Goal: Task Accomplishment & Management: Complete application form

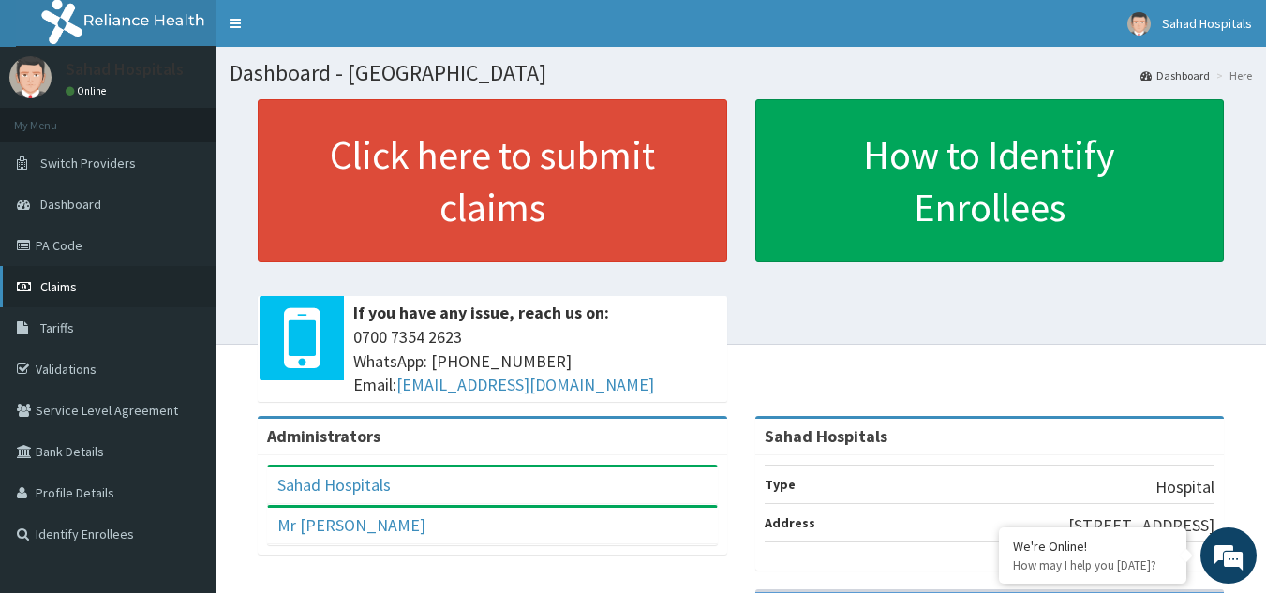
click at [112, 283] on link "Claims" at bounding box center [108, 286] width 216 height 41
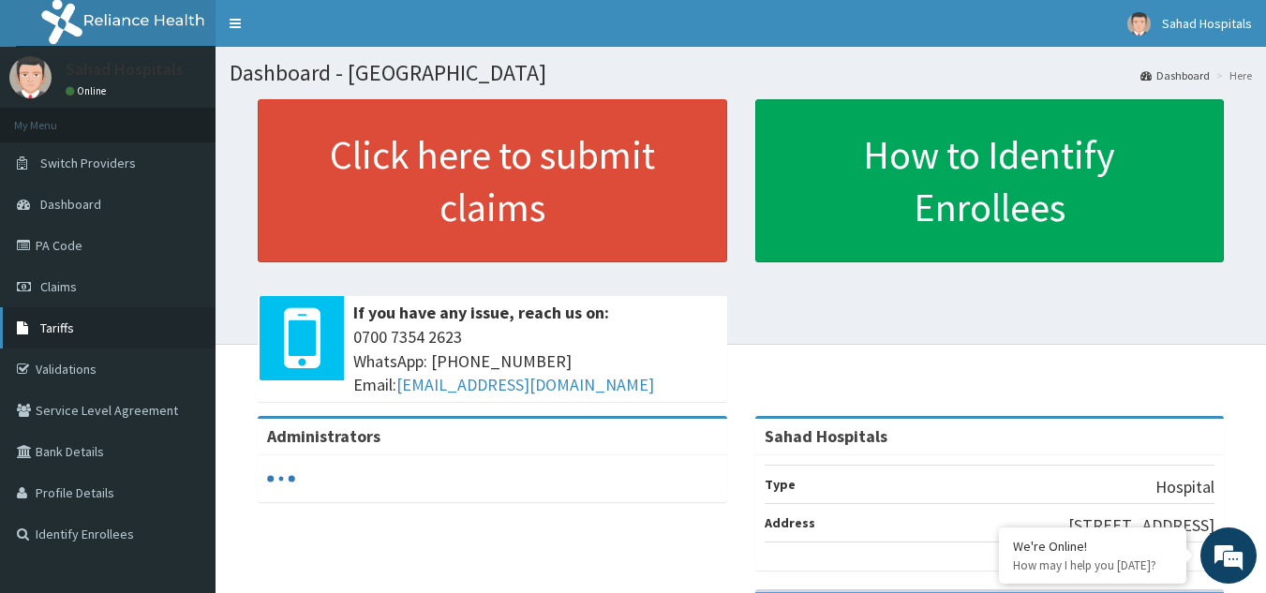
click at [85, 314] on link "Tariffs" at bounding box center [108, 327] width 216 height 41
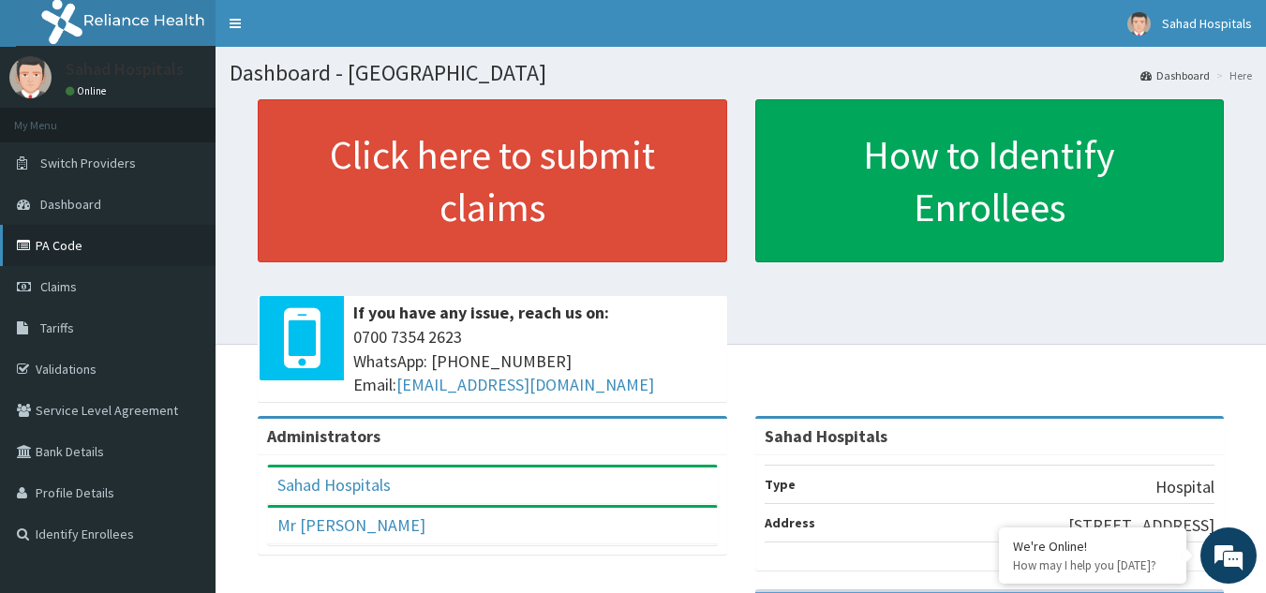
click at [80, 255] on link "PA Code" at bounding box center [108, 245] width 216 height 41
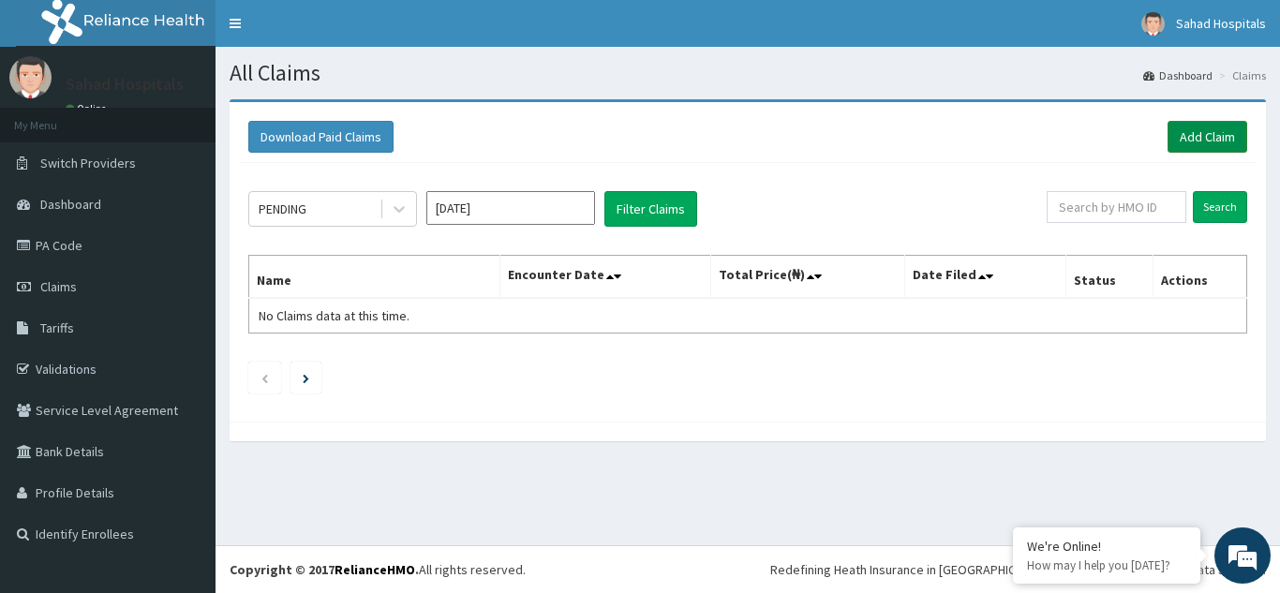
click at [1185, 135] on link "Add Claim" at bounding box center [1208, 137] width 80 height 32
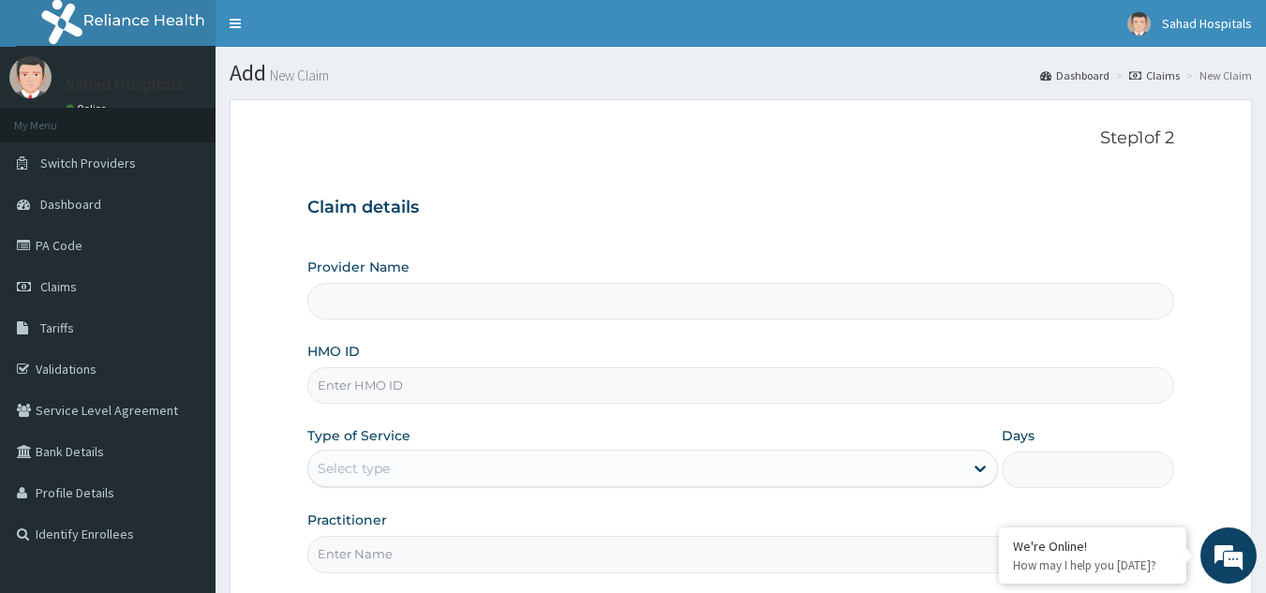
type input "Sahad Hospitals"
click at [599, 390] on input "HMO ID" at bounding box center [741, 385] width 868 height 37
paste input "SLB/10781/A"
type input "SLB/10781/A"
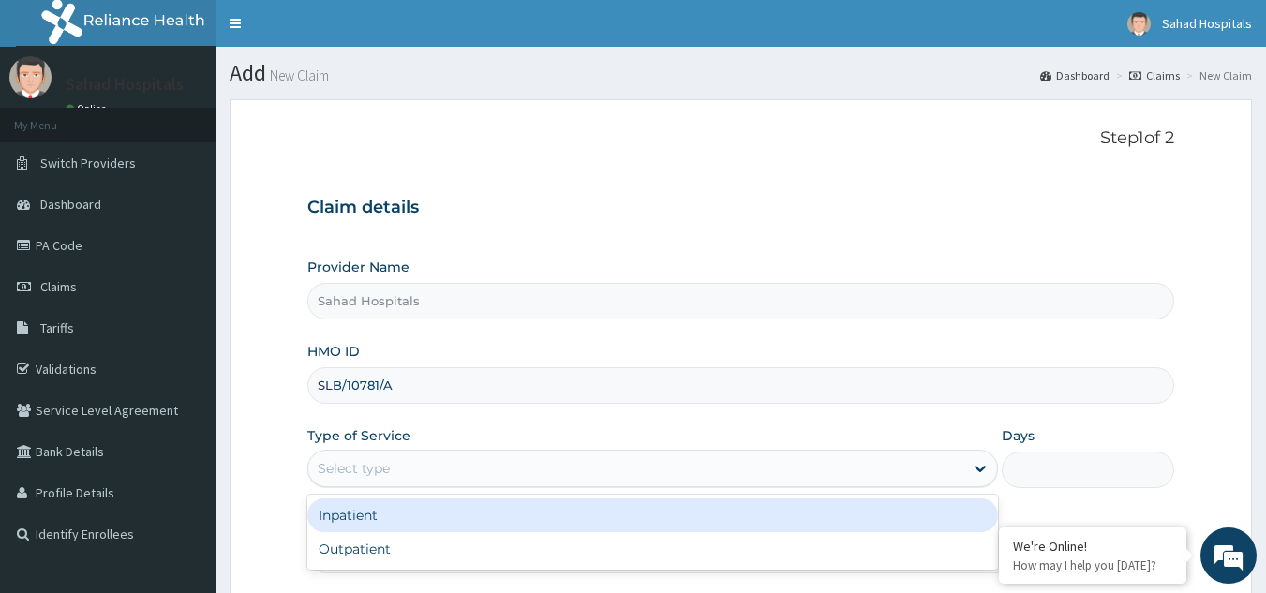
click at [407, 465] on div "Select type" at bounding box center [635, 469] width 655 height 30
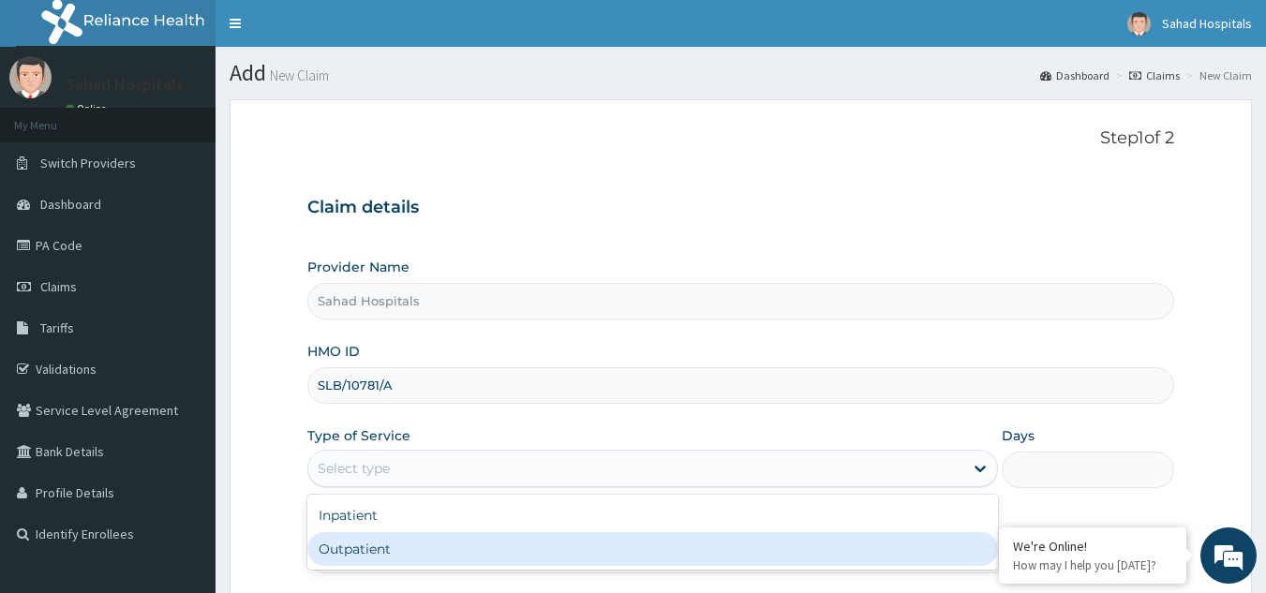
click at [373, 546] on div "Outpatient" at bounding box center [652, 549] width 691 height 34
type input "1"
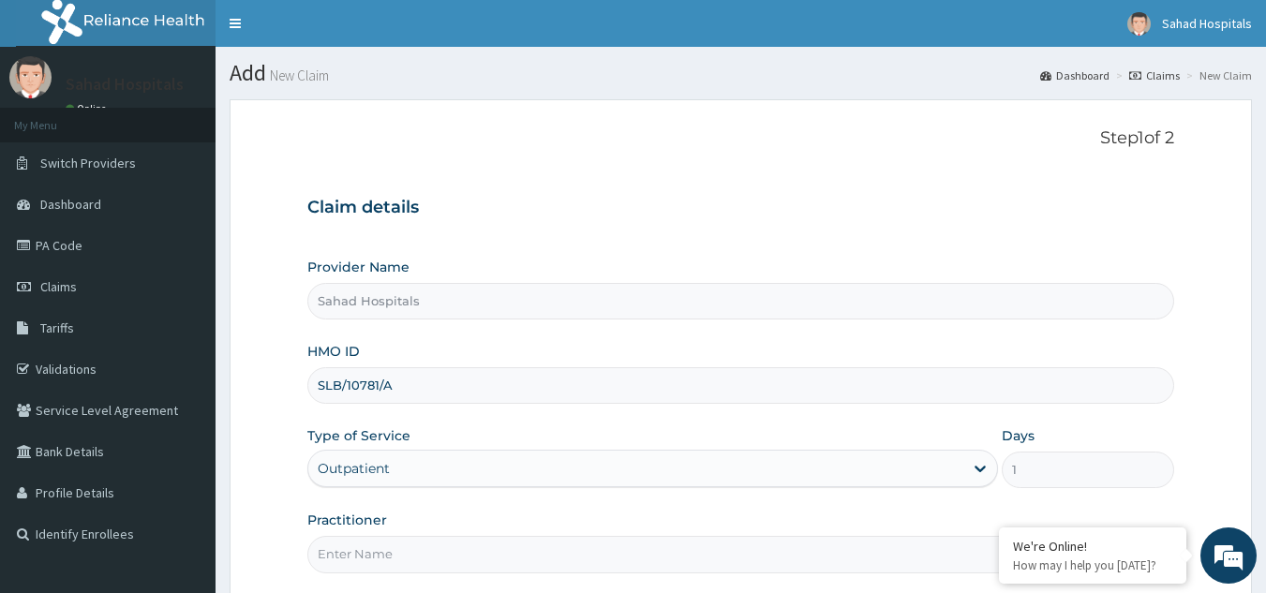
click at [373, 546] on input "Practitioner" at bounding box center [741, 554] width 868 height 37
type input "GP"
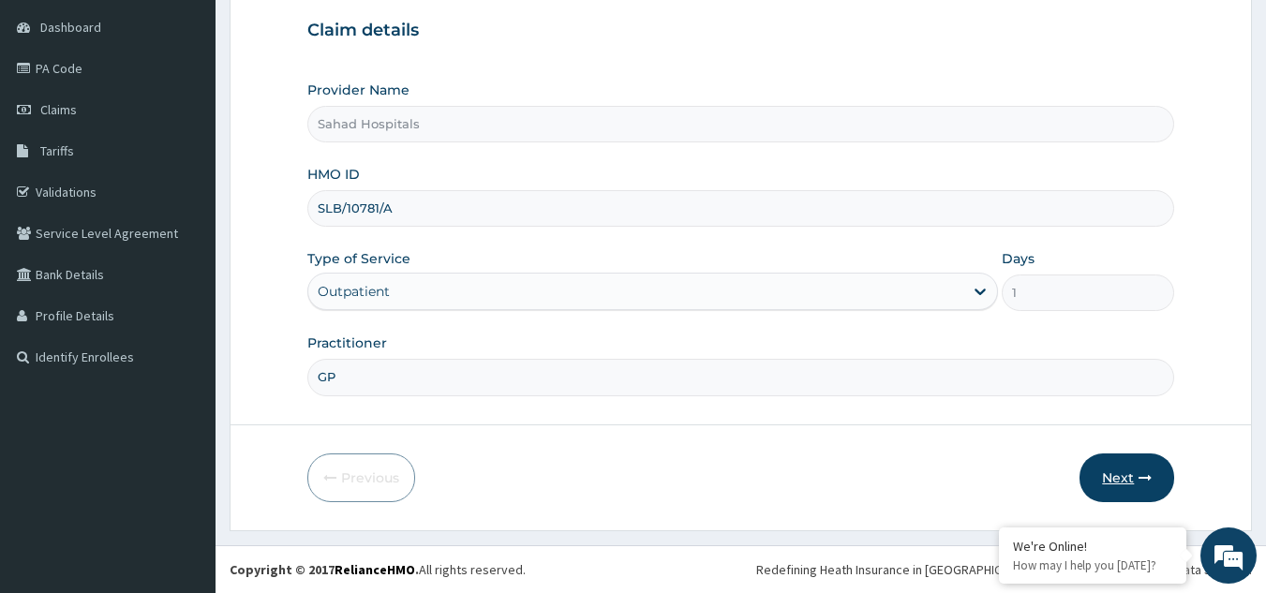
click at [1126, 479] on button "Next" at bounding box center [1127, 478] width 95 height 49
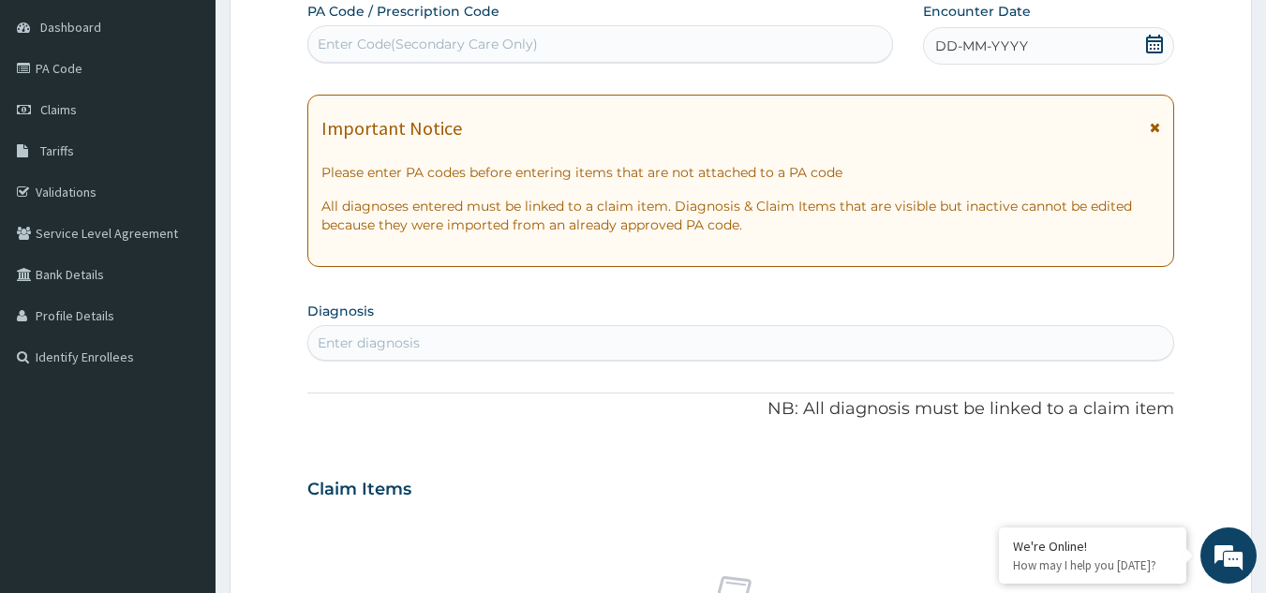
click at [740, 44] on div "Enter Code(Secondary Care Only)" at bounding box center [600, 44] width 585 height 30
click at [1152, 47] on icon at bounding box center [1154, 44] width 19 height 19
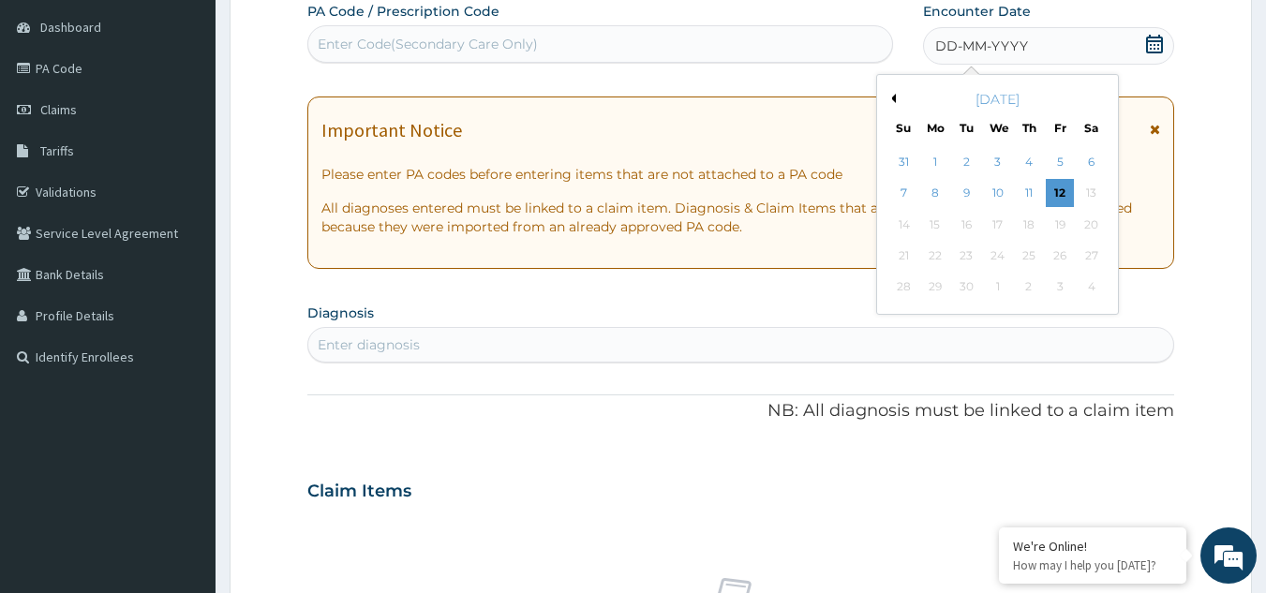
click at [889, 98] on button "Previous Month" at bounding box center [891, 98] width 9 height 9
click at [994, 225] on div "13" at bounding box center [998, 225] width 28 height 28
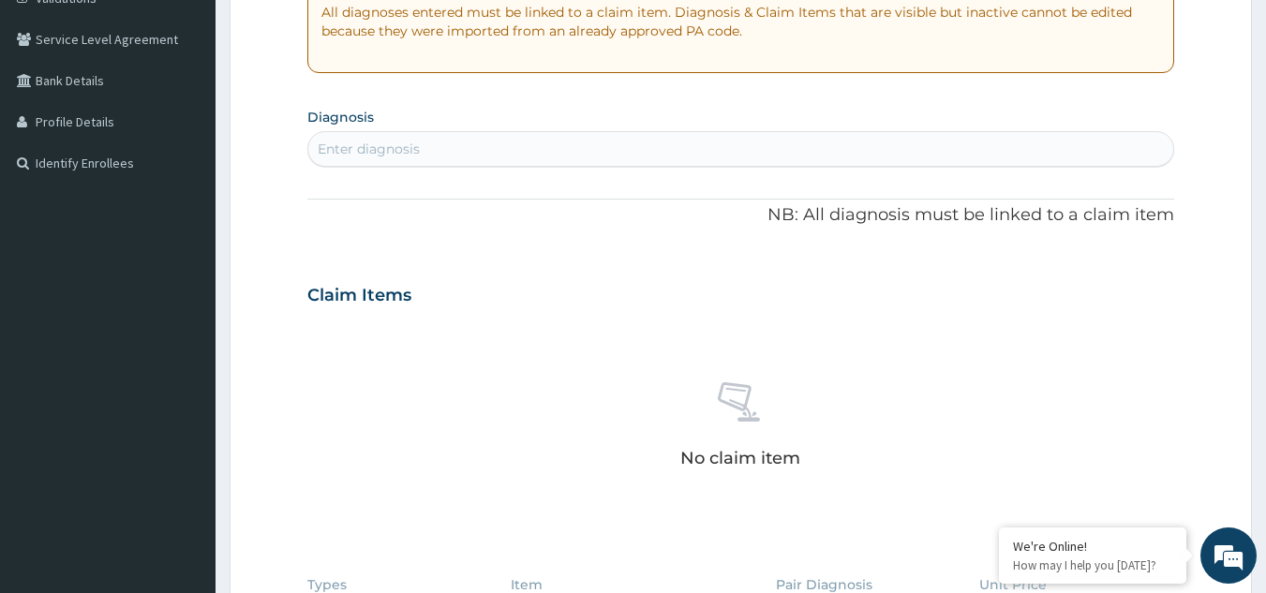
scroll to position [368, 0]
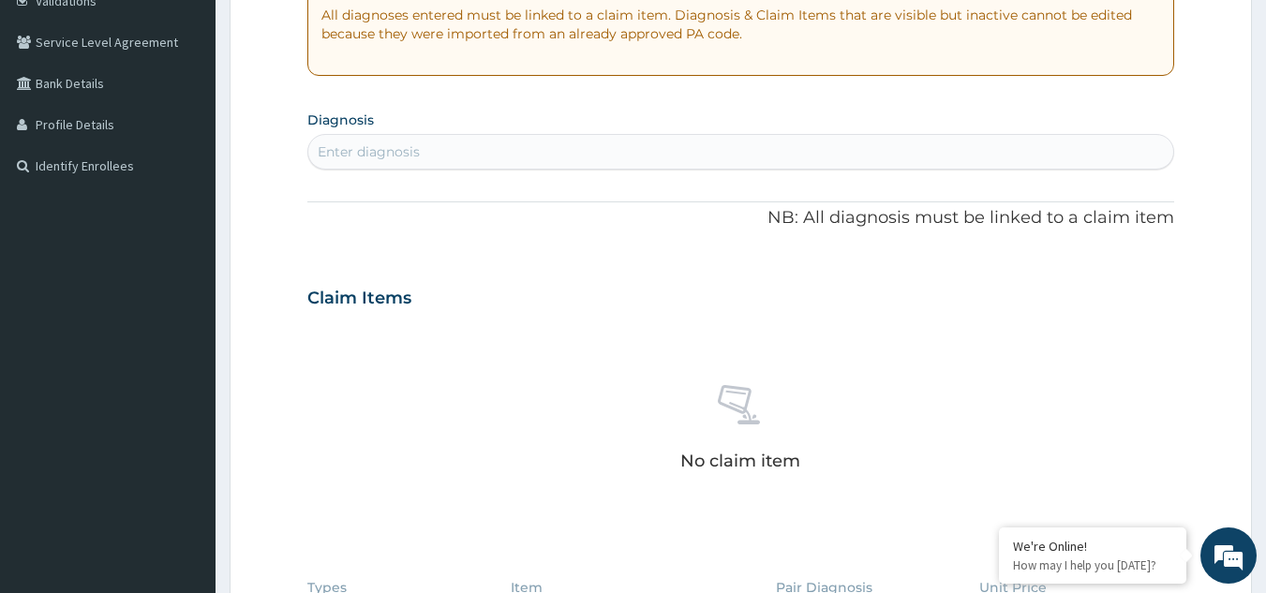
click at [923, 159] on div "Enter diagnosis" at bounding box center [741, 152] width 866 height 30
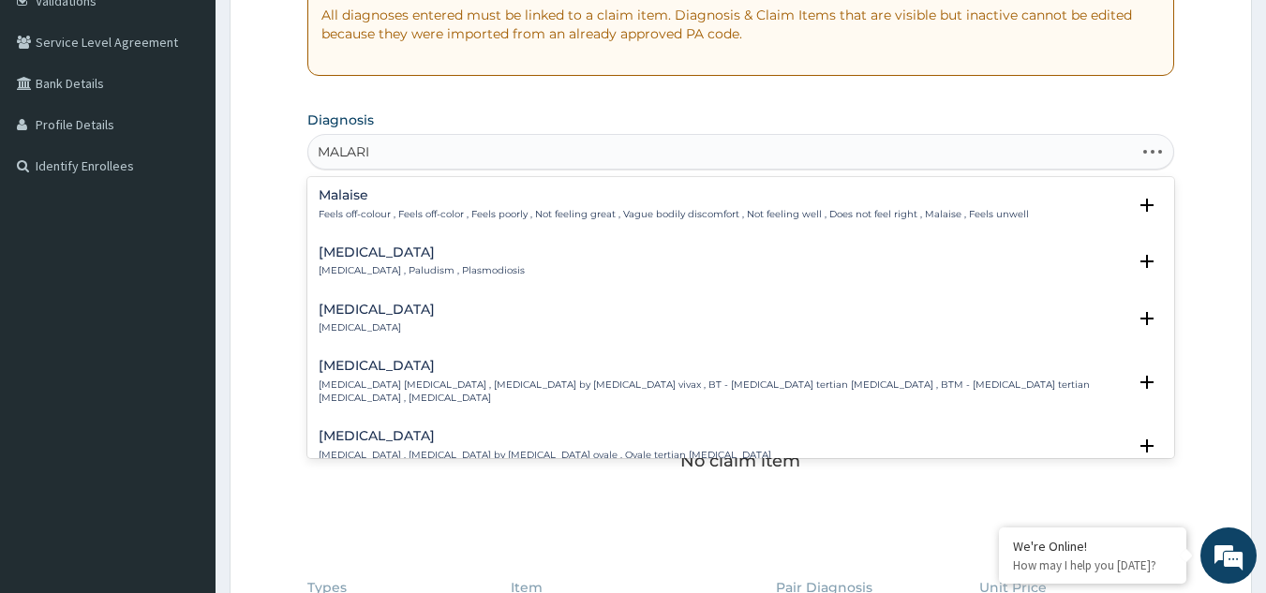
type input "MALARIA"
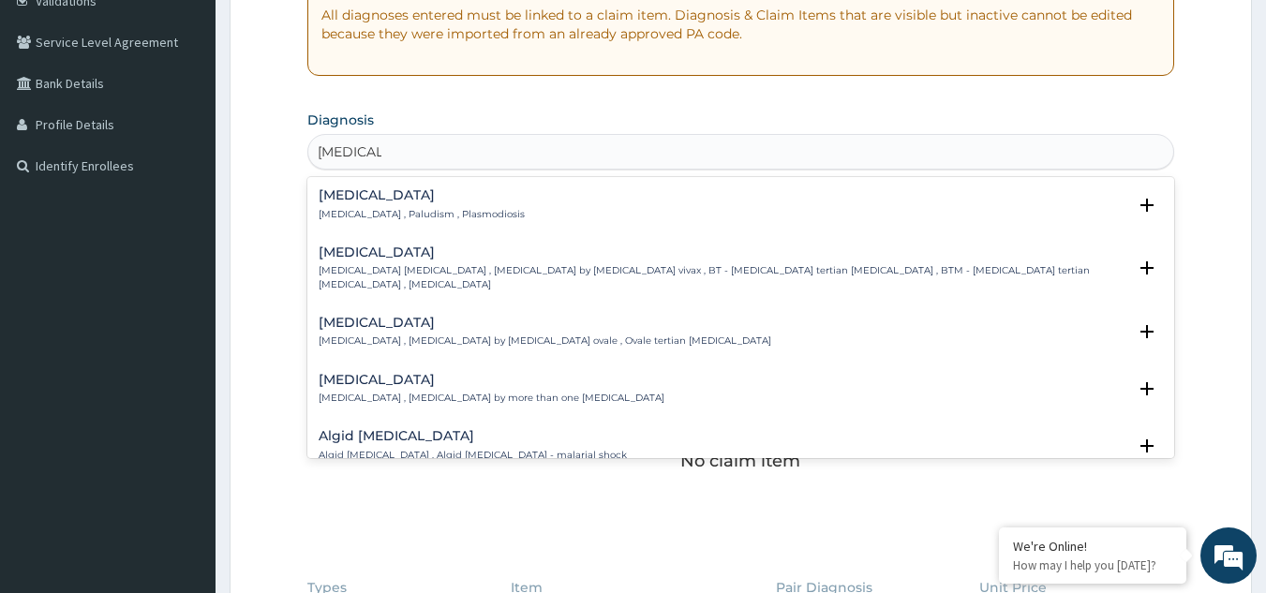
click at [350, 203] on div "Malaria Malaria , Paludism , Plasmodiosis" at bounding box center [422, 204] width 206 height 33
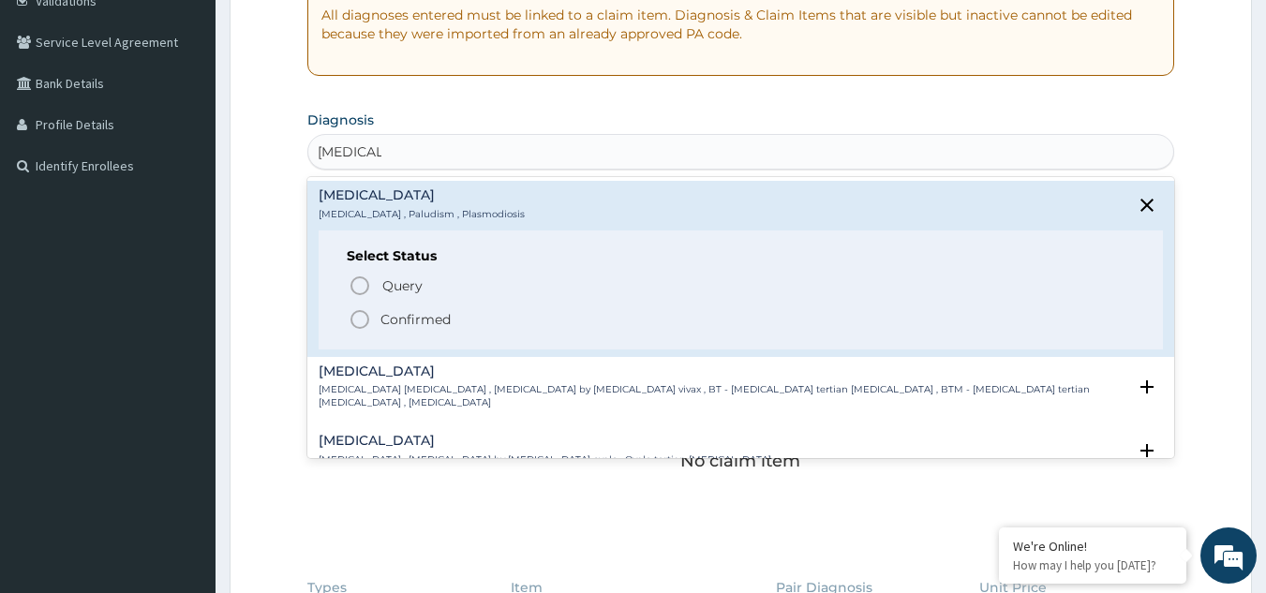
click at [365, 311] on icon "status option filled" at bounding box center [360, 319] width 22 height 22
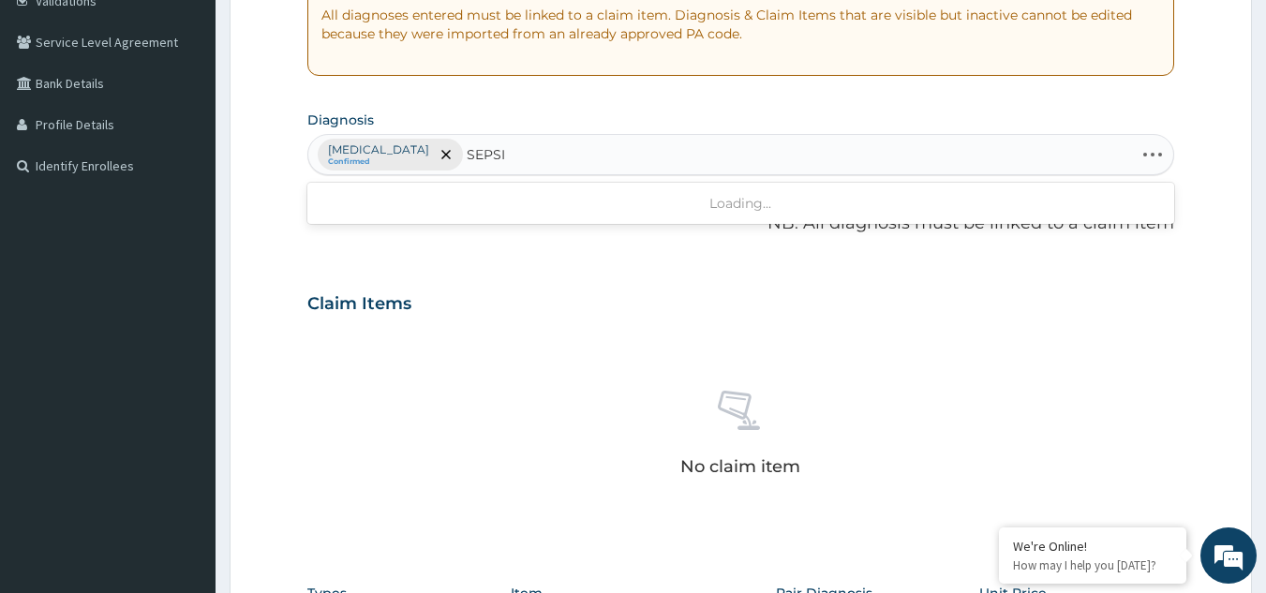
type input "SEPSIS"
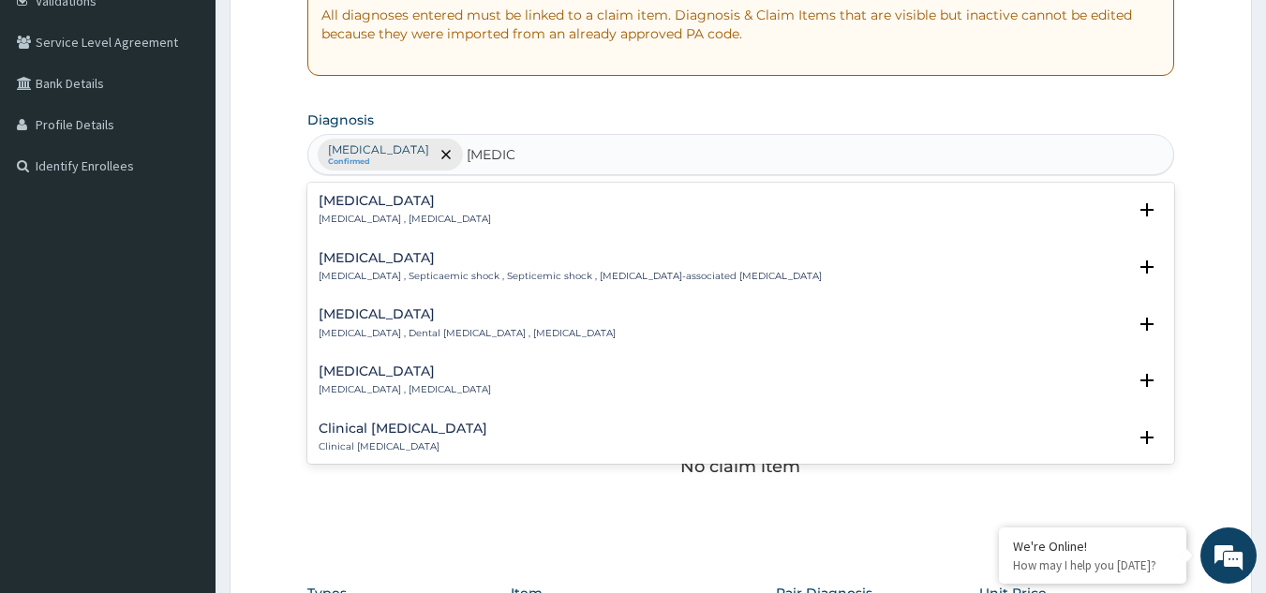
click at [334, 210] on div "Sepsis Systemic infection , Sepsis" at bounding box center [405, 210] width 172 height 33
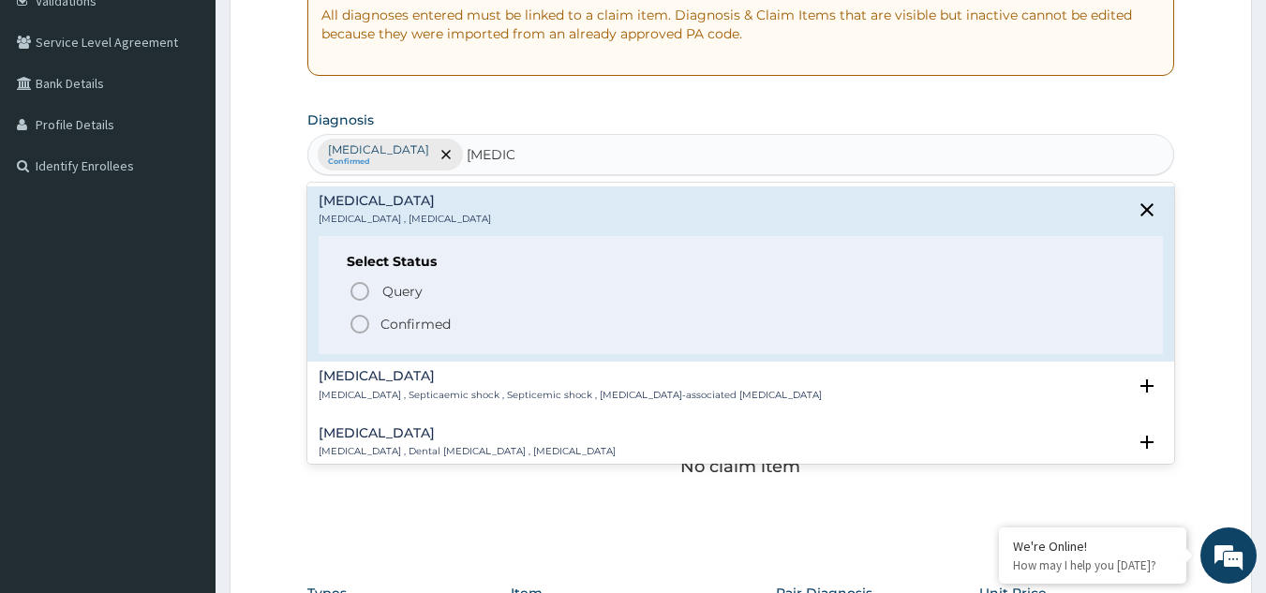
click at [357, 326] on icon "status option filled" at bounding box center [360, 324] width 22 height 22
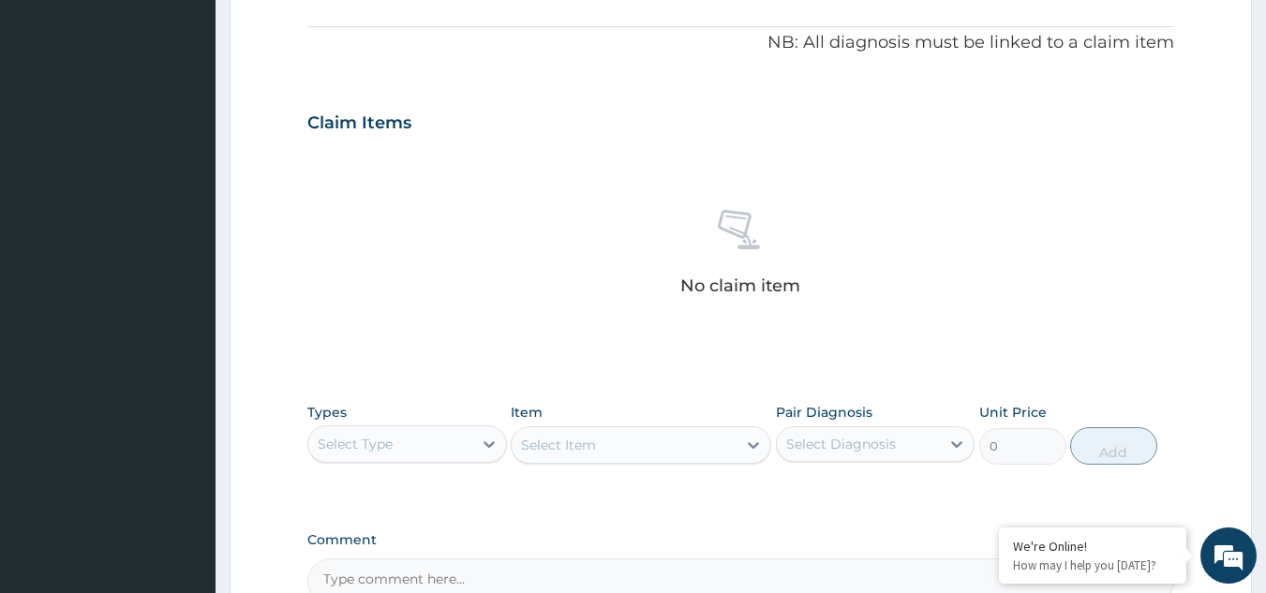
scroll to position [758, 0]
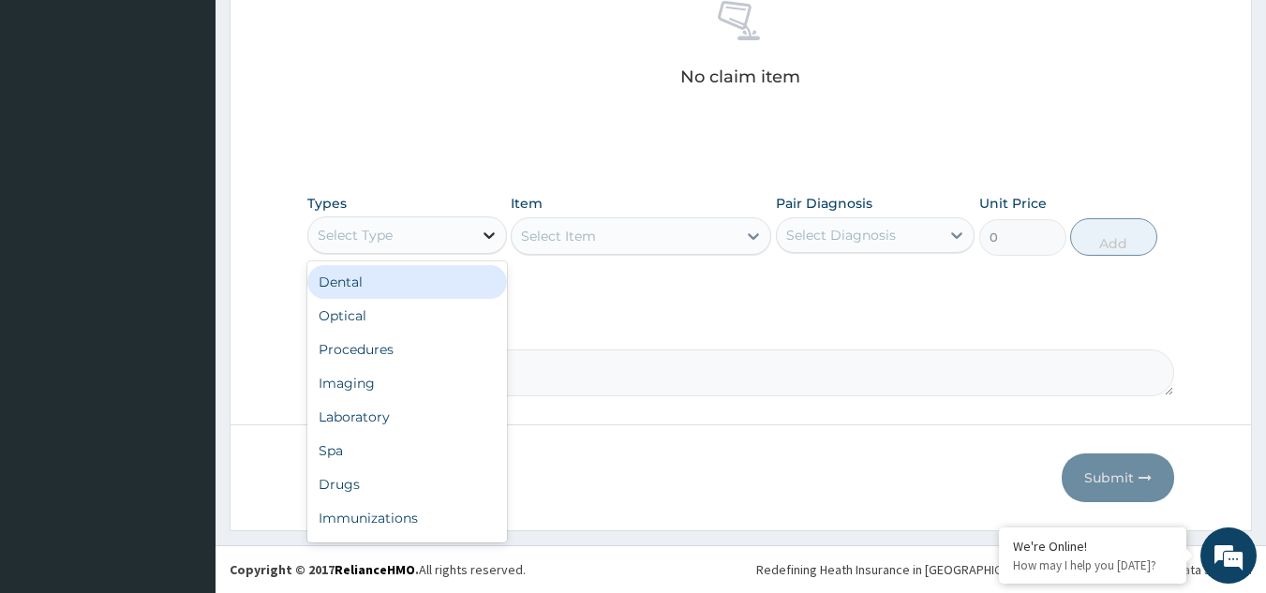
click at [485, 240] on icon at bounding box center [489, 235] width 19 height 19
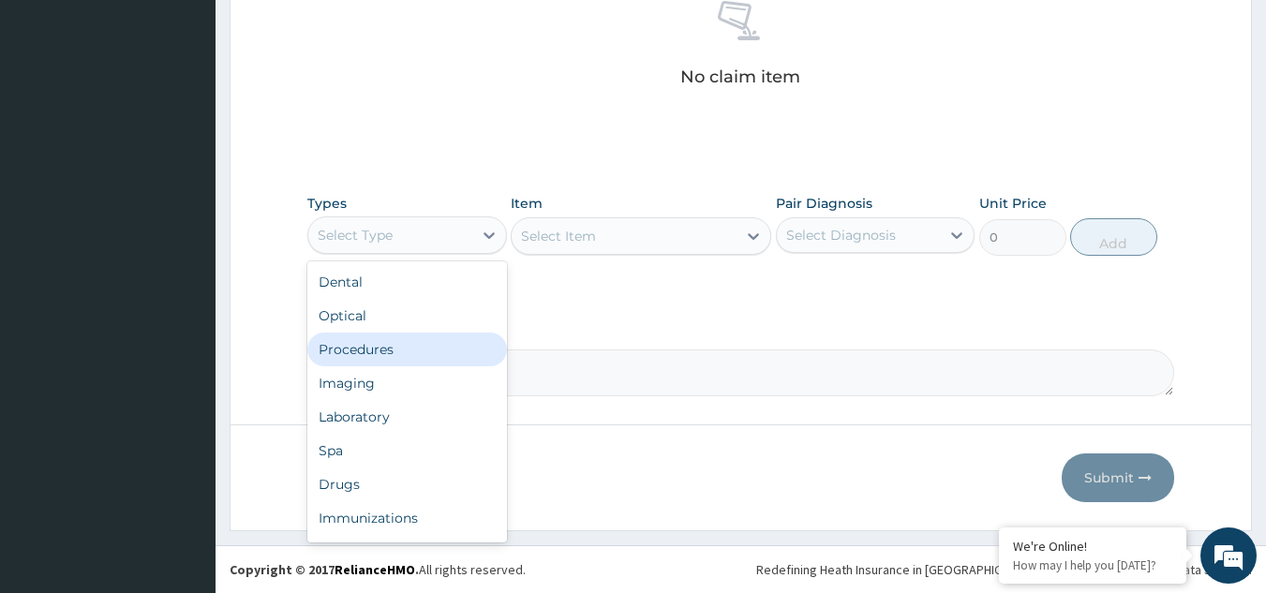
click at [415, 352] on div "Procedures" at bounding box center [407, 350] width 200 height 34
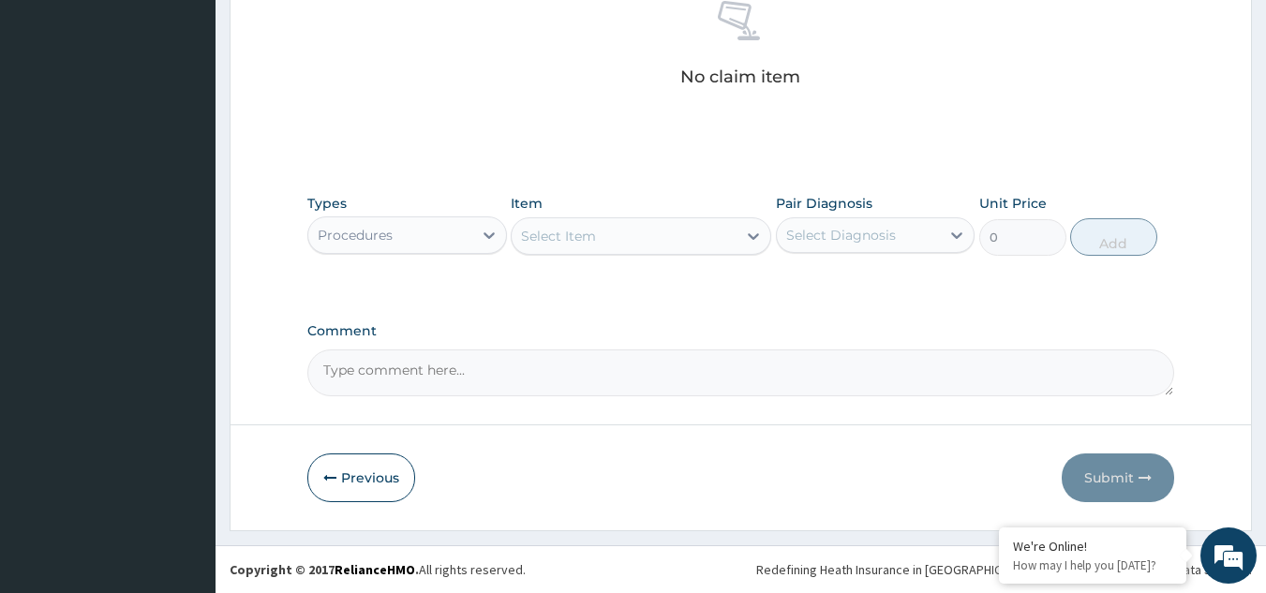
click at [746, 230] on icon at bounding box center [753, 236] width 19 height 19
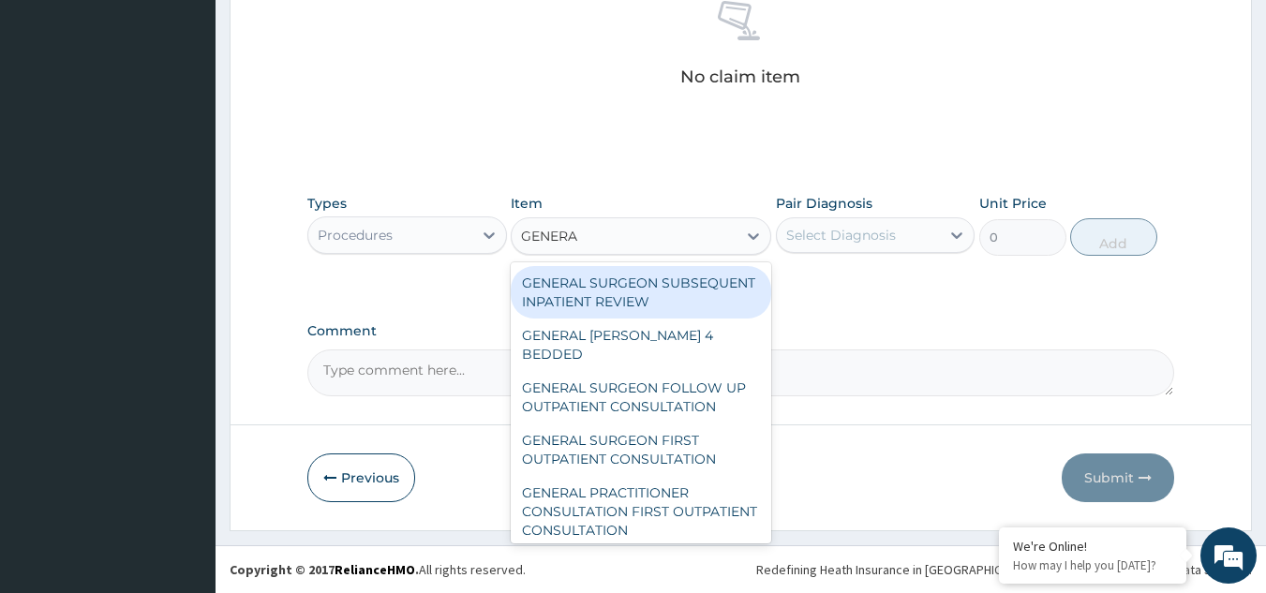
type input "GENERAL"
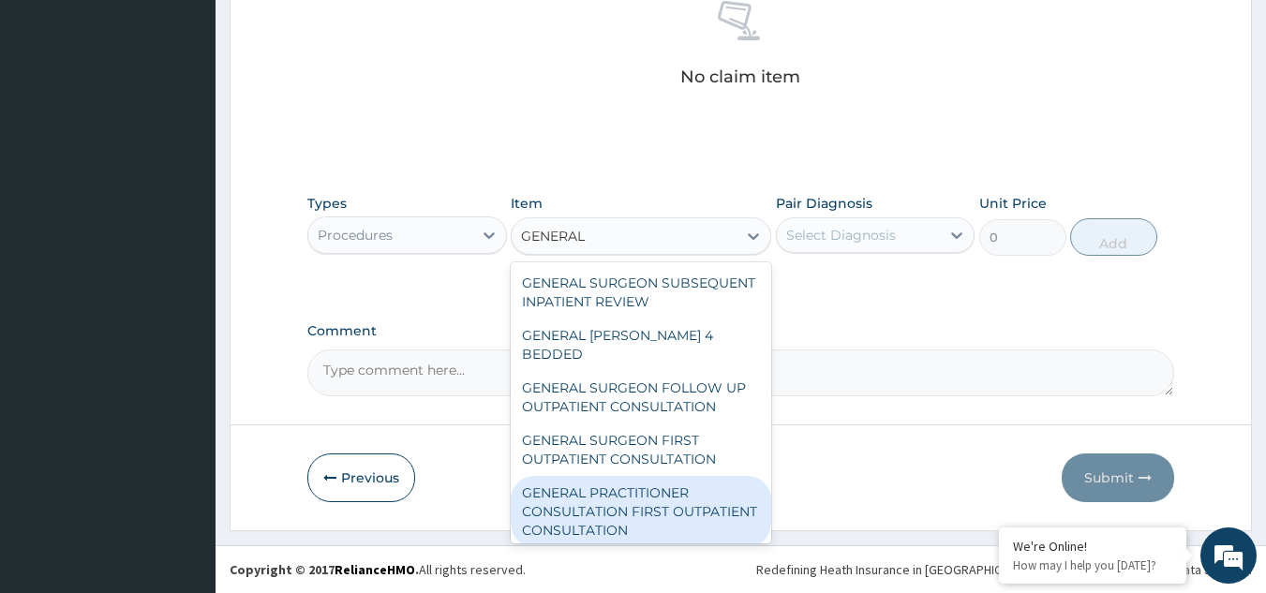
click at [641, 509] on div "GENERAL PRACTITIONER CONSULTATION FIRST OUTPATIENT CONSULTATION" at bounding box center [641, 511] width 261 height 71
type input "3000"
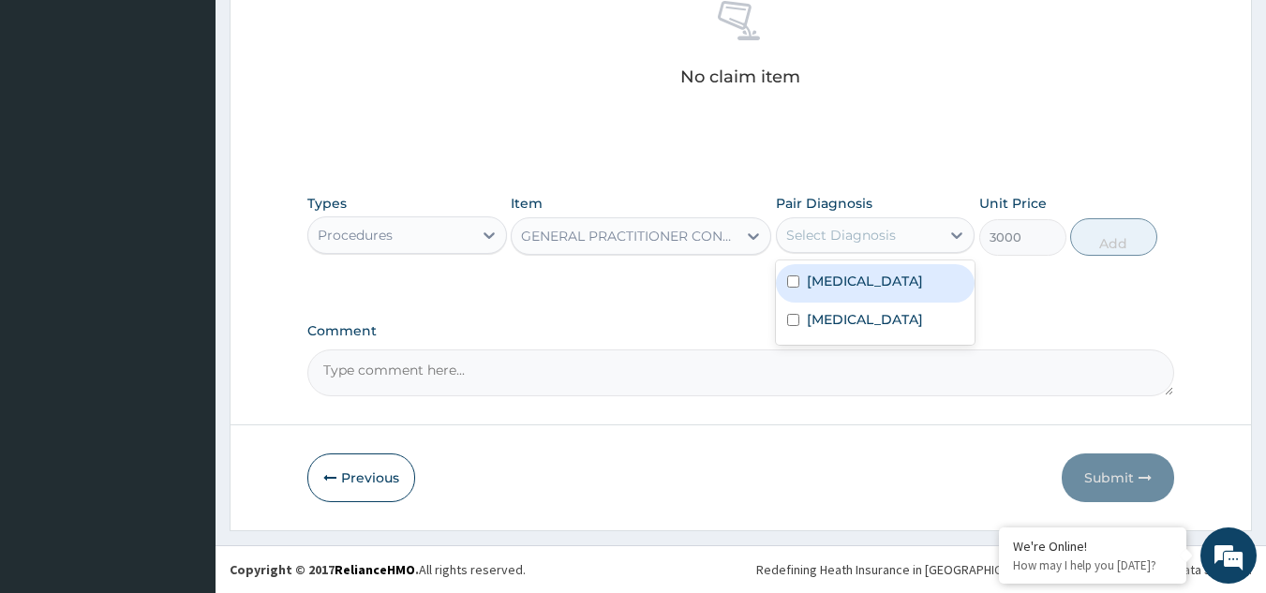
click at [861, 229] on div "Select Diagnosis" at bounding box center [841, 235] width 110 height 19
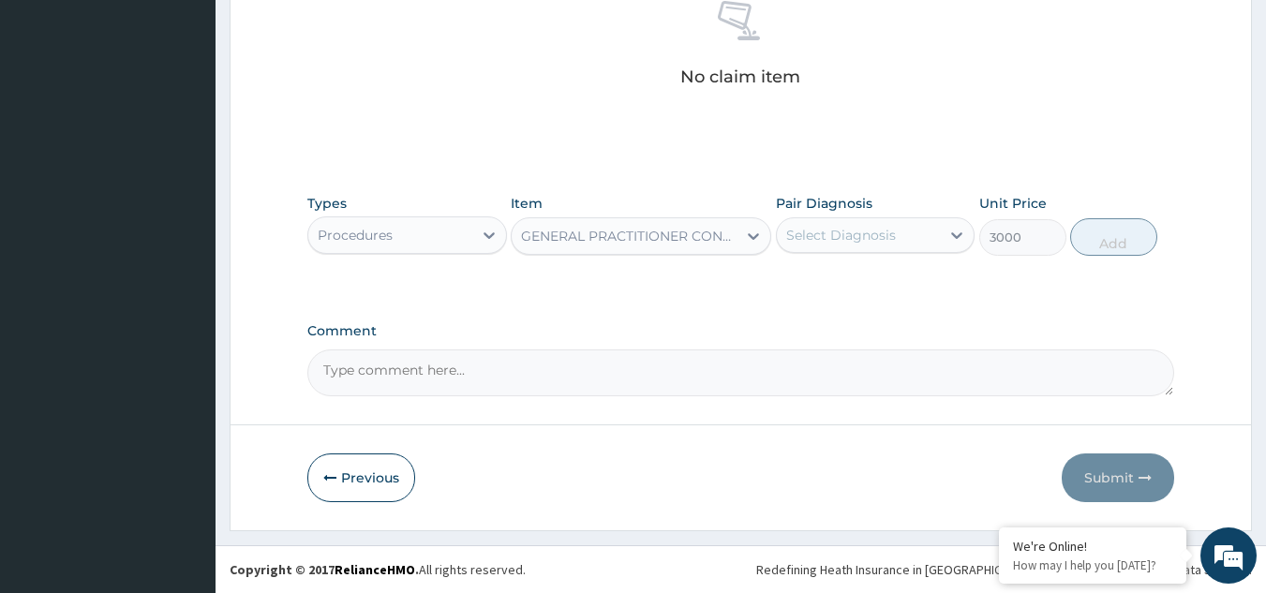
click at [845, 259] on div "Types Procedures Item GENERAL PRACTITIONER CONSULTATION FIRST OUTPATIENT CONSUL…" at bounding box center [741, 225] width 868 height 81
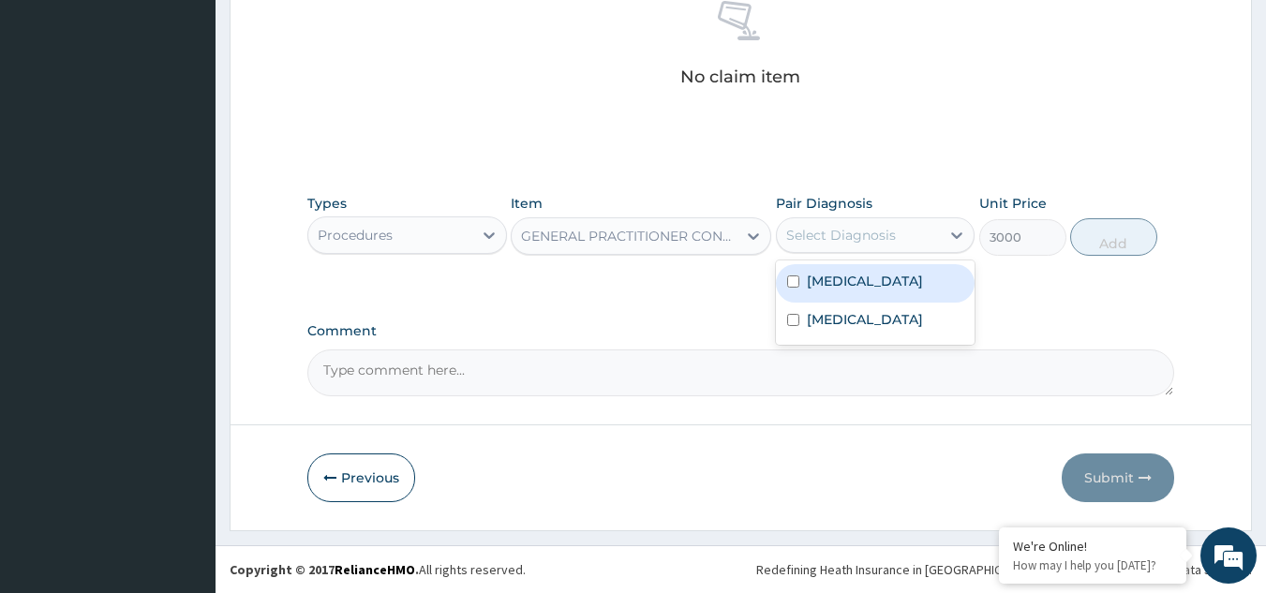
click at [859, 247] on div "Select Diagnosis" at bounding box center [859, 235] width 164 height 30
click at [842, 286] on label "Malaria" at bounding box center [865, 281] width 116 height 19
checkbox input "true"
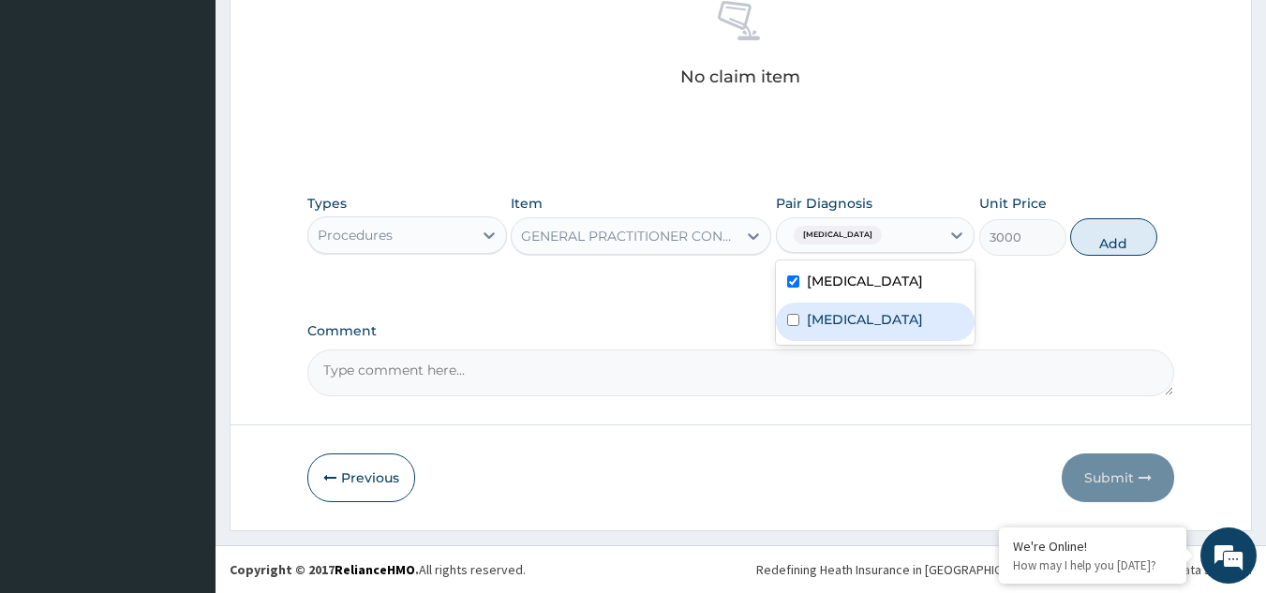
click at [832, 307] on div "[MEDICAL_DATA]" at bounding box center [876, 322] width 200 height 38
checkbox input "true"
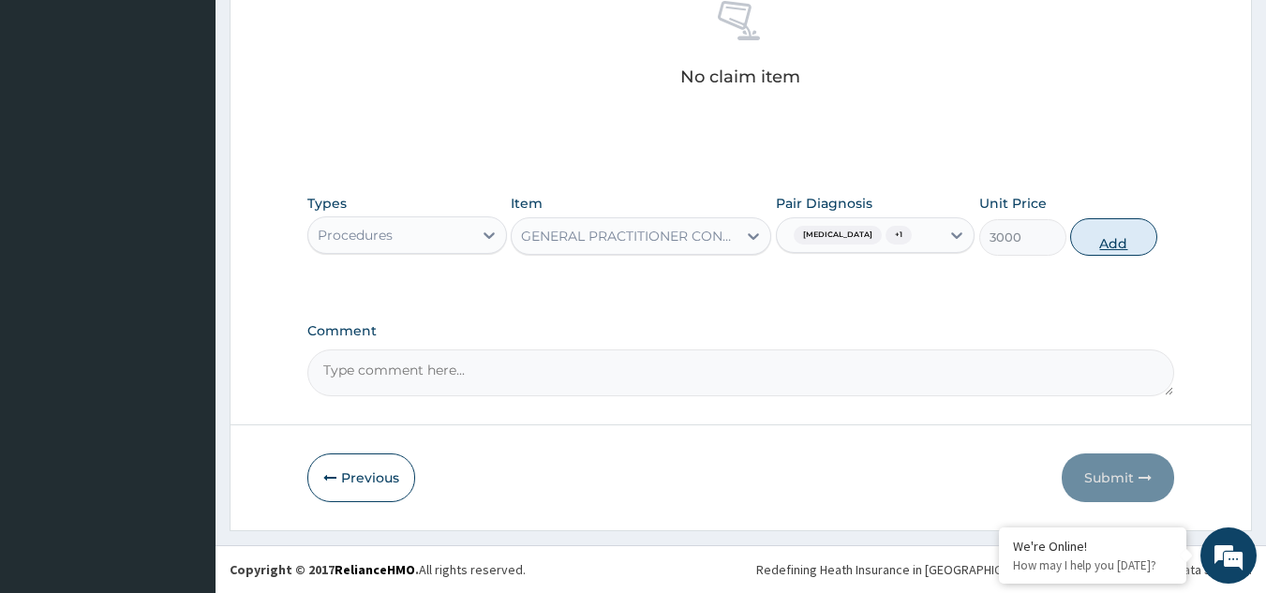
click at [1127, 225] on button "Add" at bounding box center [1113, 236] width 87 height 37
type input "0"
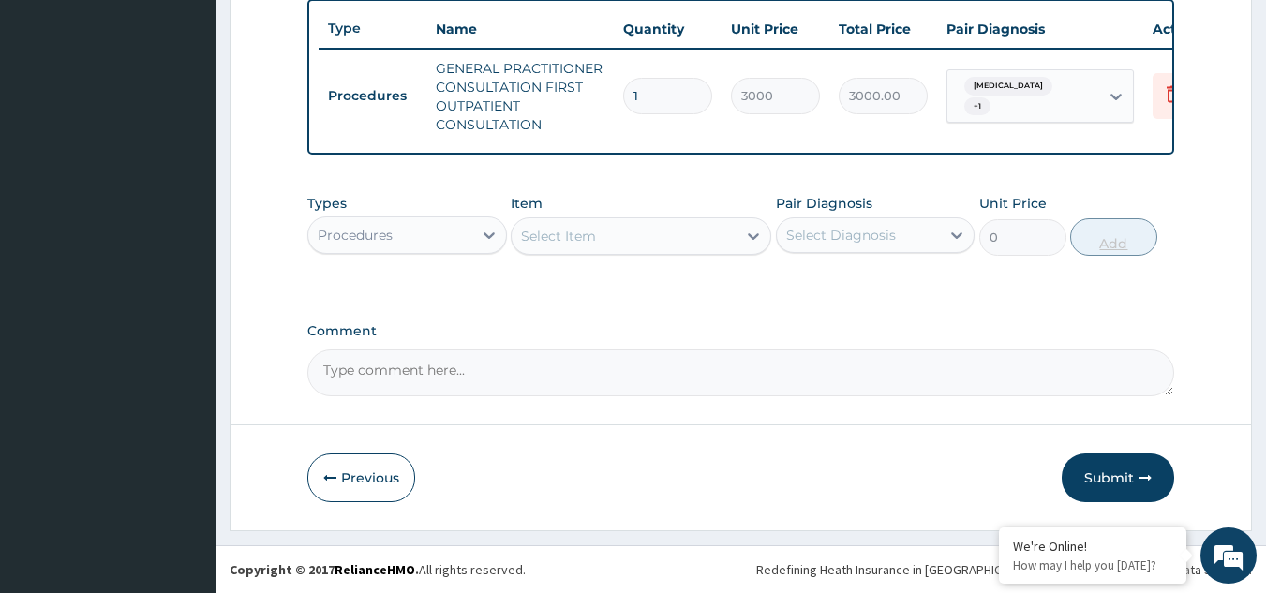
scroll to position [712, 0]
click at [456, 234] on div "Procedures" at bounding box center [390, 235] width 164 height 30
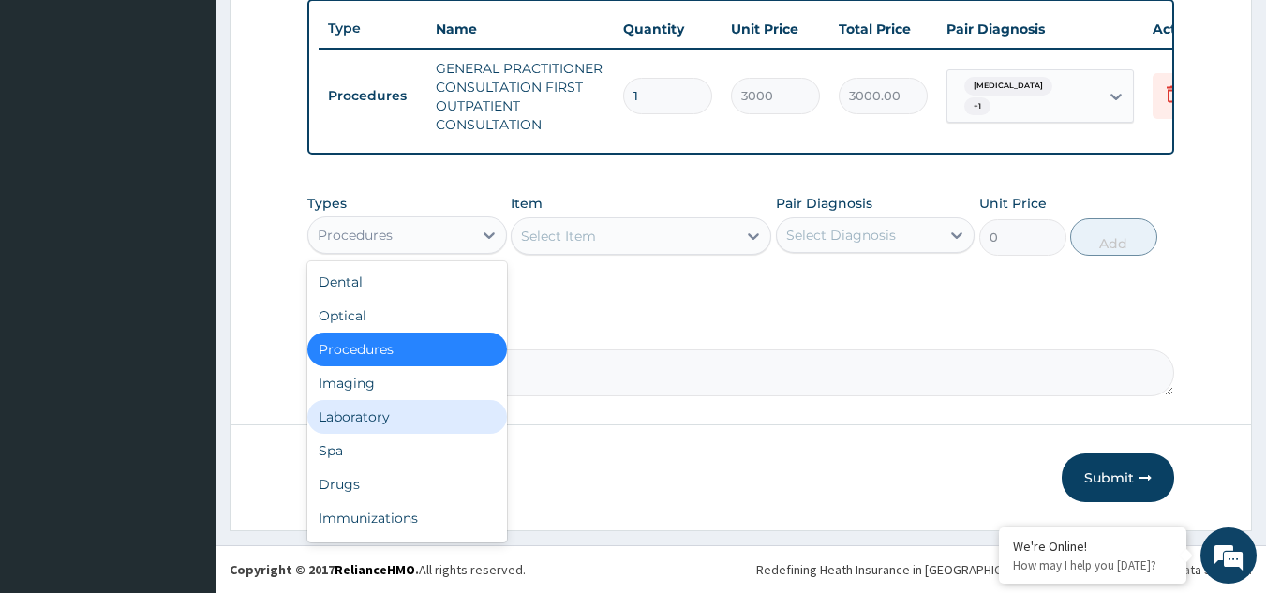
click at [380, 416] on div "Laboratory" at bounding box center [407, 417] width 200 height 34
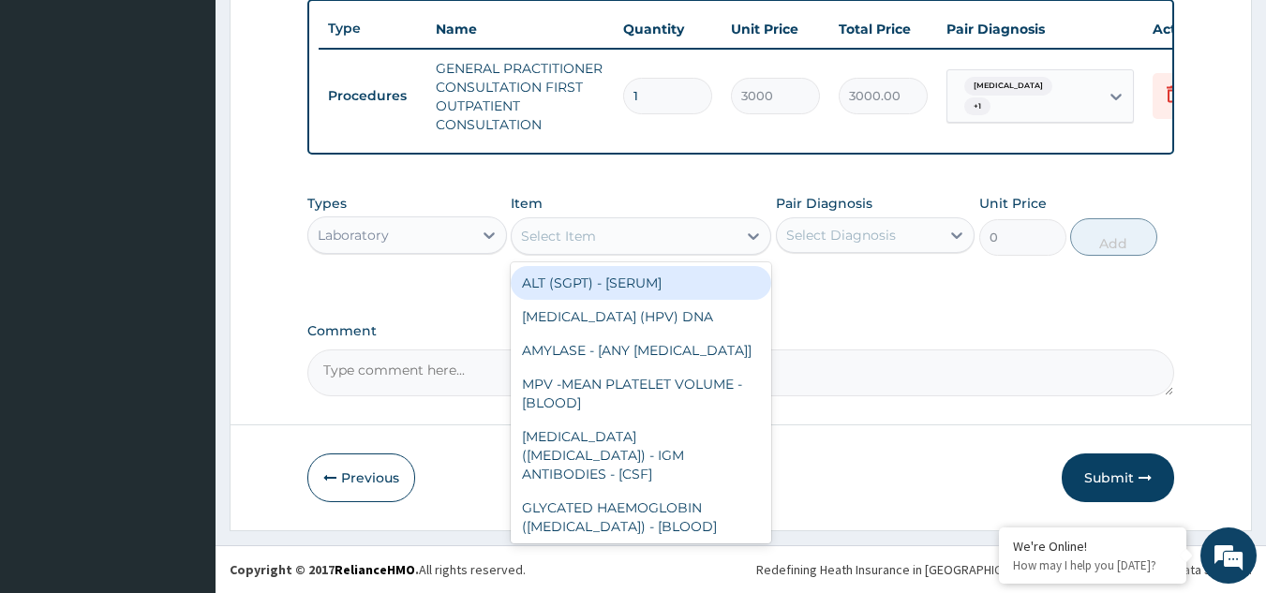
click at [752, 229] on icon at bounding box center [753, 236] width 19 height 19
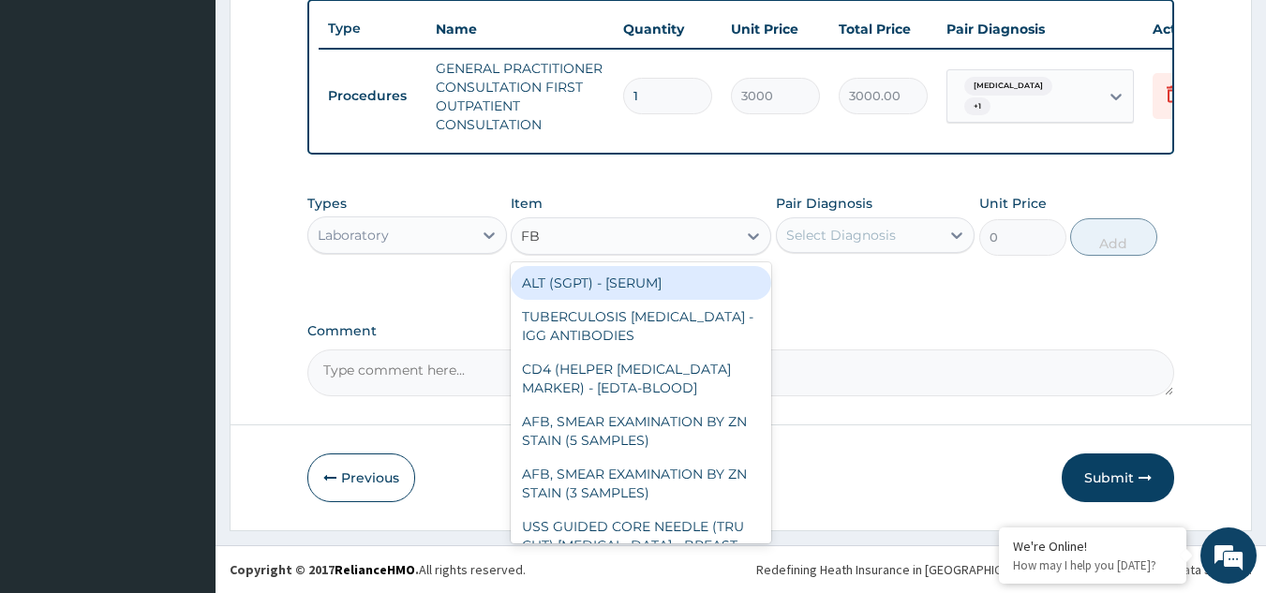
type input "FBC"
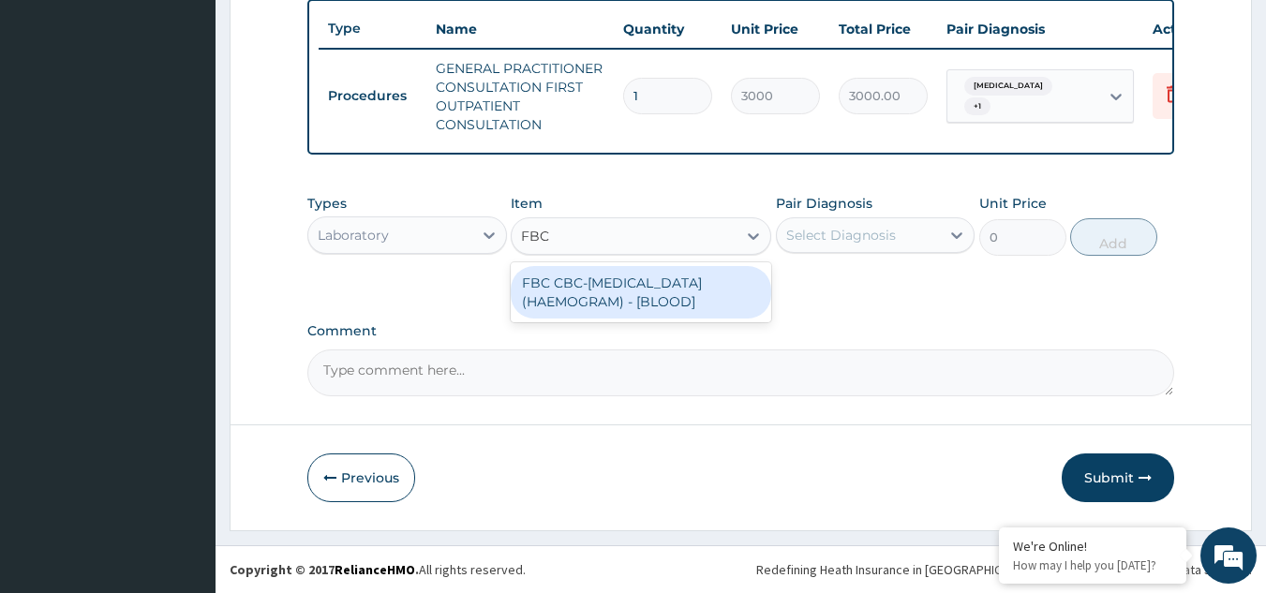
click at [706, 287] on div "FBC CBC-[MEDICAL_DATA] (HAEMOGRAM) - [BLOOD]" at bounding box center [641, 292] width 261 height 52
type input "3000"
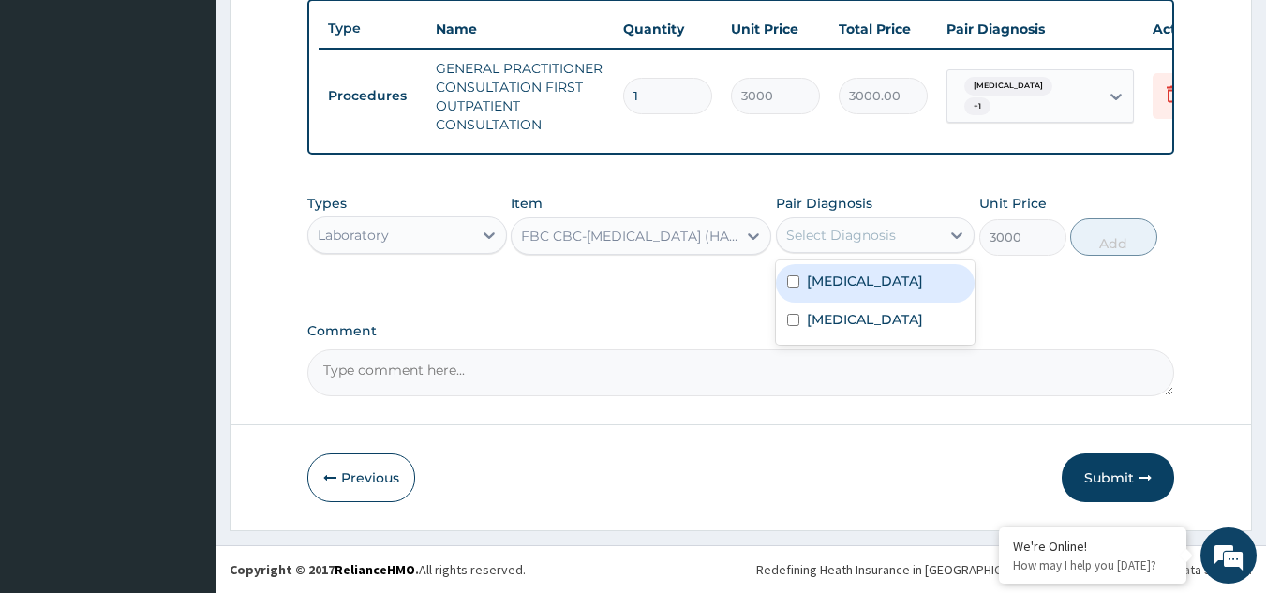
click at [865, 241] on div "Select Diagnosis" at bounding box center [841, 235] width 110 height 19
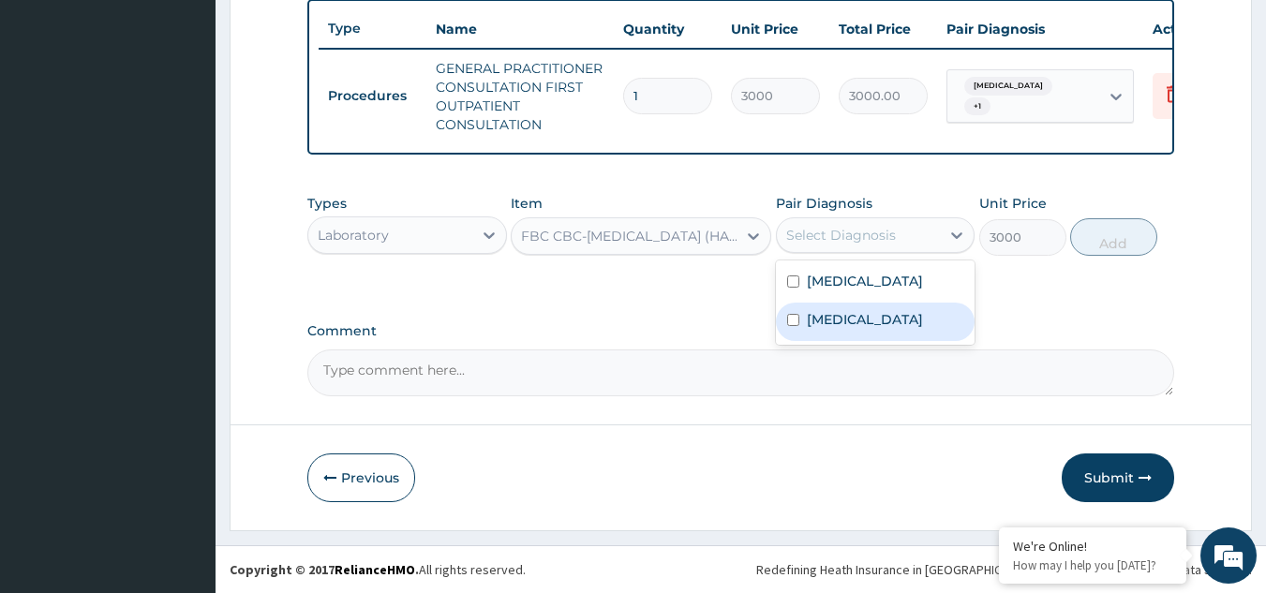
click at [825, 327] on label "Sepsis" at bounding box center [865, 319] width 116 height 19
checkbox input "true"
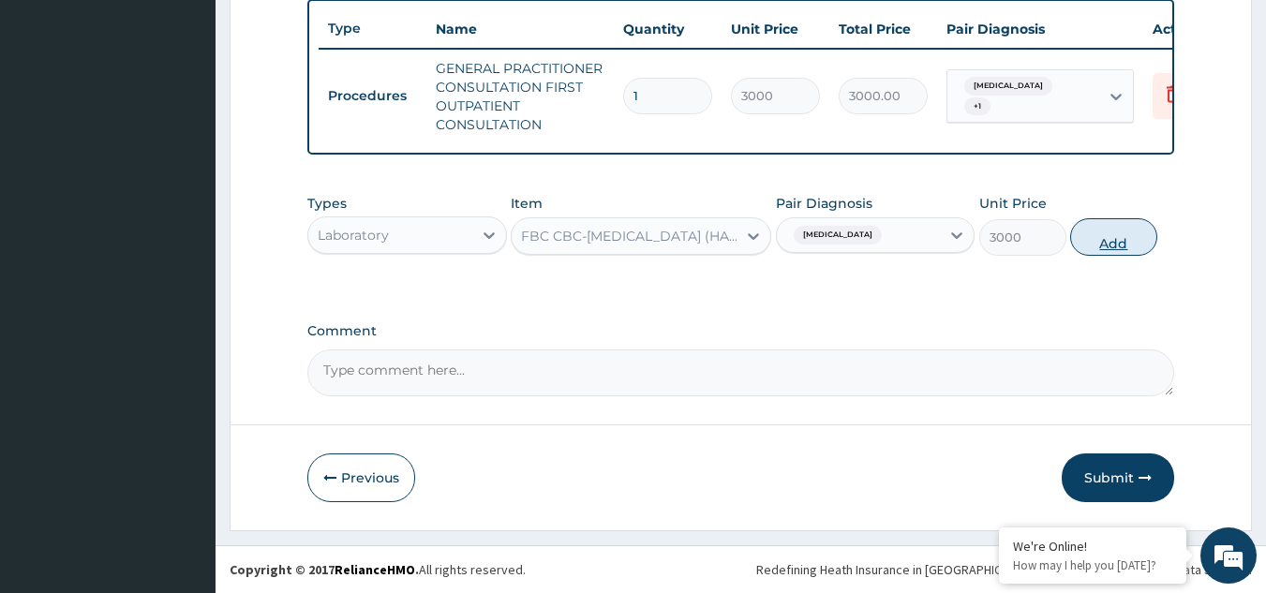
click at [1105, 224] on button "Add" at bounding box center [1113, 236] width 87 height 37
type input "0"
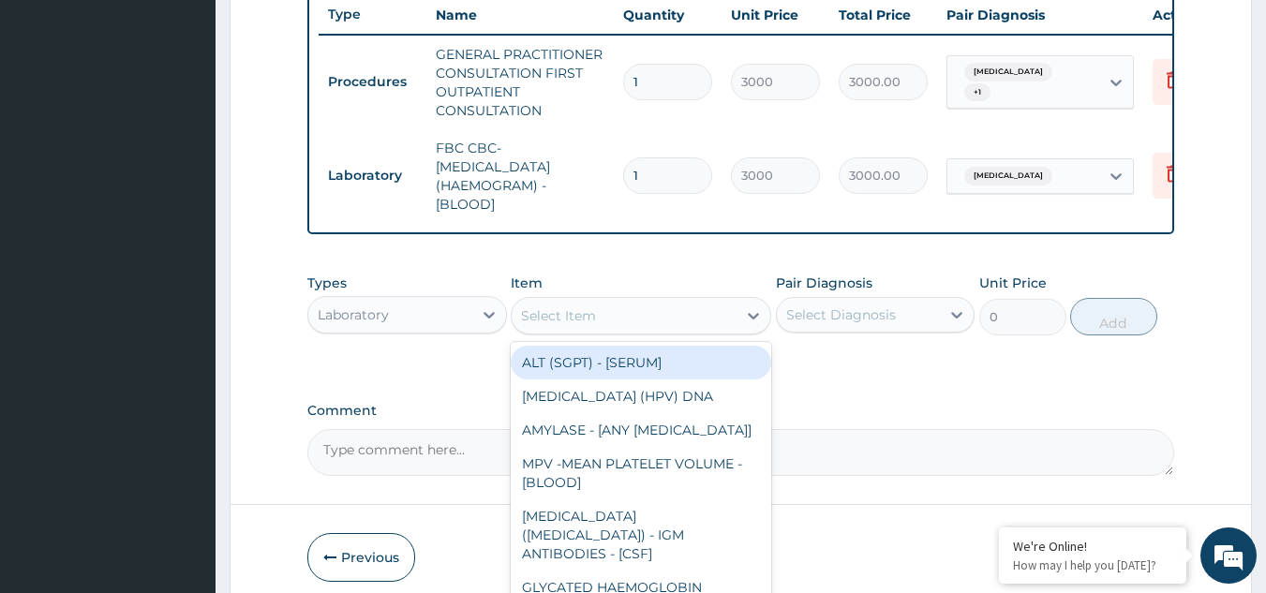
click at [691, 329] on div "Select Item" at bounding box center [624, 316] width 225 height 30
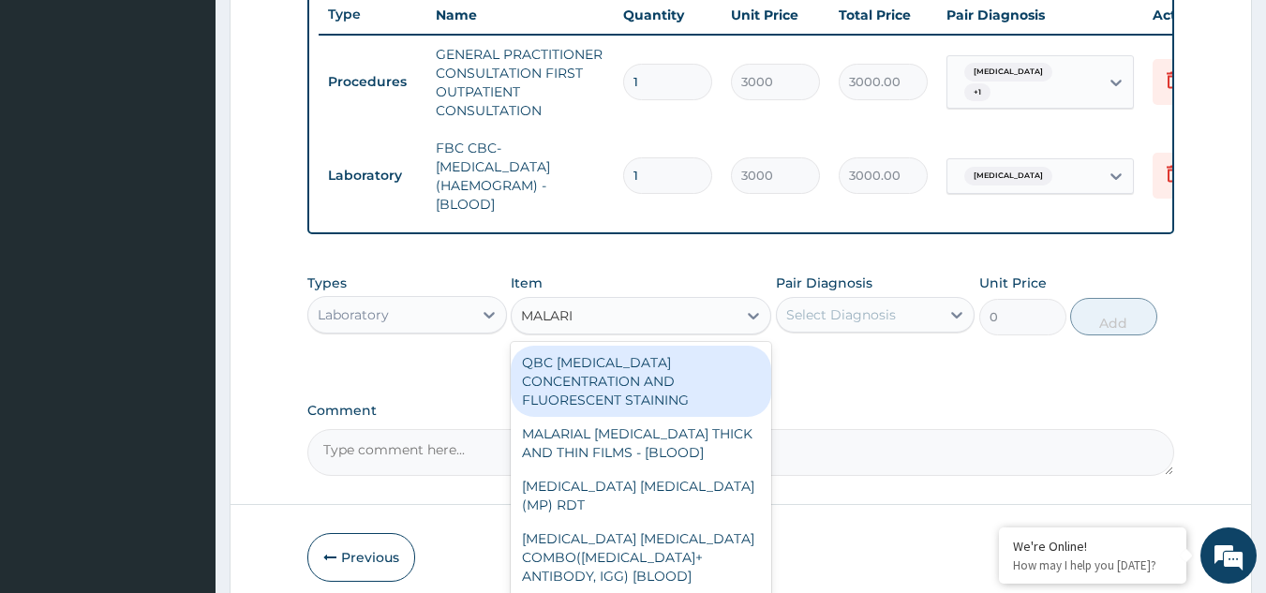
type input "MALARIA"
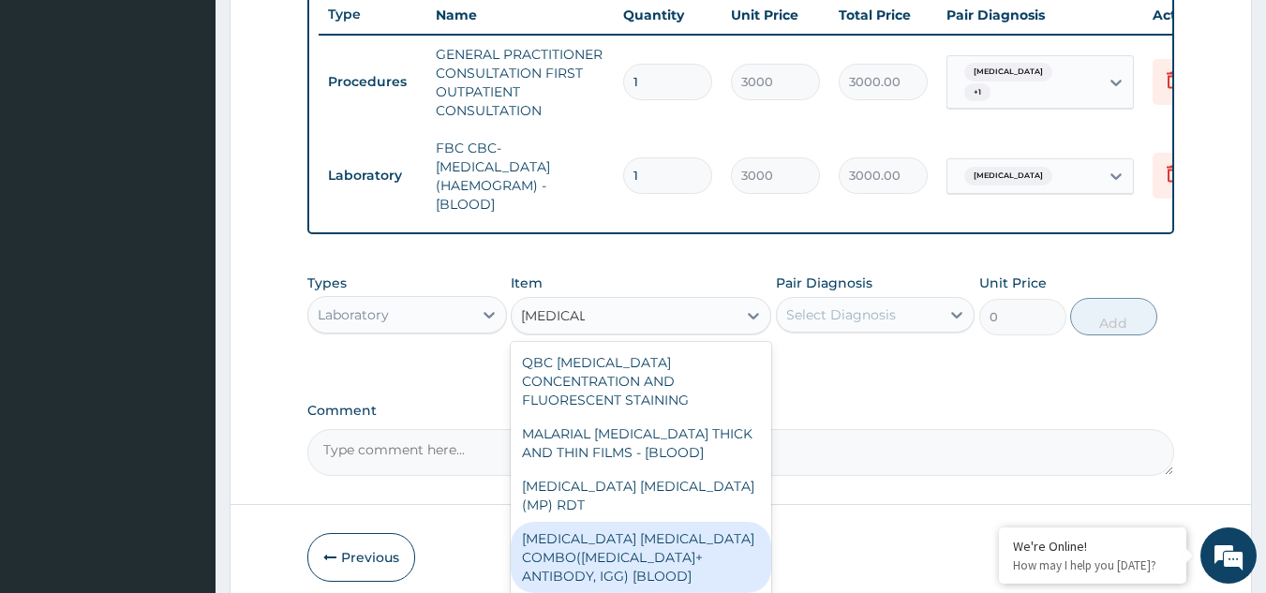
click at [619, 541] on div "MALARIA PARASITE COMBO(BLOOD FILM+ ANTIBODY, IGG) [BLOOD]" at bounding box center [641, 557] width 261 height 71
type input "2000"
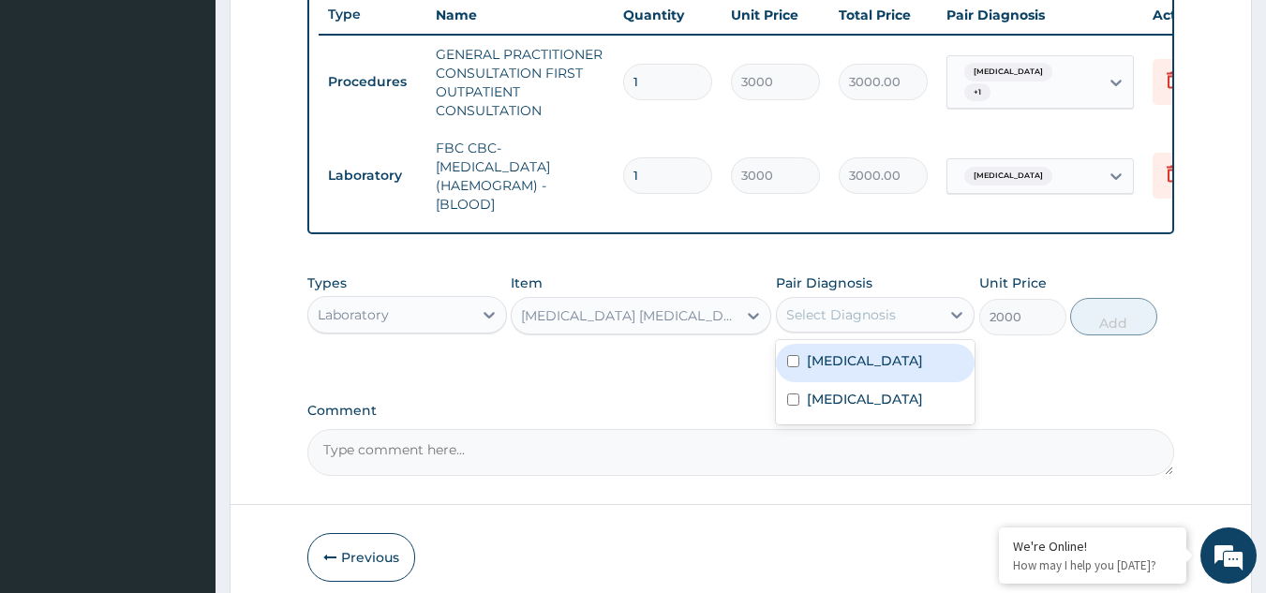
click at [922, 330] on div "Select Diagnosis" at bounding box center [859, 315] width 164 height 30
click at [870, 370] on div "Malaria" at bounding box center [876, 363] width 200 height 38
checkbox input "true"
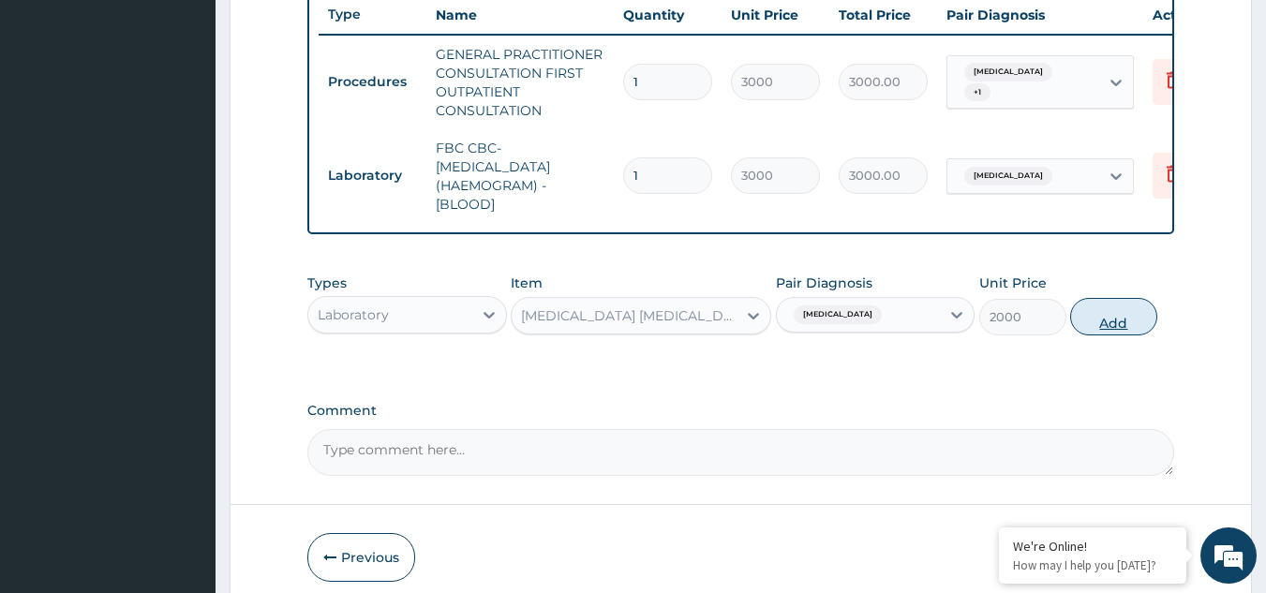
click at [1115, 328] on button "Add" at bounding box center [1113, 316] width 87 height 37
type input "0"
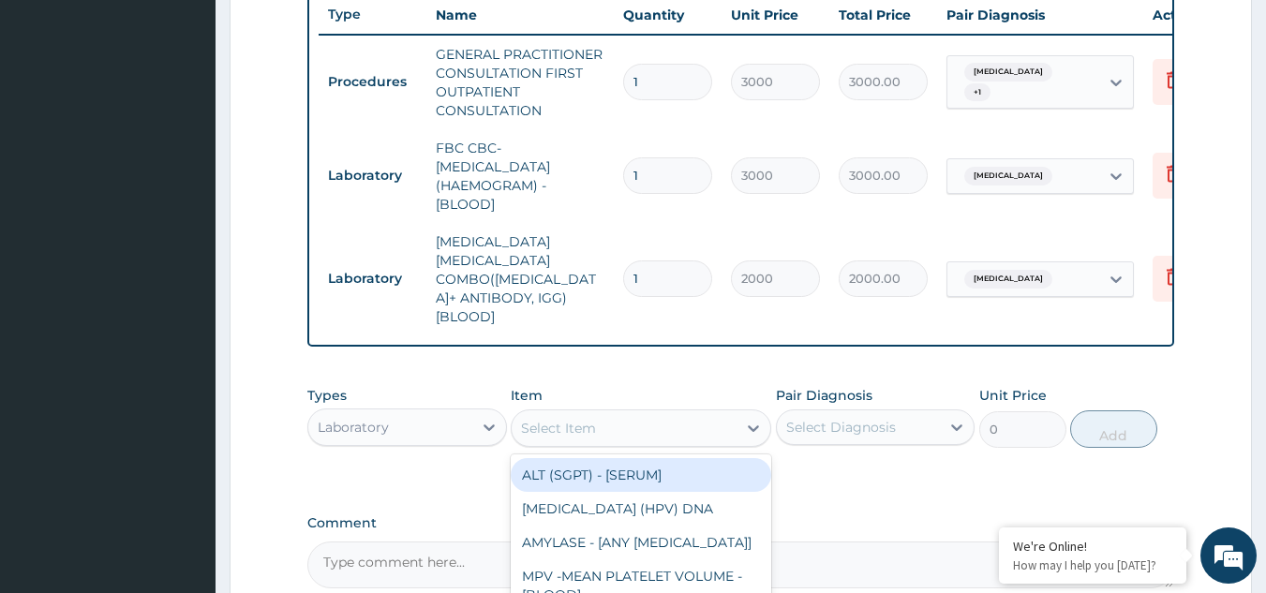
click at [566, 419] on div "Select Item" at bounding box center [558, 428] width 75 height 19
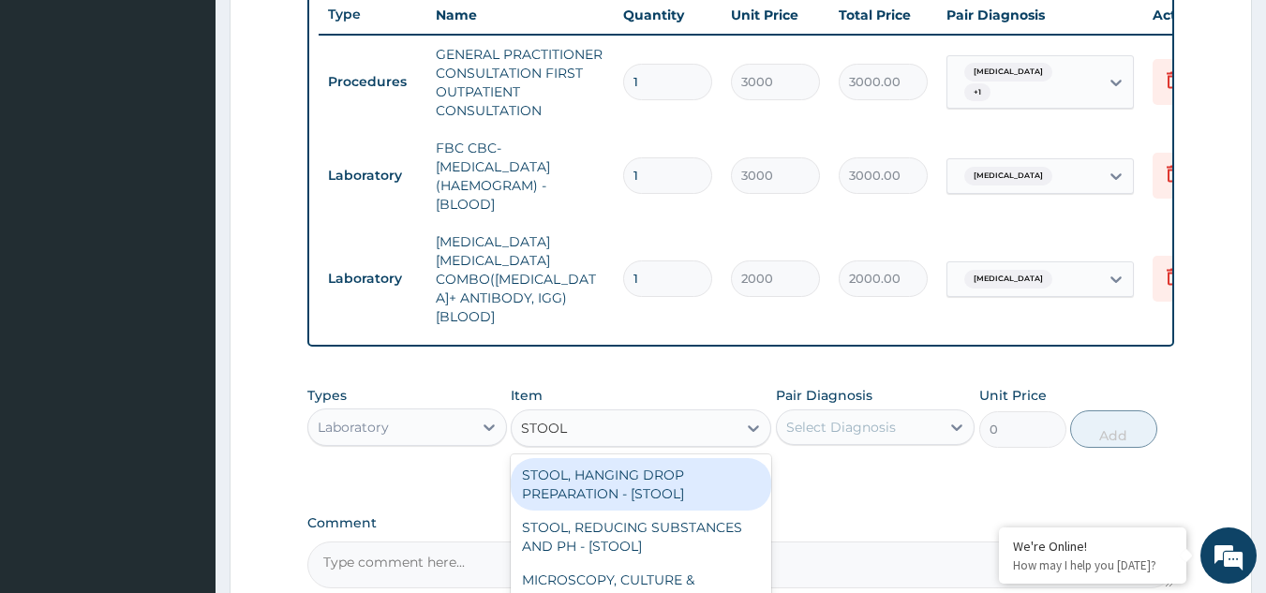
type input "STOOL M"
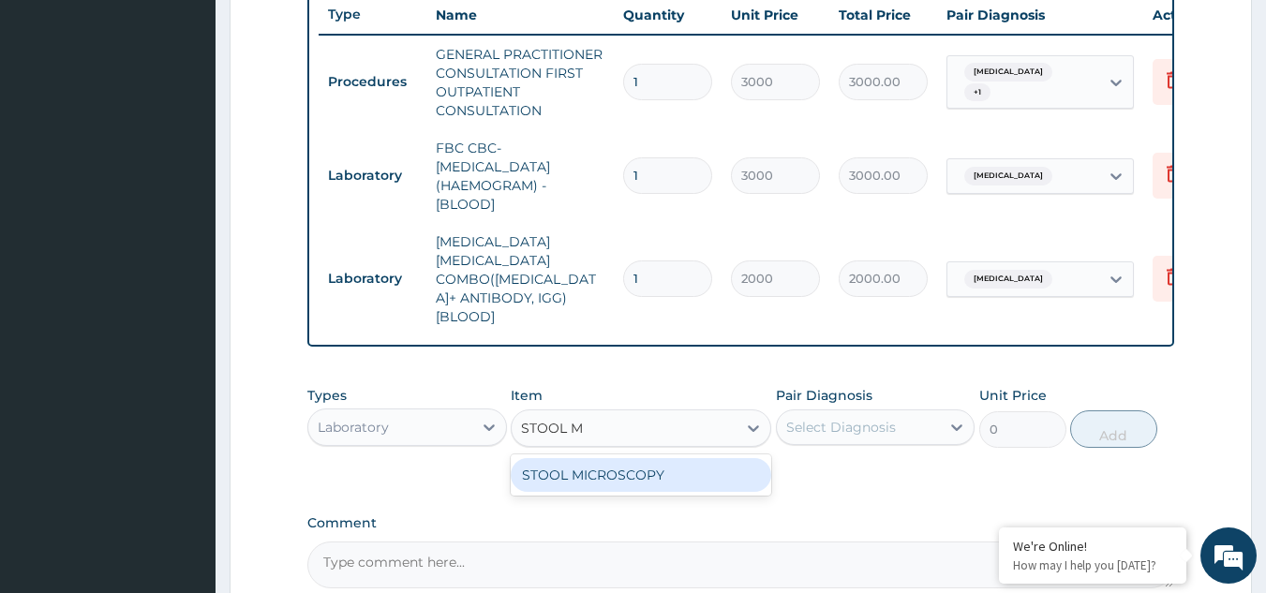
click at [597, 462] on div "STOOL MICROSCOPY" at bounding box center [641, 475] width 261 height 34
type input "2000"
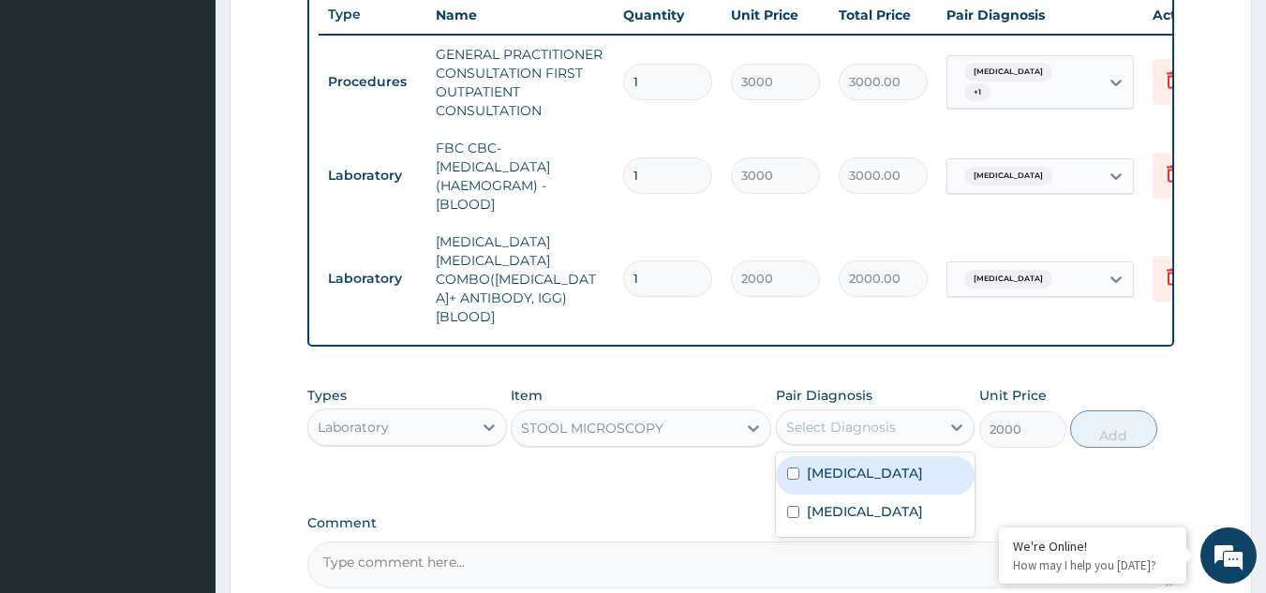
click at [901, 412] on div "Select Diagnosis" at bounding box center [859, 427] width 164 height 30
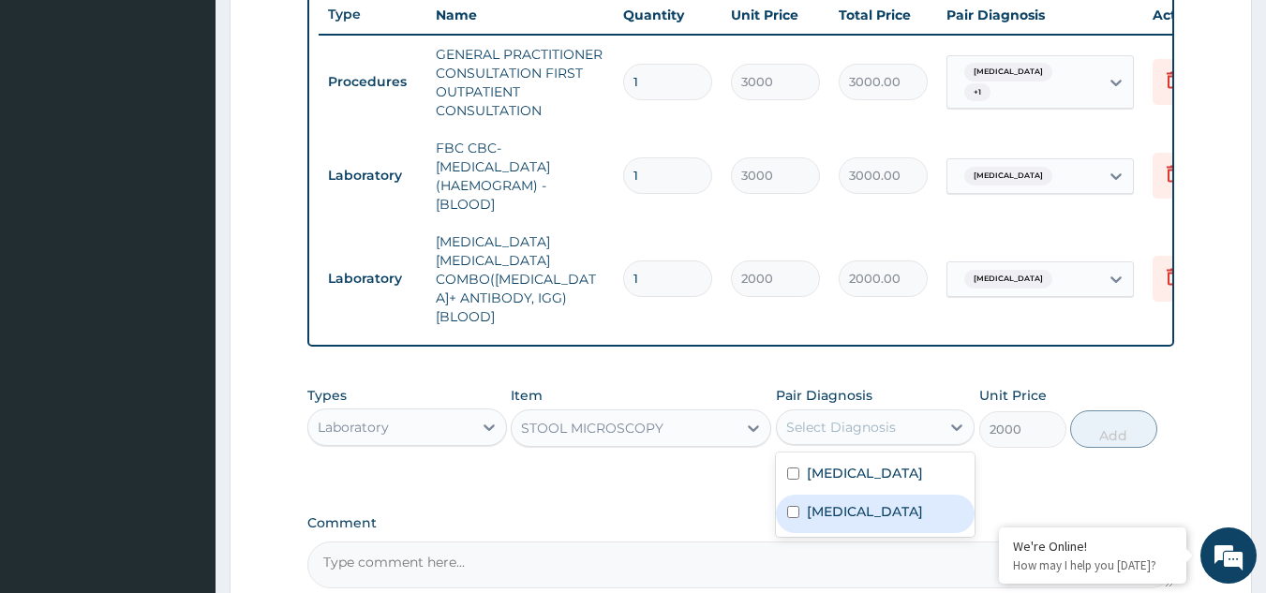
click at [855, 495] on div "Sepsis" at bounding box center [876, 514] width 200 height 38
checkbox input "true"
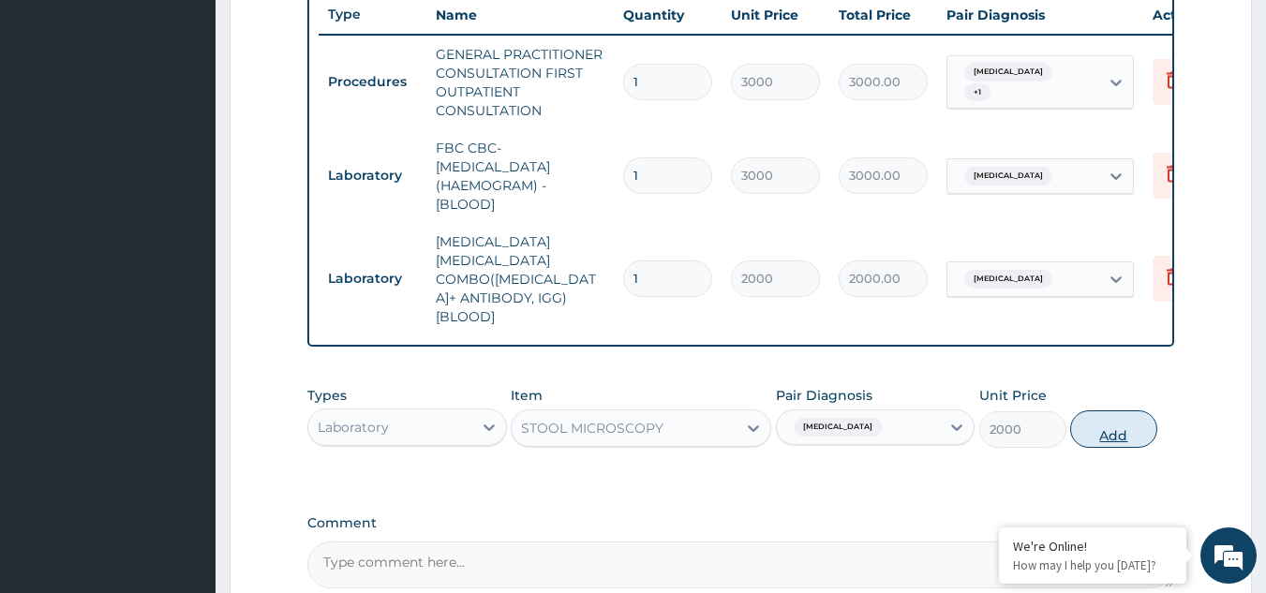
click at [1107, 411] on button "Add" at bounding box center [1113, 429] width 87 height 37
type input "0"
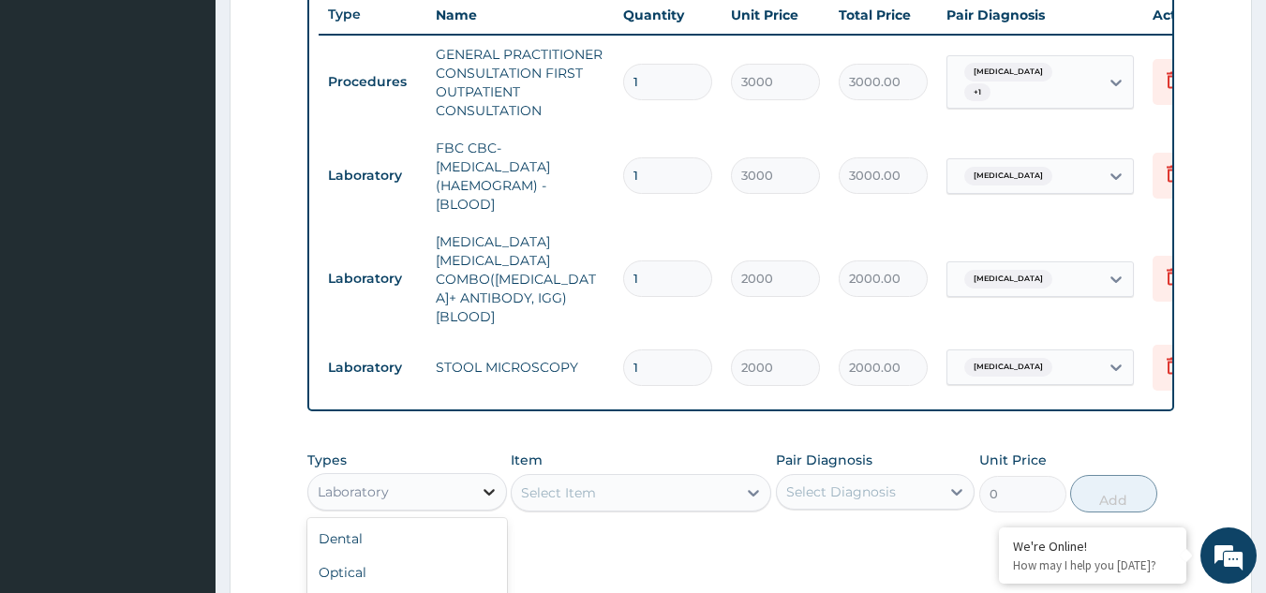
click at [486, 478] on div at bounding box center [489, 492] width 34 height 34
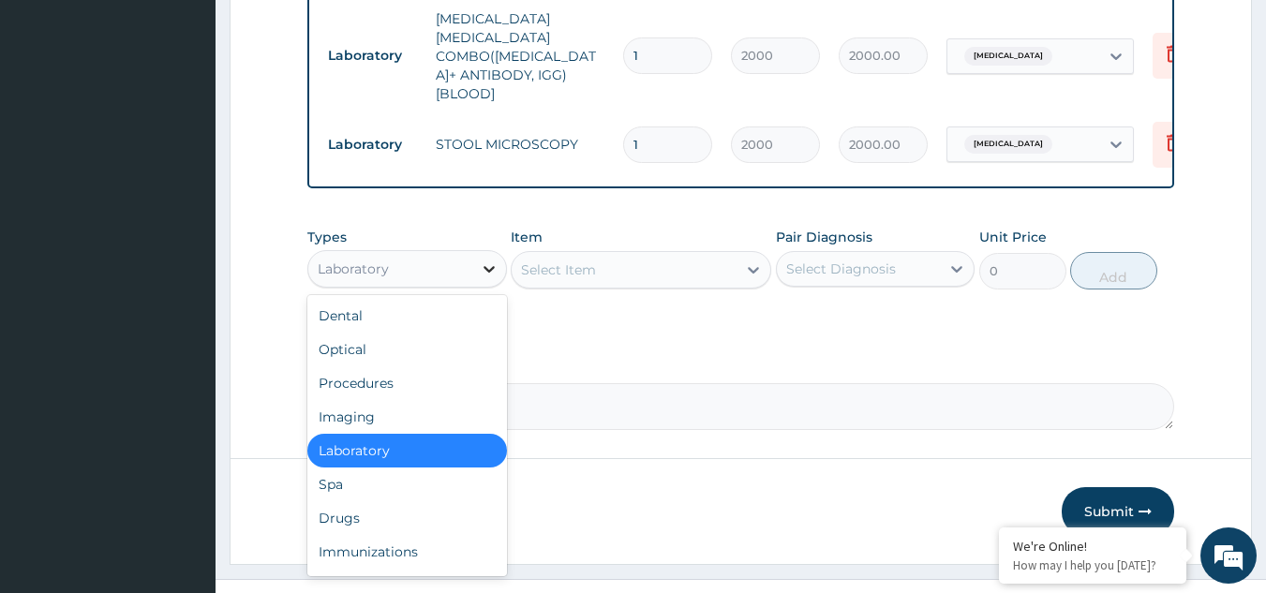
scroll to position [946, 0]
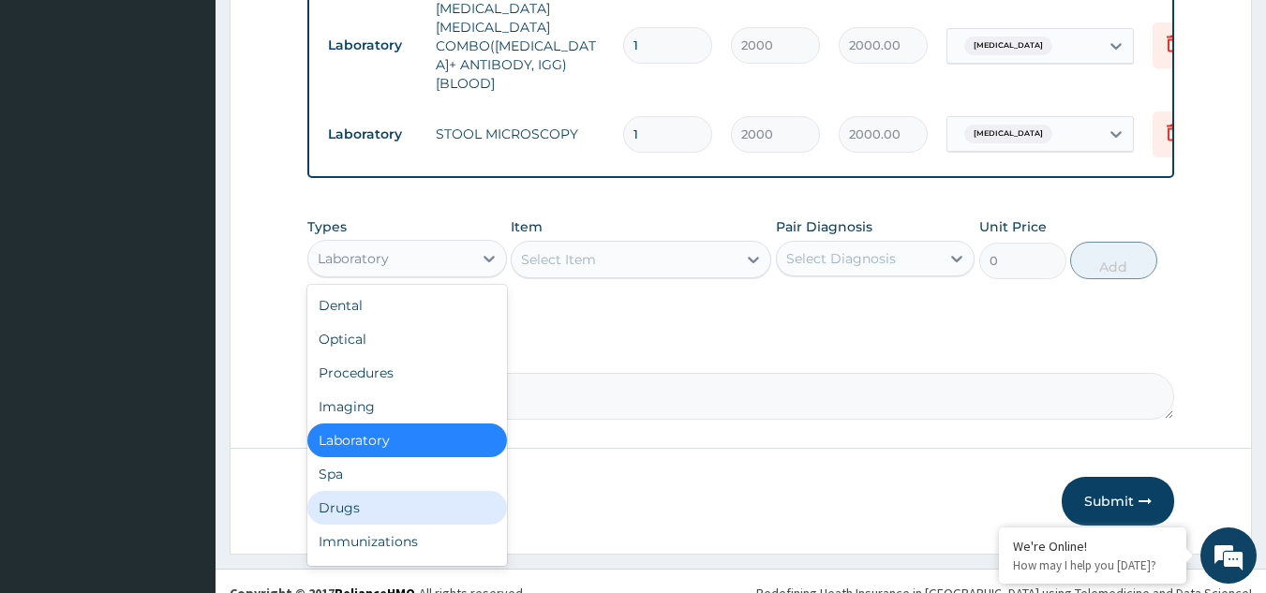
click at [398, 495] on div "Drugs" at bounding box center [407, 508] width 200 height 34
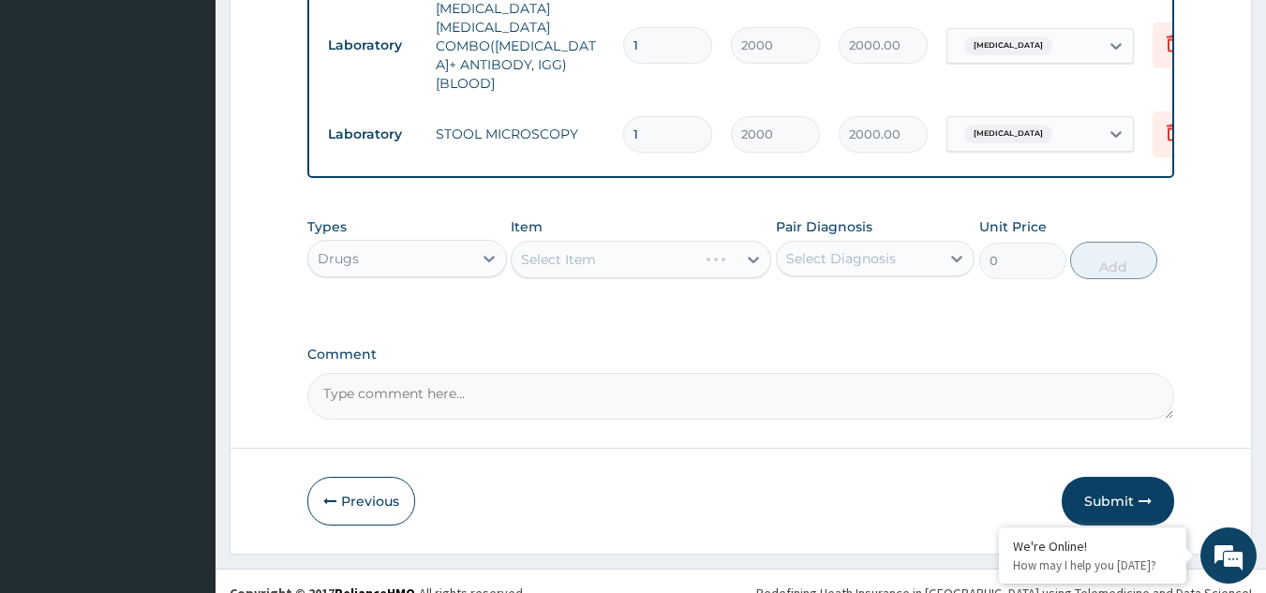
click at [651, 241] on div "Select Item" at bounding box center [641, 259] width 261 height 37
click at [641, 245] on div "Select Item" at bounding box center [624, 260] width 225 height 30
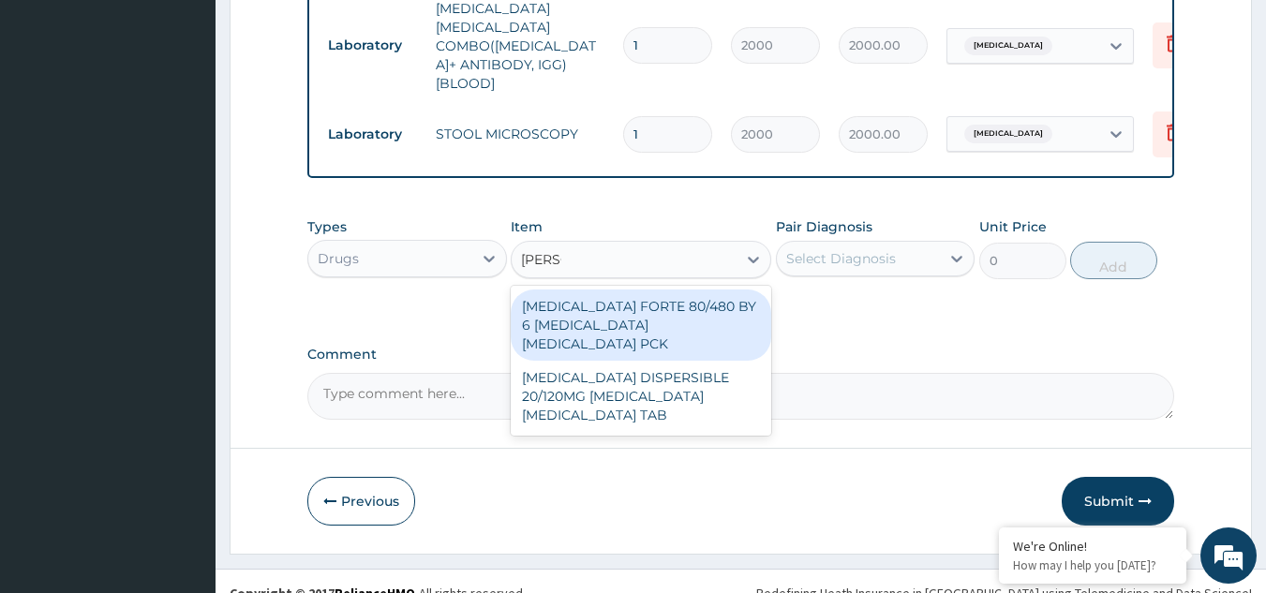
type input "COART"
click at [645, 295] on div "COARTEM FORTE 80/480 BY 6 ARTEMETHER LUMEFANTRINE PCK" at bounding box center [641, 325] width 261 height 71
type input "5313"
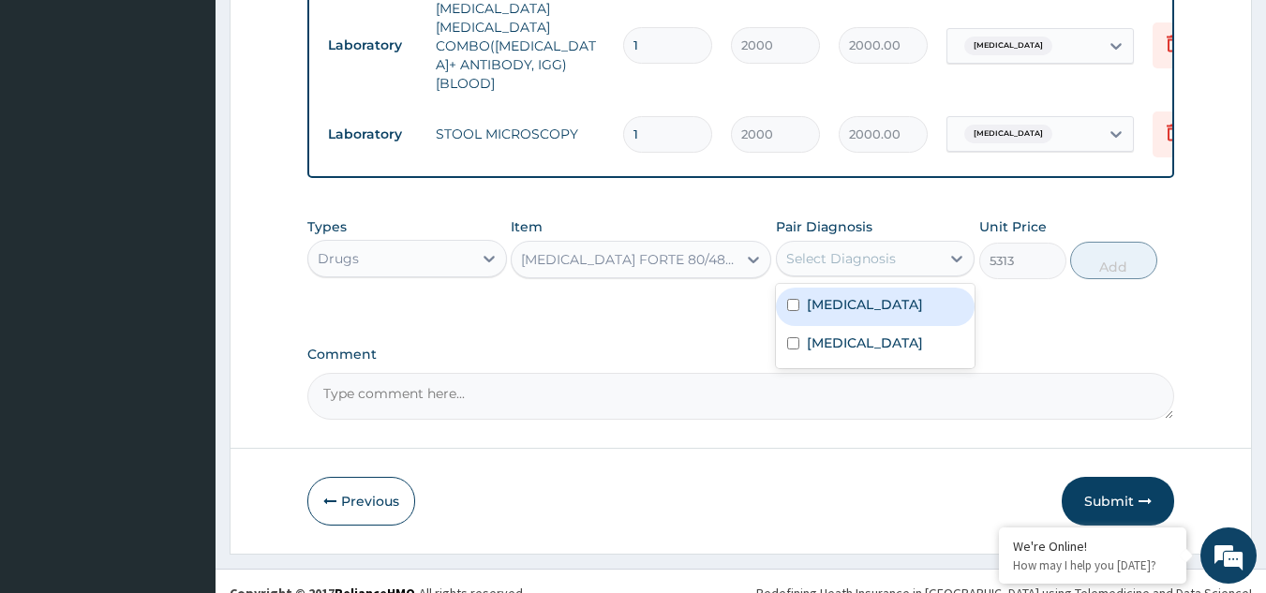
click at [862, 249] on div "Select Diagnosis" at bounding box center [841, 258] width 110 height 19
click at [837, 291] on div "Malaria" at bounding box center [876, 307] width 200 height 38
checkbox input "true"
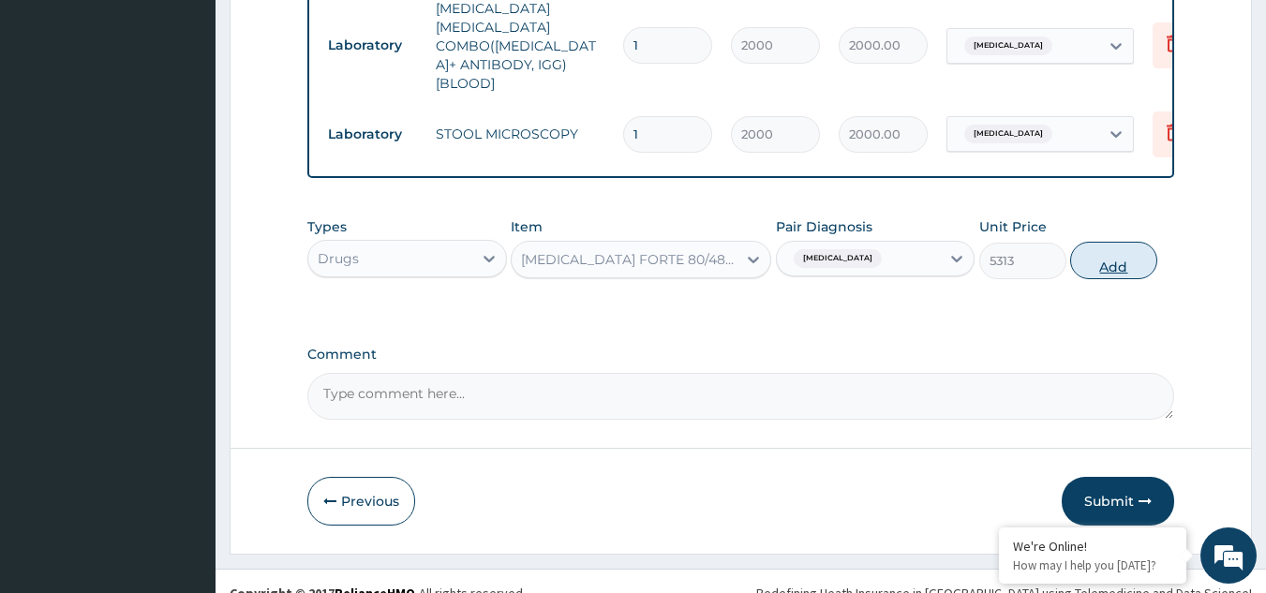
click at [1105, 247] on button "Add" at bounding box center [1113, 260] width 87 height 37
type input "0"
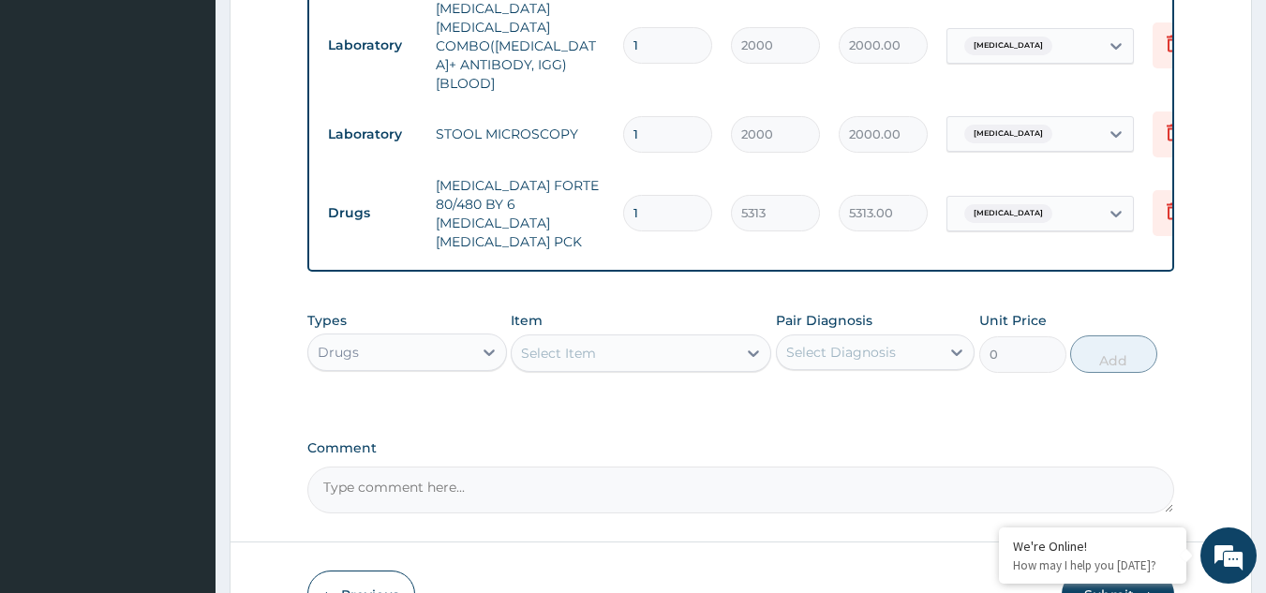
click at [728, 338] on div "Select Item" at bounding box center [624, 353] width 225 height 30
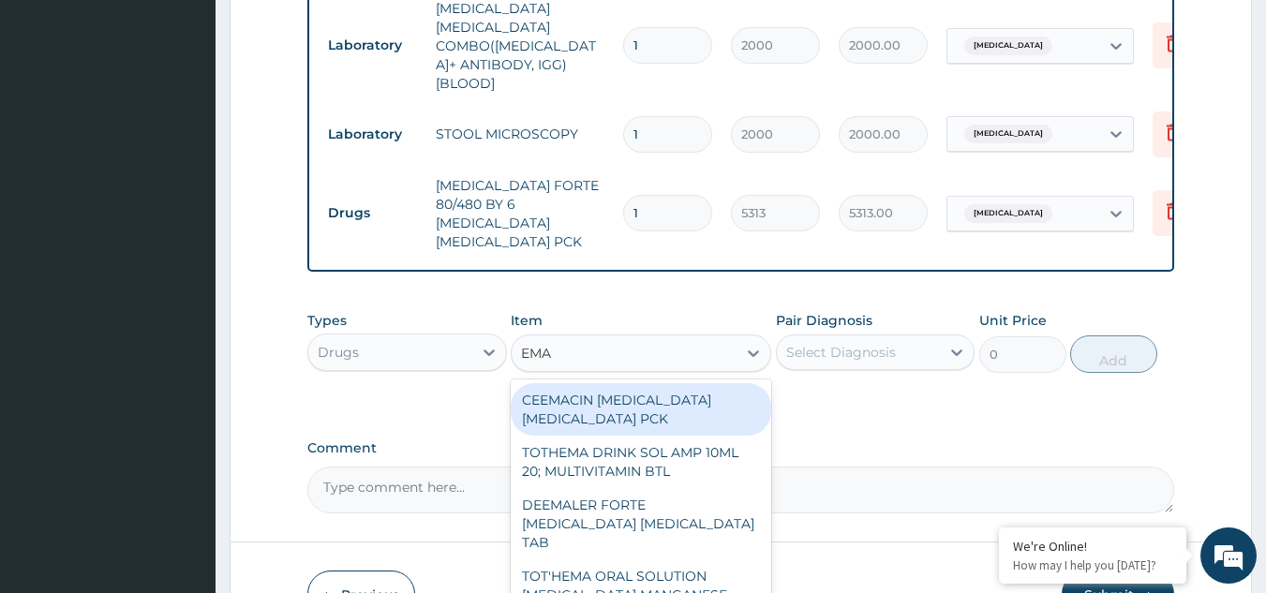
type input "EMAL"
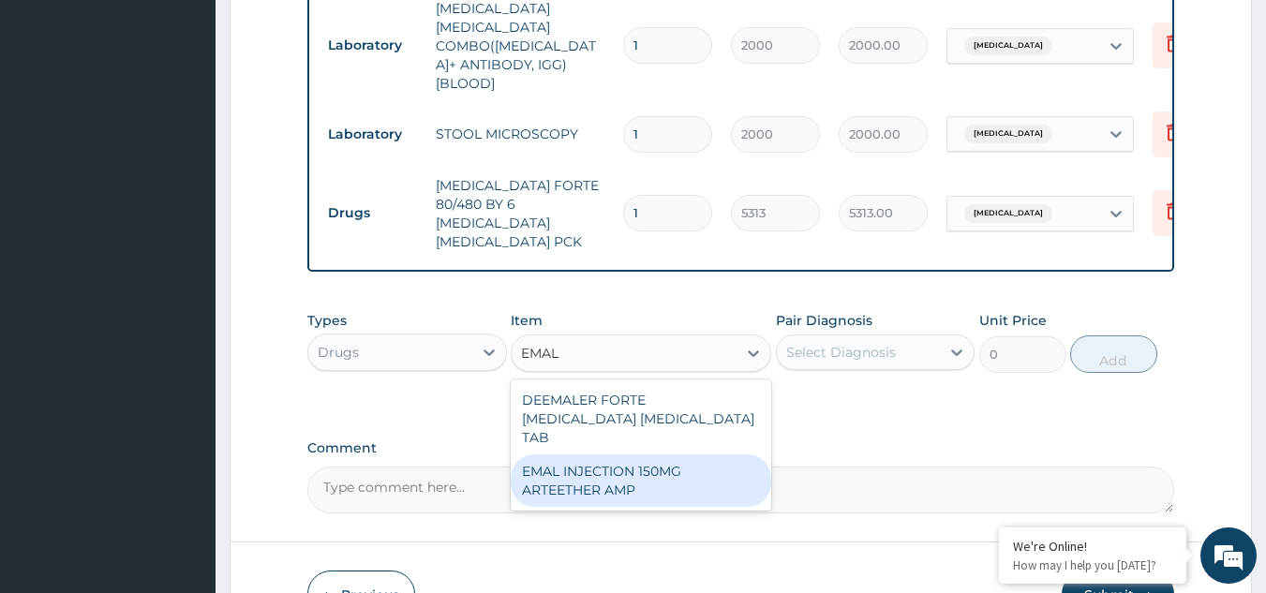
click at [695, 455] on div "EMAL INJECTION 150MG ARTEETHER AMP" at bounding box center [641, 481] width 261 height 52
type input "4685.18017578125"
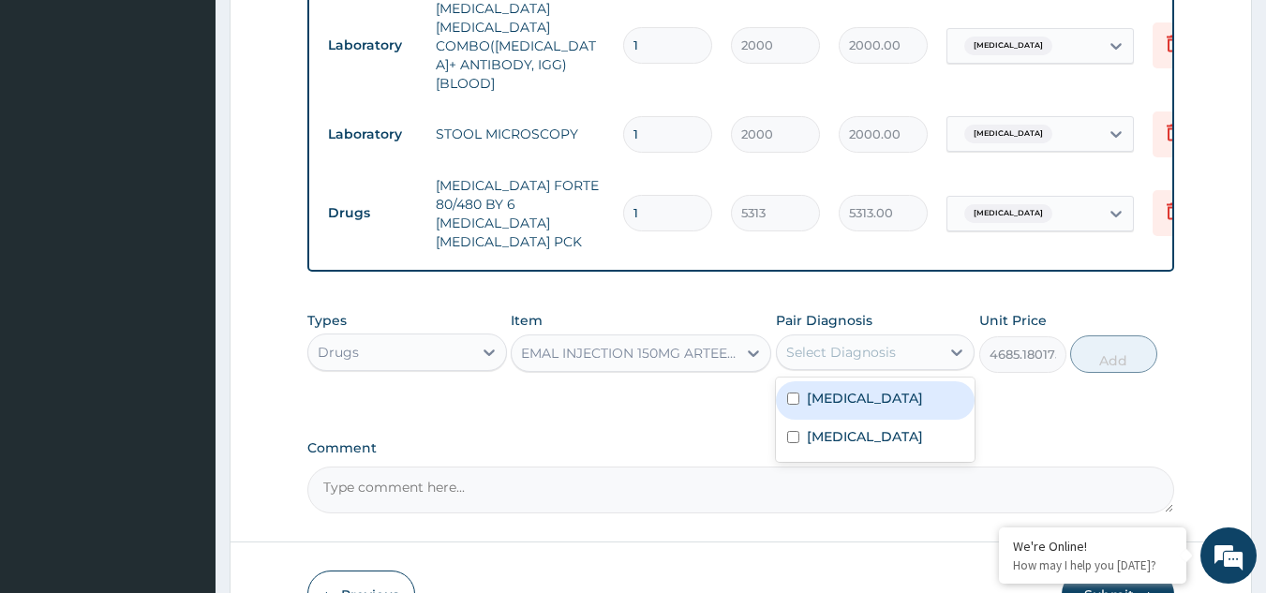
click at [868, 343] on div "Select Diagnosis" at bounding box center [841, 352] width 110 height 19
click at [851, 389] on label "Malaria" at bounding box center [865, 398] width 116 height 19
checkbox input "true"
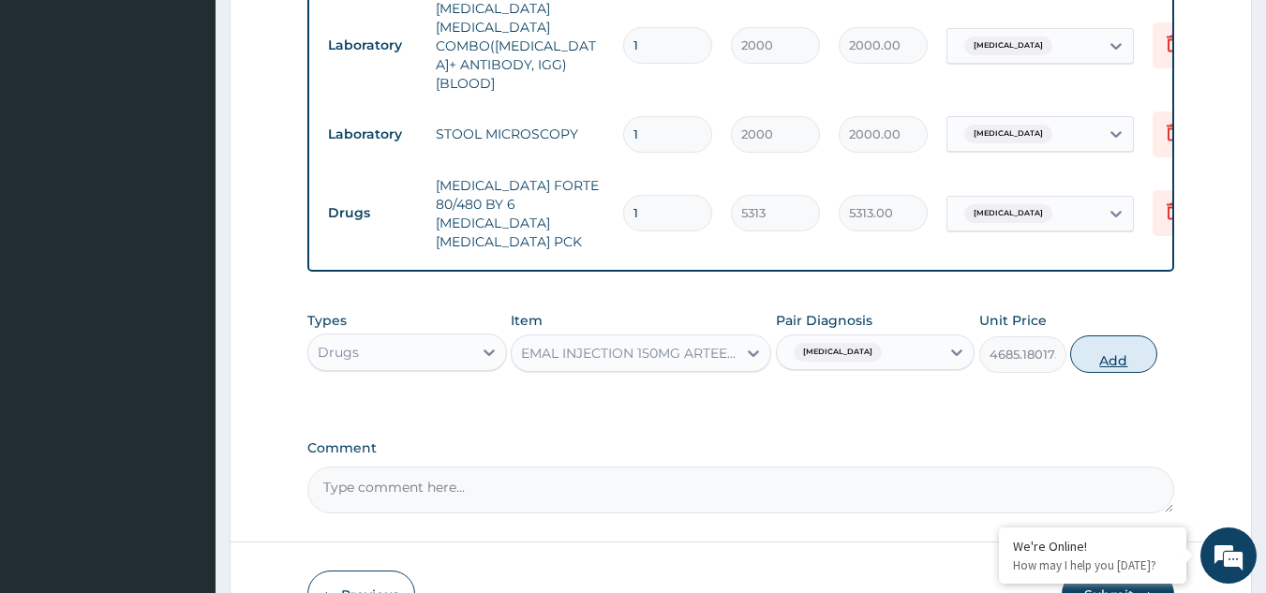
click at [1102, 336] on button "Add" at bounding box center [1113, 354] width 87 height 37
type input "0"
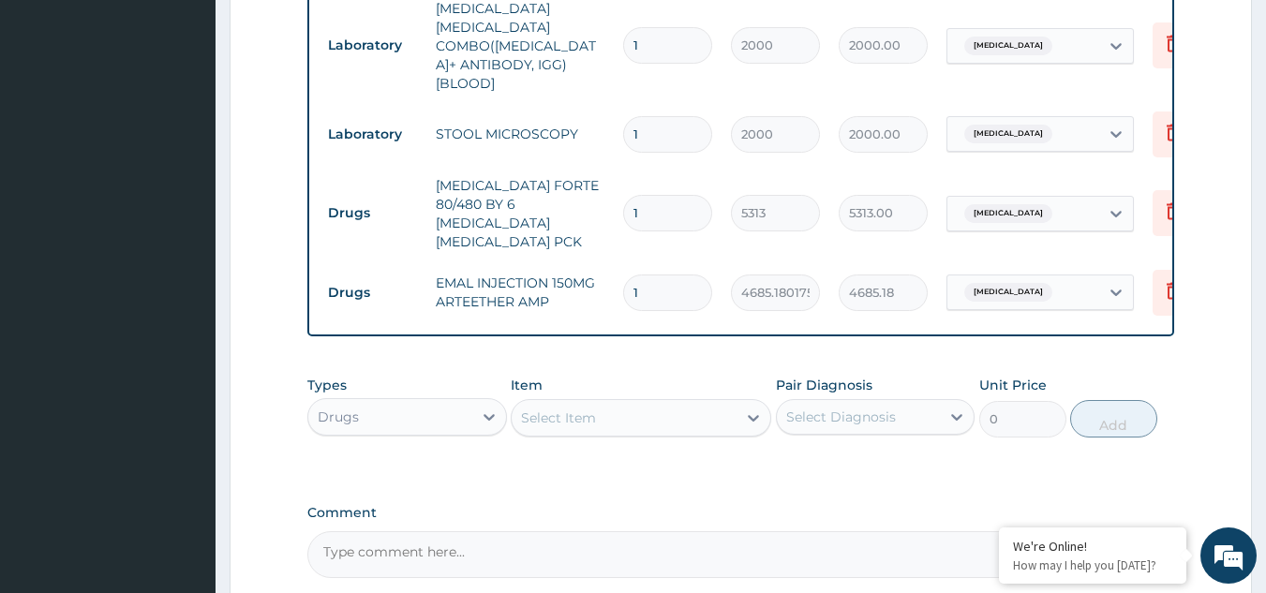
click at [598, 403] on div "Select Item" at bounding box center [624, 418] width 225 height 30
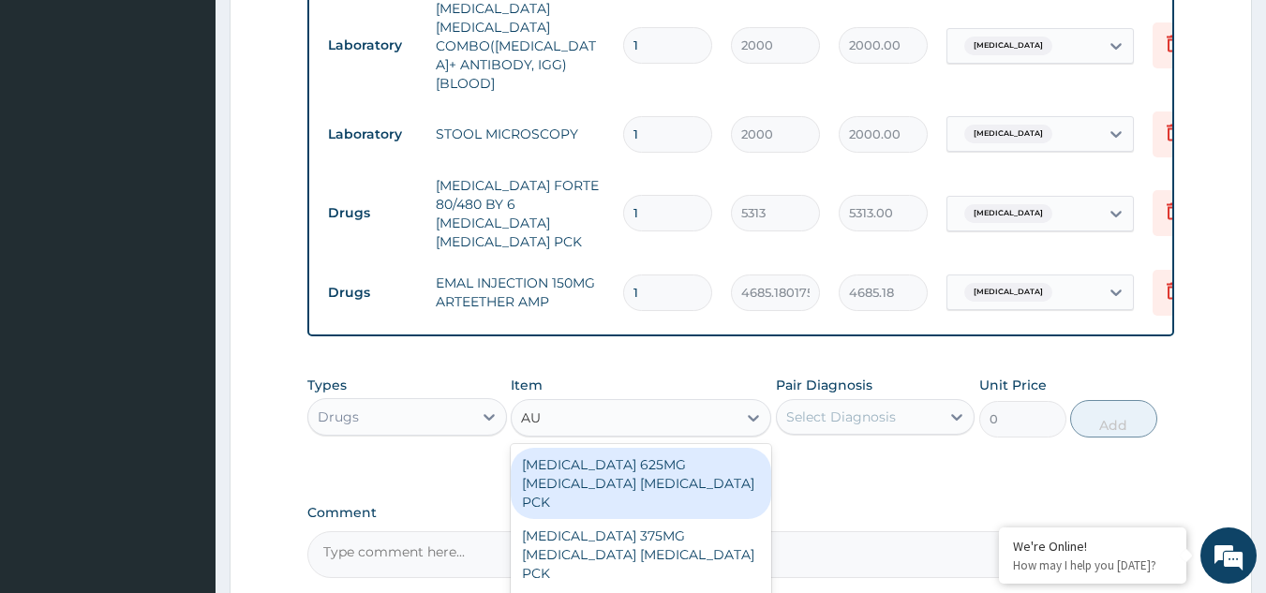
type input "AUG"
click at [599, 448] on div "AUGMENTIN 625MG AMOXICILLIN CLAVULANIC ACID PCK" at bounding box center [641, 483] width 261 height 71
type input "17600"
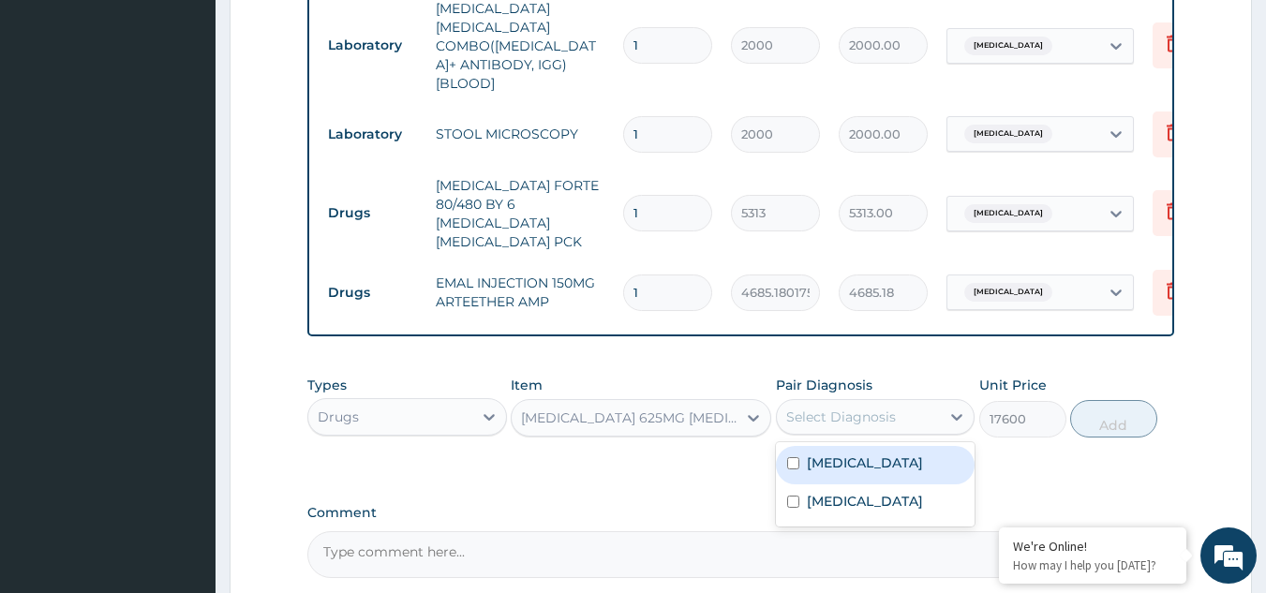
click at [856, 408] on div "Select Diagnosis" at bounding box center [841, 417] width 110 height 19
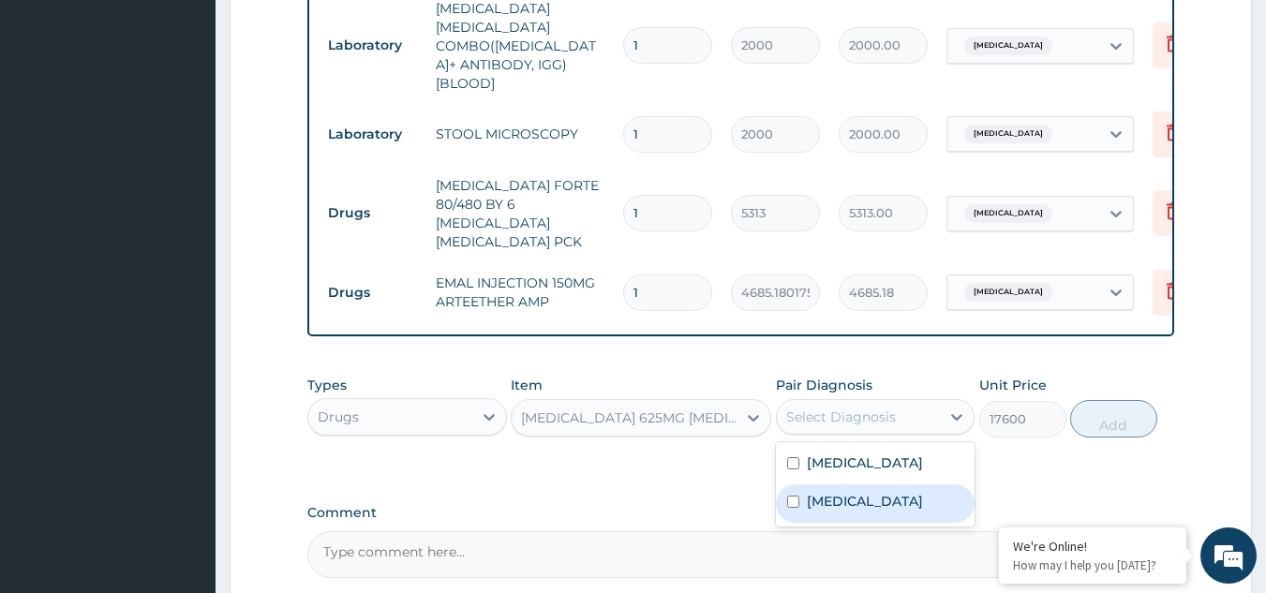
click at [828, 492] on label "Sepsis" at bounding box center [865, 501] width 116 height 19
checkbox input "true"
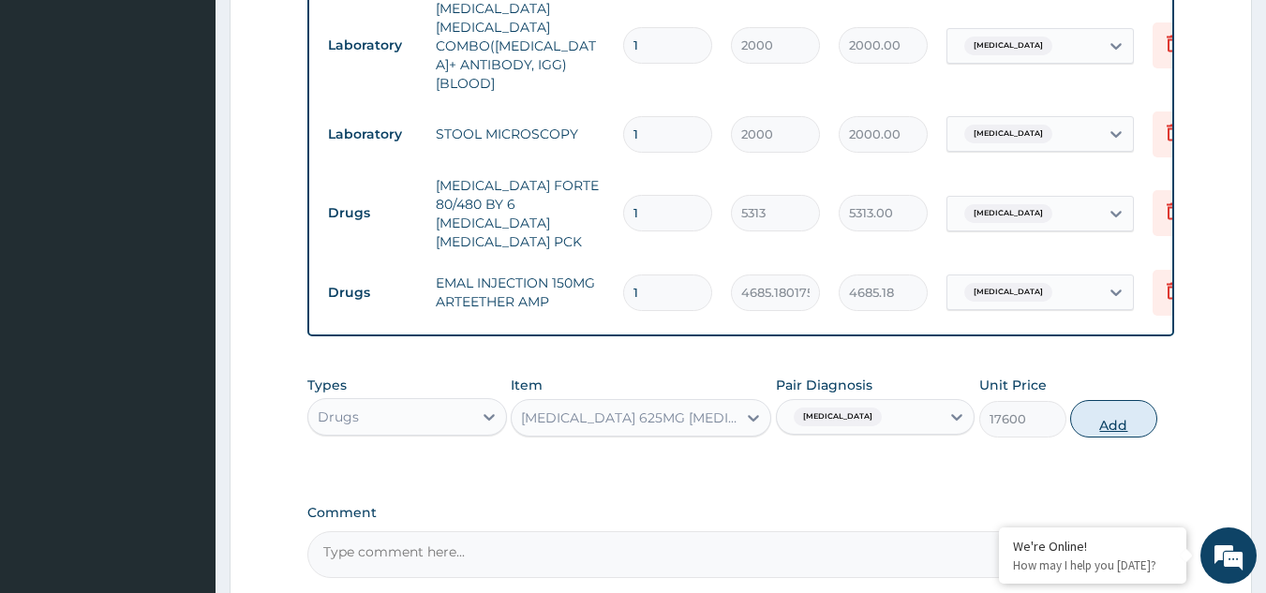
click at [1104, 400] on button "Add" at bounding box center [1113, 418] width 87 height 37
type input "0"
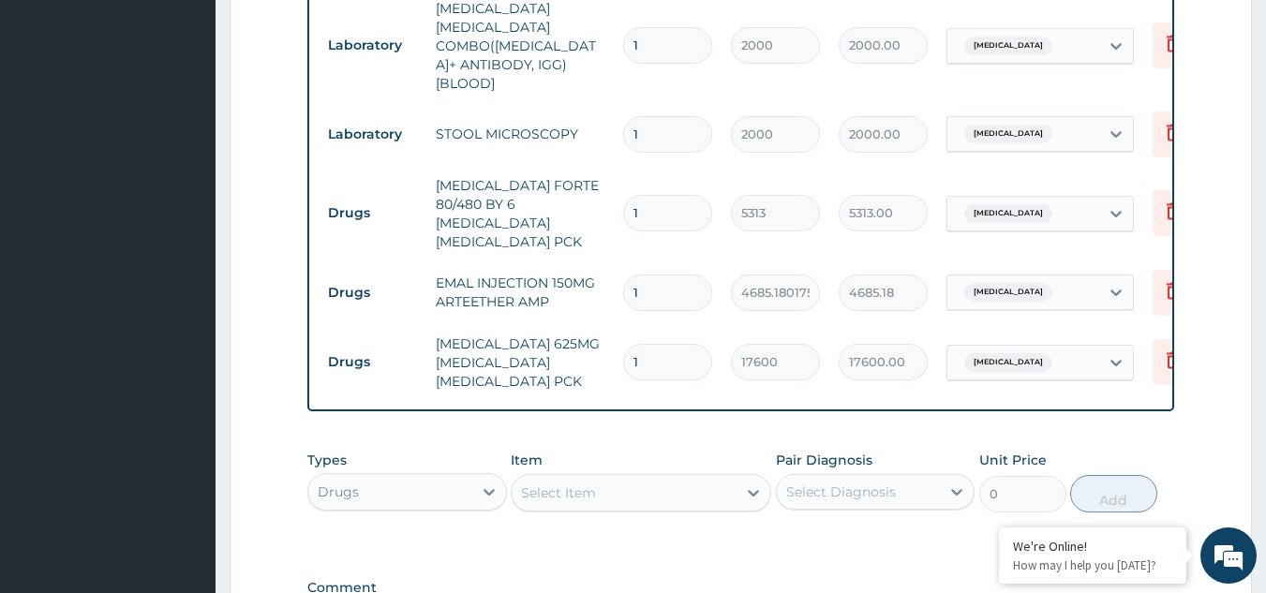
click at [732, 478] on div "Select Item" at bounding box center [624, 493] width 225 height 30
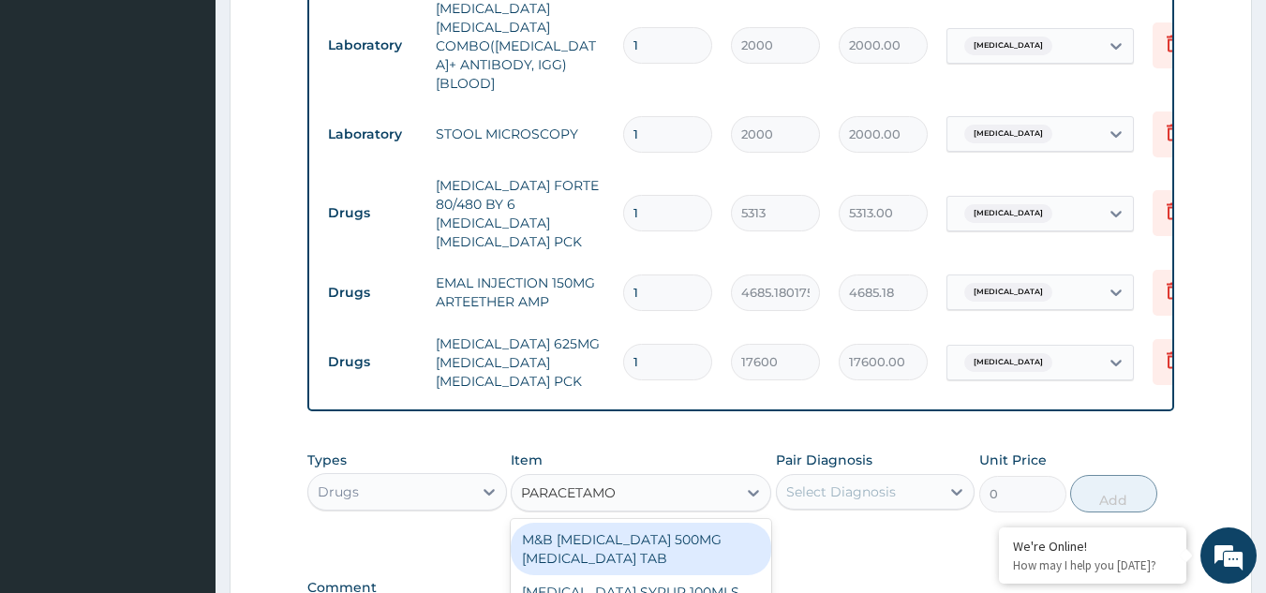
type input "PARACETAMOL"
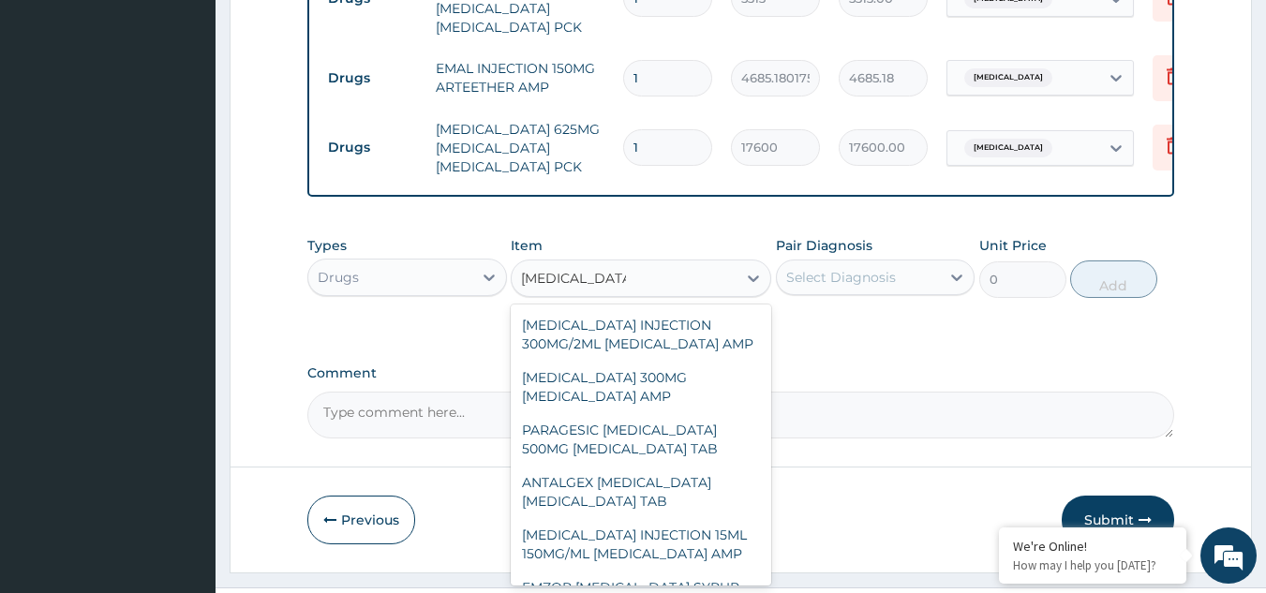
scroll to position [694, 0]
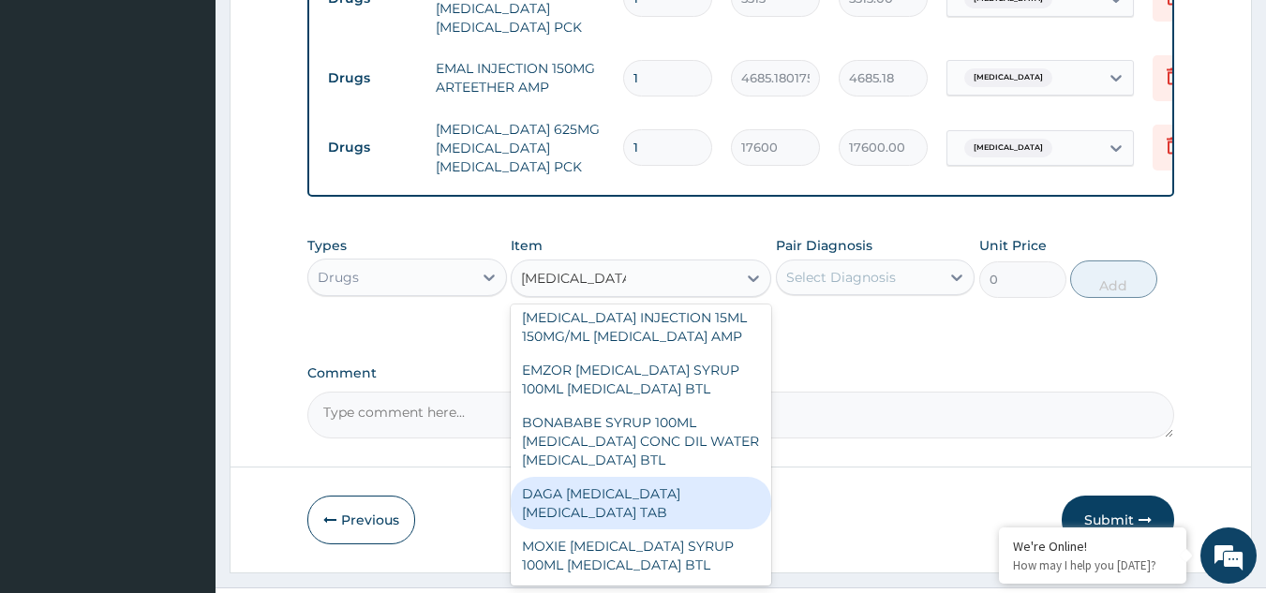
click at [596, 477] on div "DAGA PARACETAMOL ACETAMINOPHEN TAB" at bounding box center [641, 503] width 261 height 52
type input "37.95000076293945"
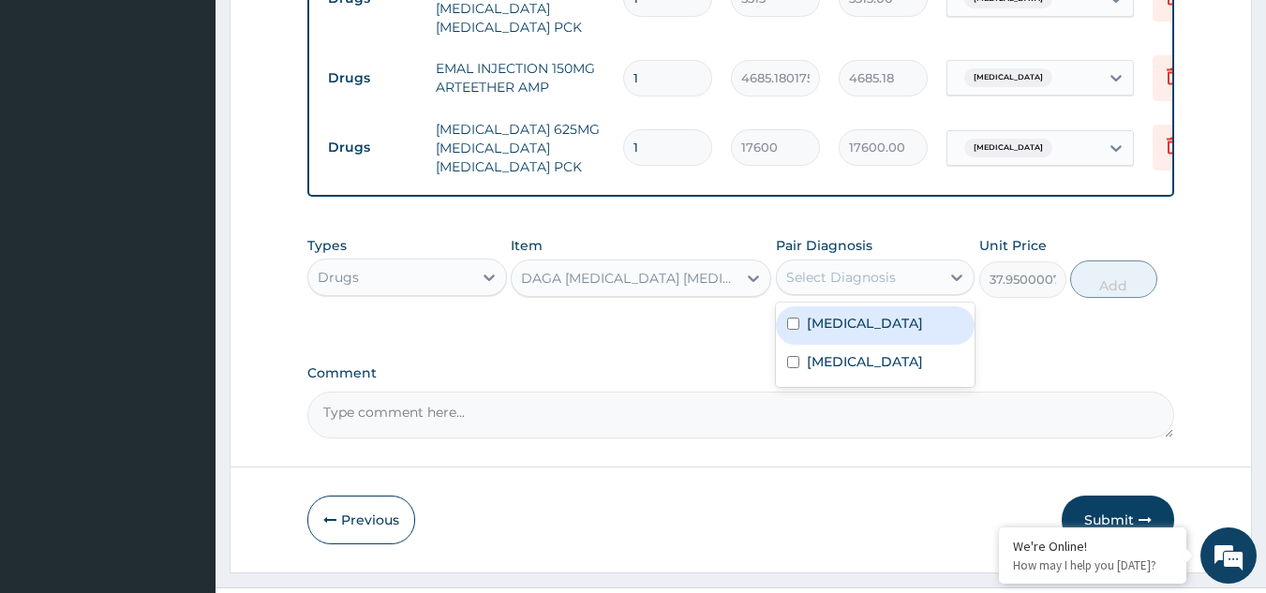
click at [881, 268] on div "Select Diagnosis" at bounding box center [841, 277] width 110 height 19
click at [854, 306] on div "Malaria" at bounding box center [876, 325] width 200 height 38
checkbox input "true"
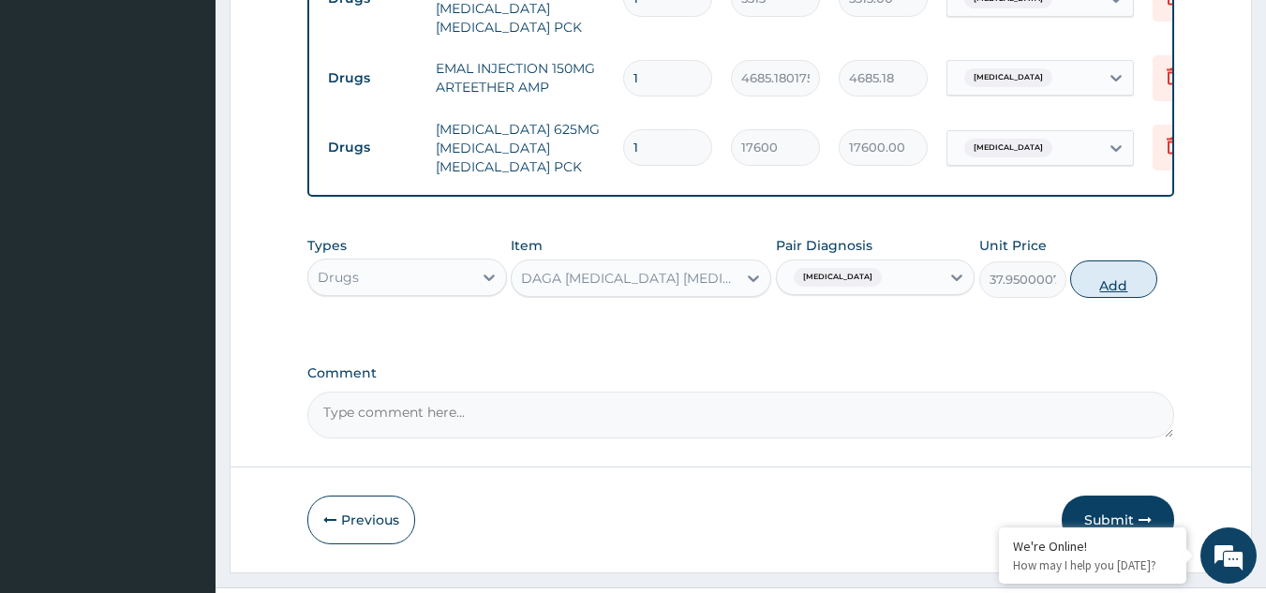
click at [1108, 261] on button "Add" at bounding box center [1113, 279] width 87 height 37
type input "0"
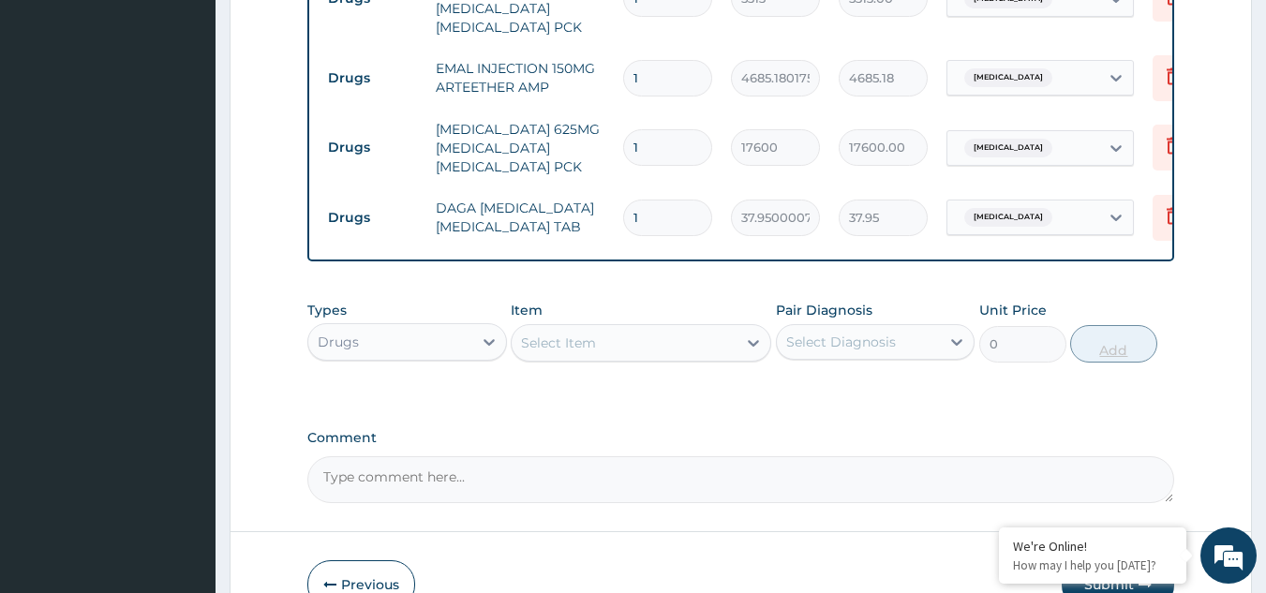
type input "0.00"
type input "2"
type input "75.90"
type input "24"
type input "910.80"
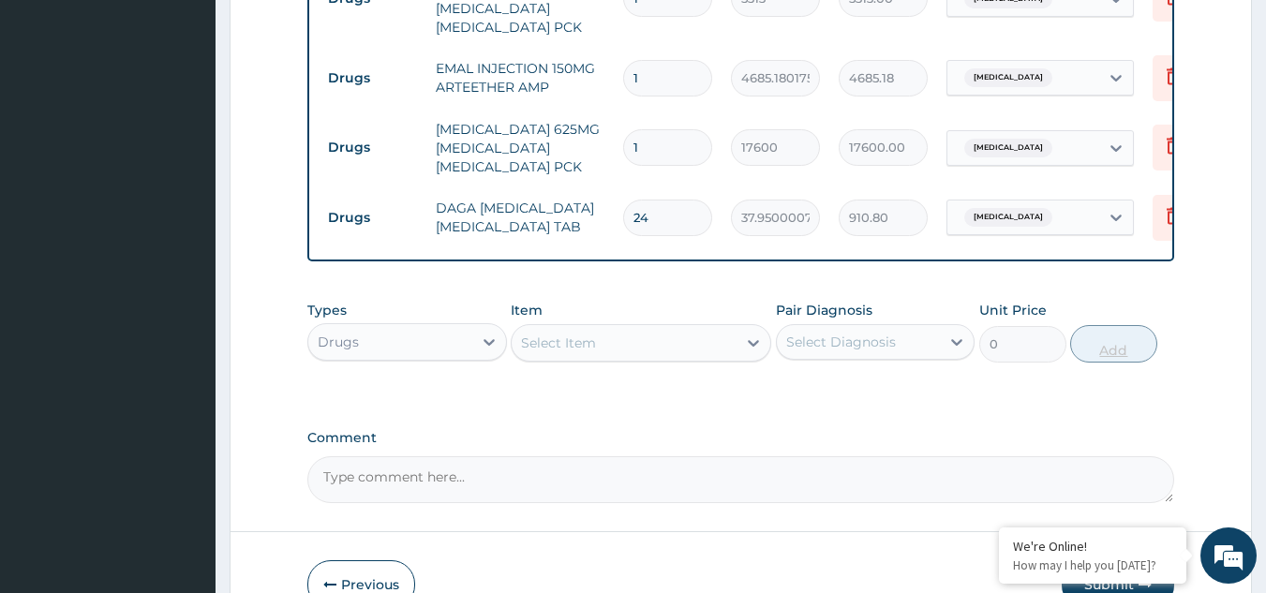
scroll to position [1225, 0]
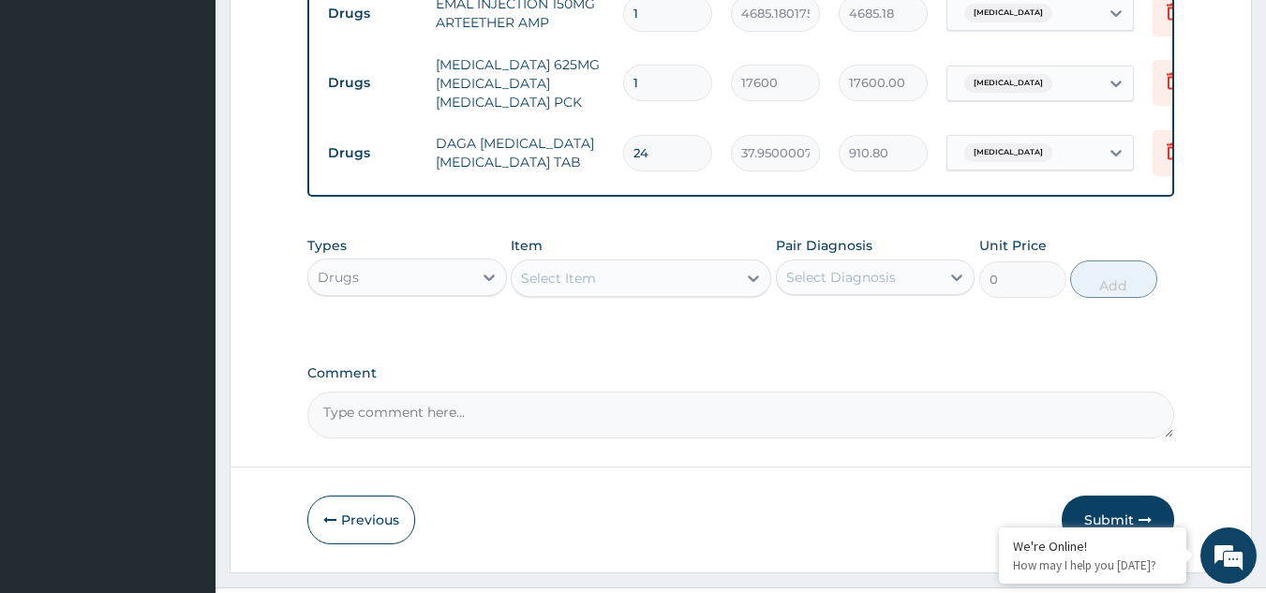
type input "24"
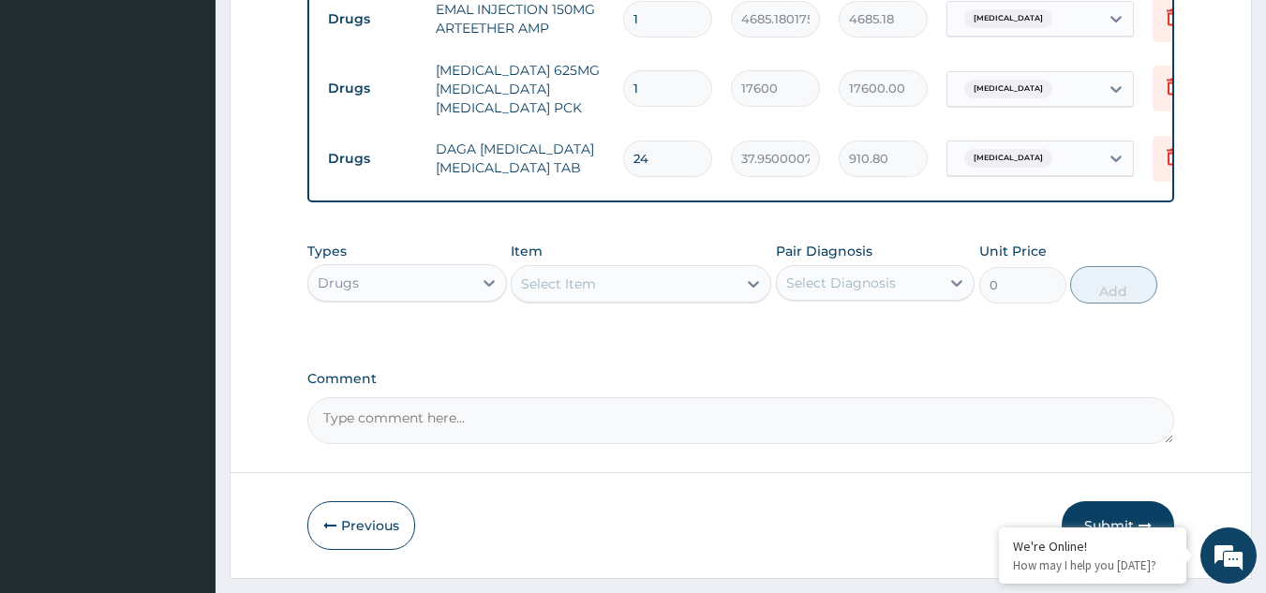
scroll to position [1220, 0]
click at [1104, 501] on button "Submit" at bounding box center [1118, 525] width 112 height 49
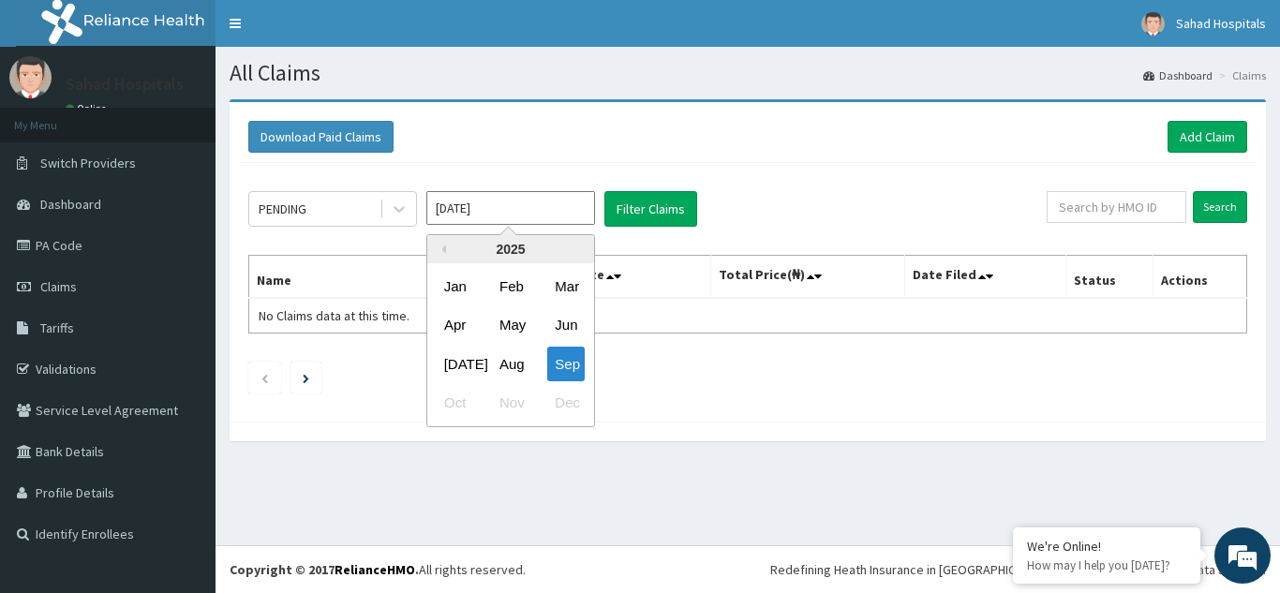
click at [568, 212] on input "[DATE]" at bounding box center [510, 208] width 169 height 34
click at [514, 367] on div "Aug" at bounding box center [510, 364] width 37 height 35
type input "Aug 2025"
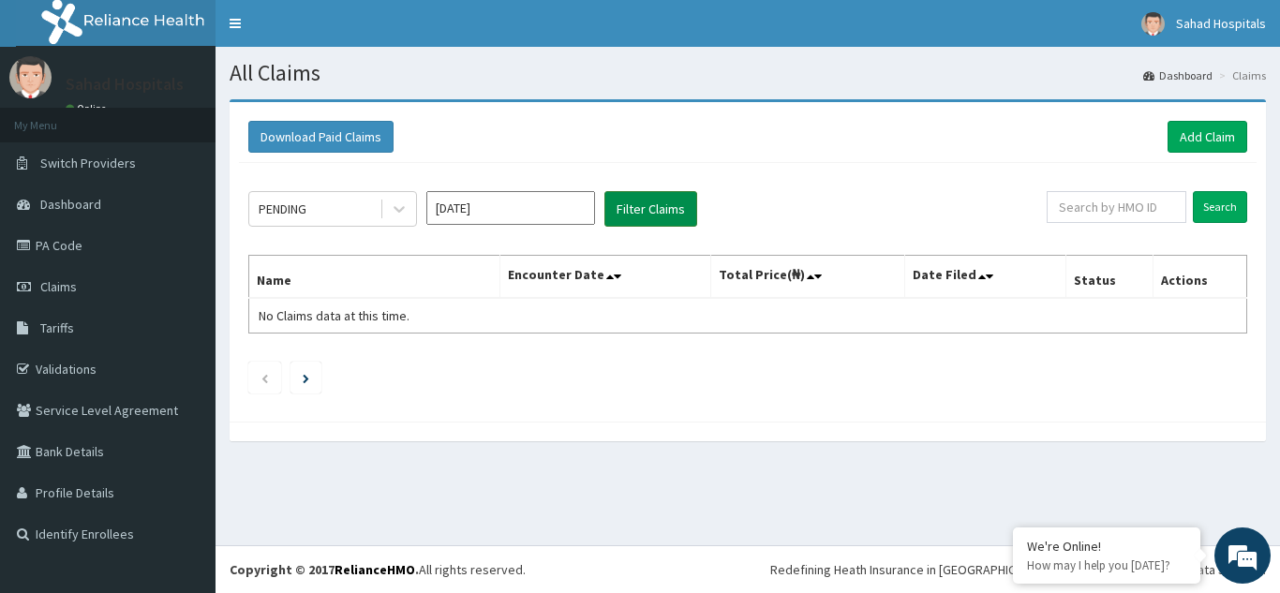
click at [647, 201] on button "Filter Claims" at bounding box center [651, 209] width 93 height 36
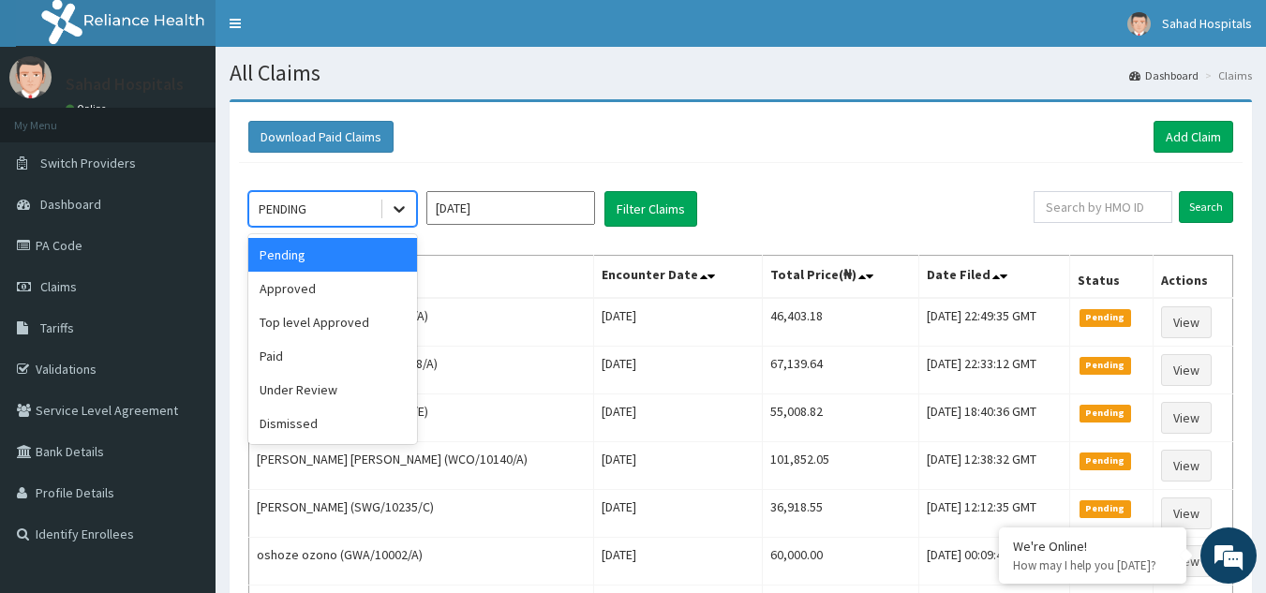
click at [410, 205] on div at bounding box center [399, 209] width 34 height 34
click at [382, 291] on div "Approved" at bounding box center [332, 289] width 169 height 34
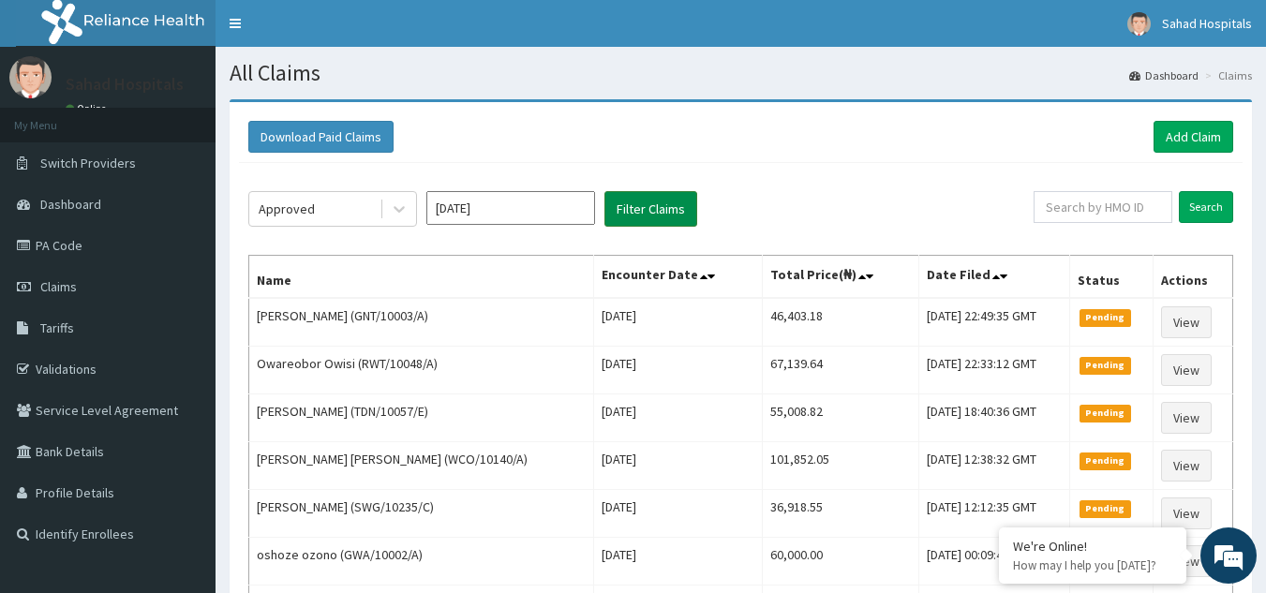
click at [664, 215] on button "Filter Claims" at bounding box center [651, 209] width 93 height 36
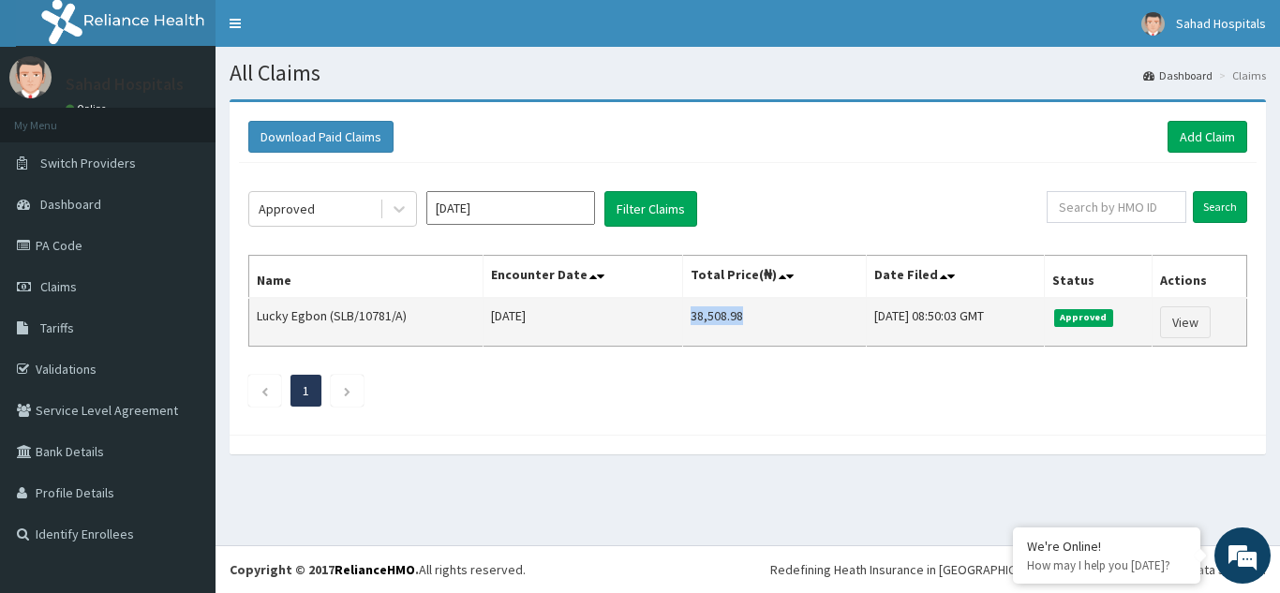
drag, startPoint x: 664, startPoint y: 316, endPoint x: 746, endPoint y: 322, distance: 82.7
click at [746, 322] on td "38,508.98" at bounding box center [774, 322] width 185 height 49
copy td "38,508.98"
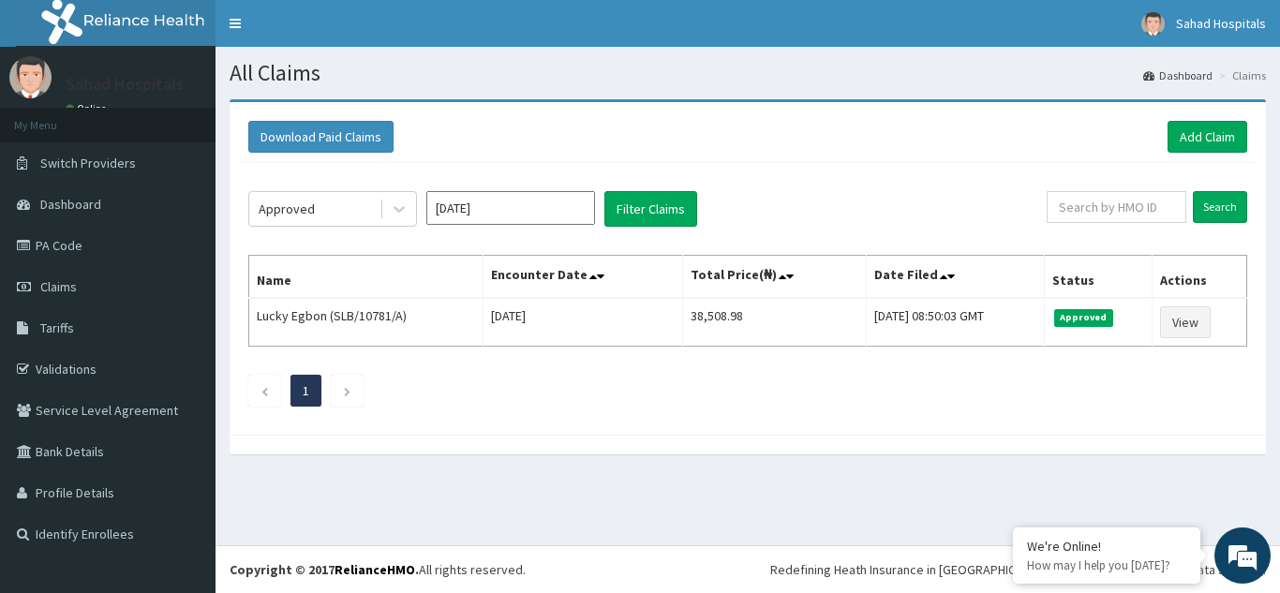
click at [1195, 120] on div "Download Paid Claims Add Claim" at bounding box center [748, 138] width 1018 height 52
click at [1195, 123] on link "Add Claim" at bounding box center [1208, 137] width 80 height 32
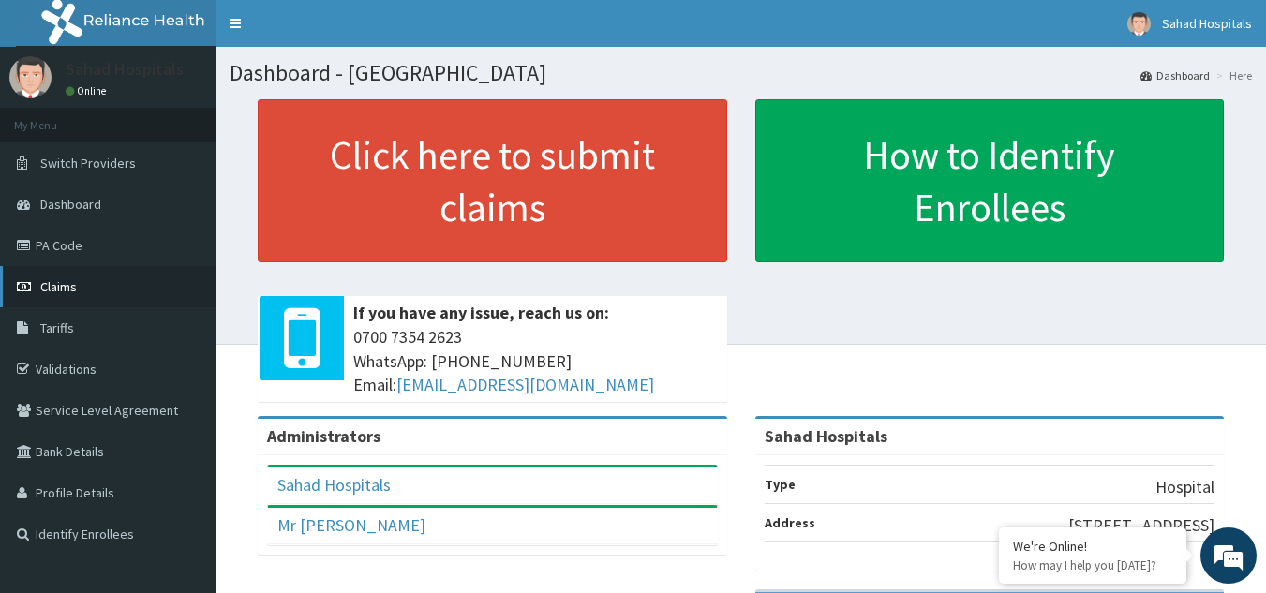
click at [70, 292] on span "Claims" at bounding box center [58, 286] width 37 height 17
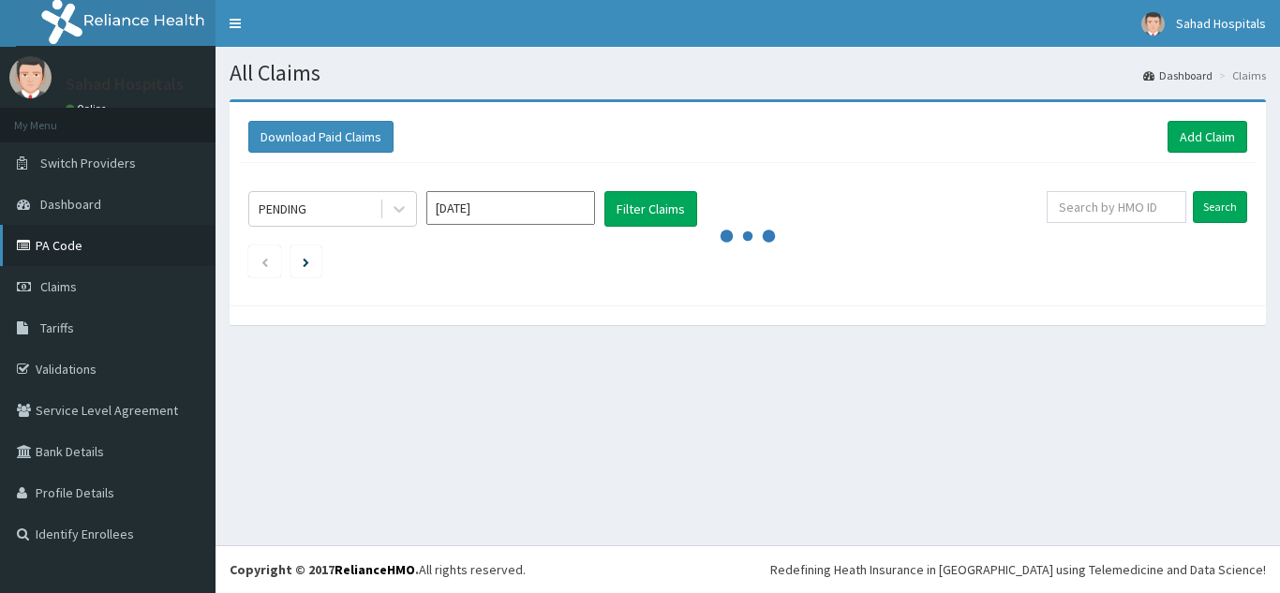
click at [95, 255] on link "PA Code" at bounding box center [108, 245] width 216 height 41
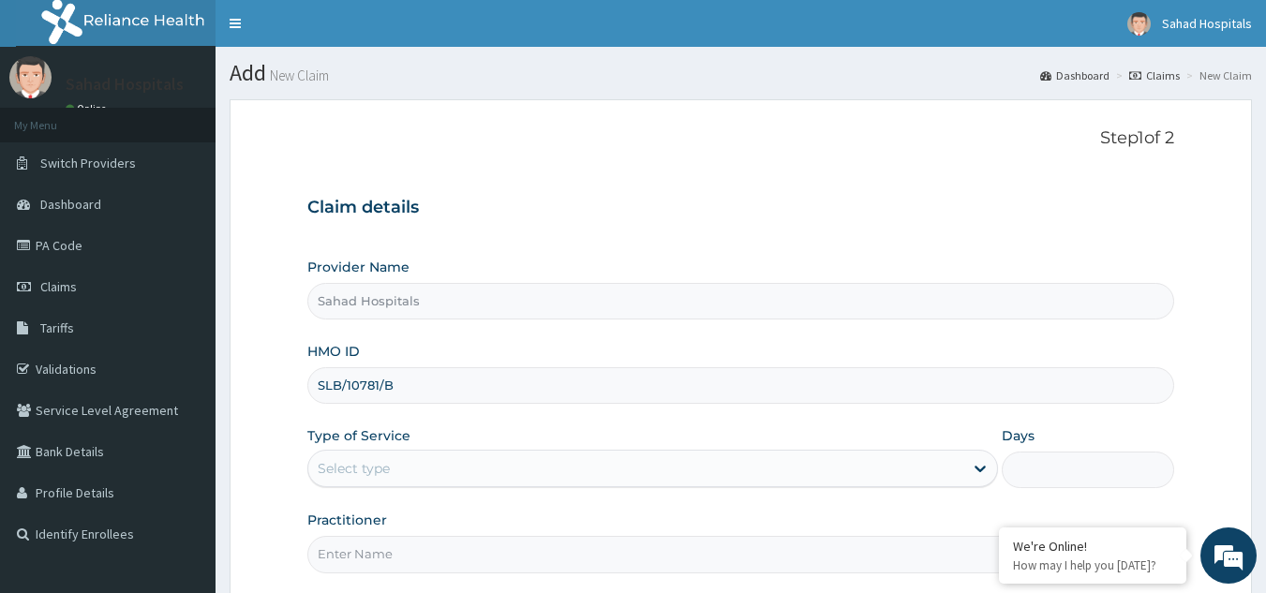
scroll to position [177, 0]
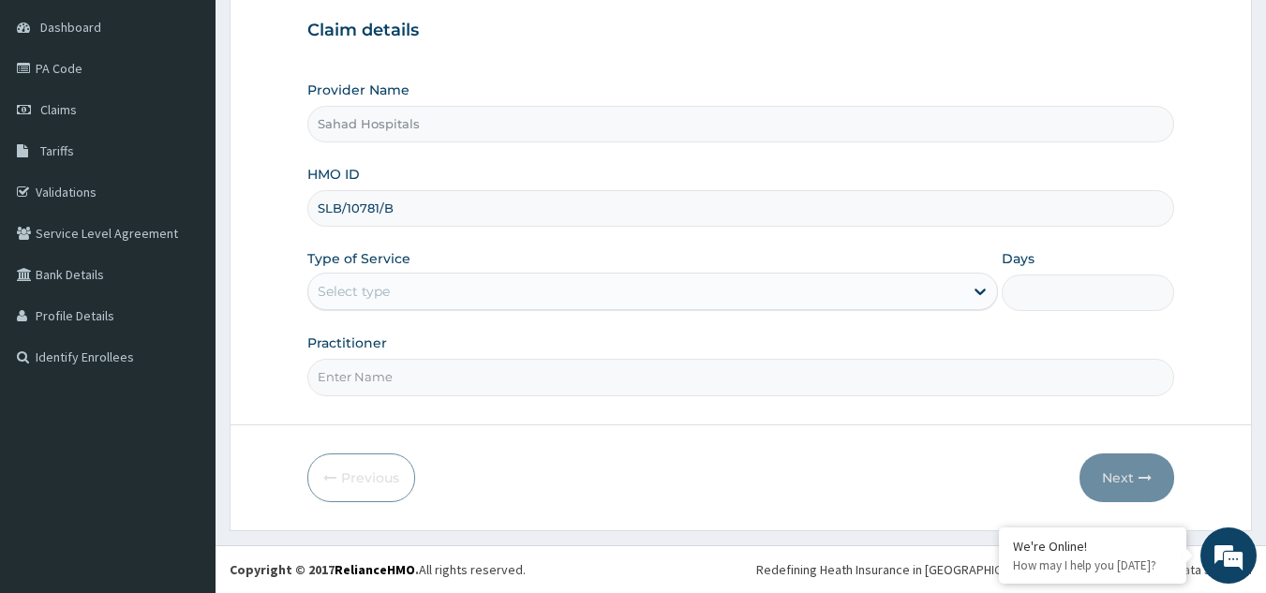
type input "SLB/10781/B"
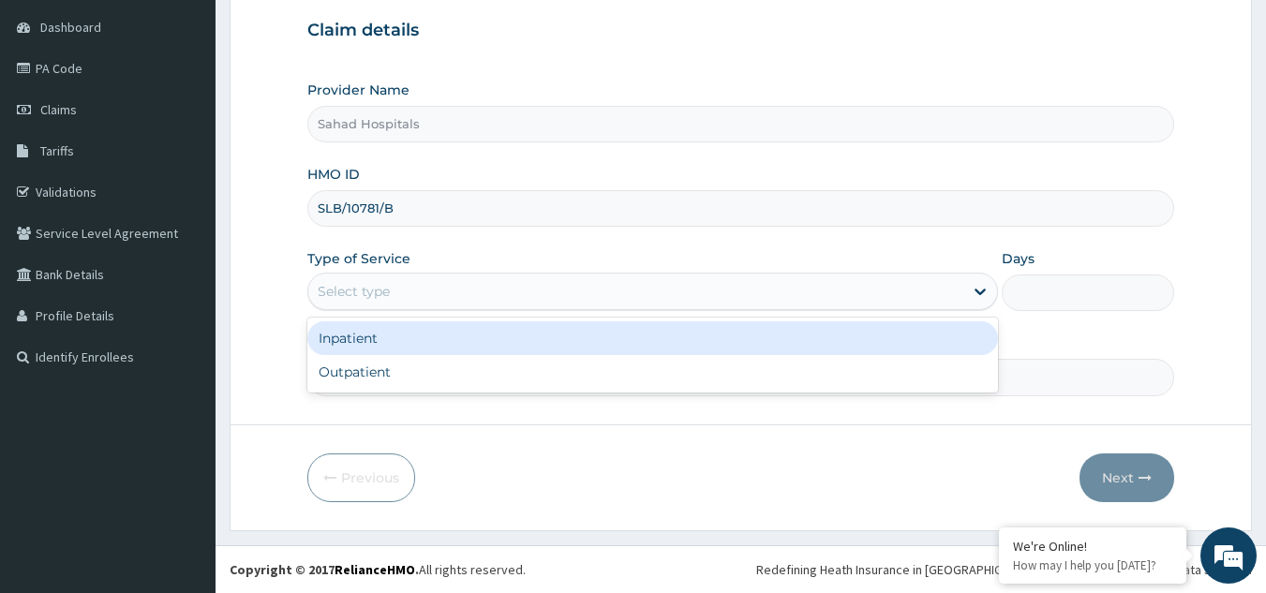
click at [560, 291] on div "Select type" at bounding box center [635, 291] width 655 height 30
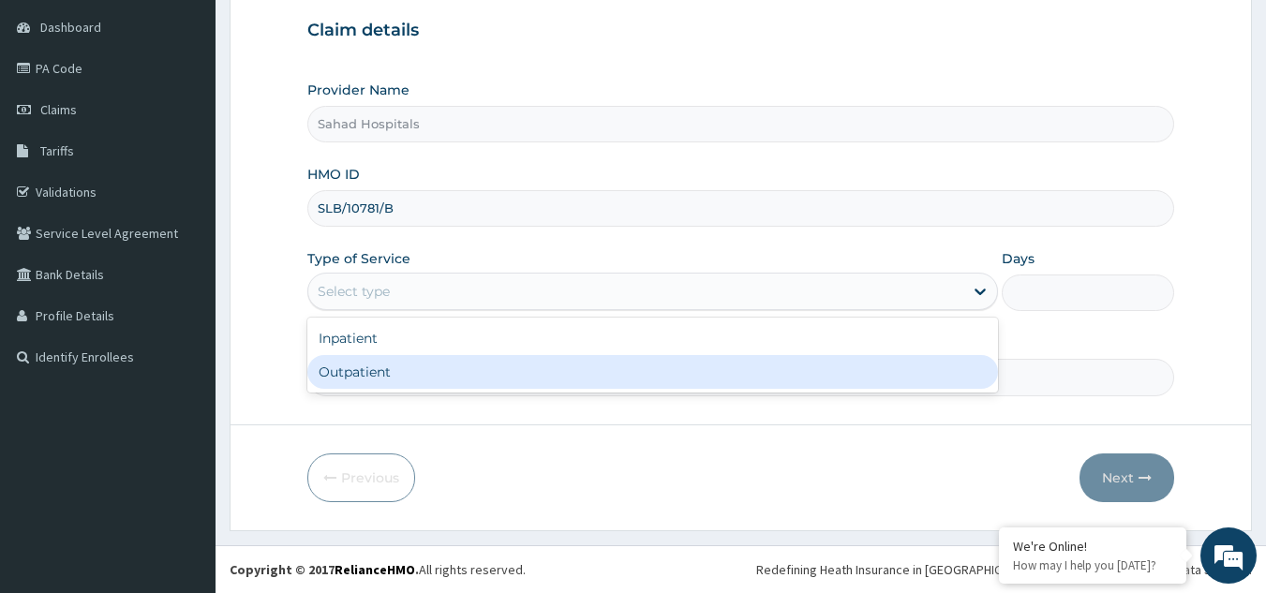
click at [531, 368] on div "Outpatient" at bounding box center [652, 372] width 691 height 34
type input "1"
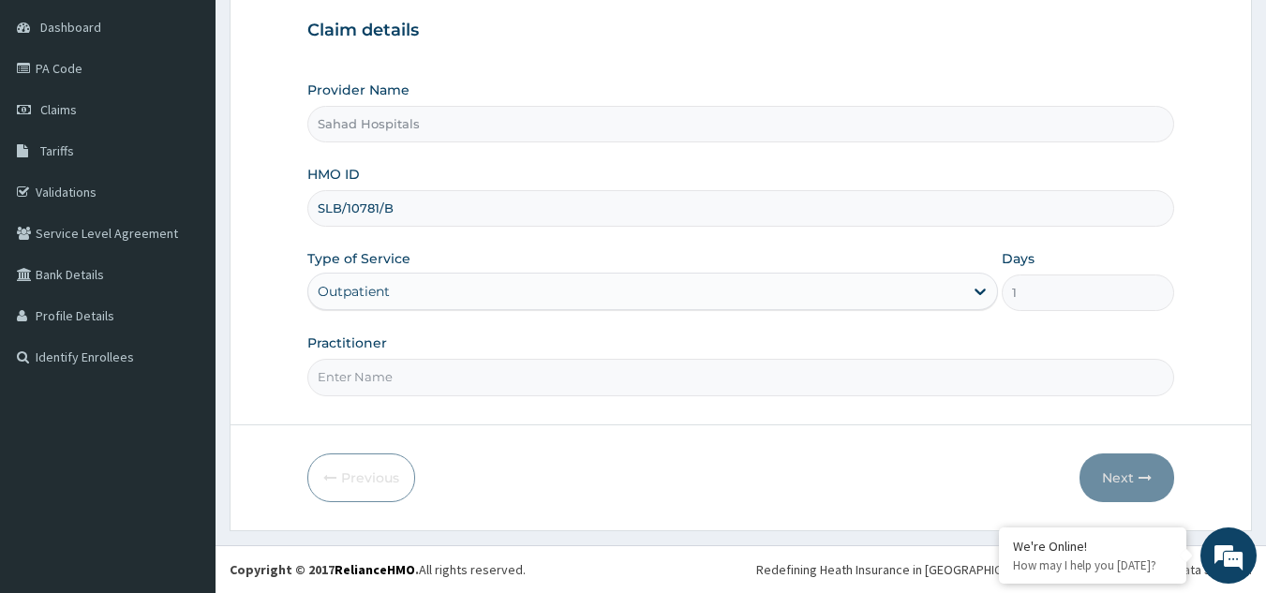
click at [531, 368] on input "Practitioner" at bounding box center [741, 377] width 868 height 37
type input "GP"
click at [1111, 480] on button "Next" at bounding box center [1127, 478] width 95 height 49
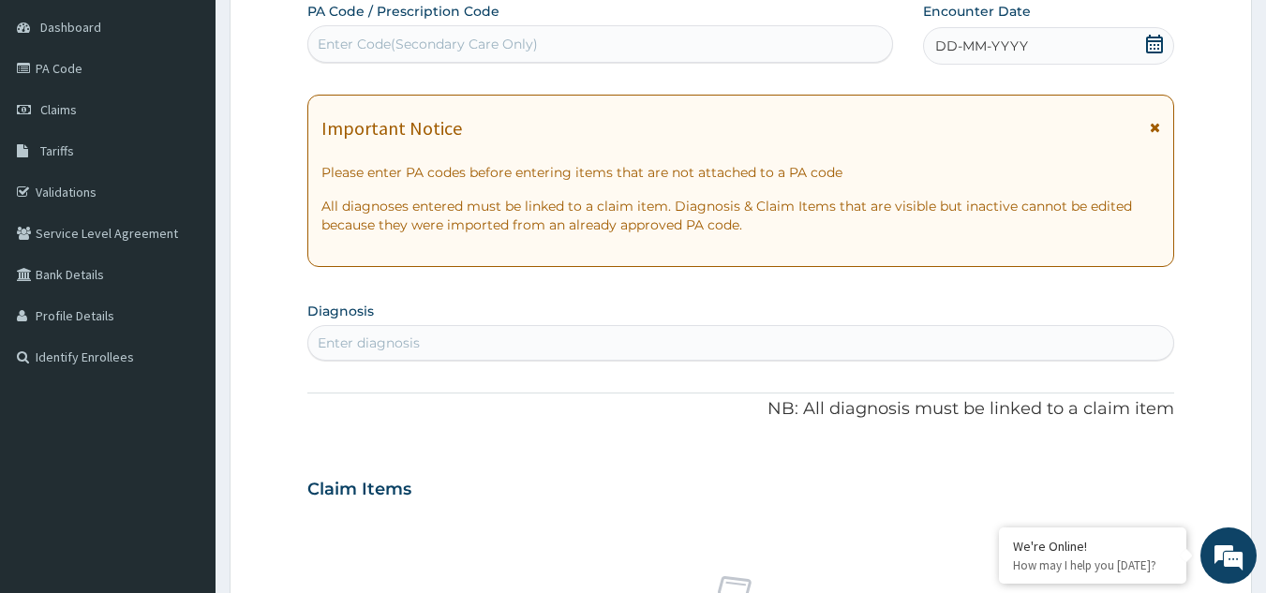
scroll to position [0, 0]
click at [731, 35] on div "Enter Code(Secondary Care Only)" at bounding box center [600, 44] width 585 height 30
paste input "PA/0A0147"
type input "PA/0A0147"
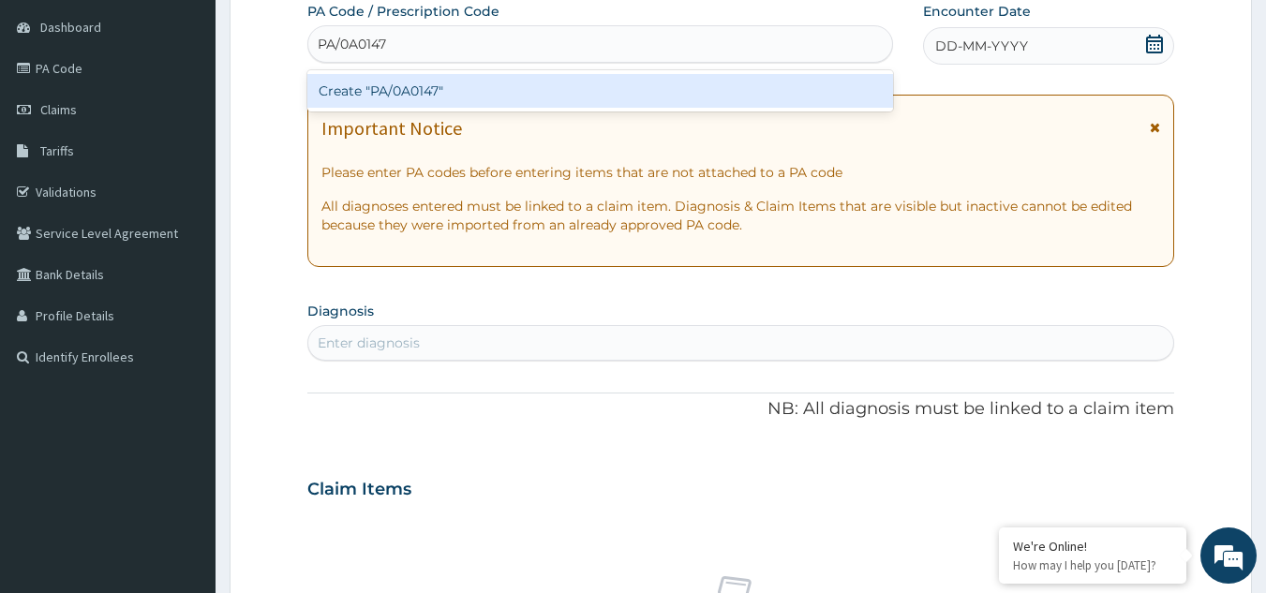
click at [426, 88] on div "Create "PA/0A0147"" at bounding box center [600, 91] width 587 height 34
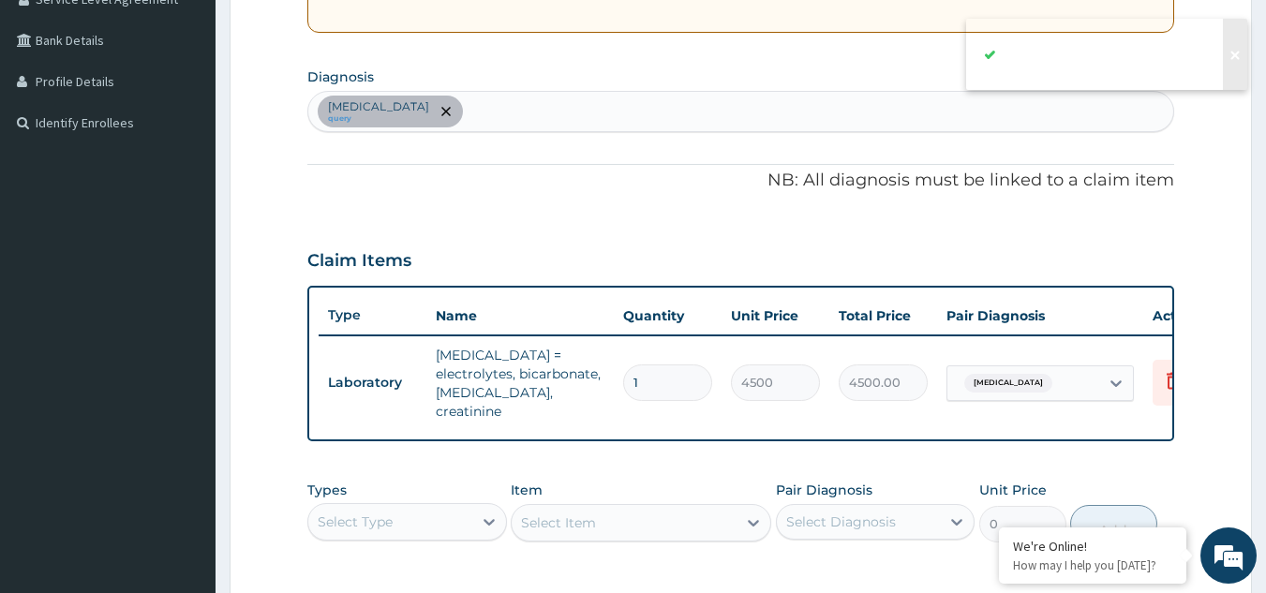
scroll to position [465, 0]
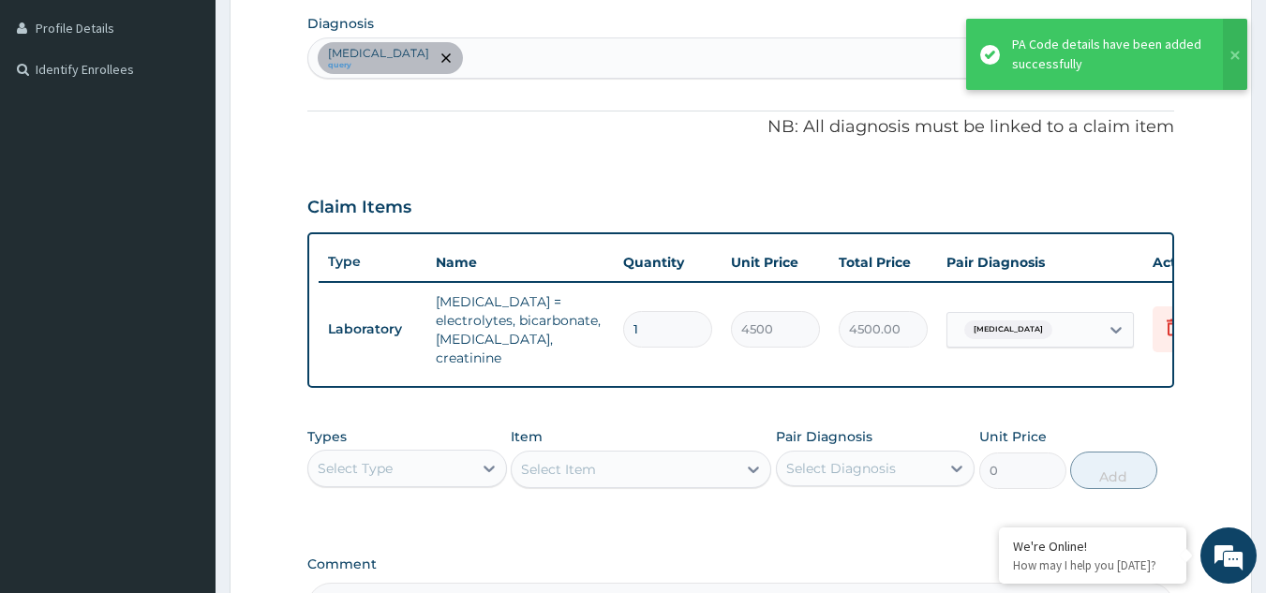
click at [485, 64] on div "Kidney disease query" at bounding box center [741, 57] width 866 height 39
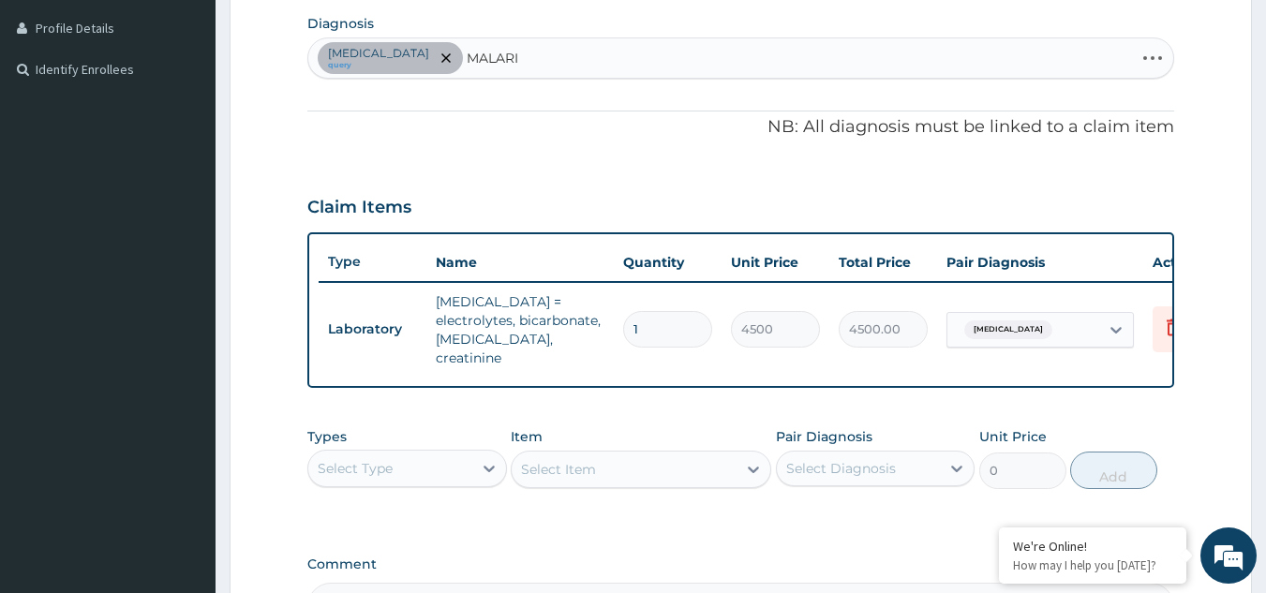
type input "MALARIA"
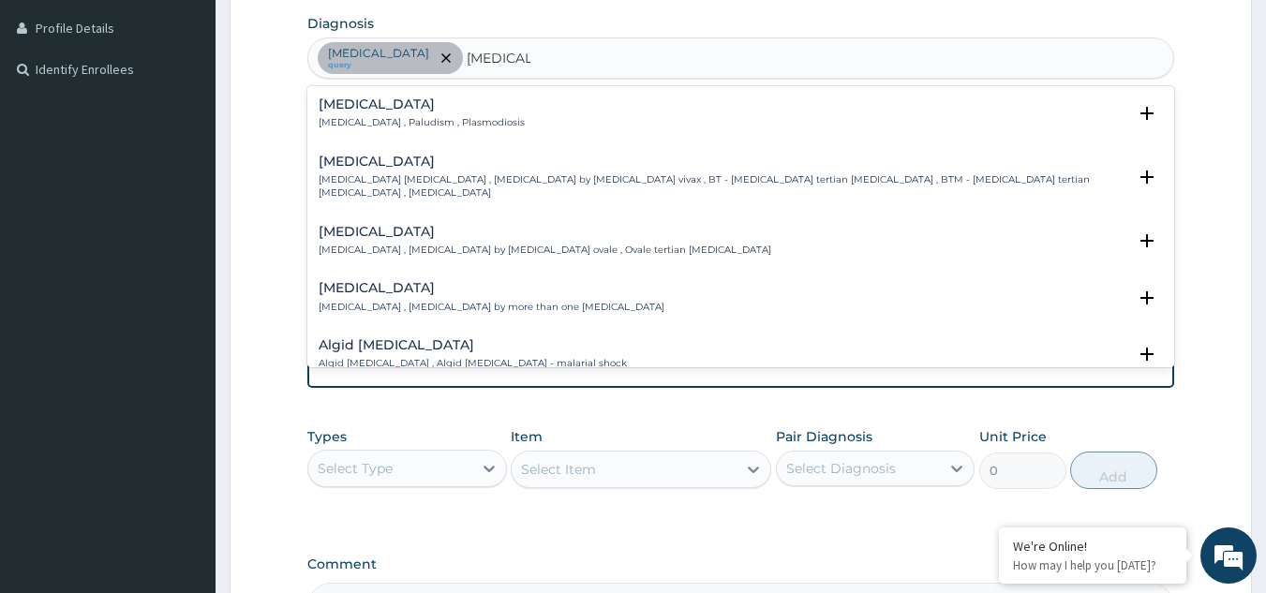
click at [348, 114] on div "Malaria Malaria , Paludism , Plasmodiosis" at bounding box center [422, 113] width 206 height 33
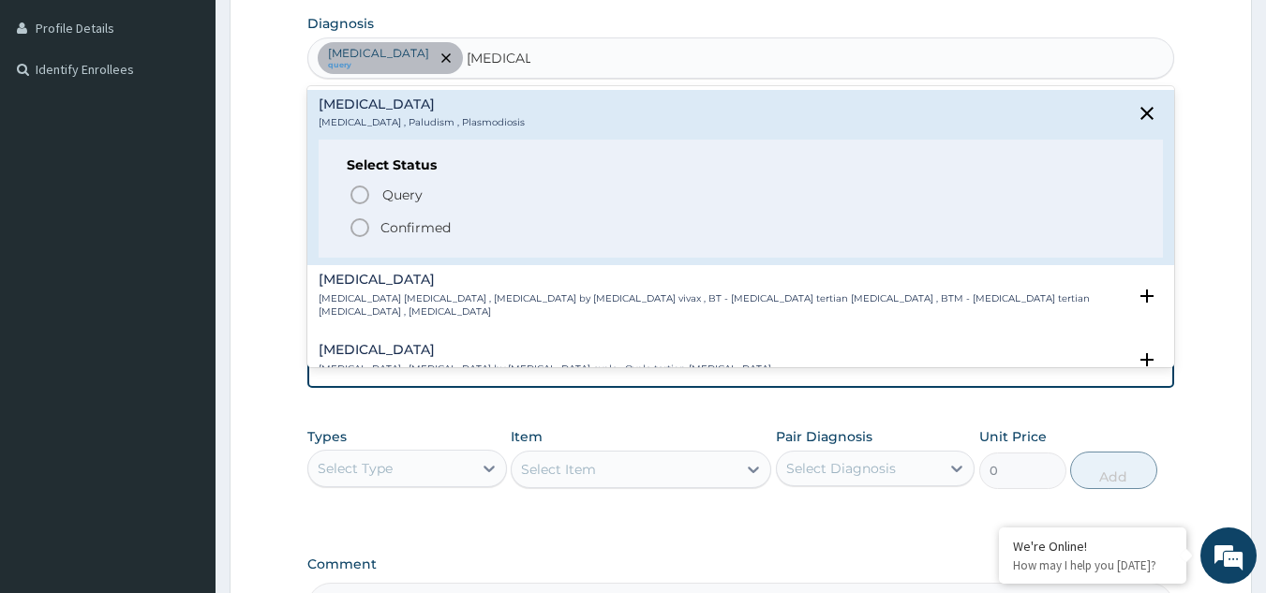
click at [357, 231] on icon "status option filled" at bounding box center [360, 228] width 22 height 22
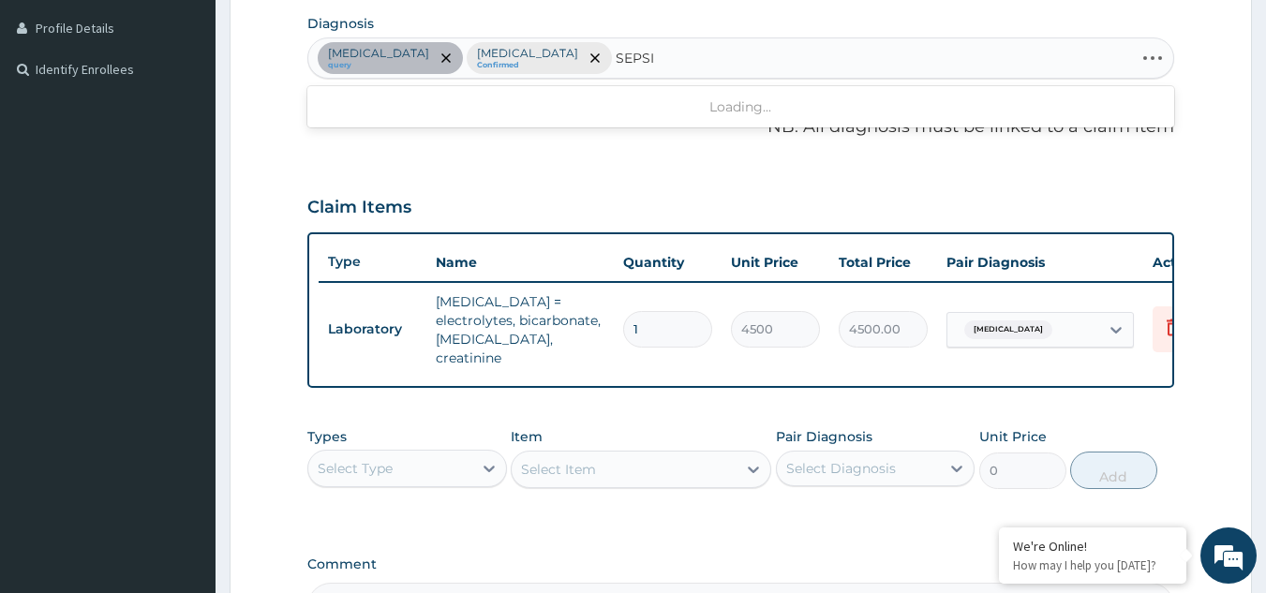
type input "SEPSIS"
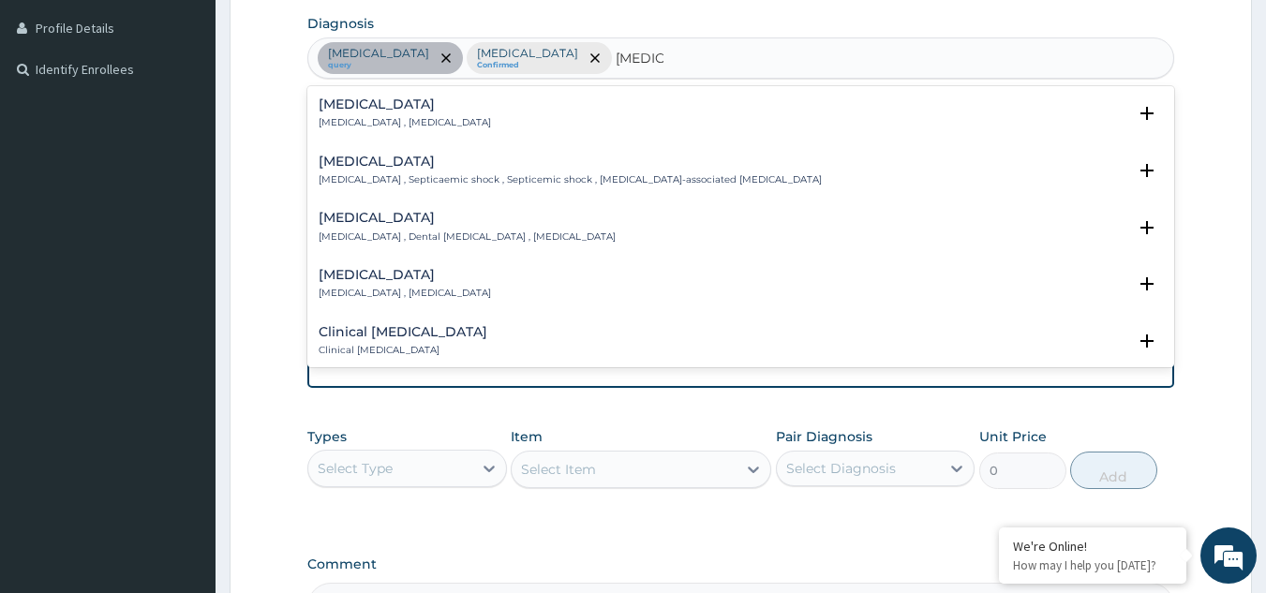
click at [349, 119] on p "Systemic infection , Sepsis" at bounding box center [405, 122] width 172 height 13
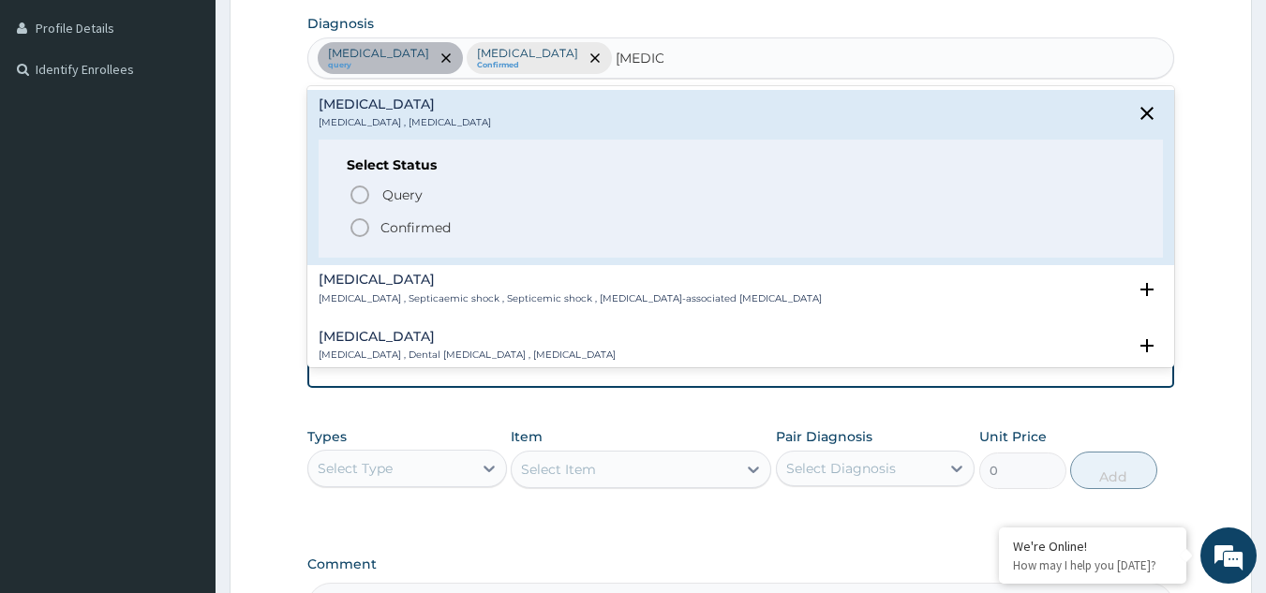
click at [357, 223] on icon "status option filled" at bounding box center [360, 228] width 22 height 22
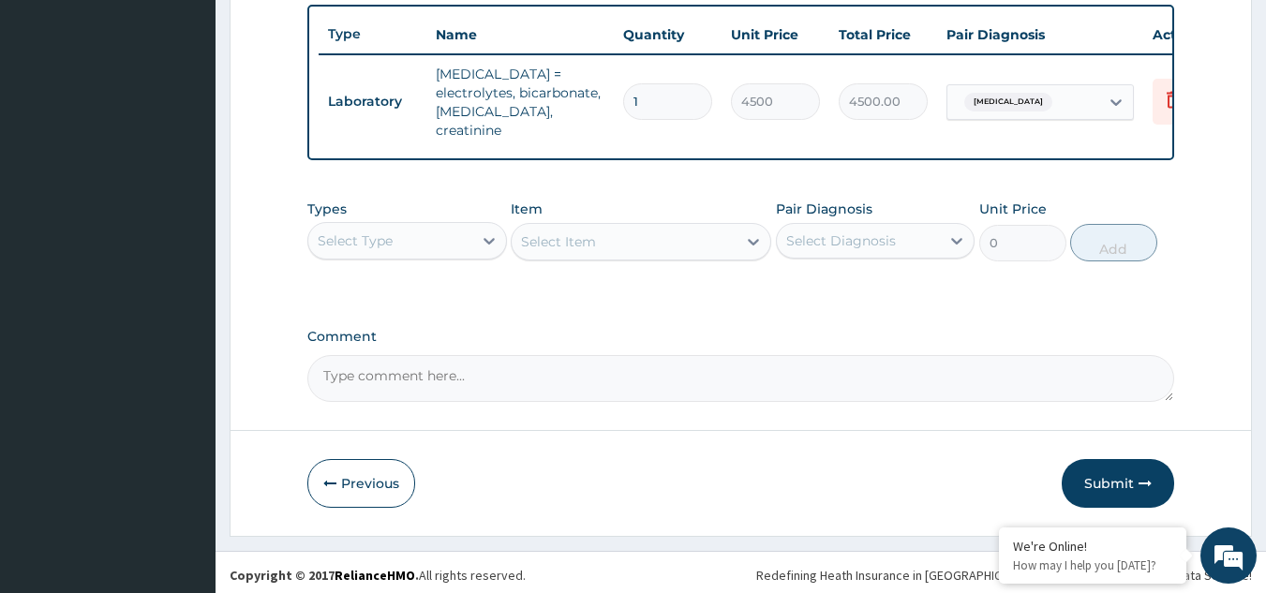
scroll to position [694, 0]
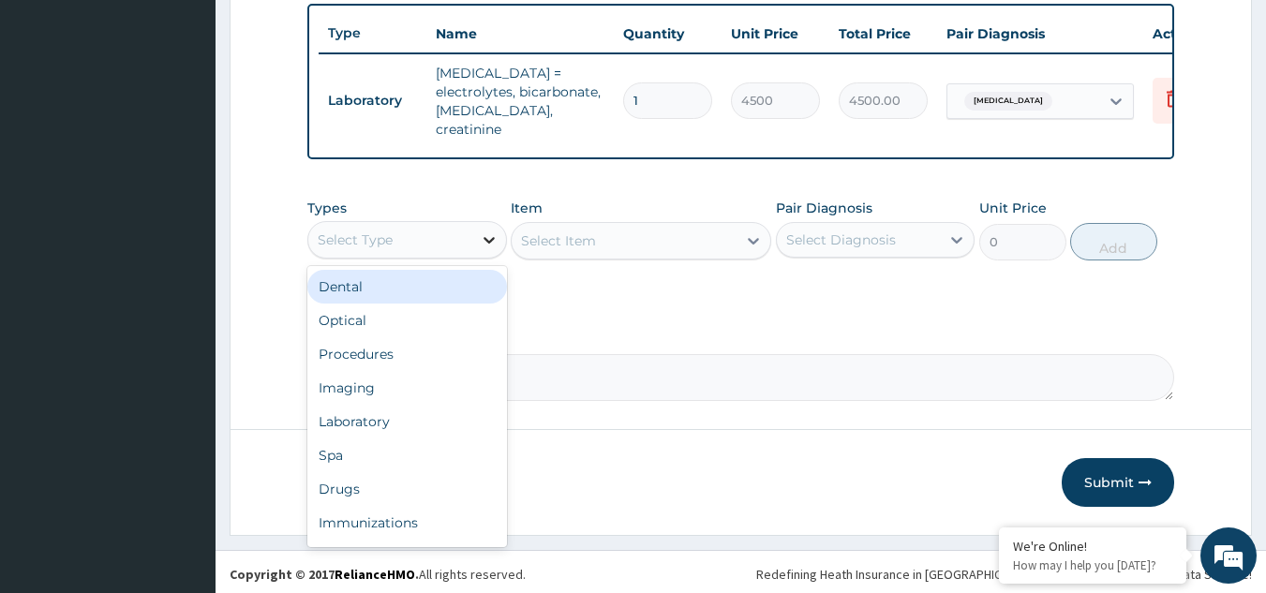
click at [480, 234] on icon at bounding box center [489, 240] width 19 height 19
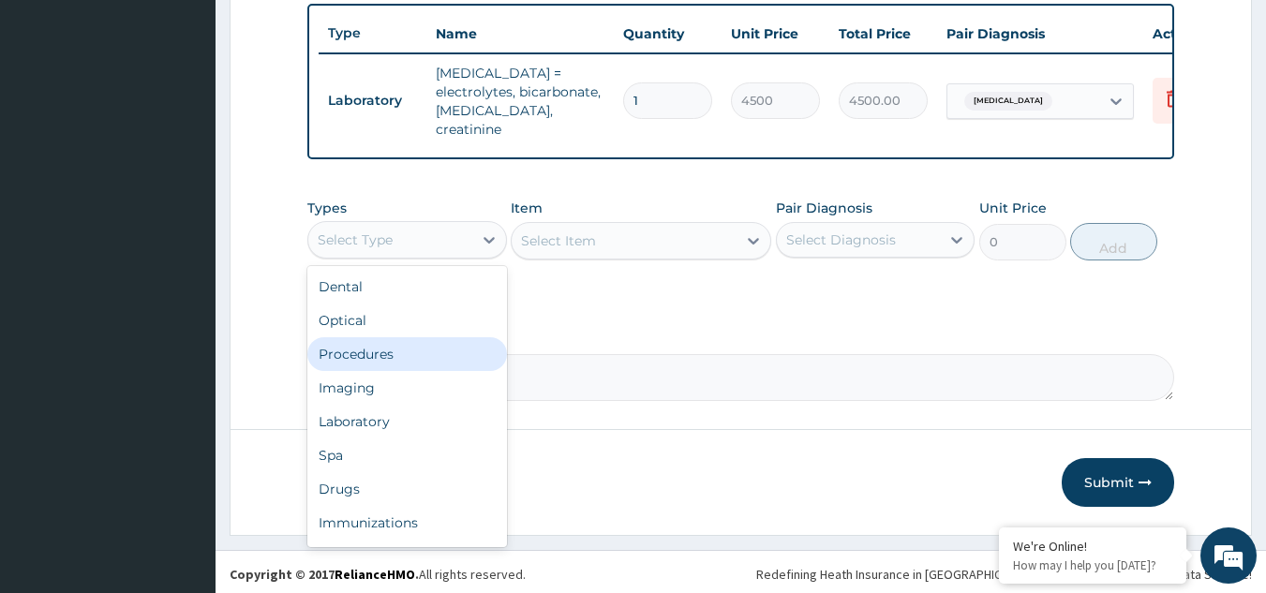
click at [397, 352] on div "Procedures" at bounding box center [407, 354] width 200 height 34
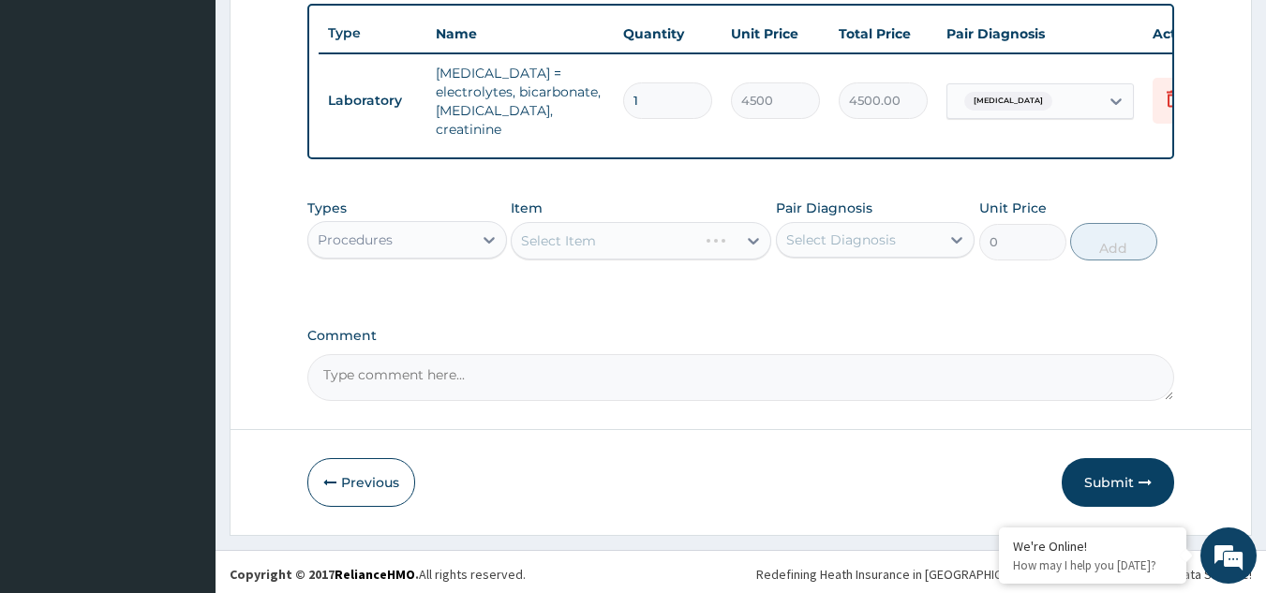
click at [756, 238] on div "Select Item" at bounding box center [641, 240] width 261 height 37
click at [756, 238] on icon at bounding box center [753, 241] width 19 height 19
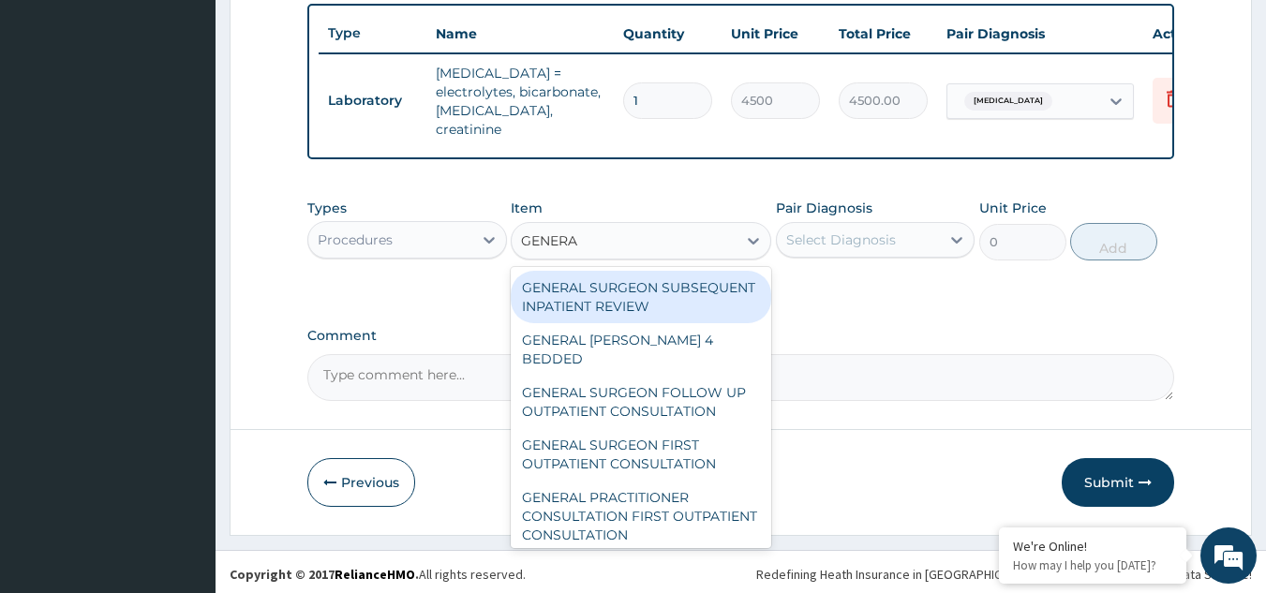
type input "GENERAL"
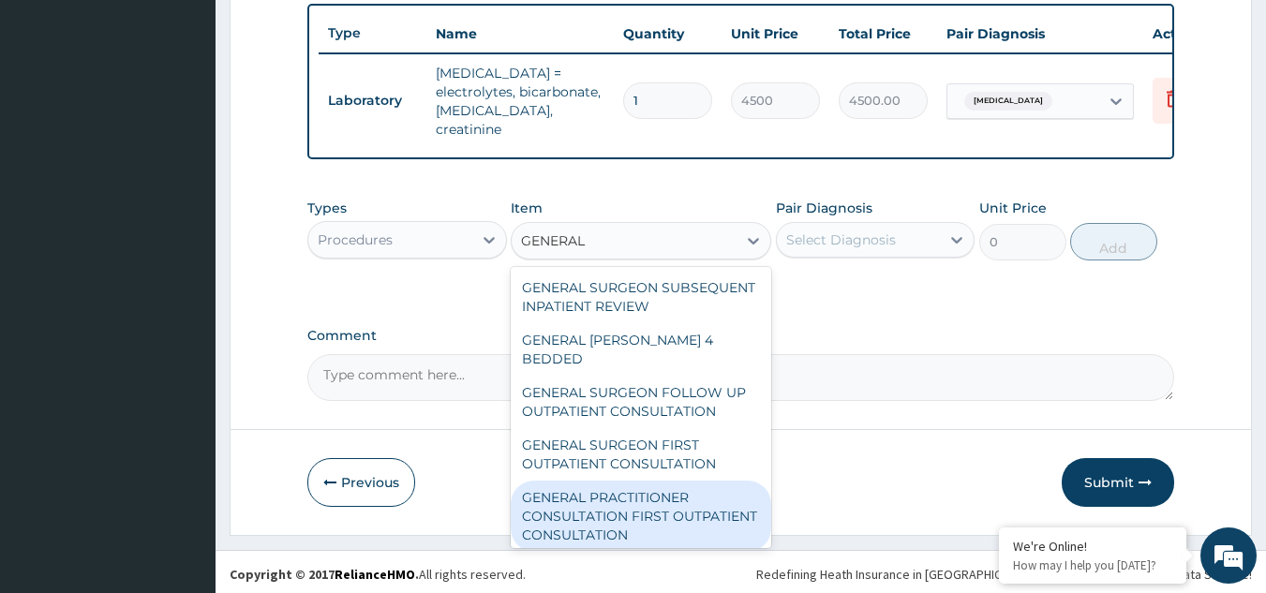
click at [652, 502] on div "GENERAL PRACTITIONER CONSULTATION FIRST OUTPATIENT CONSULTATION" at bounding box center [641, 516] width 261 height 71
type input "3000"
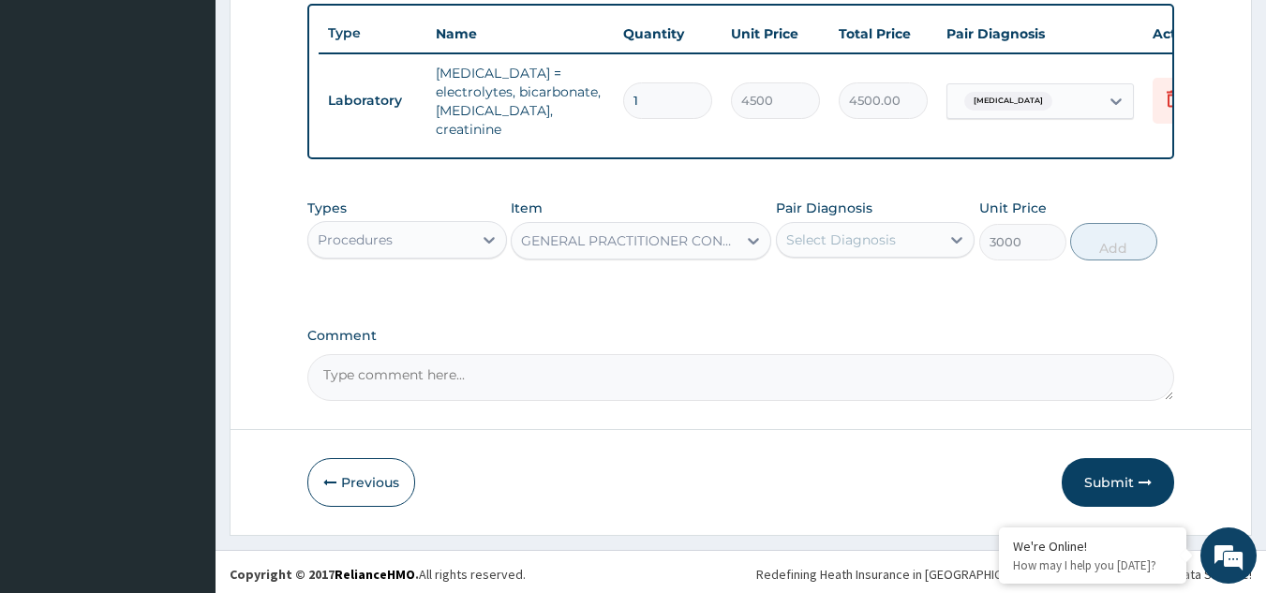
click at [889, 232] on div "Select Diagnosis" at bounding box center [841, 240] width 110 height 19
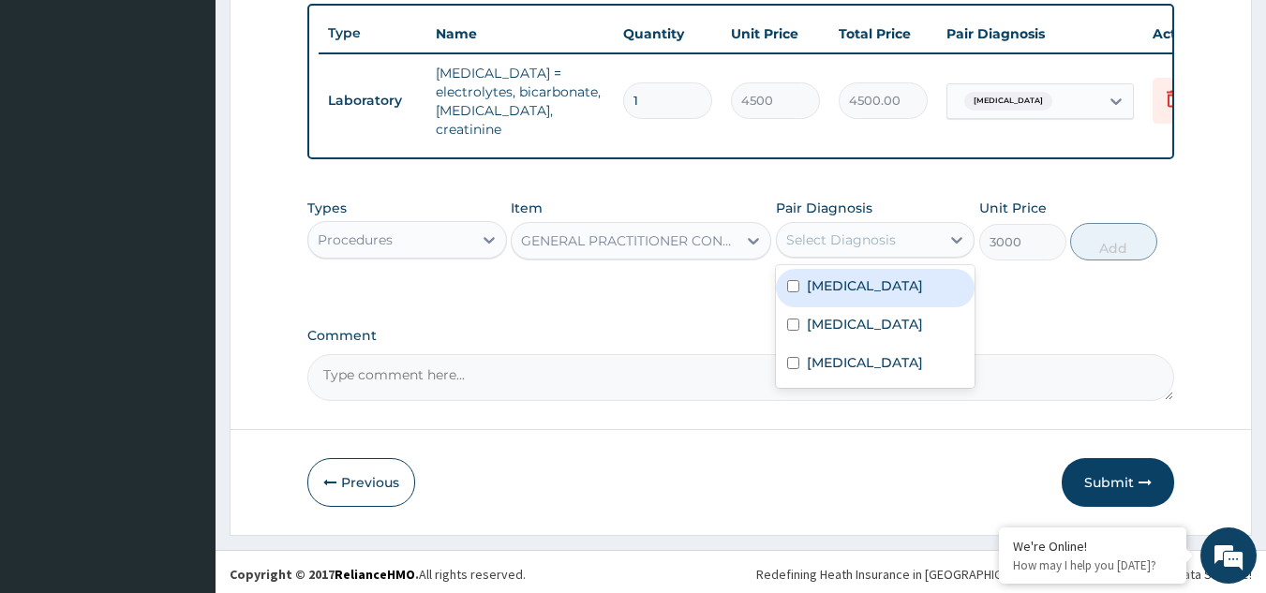
click at [840, 276] on label "Kidney disease" at bounding box center [865, 285] width 116 height 19
checkbox input "true"
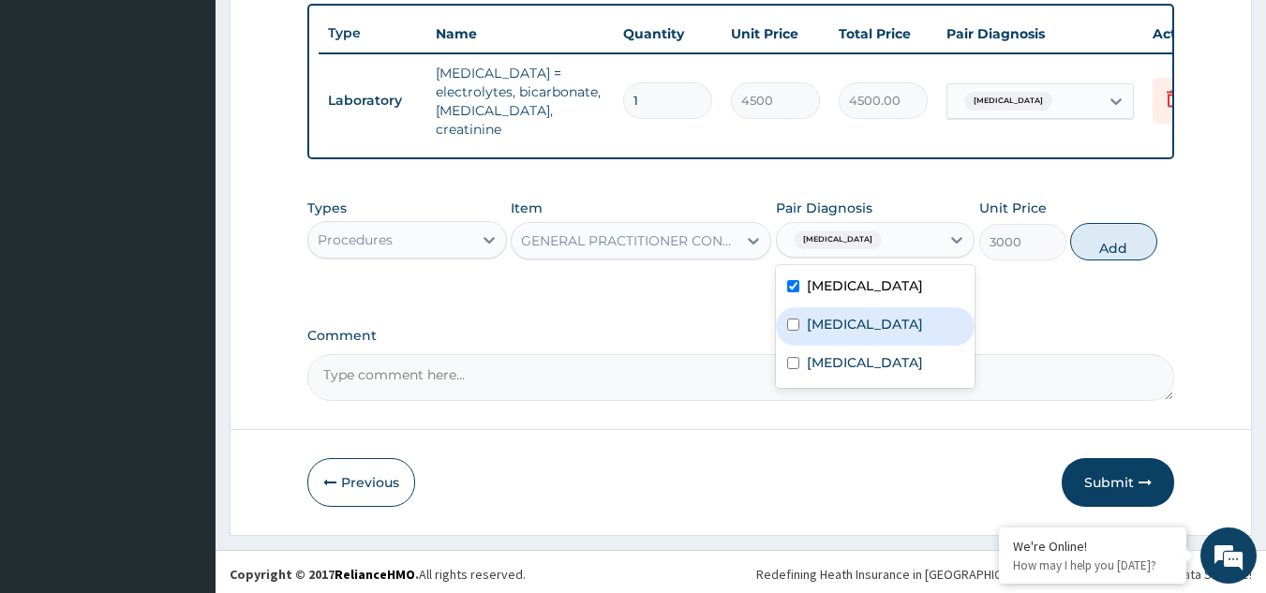
click at [822, 315] on label "Malaria" at bounding box center [865, 324] width 116 height 19
checkbox input "true"
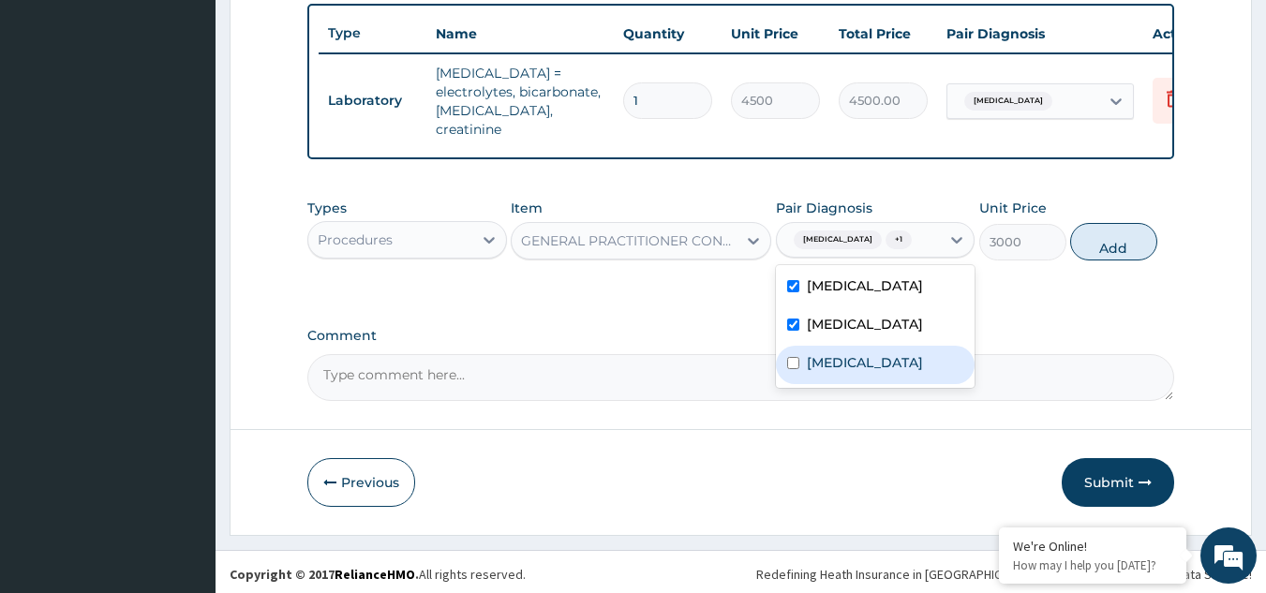
click at [803, 353] on div "Sepsis" at bounding box center [876, 365] width 200 height 38
checkbox input "true"
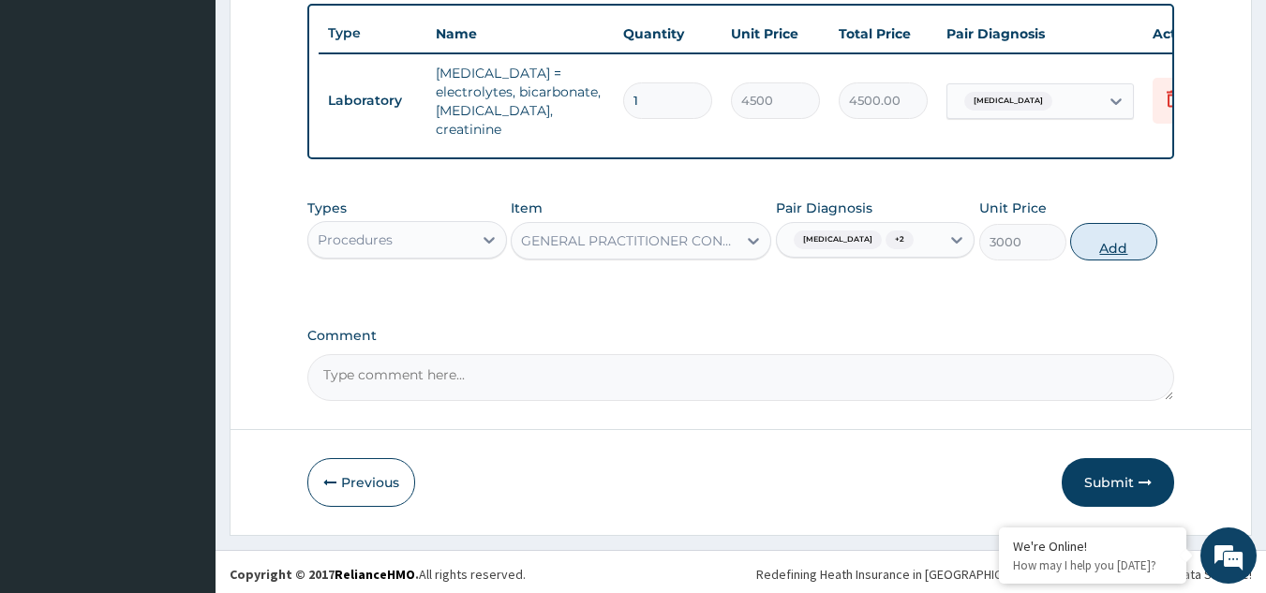
click at [1091, 232] on button "Add" at bounding box center [1113, 241] width 87 height 37
type input "0"
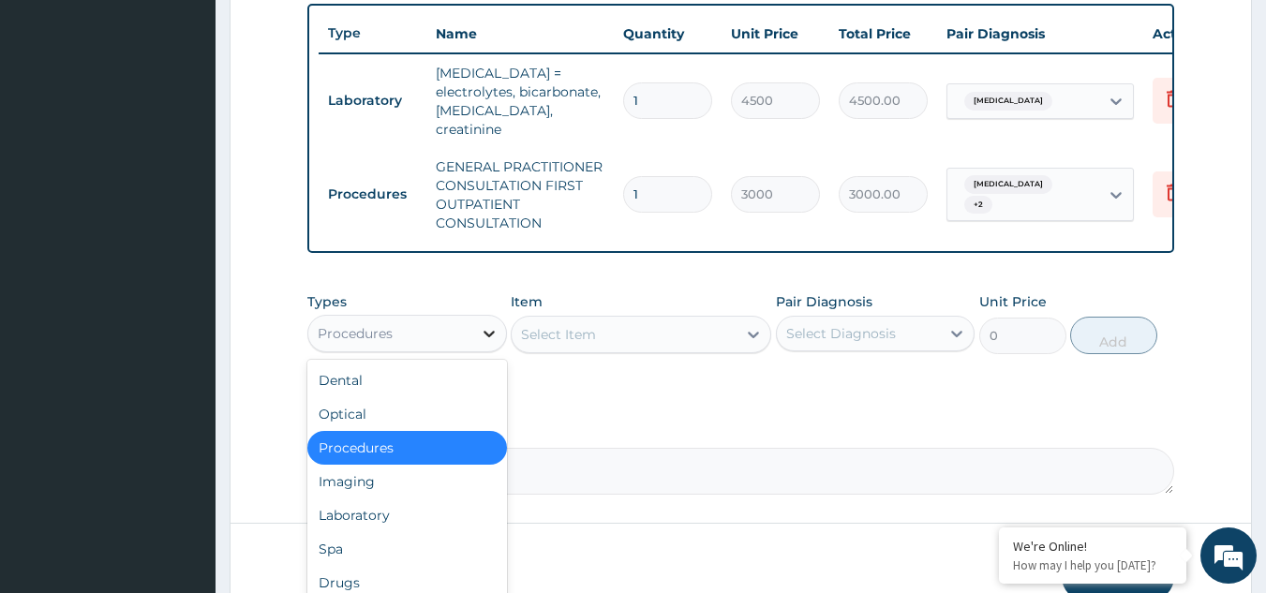
click at [480, 326] on icon at bounding box center [489, 333] width 19 height 19
click at [371, 505] on div "Laboratory" at bounding box center [407, 516] width 200 height 34
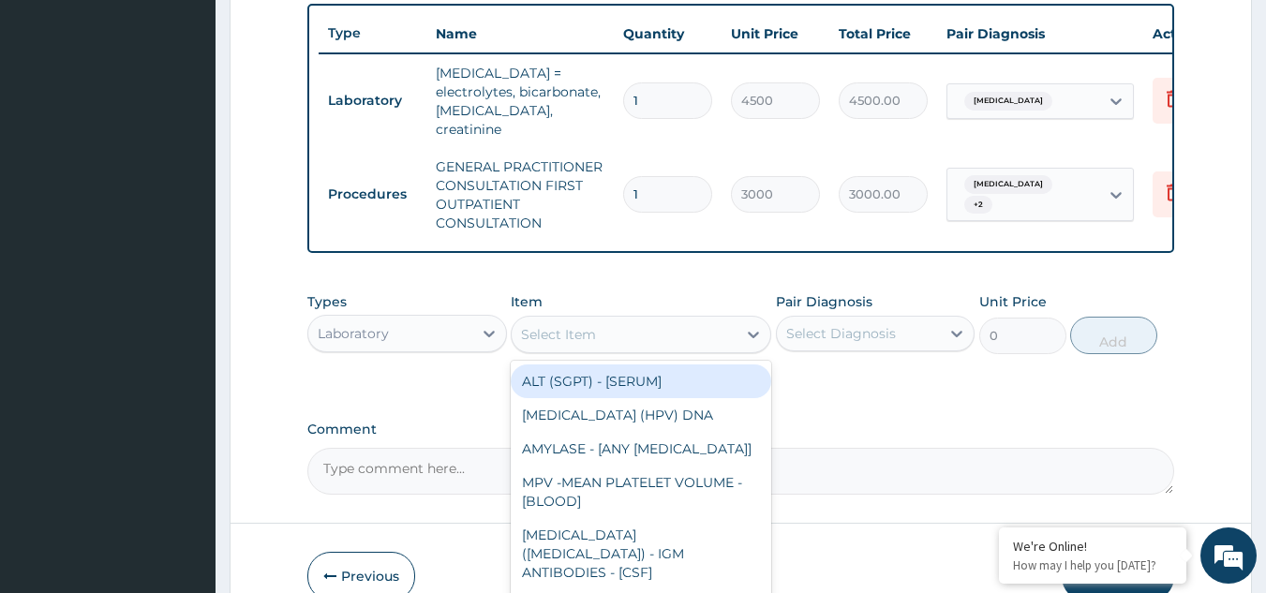
click at [752, 328] on icon at bounding box center [753, 334] width 19 height 19
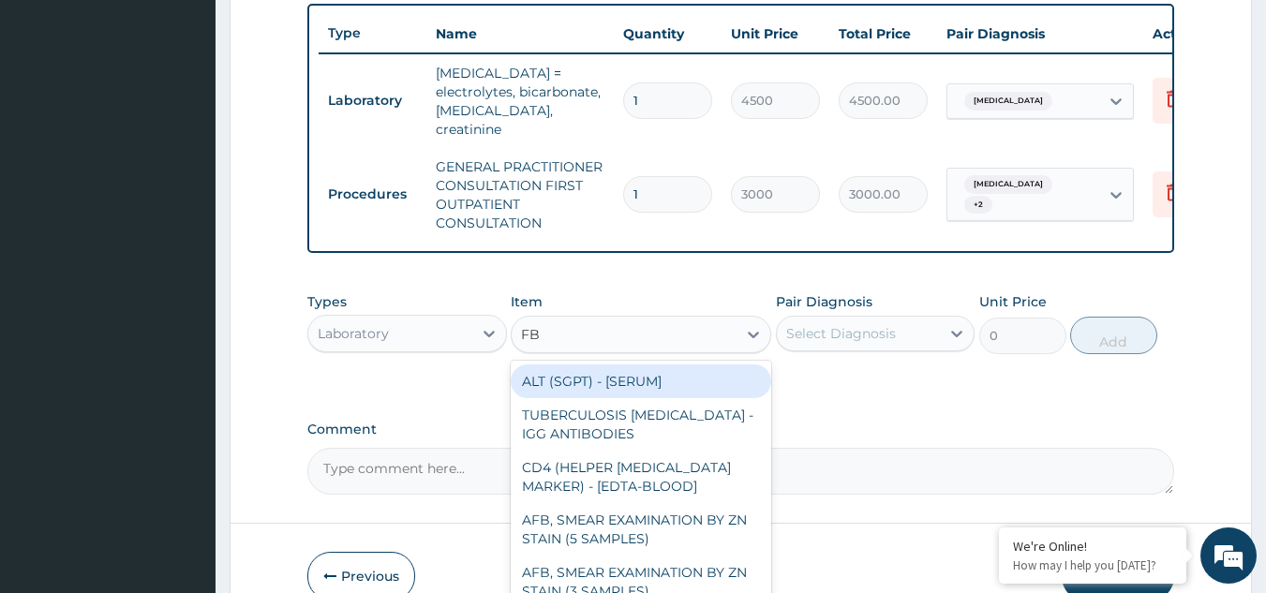
type input "FBC"
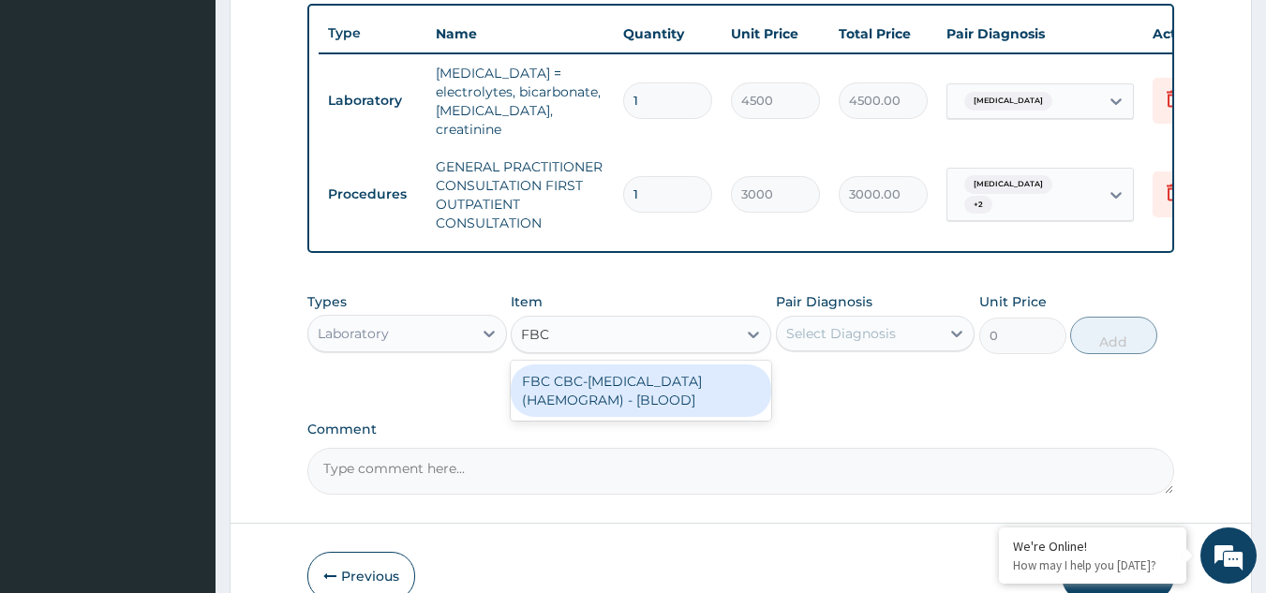
click at [709, 377] on div "FBC CBC-COMPLETE BLOOD COUNT (HAEMOGRAM) - [BLOOD]" at bounding box center [641, 391] width 261 height 52
type input "3000"
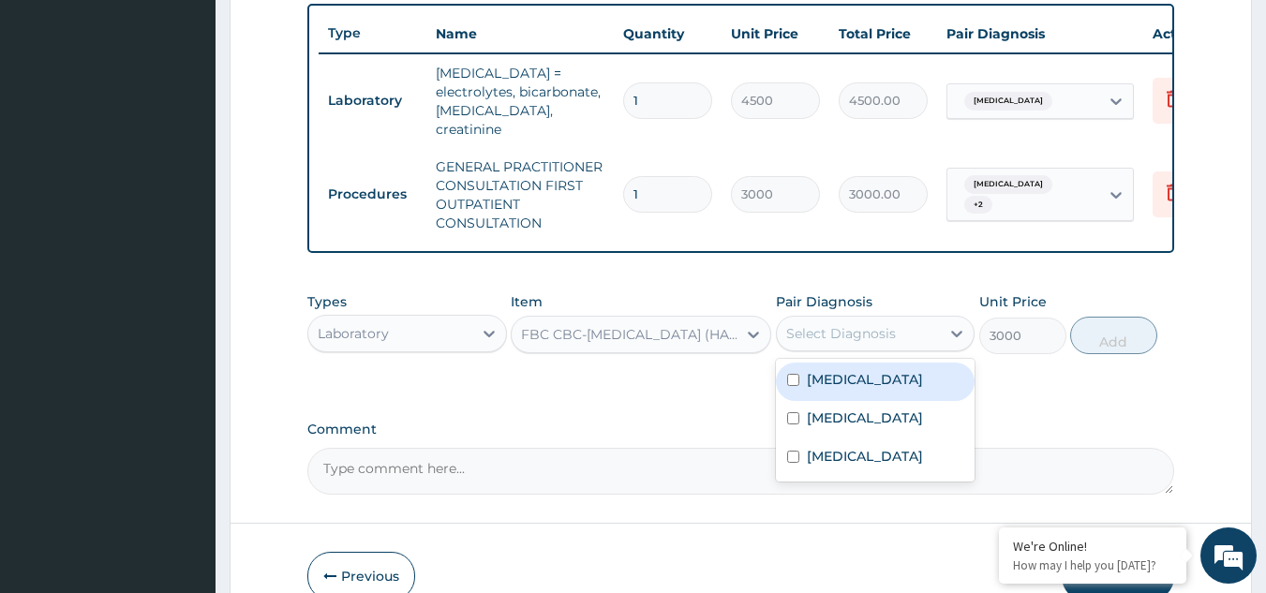
click at [864, 325] on div "Select Diagnosis" at bounding box center [841, 333] width 110 height 19
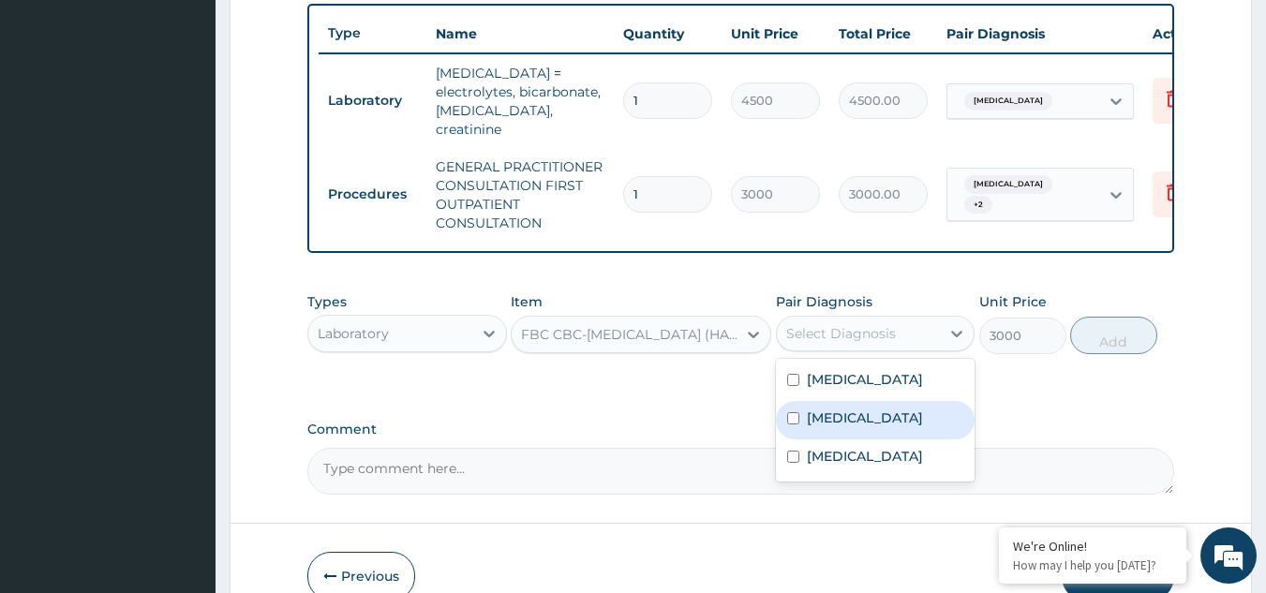
click at [813, 425] on div "Malaria" at bounding box center [876, 420] width 200 height 38
checkbox input "true"
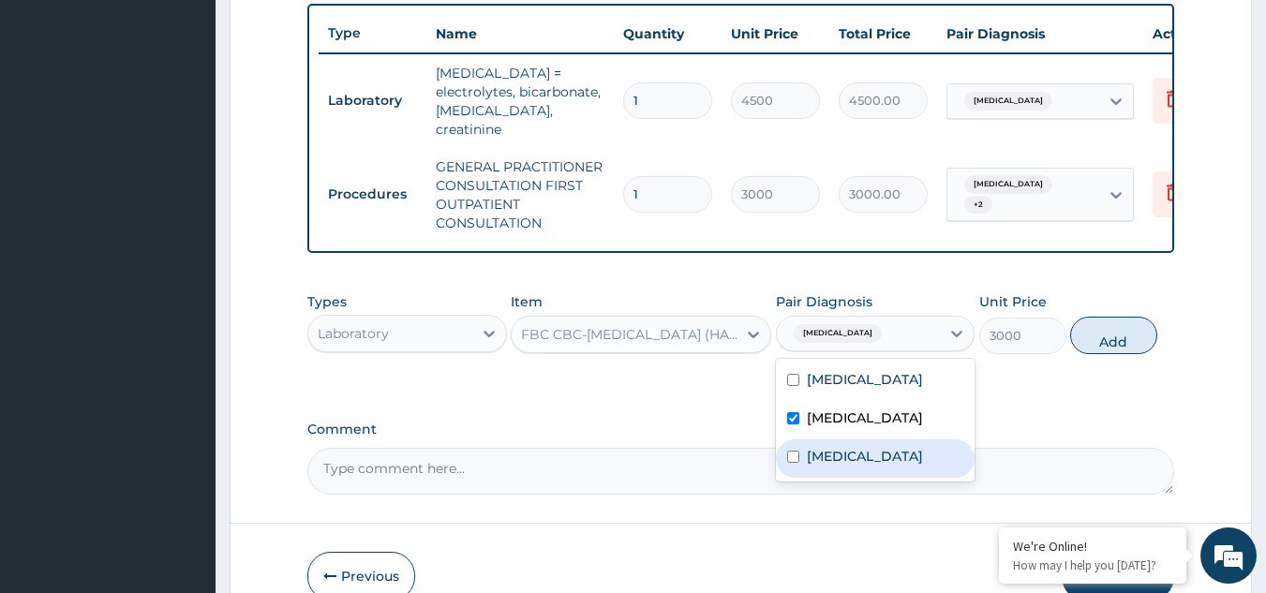
click at [807, 455] on label "Sepsis" at bounding box center [865, 456] width 116 height 19
checkbox input "true"
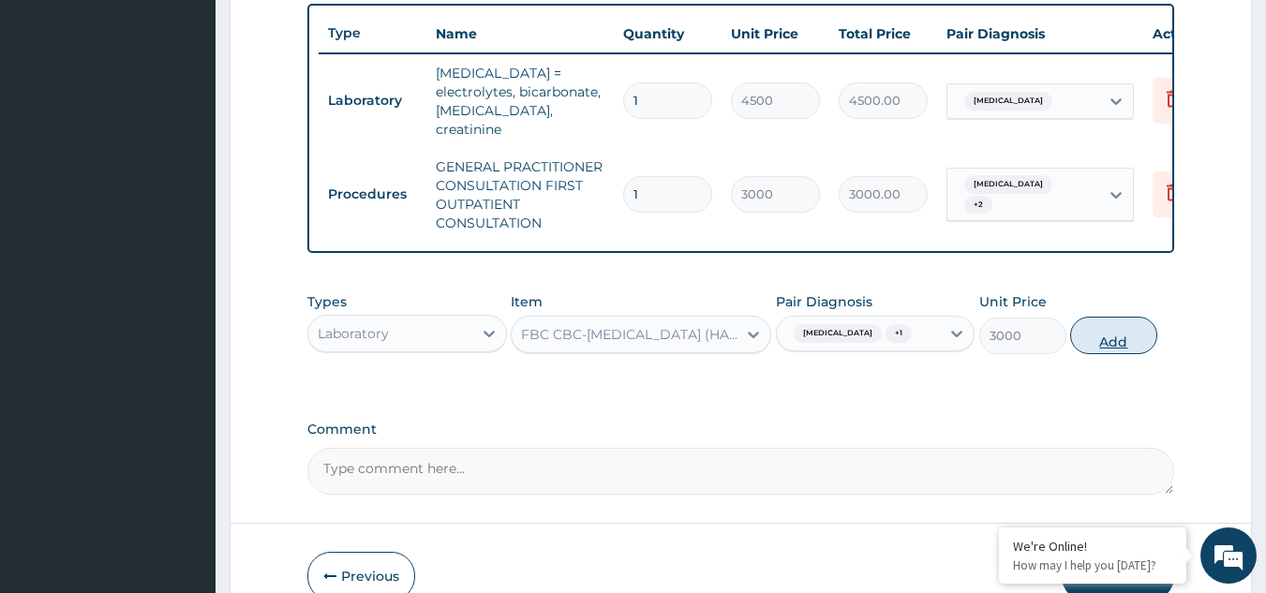
click at [1092, 344] on button "Add" at bounding box center [1113, 335] width 87 height 37
type input "0"
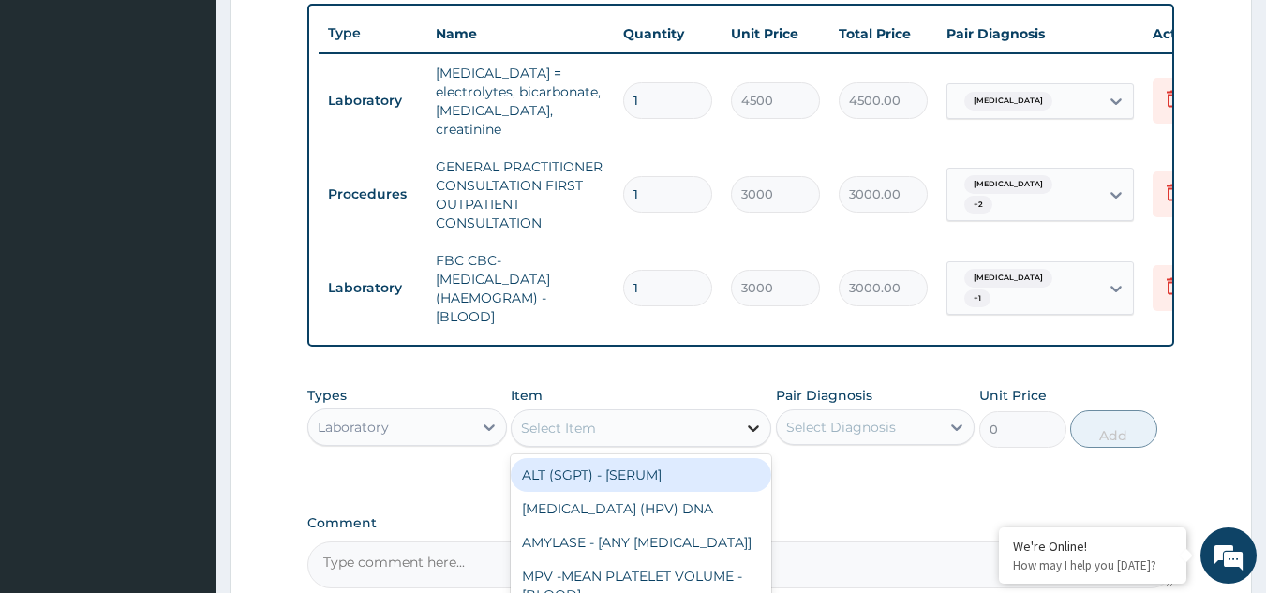
click at [754, 419] on icon at bounding box center [753, 428] width 19 height 19
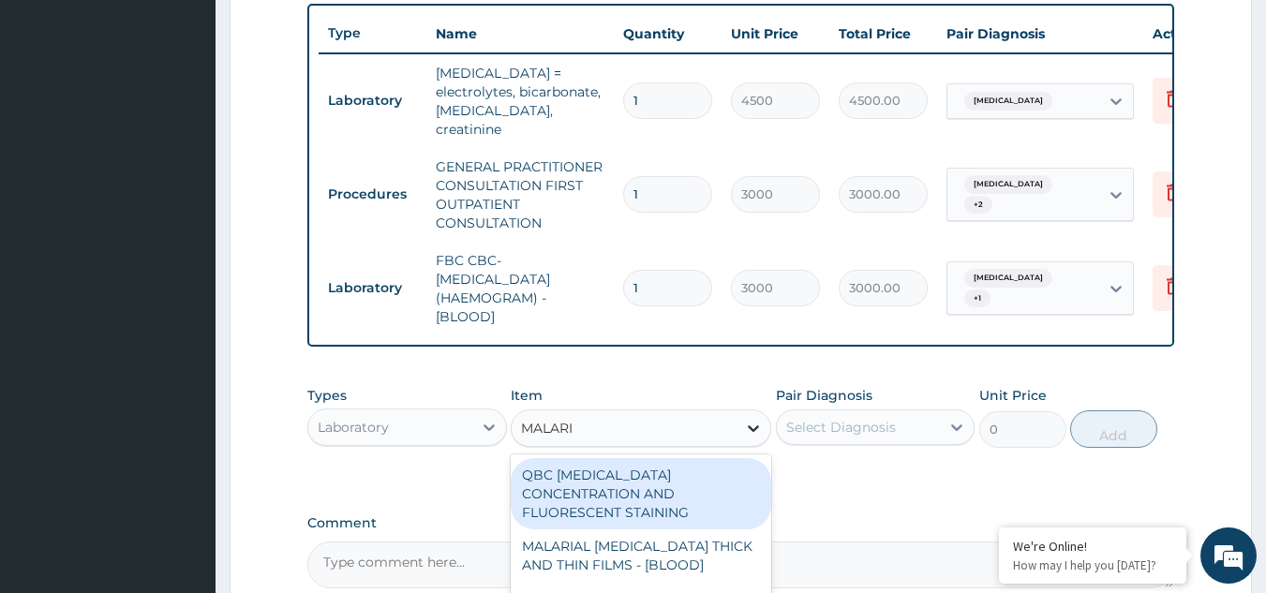
type input "MALARIA"
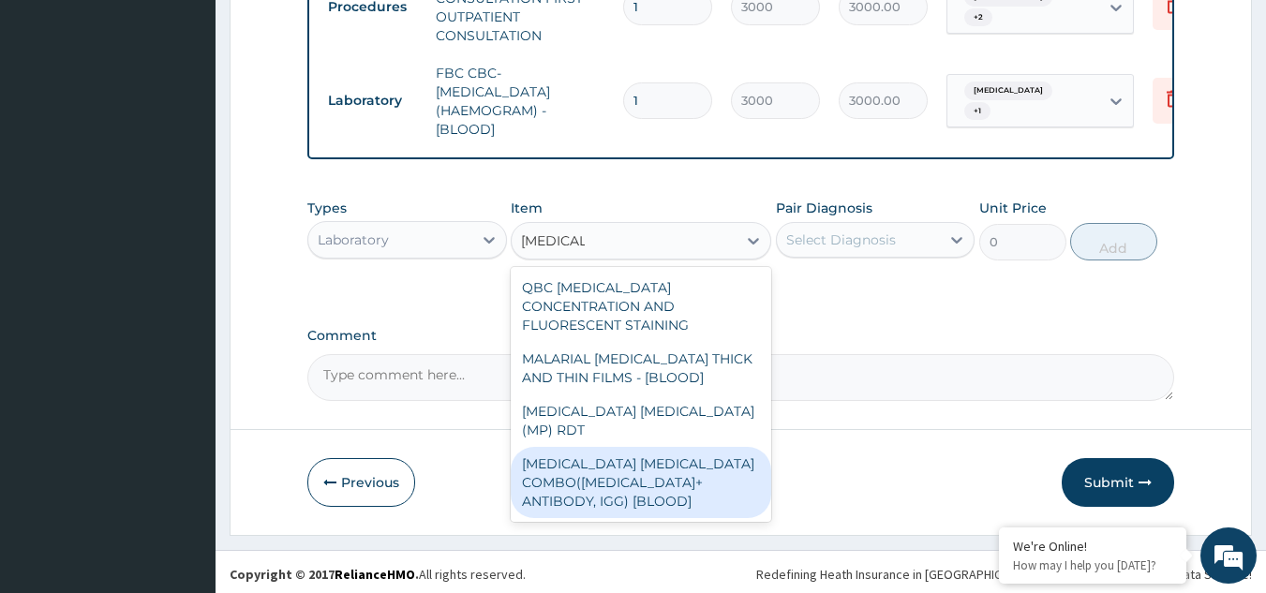
click at [631, 449] on div "MALARIA PARASITE COMBO(BLOOD FILM+ ANTIBODY, IGG) [BLOOD]" at bounding box center [641, 482] width 261 height 71
type input "2000"
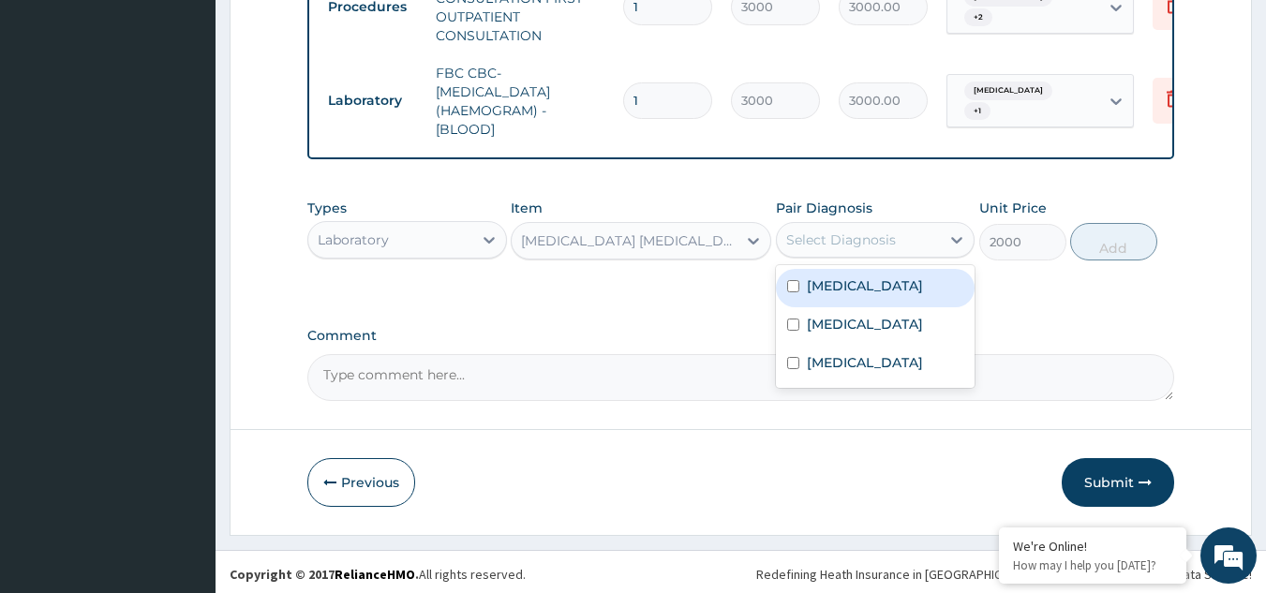
click at [854, 235] on div "Select Diagnosis" at bounding box center [841, 240] width 110 height 19
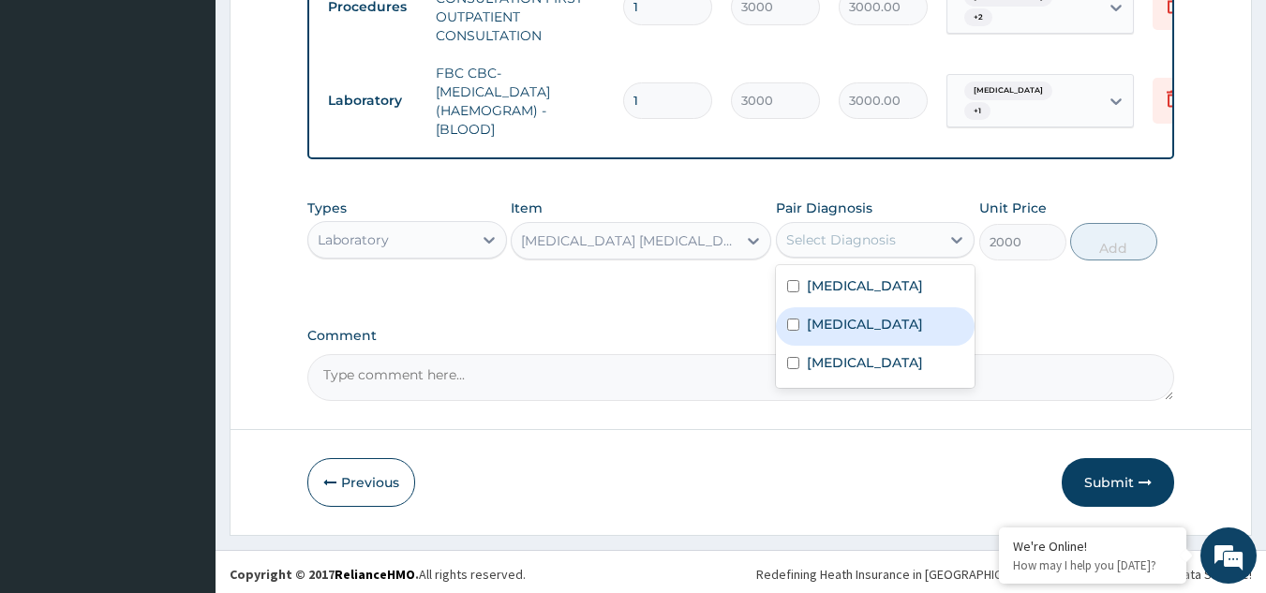
click at [799, 322] on input "checkbox" at bounding box center [793, 325] width 12 height 12
checkbox input "true"
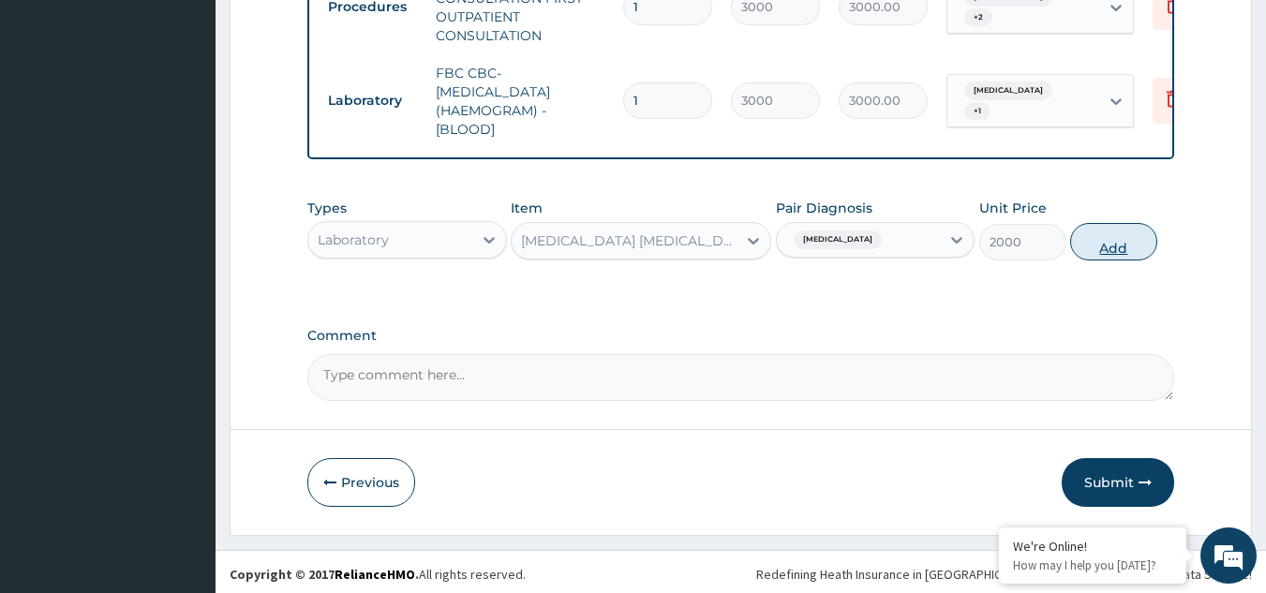
click at [1106, 239] on button "Add" at bounding box center [1113, 241] width 87 height 37
type input "0"
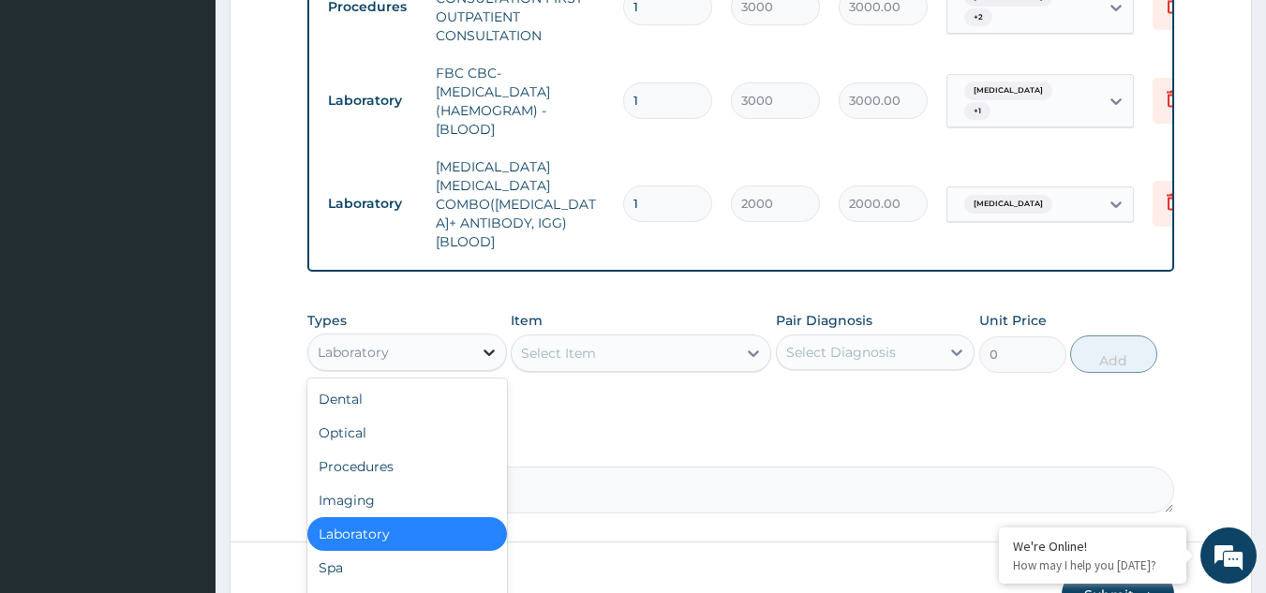
click at [480, 343] on icon at bounding box center [489, 352] width 19 height 19
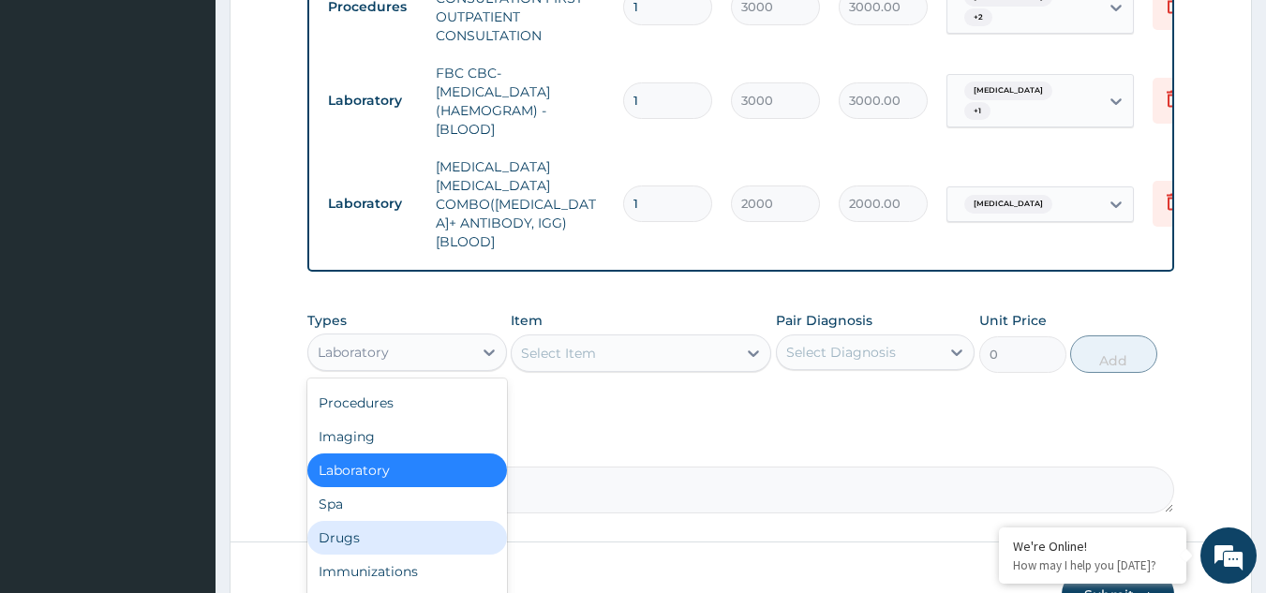
click at [346, 521] on div "Drugs" at bounding box center [407, 538] width 200 height 34
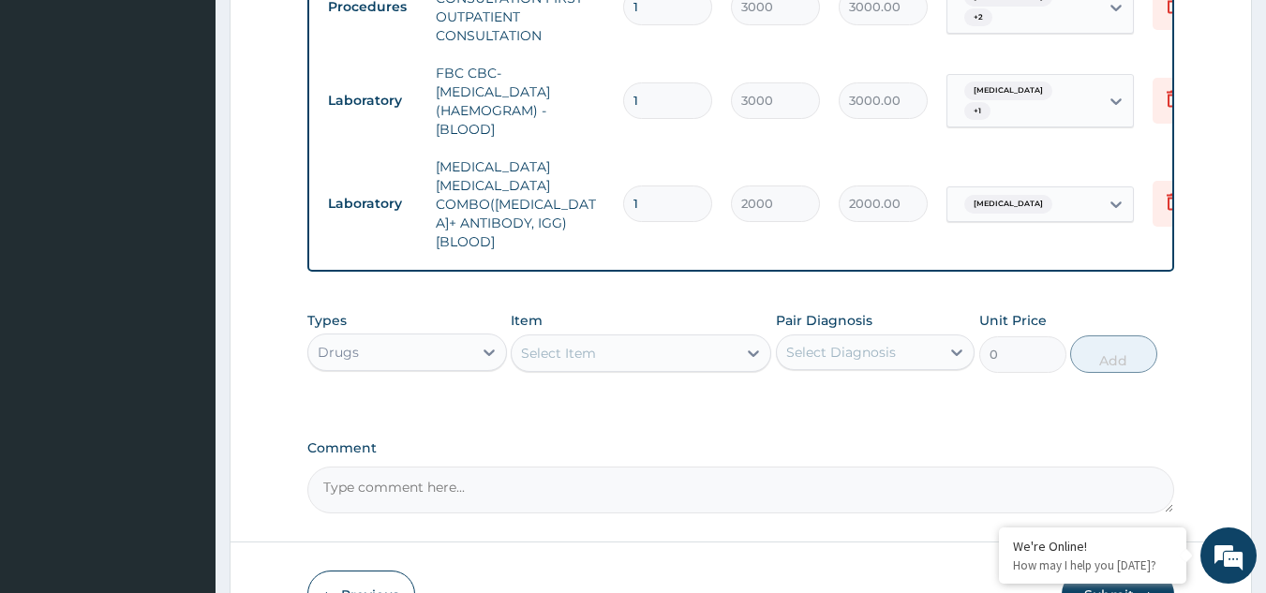
click at [752, 351] on icon at bounding box center [753, 354] width 11 height 7
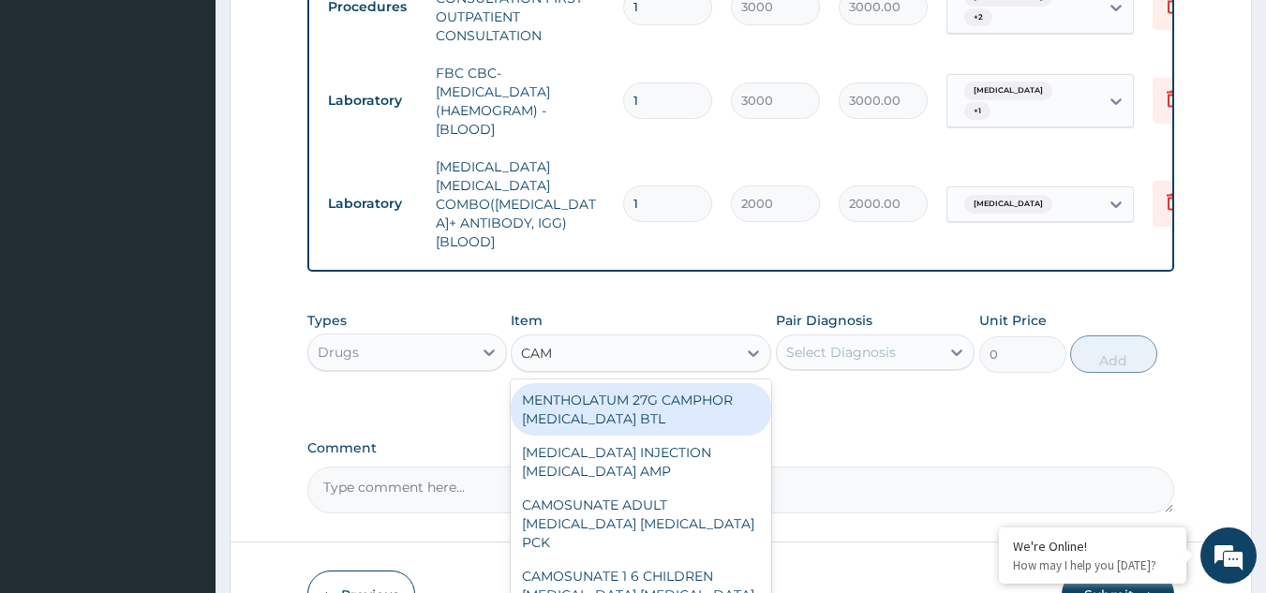
type input "CAMO"
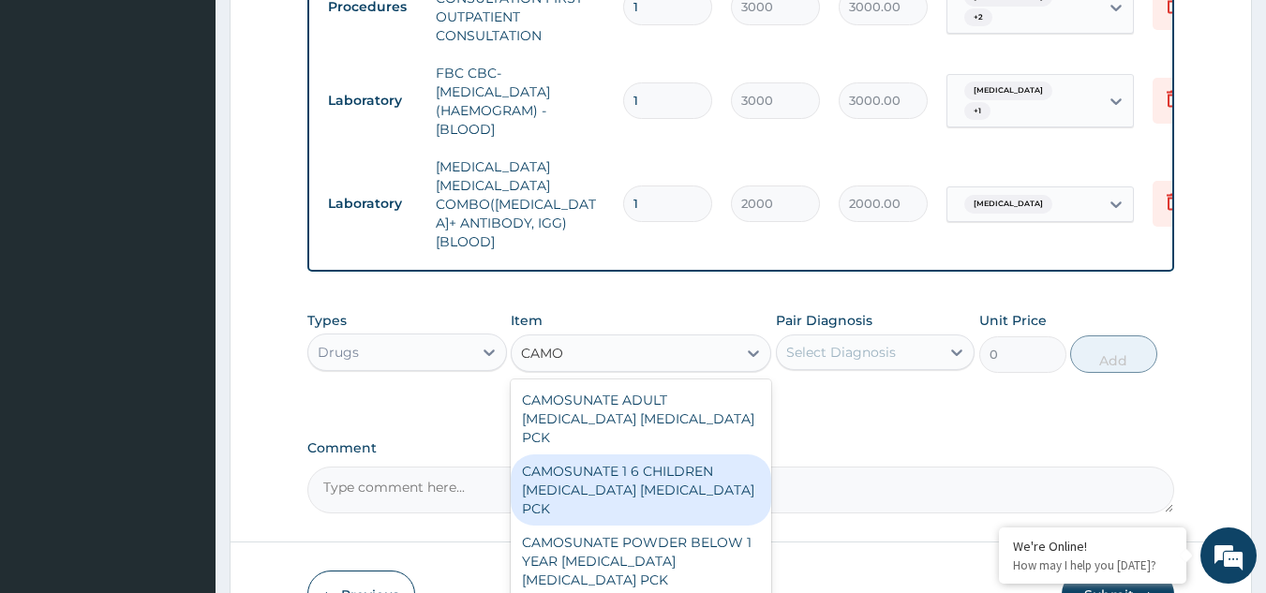
click at [649, 455] on div "CAMOSUNATE 1 6 CHILDREN ARTESUNATE AMODIAQUINE PCK" at bounding box center [641, 490] width 261 height 71
type input "1518"
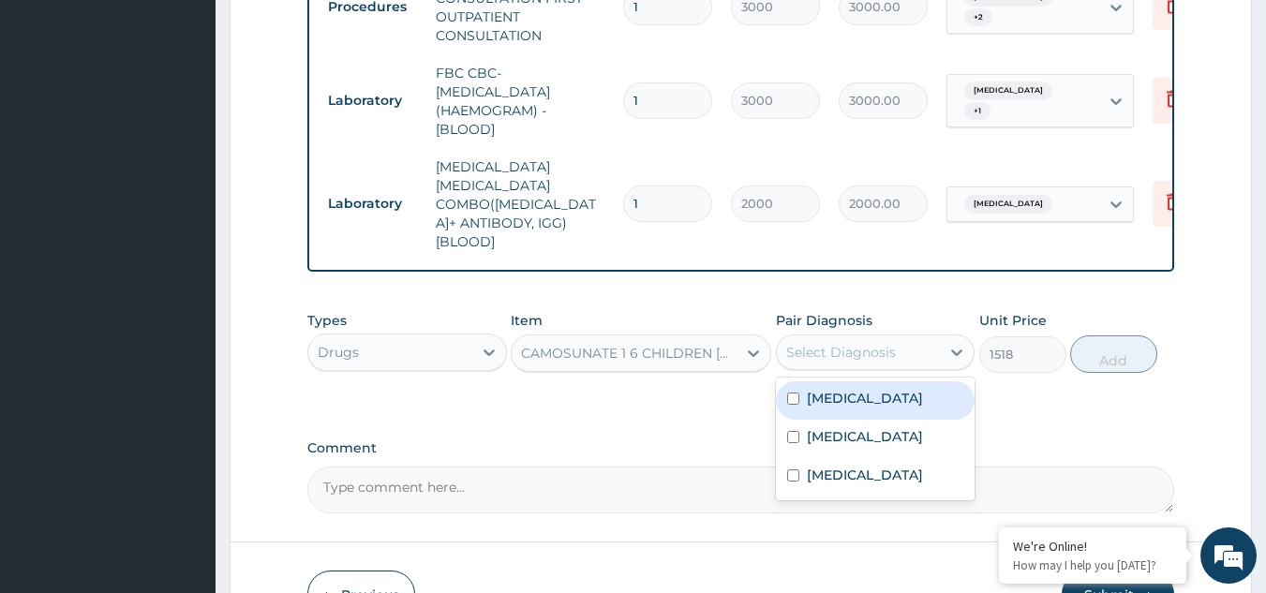
click at [874, 343] on div "Select Diagnosis" at bounding box center [841, 352] width 110 height 19
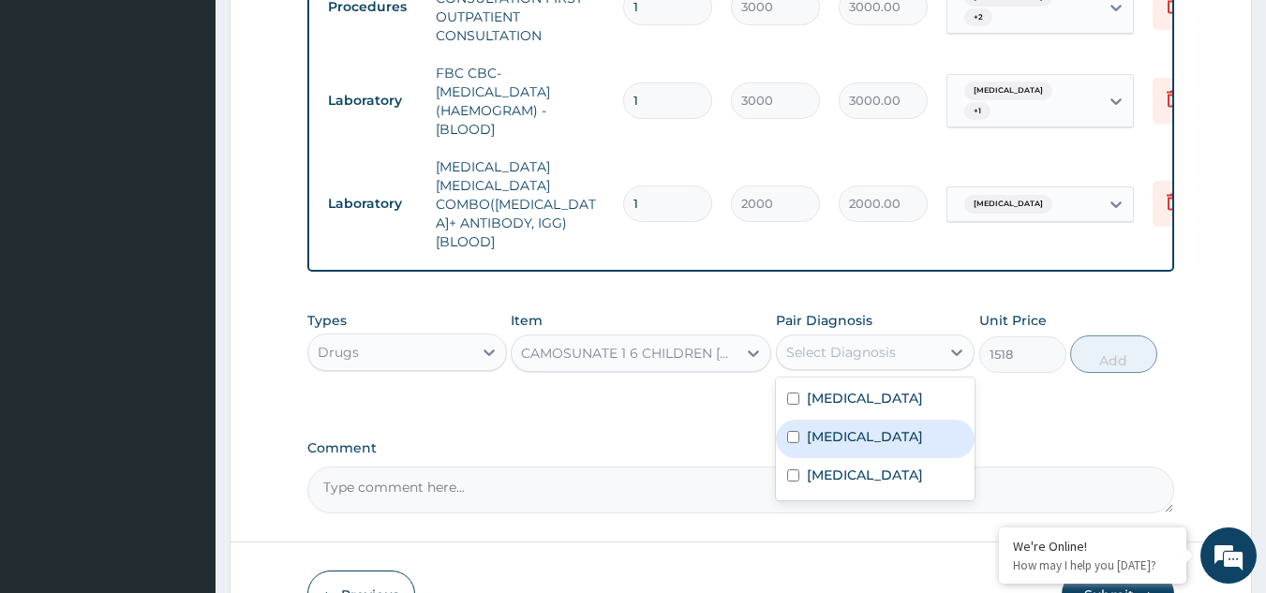
click at [807, 427] on label "Malaria" at bounding box center [865, 436] width 116 height 19
checkbox input "true"
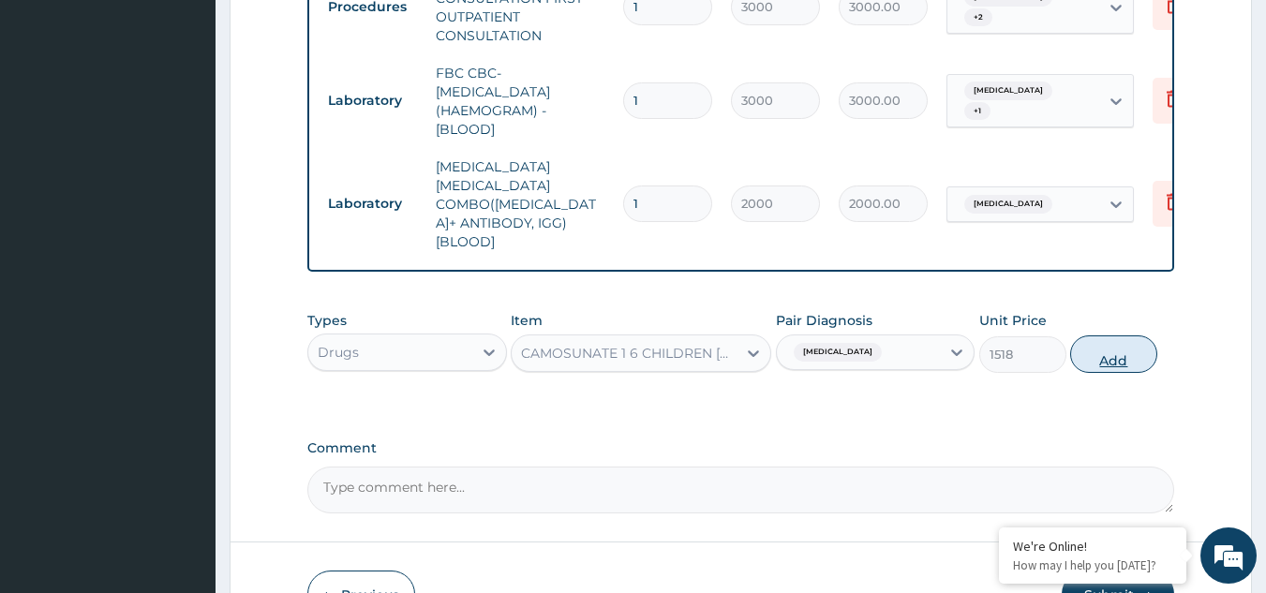
click at [1102, 336] on button "Add" at bounding box center [1113, 354] width 87 height 37
type input "0"
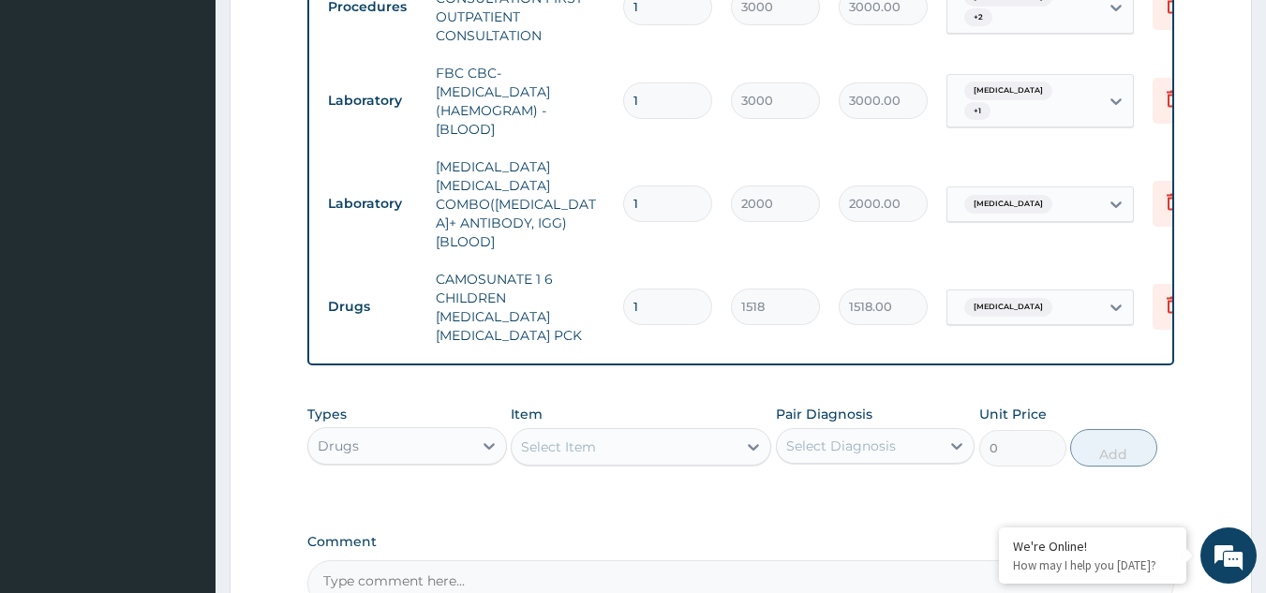
click at [696, 432] on div "Select Item" at bounding box center [624, 447] width 225 height 30
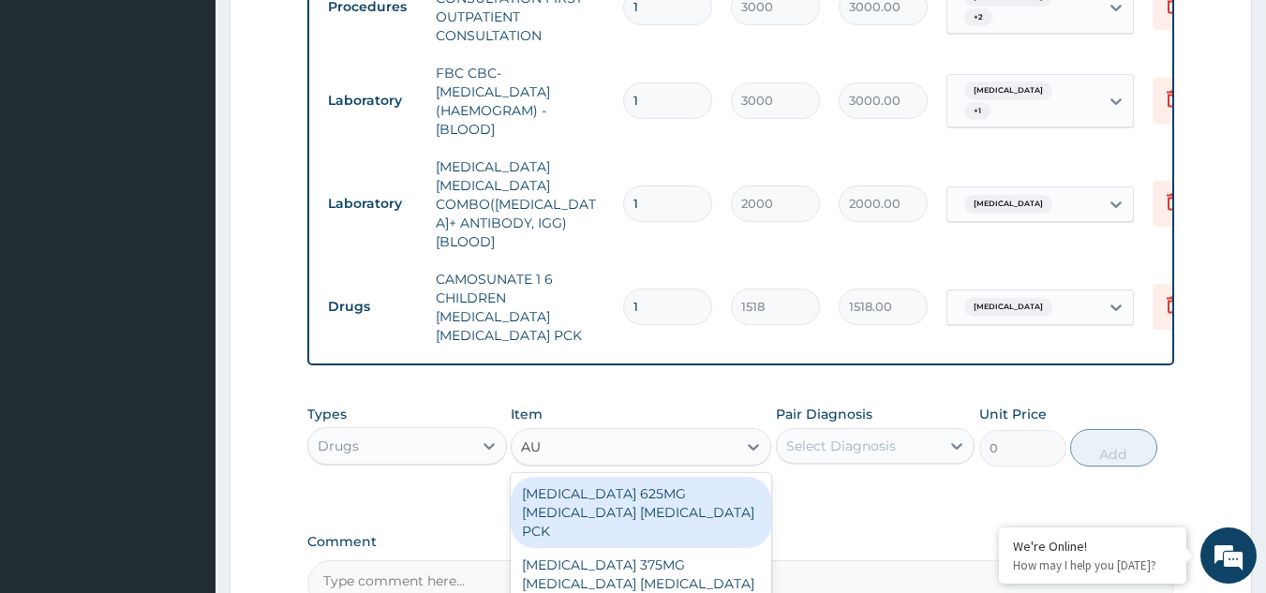
type input "AUG"
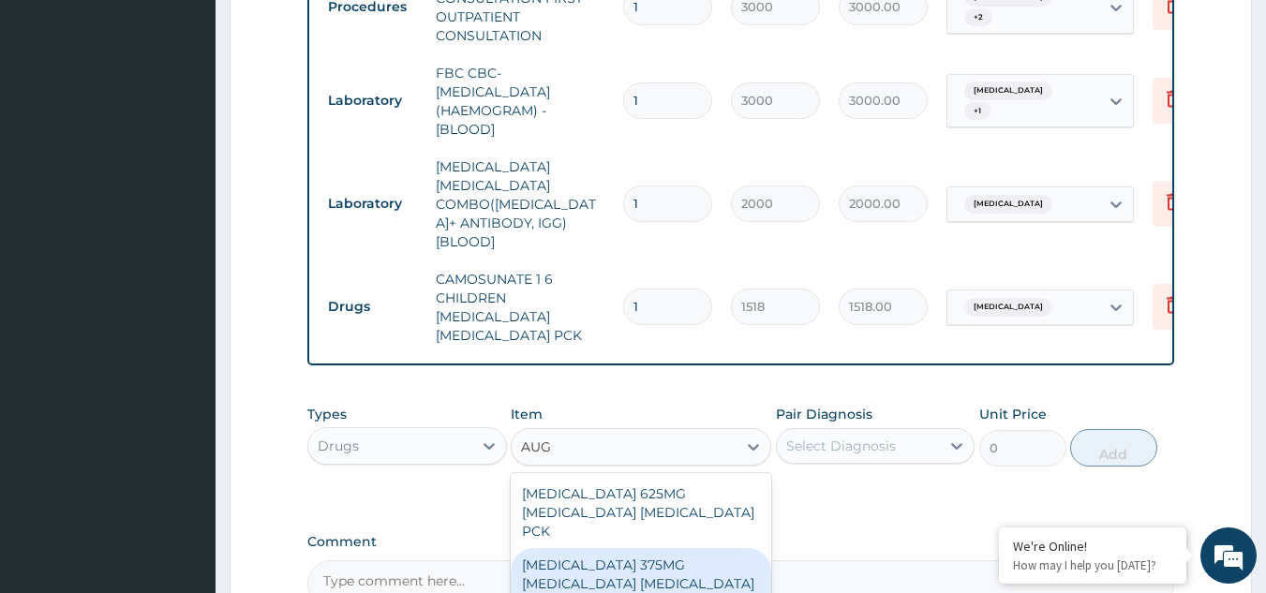
click at [668, 548] on div "AUGMENTIN 375MG AMOXICILLIN CLAVULANIC ACID PCK" at bounding box center [641, 583] width 261 height 71
type input "9487.5"
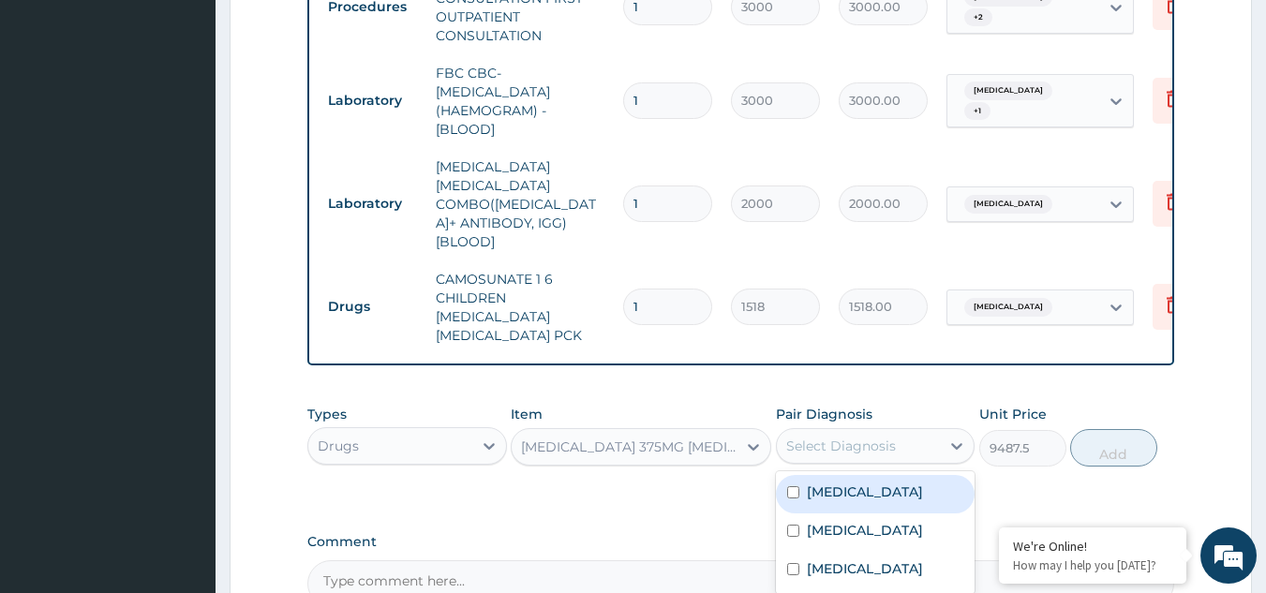
click at [871, 431] on div "Select Diagnosis" at bounding box center [859, 446] width 164 height 30
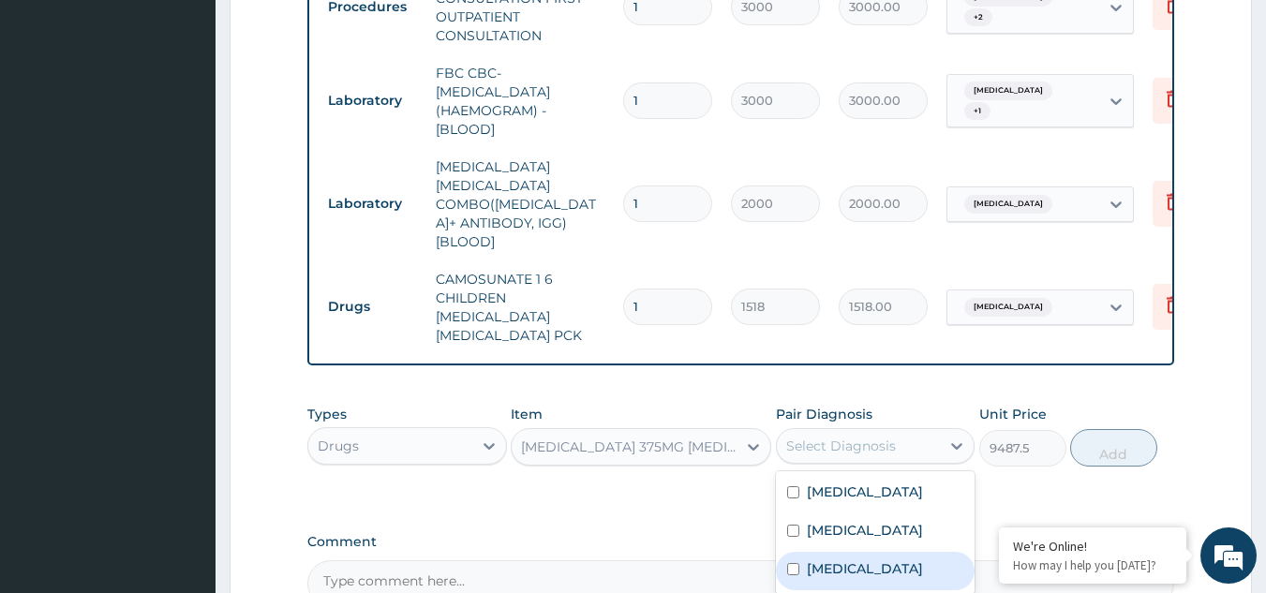
click at [822, 560] on label "Sepsis" at bounding box center [865, 569] width 116 height 19
checkbox input "true"
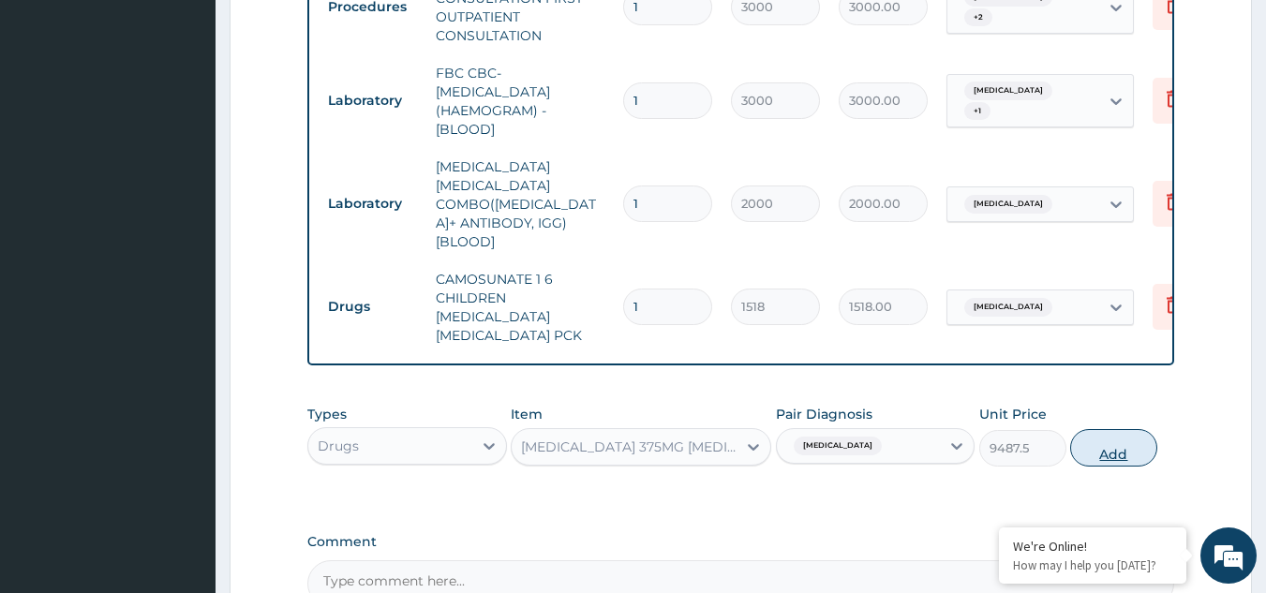
click at [1109, 429] on button "Add" at bounding box center [1113, 447] width 87 height 37
type input "0"
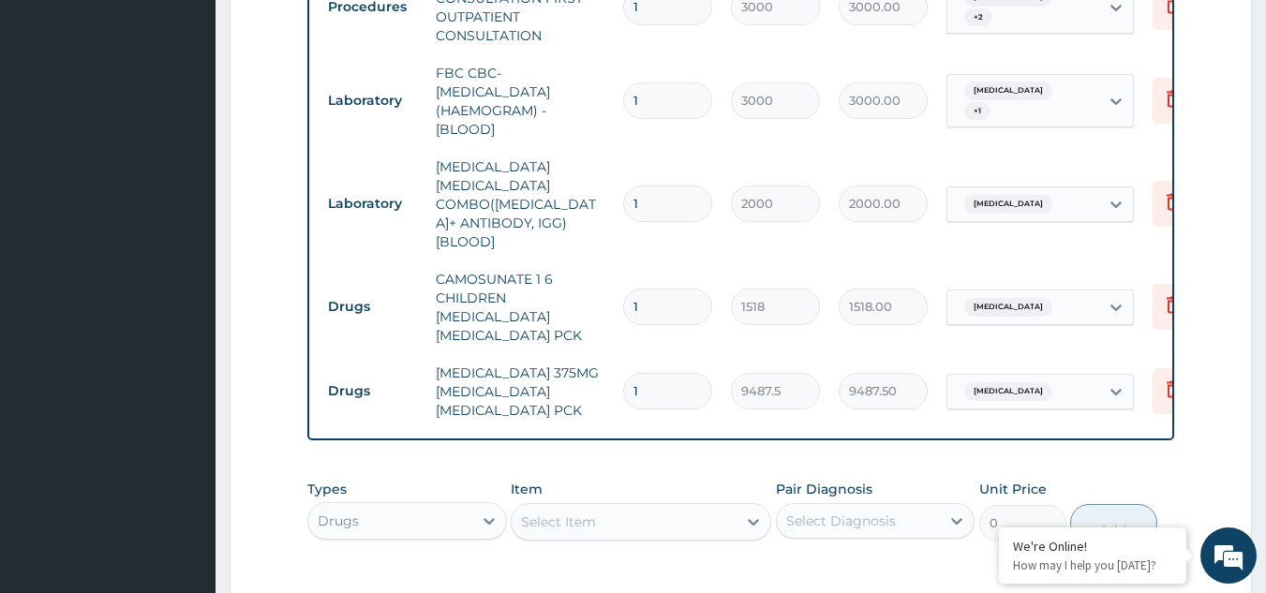
click at [631, 507] on div "Select Item" at bounding box center [624, 522] width 225 height 30
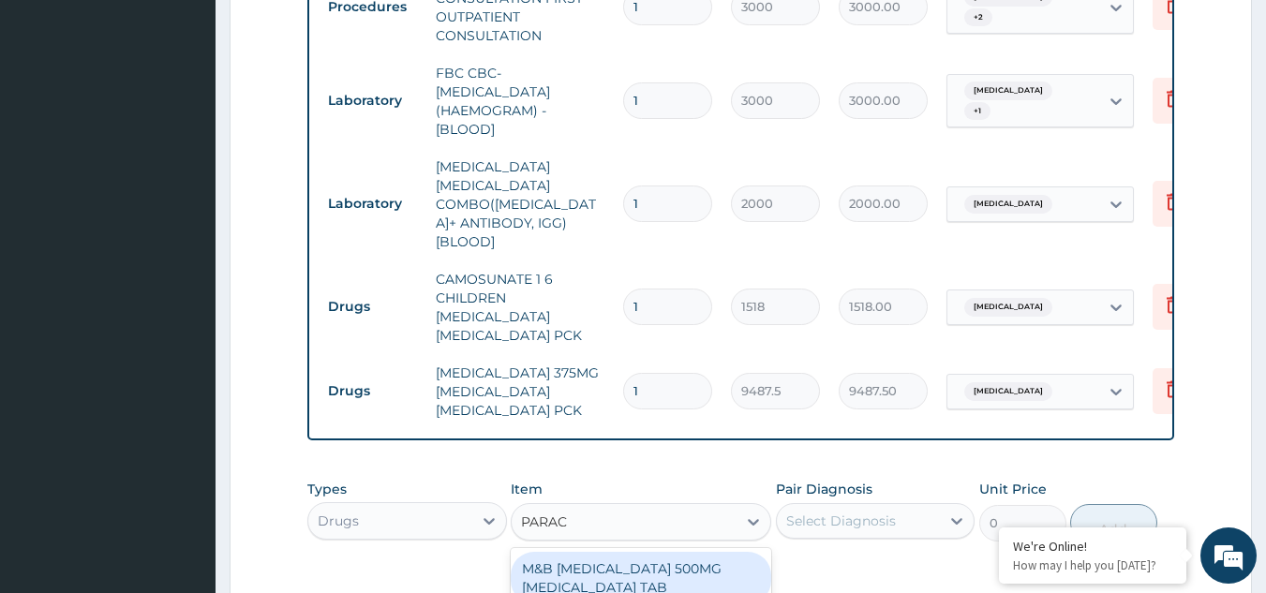
type input "PARACE"
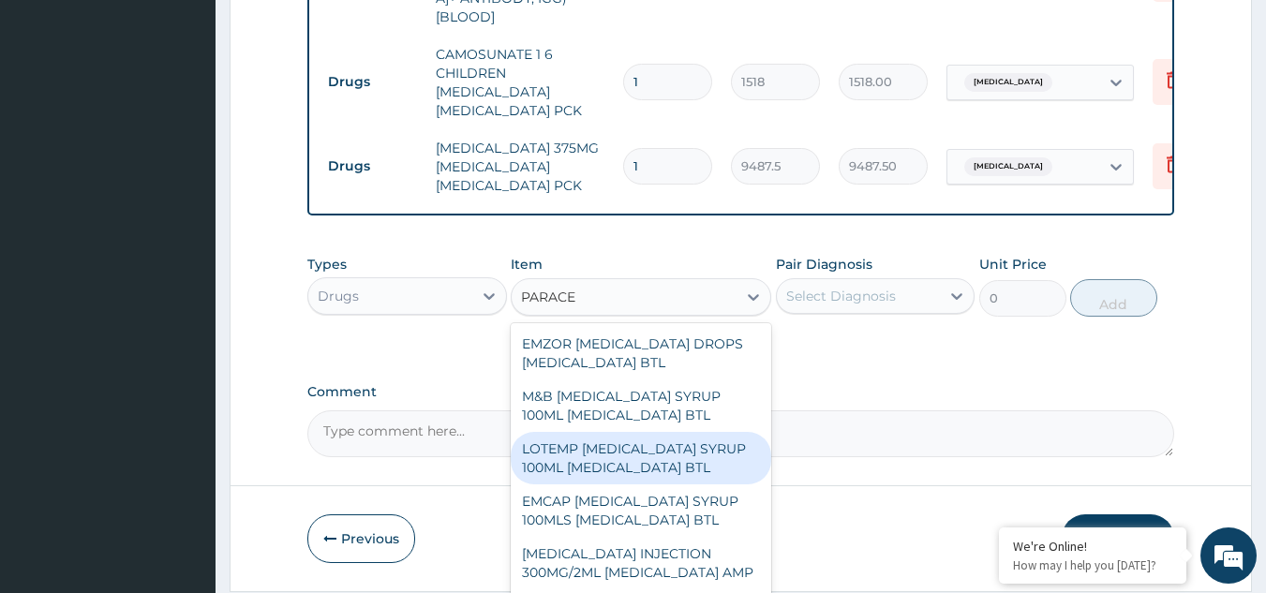
scroll to position [263, 0]
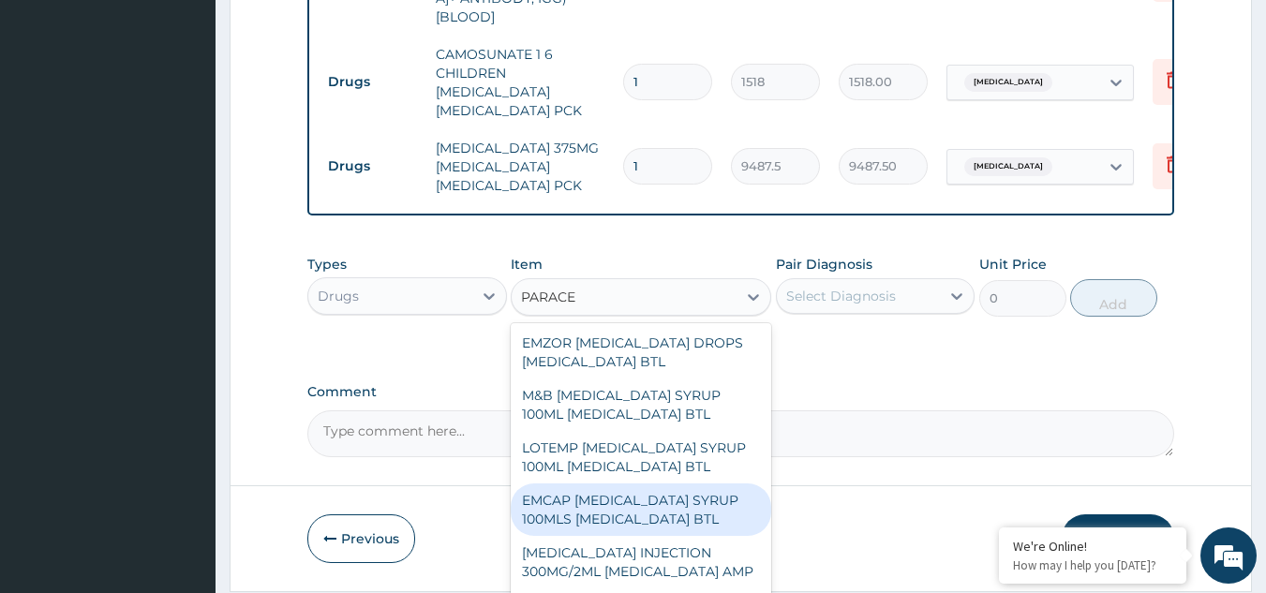
click at [632, 484] on div "EMCAP PARACETAMOL SYRUP 100MLS ACETAMINOPHEN BTL" at bounding box center [641, 510] width 261 height 52
type input "664.1300048828125"
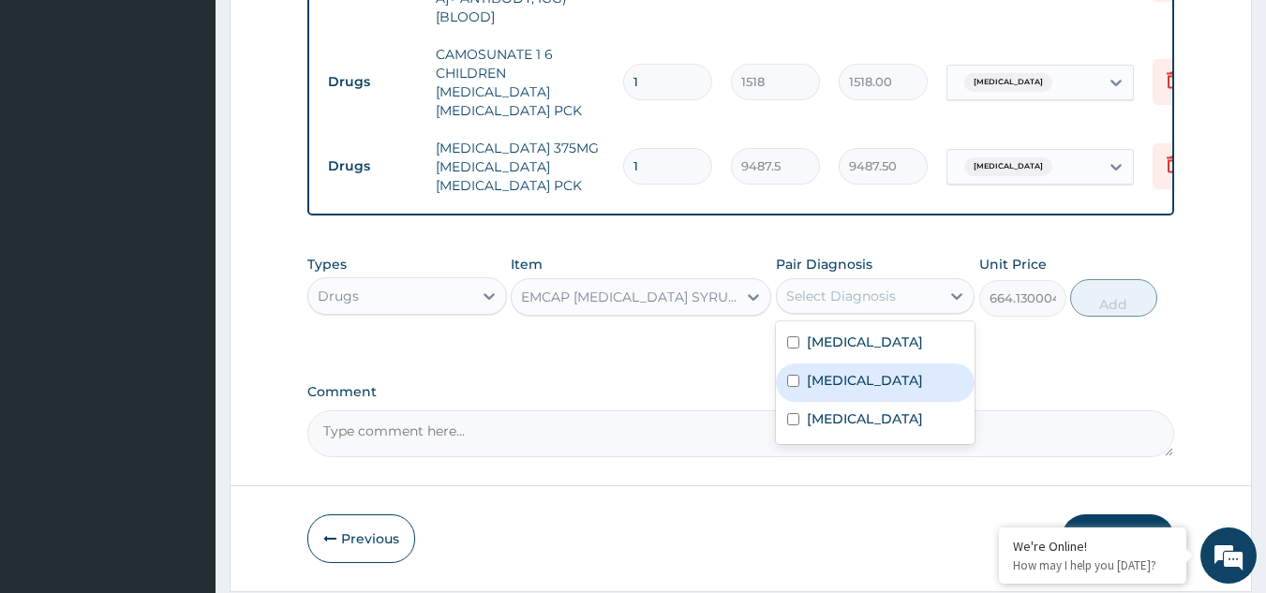
drag, startPoint x: 855, startPoint y: 223, endPoint x: 806, endPoint y: 327, distance: 114.9
click at [806, 314] on div "option Sepsis, selected. option Malaria focused, 2 of 3. 3 results available. U…" at bounding box center [876, 296] width 200 height 36
click at [807, 371] on label "Malaria" at bounding box center [865, 380] width 116 height 19
checkbox input "true"
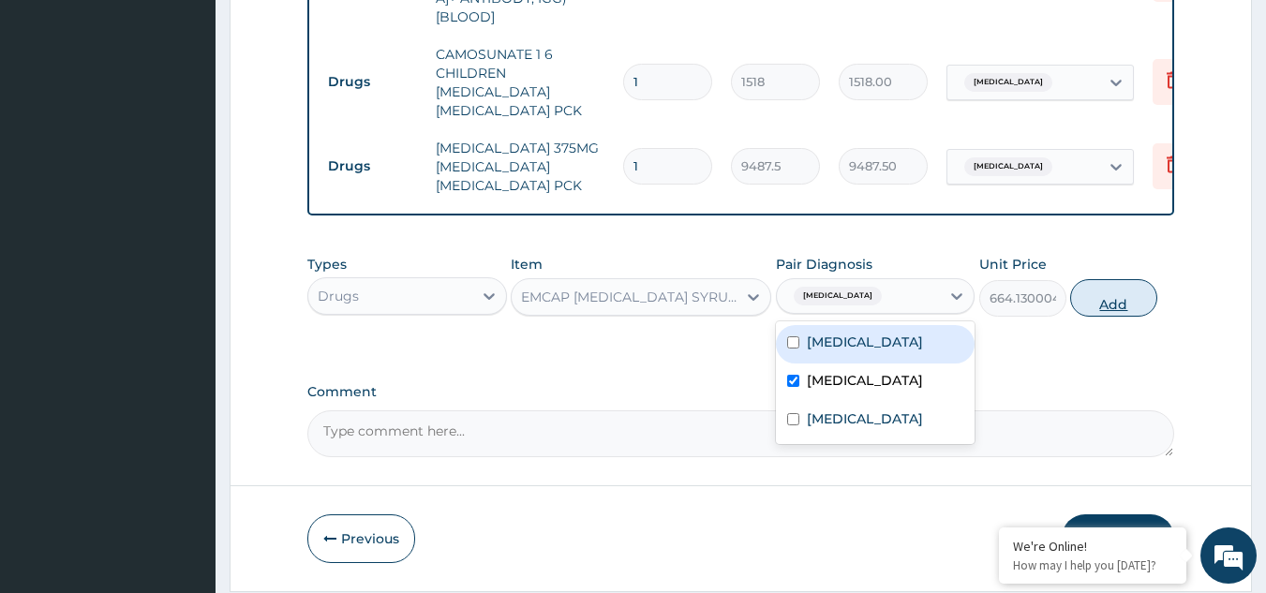
click at [1090, 279] on button "Add" at bounding box center [1113, 297] width 87 height 37
type input "0"
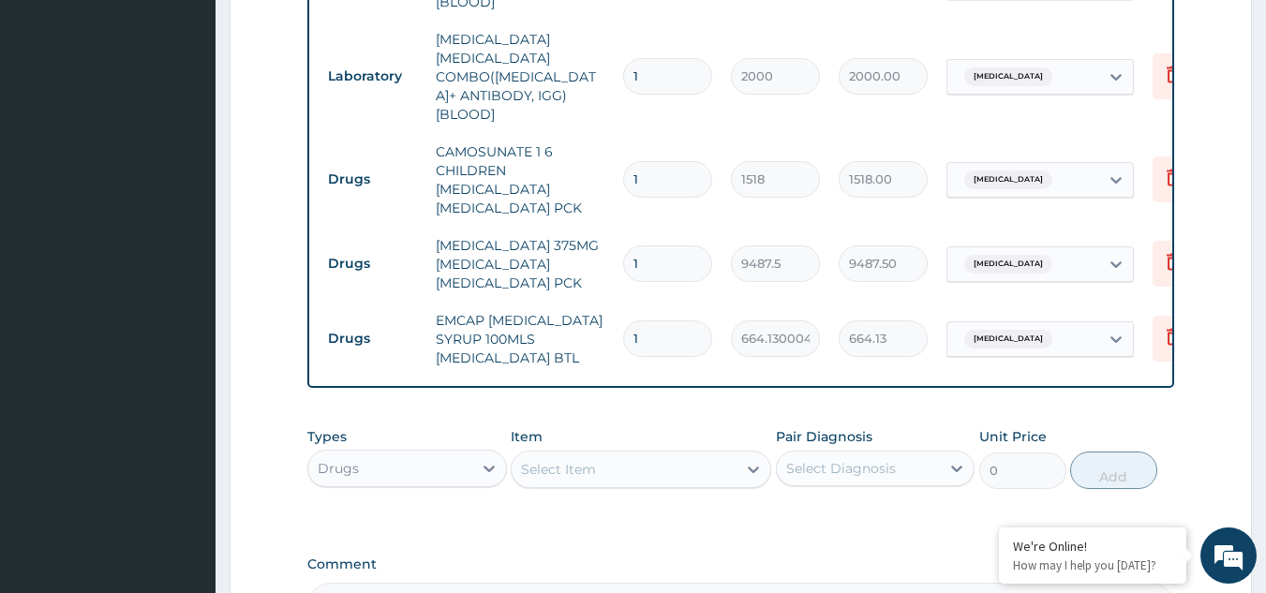
scroll to position [1181, 0]
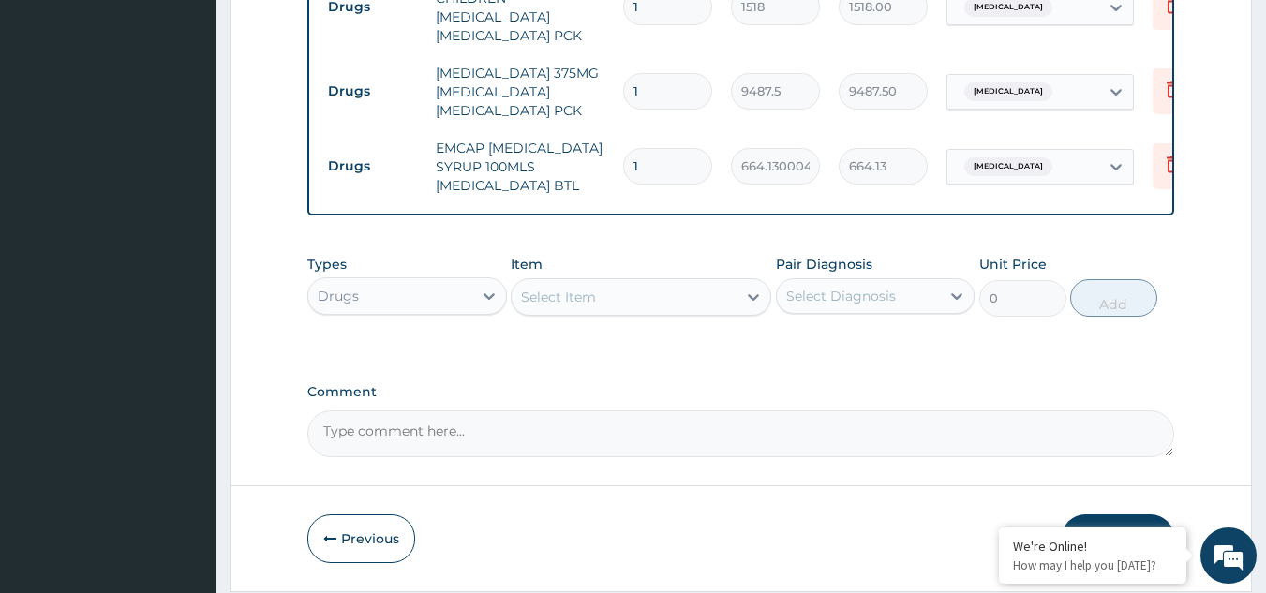
click at [1095, 515] on button "Submit" at bounding box center [1118, 539] width 112 height 49
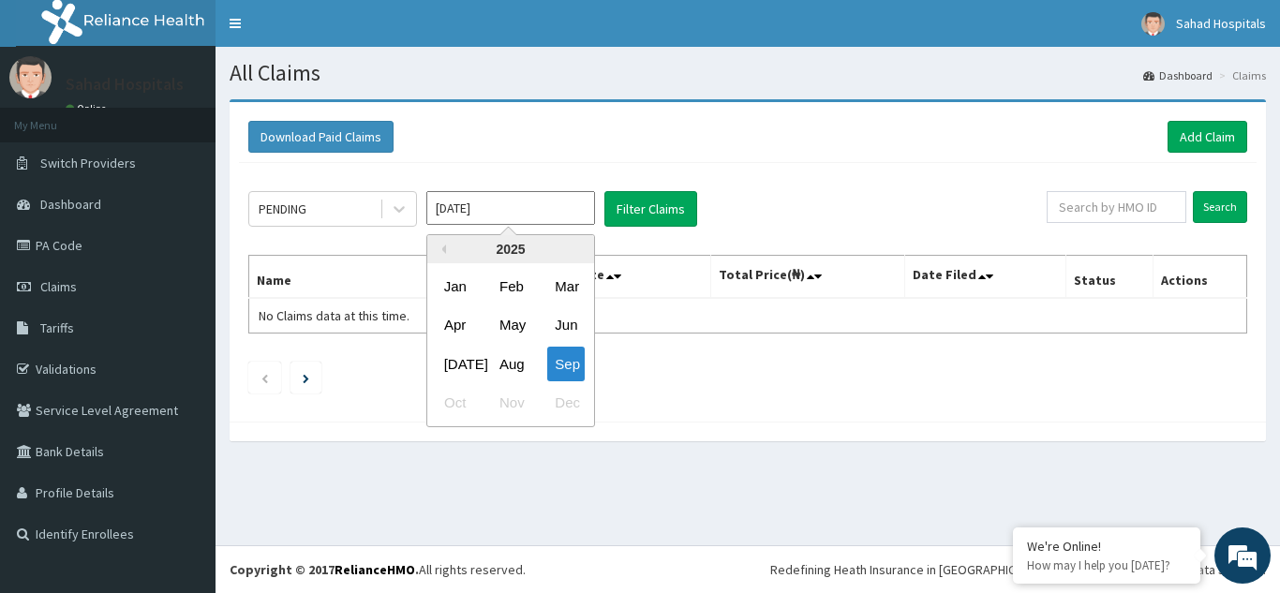
click at [498, 211] on input "[DATE]" at bounding box center [510, 208] width 169 height 34
click at [500, 367] on div "Aug" at bounding box center [510, 364] width 37 height 35
type input "[DATE]"
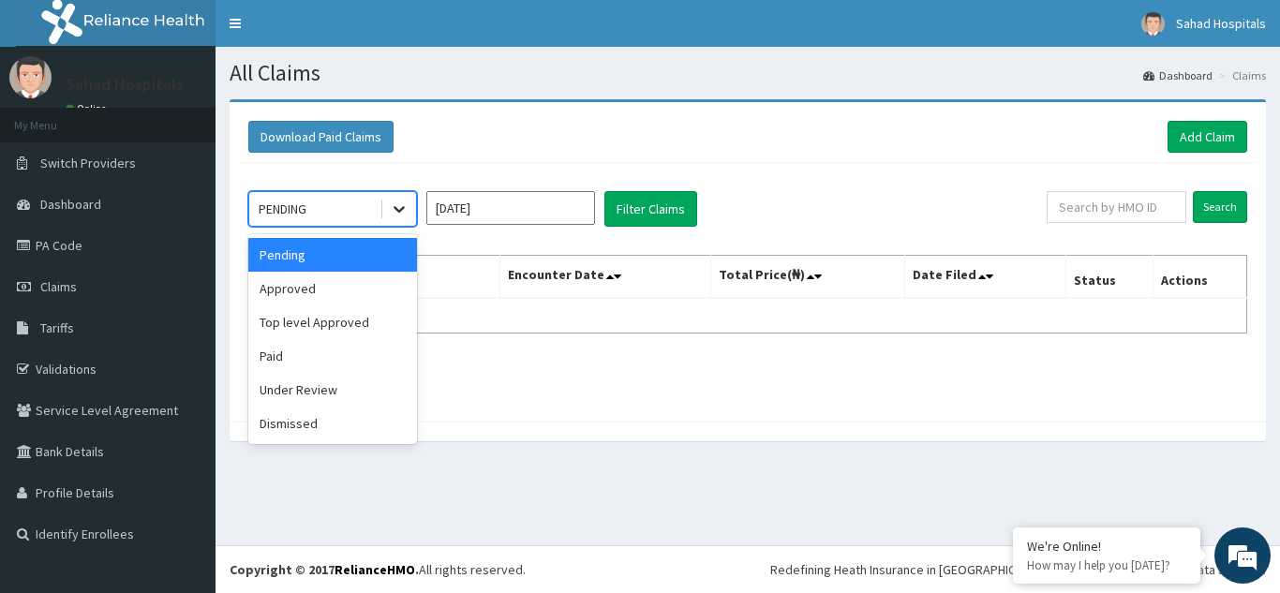
click at [410, 204] on div at bounding box center [399, 209] width 34 height 34
click at [300, 285] on div "Approved" at bounding box center [332, 289] width 169 height 34
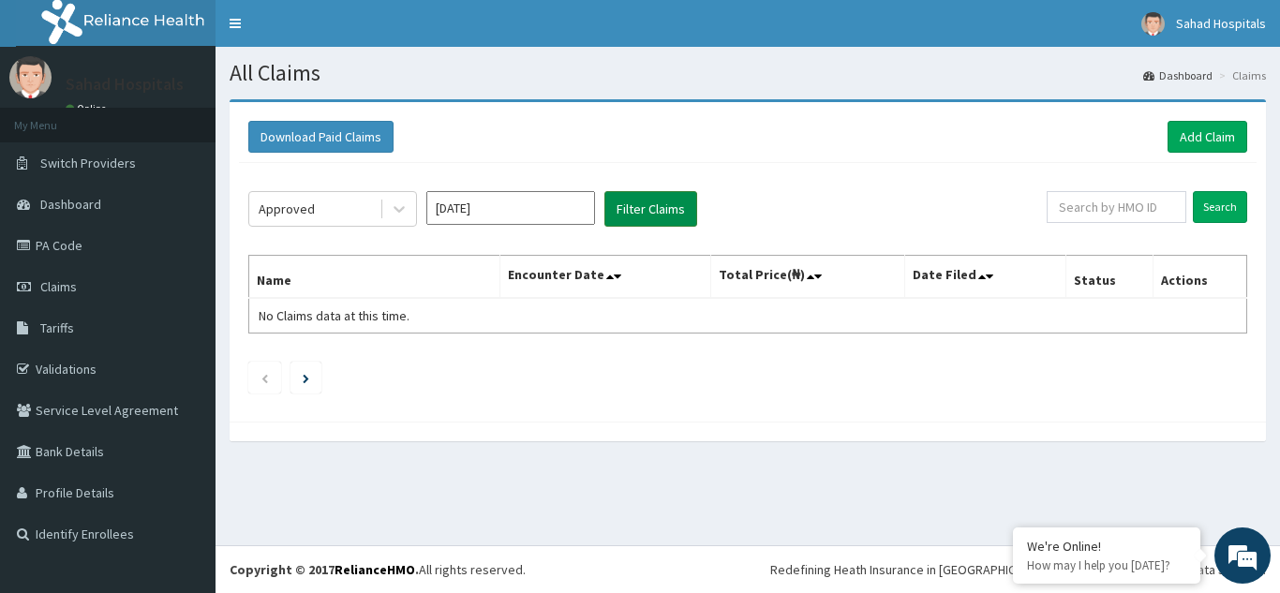
click at [666, 207] on button "Filter Claims" at bounding box center [651, 209] width 93 height 36
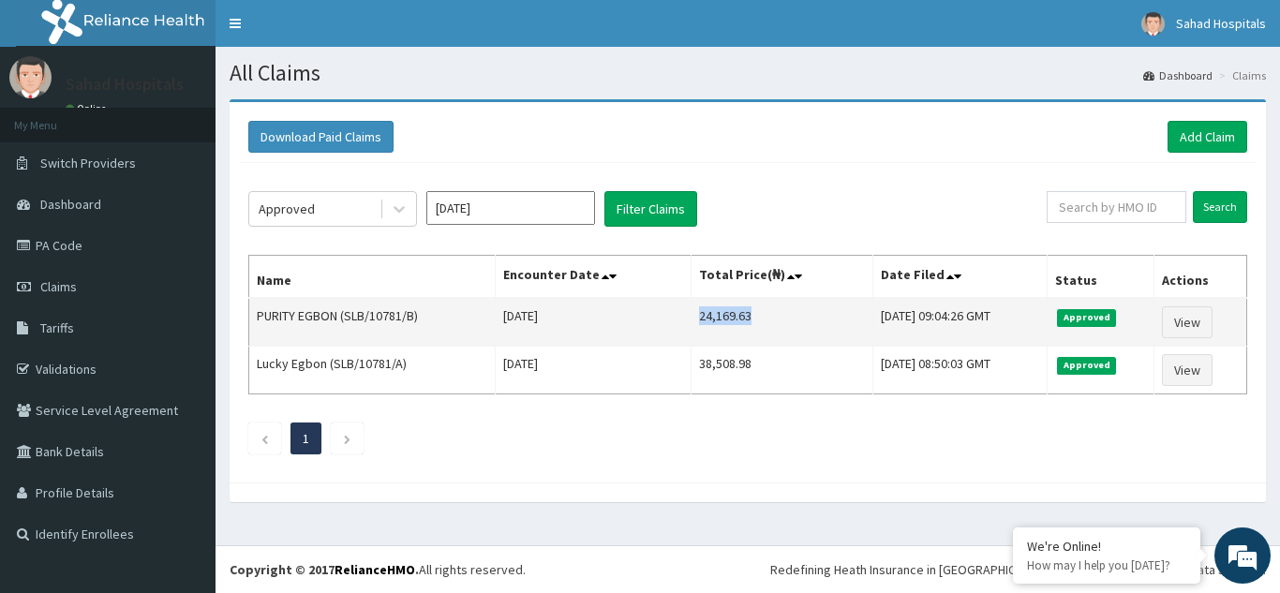
drag, startPoint x: 670, startPoint y: 308, endPoint x: 745, endPoint y: 309, distance: 75.0
click at [745, 309] on td "24,169.63" at bounding box center [783, 322] width 182 height 49
copy td "24,169.63"
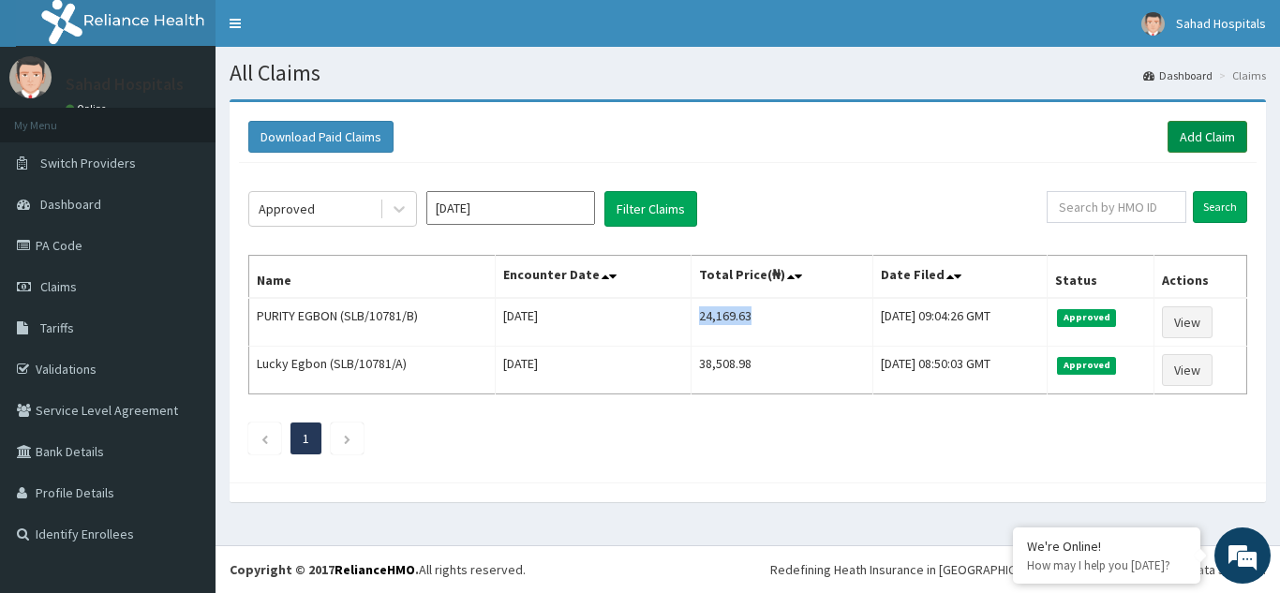
click at [1192, 137] on link "Add Claim" at bounding box center [1208, 137] width 80 height 32
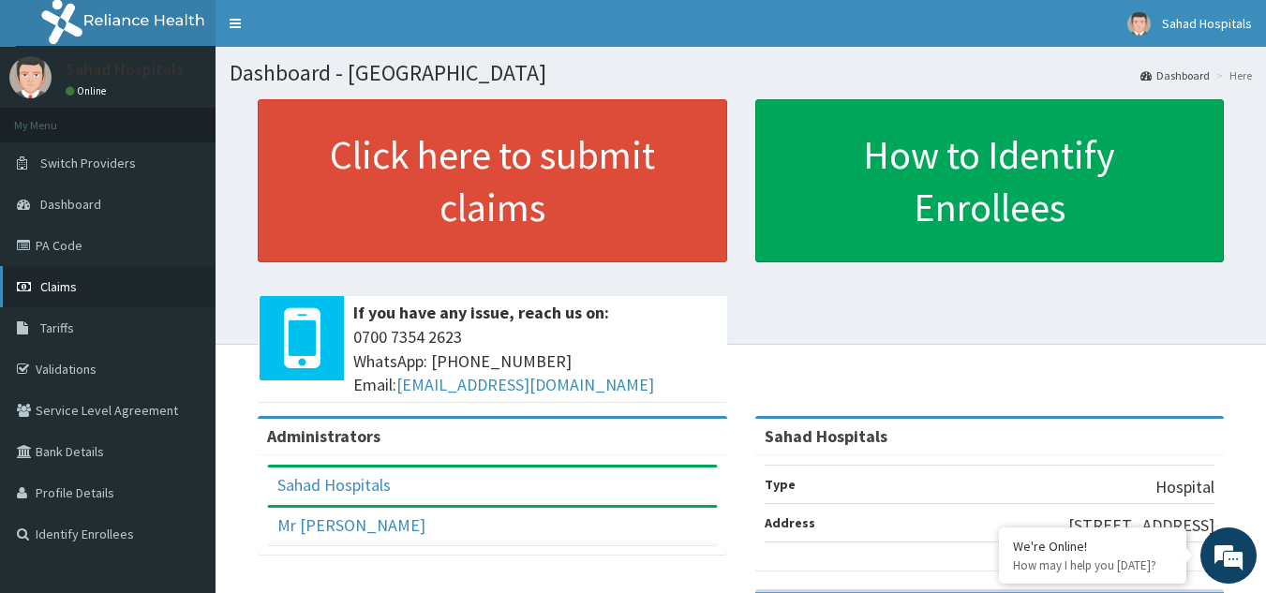
click at [79, 292] on link "Claims" at bounding box center [108, 286] width 216 height 41
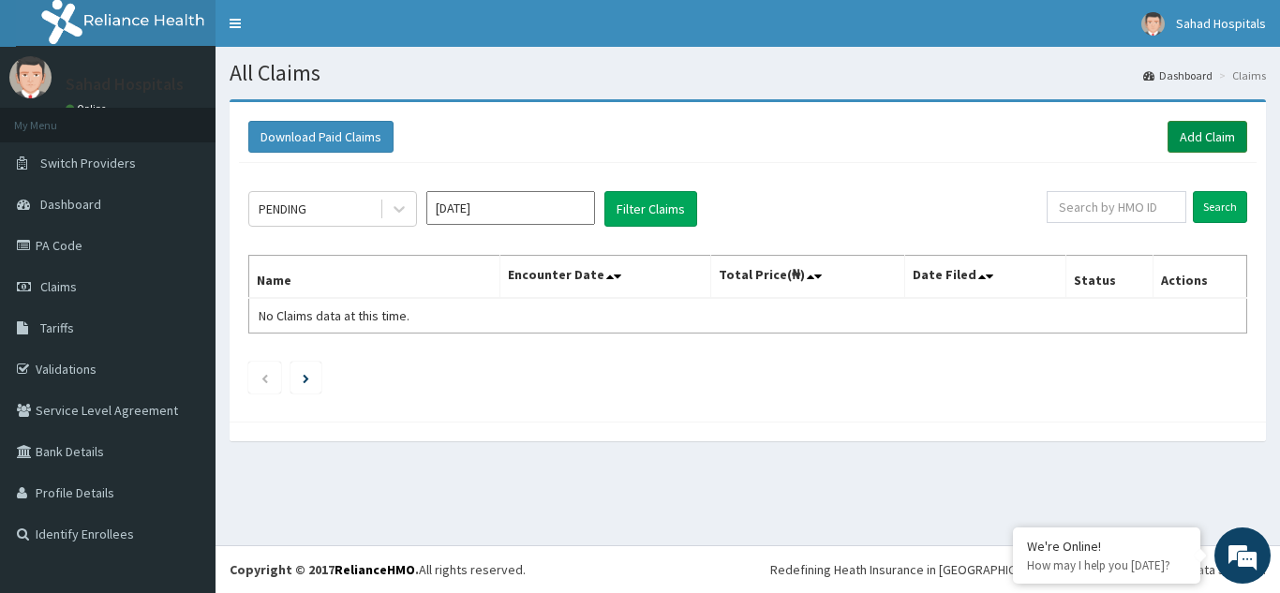
click at [1200, 129] on link "Add Claim" at bounding box center [1208, 137] width 80 height 32
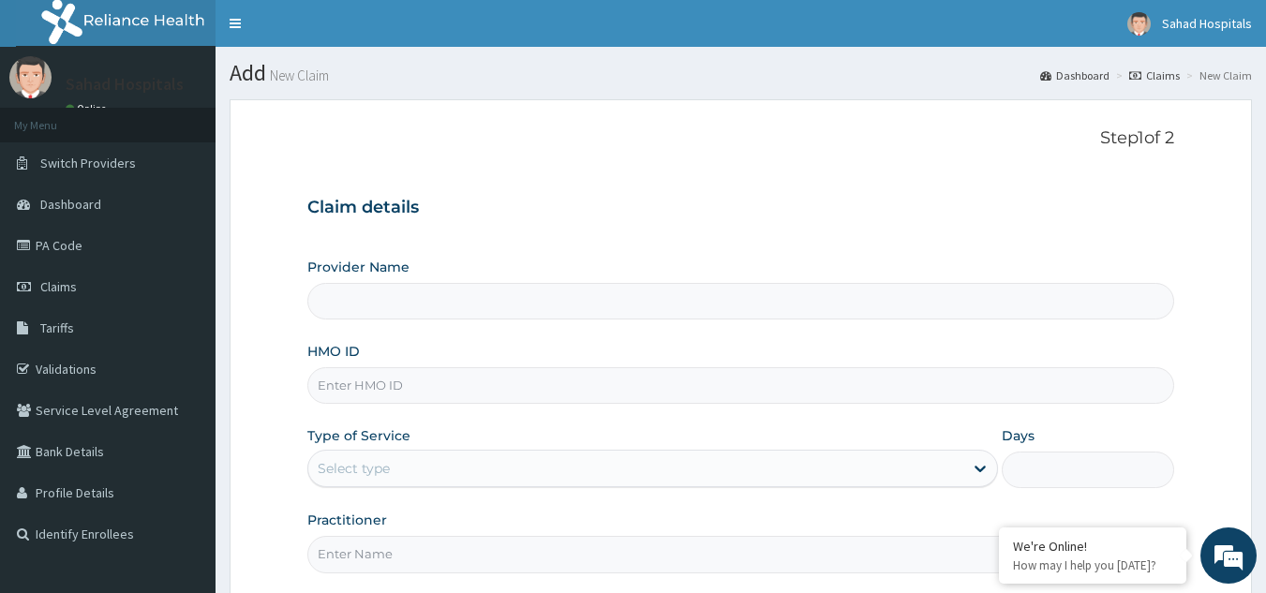
type input "Sahad Hospitals"
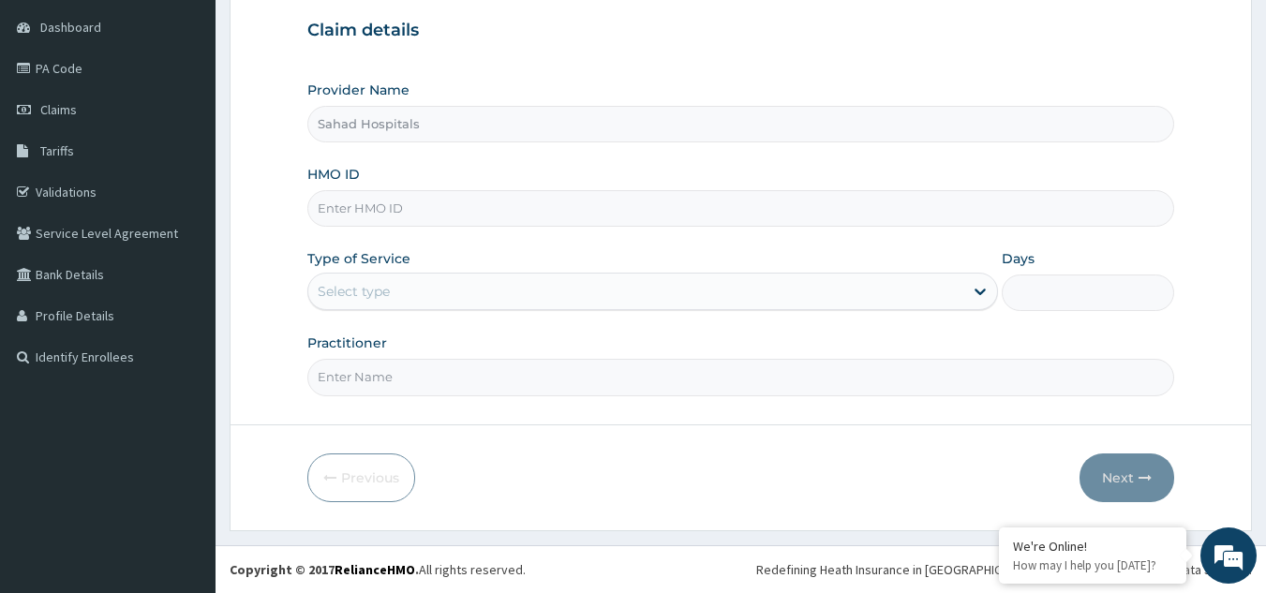
click at [520, 208] on input "HMO ID" at bounding box center [741, 208] width 868 height 37
paste input "GNT/10030/A"
type input "GNT/10030/A"
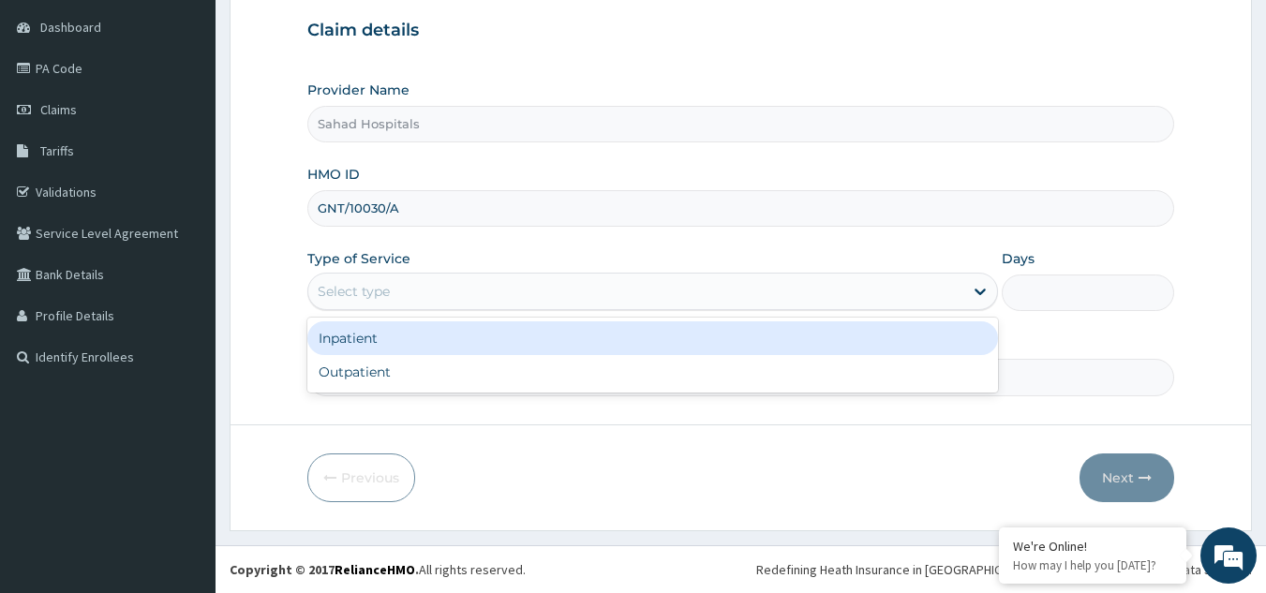
click at [469, 288] on div "Select type" at bounding box center [635, 291] width 655 height 30
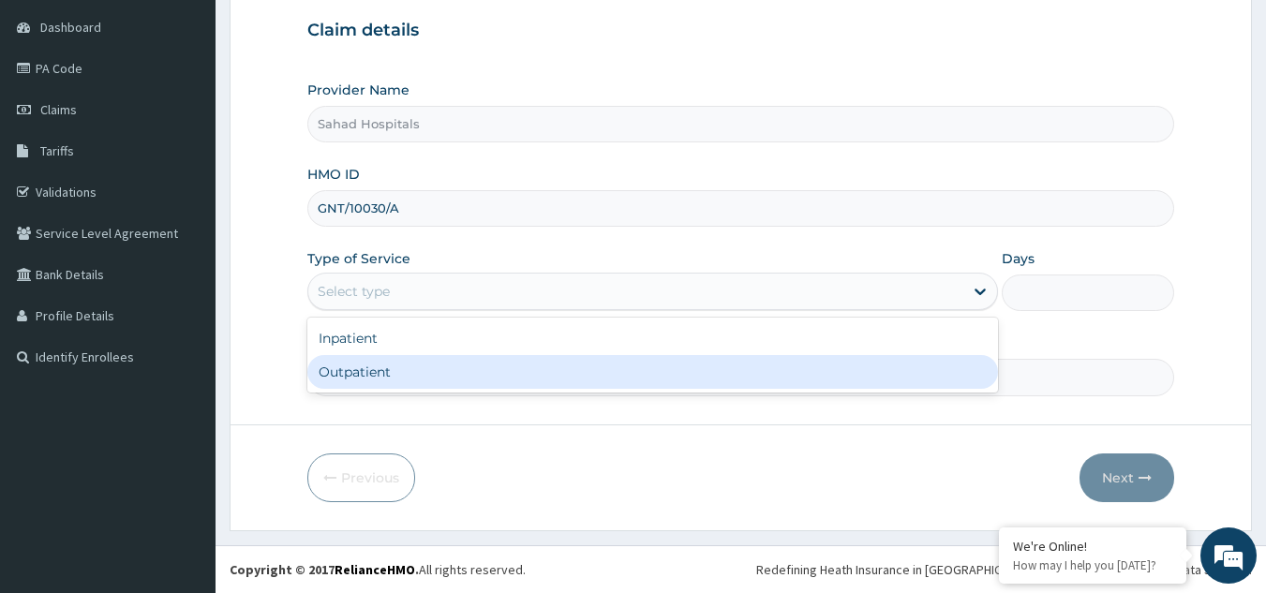
click at [409, 367] on div "Outpatient" at bounding box center [652, 372] width 691 height 34
type input "1"
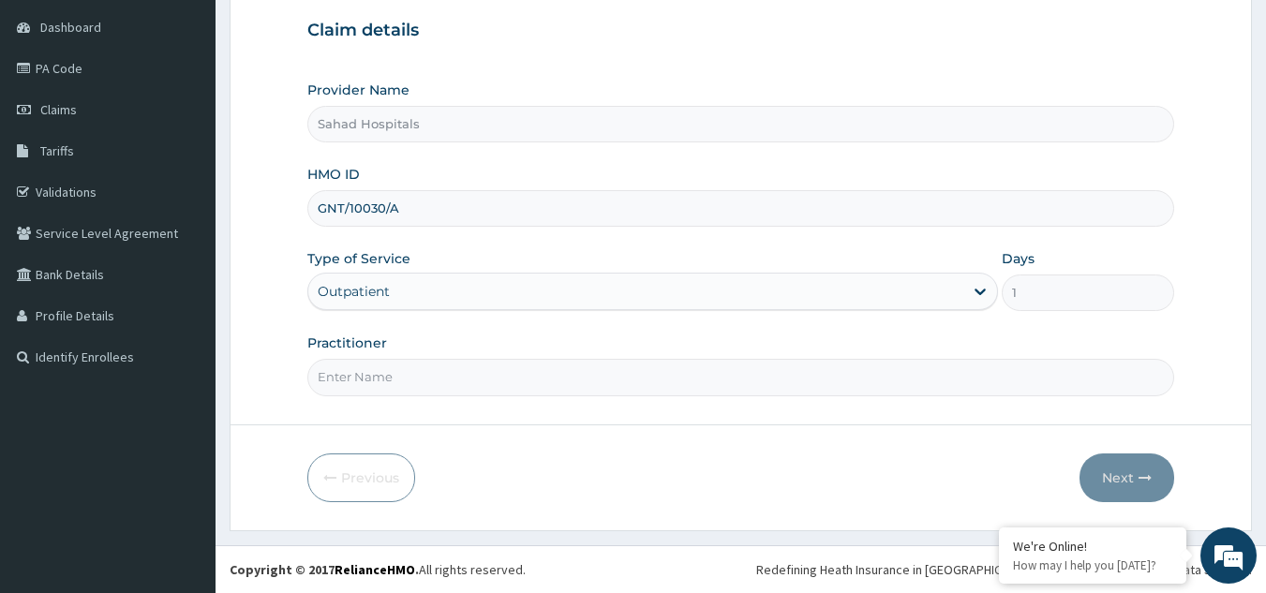
click at [409, 367] on input "Practitioner" at bounding box center [741, 377] width 868 height 37
type input "GP"
click at [1093, 463] on button "Next" at bounding box center [1127, 478] width 95 height 49
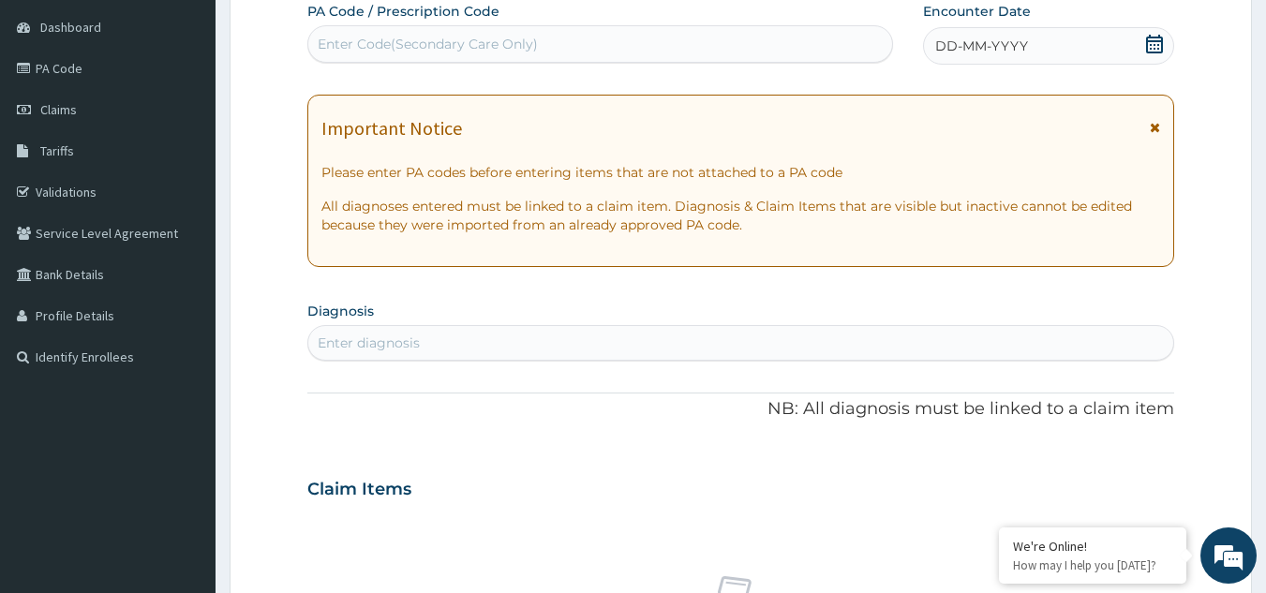
click at [830, 52] on div "Enter Code(Secondary Care Only)" at bounding box center [600, 44] width 585 height 30
click at [638, 41] on div "Enter Code(Secondary Care Only)" at bounding box center [600, 44] width 585 height 30
paste input "PA/206BFC"
type input "PA/206BFC"
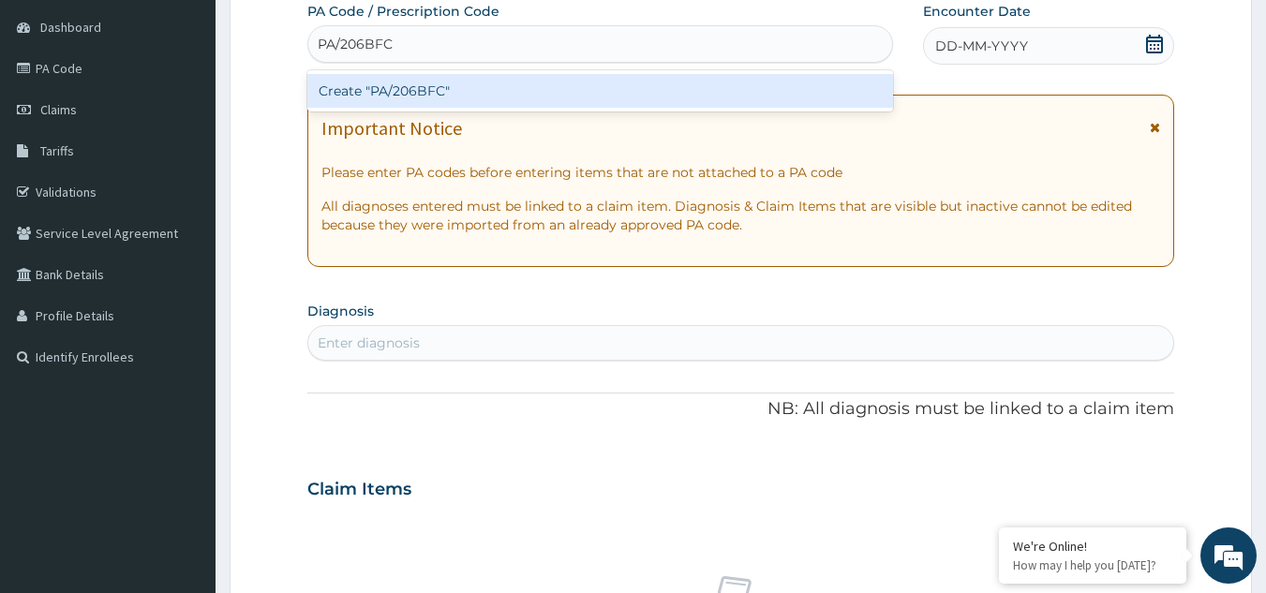
click at [522, 82] on div "Create "PA/206BFC"" at bounding box center [600, 91] width 587 height 34
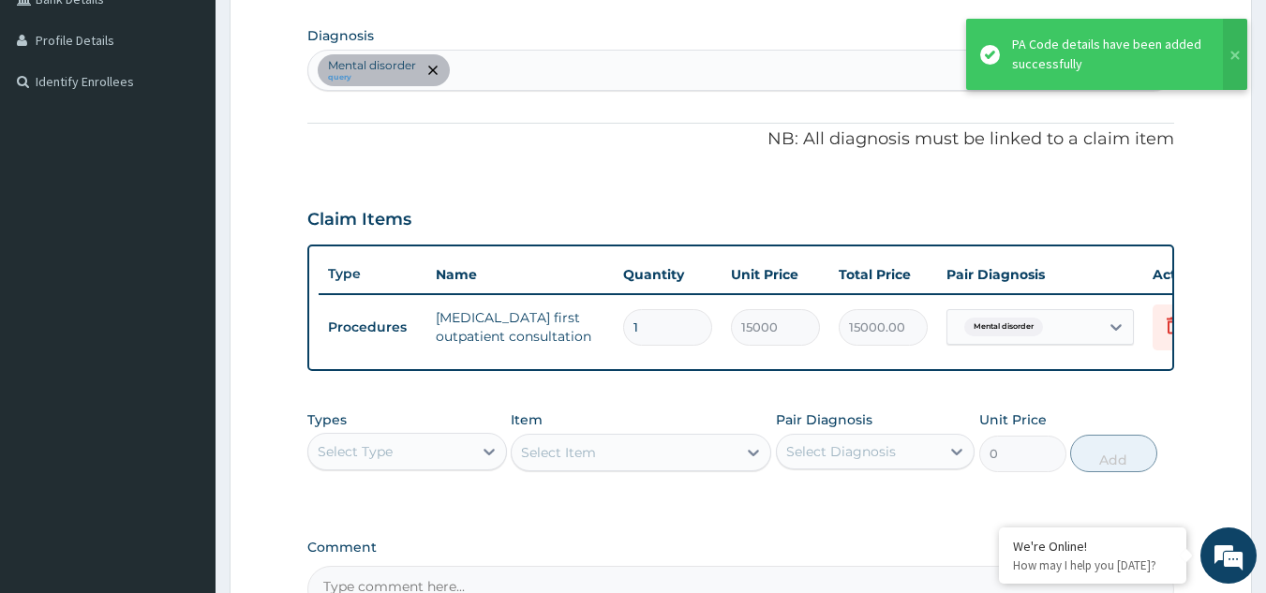
scroll to position [683, 0]
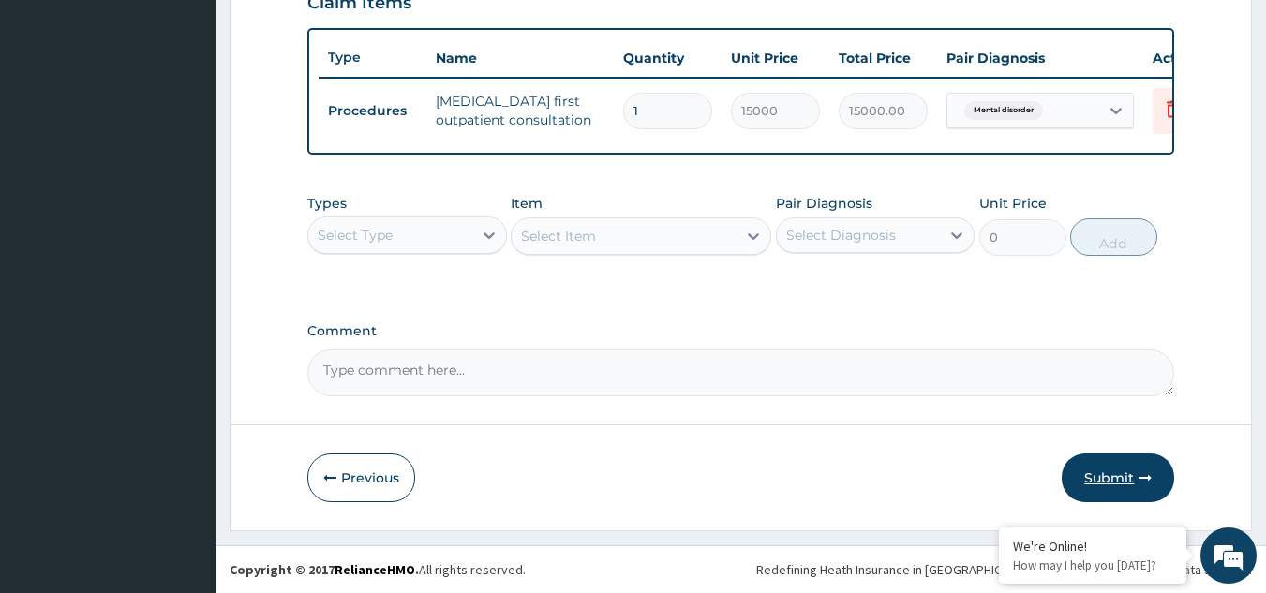
click at [1113, 480] on button "Submit" at bounding box center [1118, 478] width 112 height 49
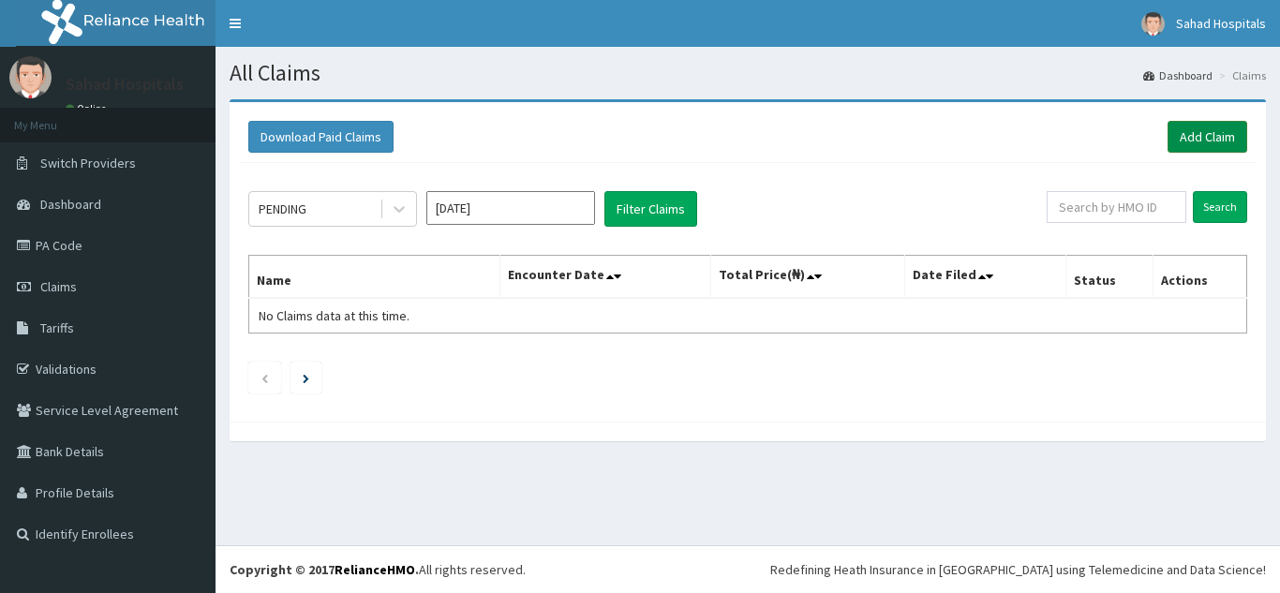
click at [1218, 129] on link "Add Claim" at bounding box center [1208, 137] width 80 height 32
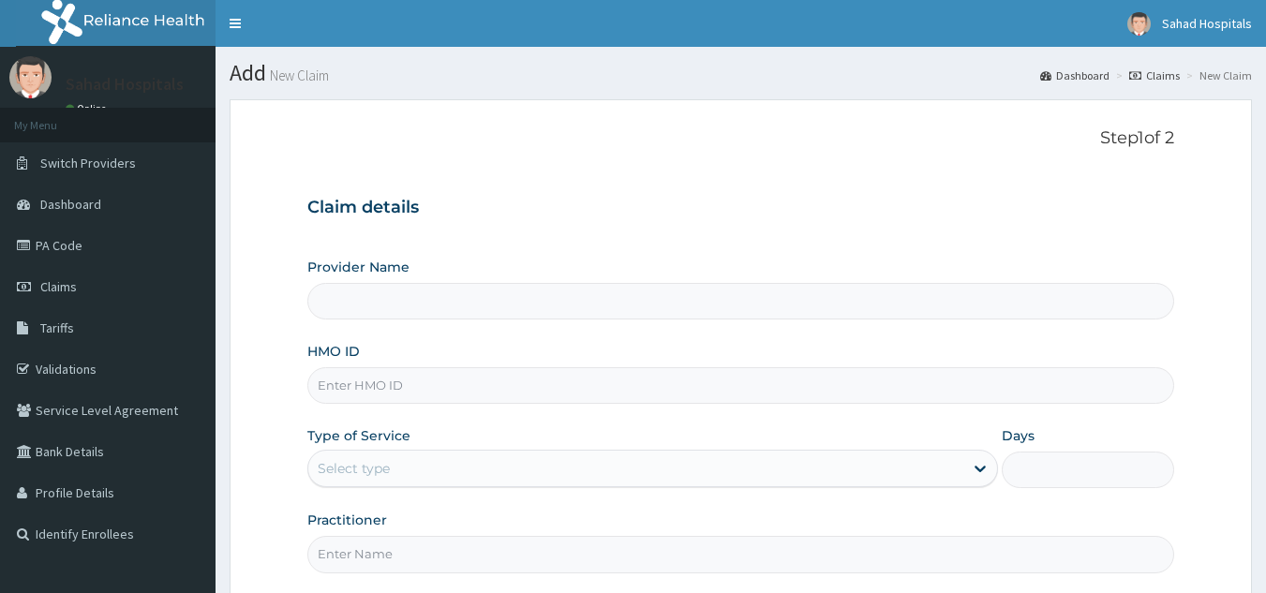
click at [742, 397] on input "HMO ID" at bounding box center [741, 385] width 868 height 37
type input "Sahad Hospitals"
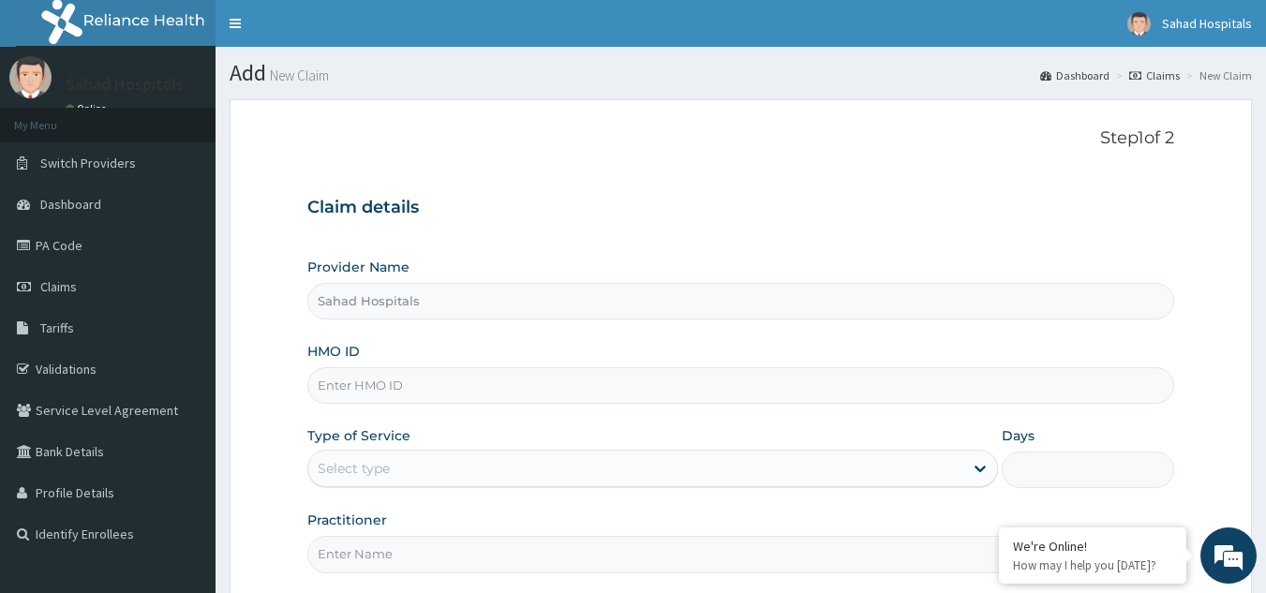
paste input "GNT/10030/A"
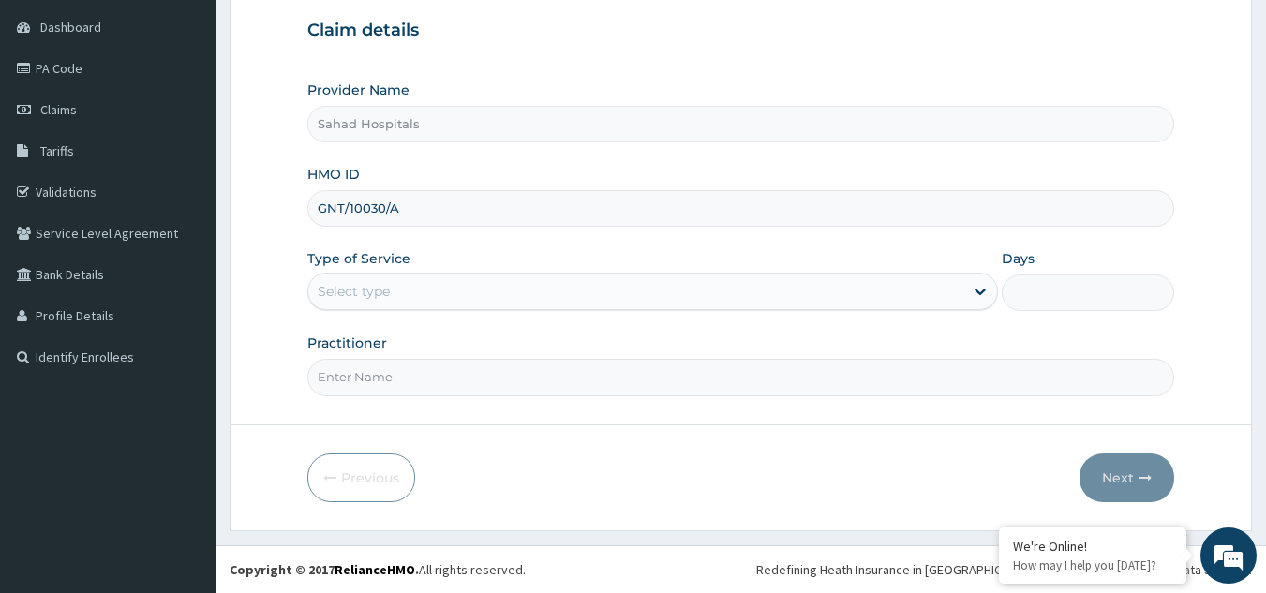
type input "GNT/10030/A"
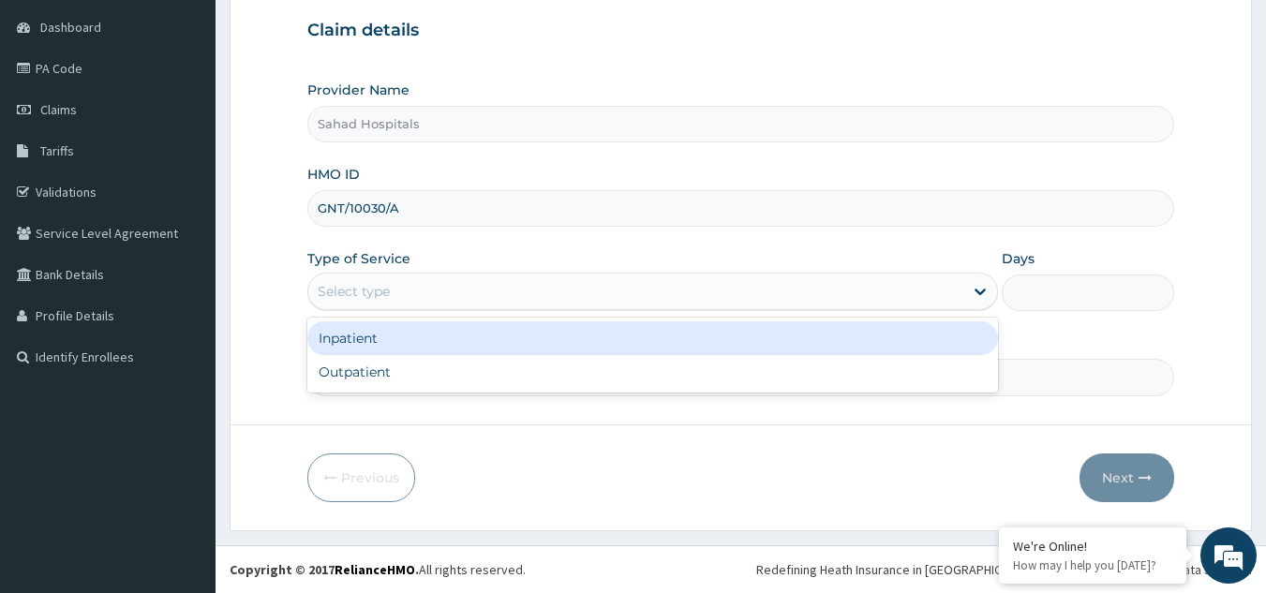
click at [404, 287] on div "Select type" at bounding box center [635, 291] width 655 height 30
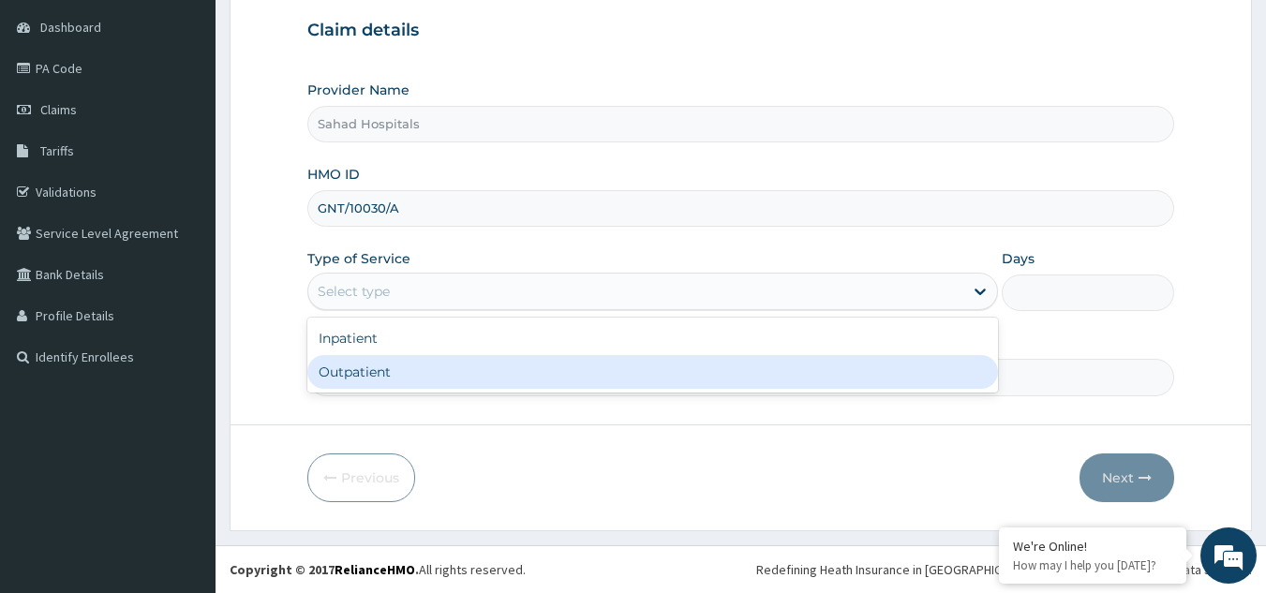
click at [371, 364] on div "Outpatient" at bounding box center [652, 372] width 691 height 34
type input "1"
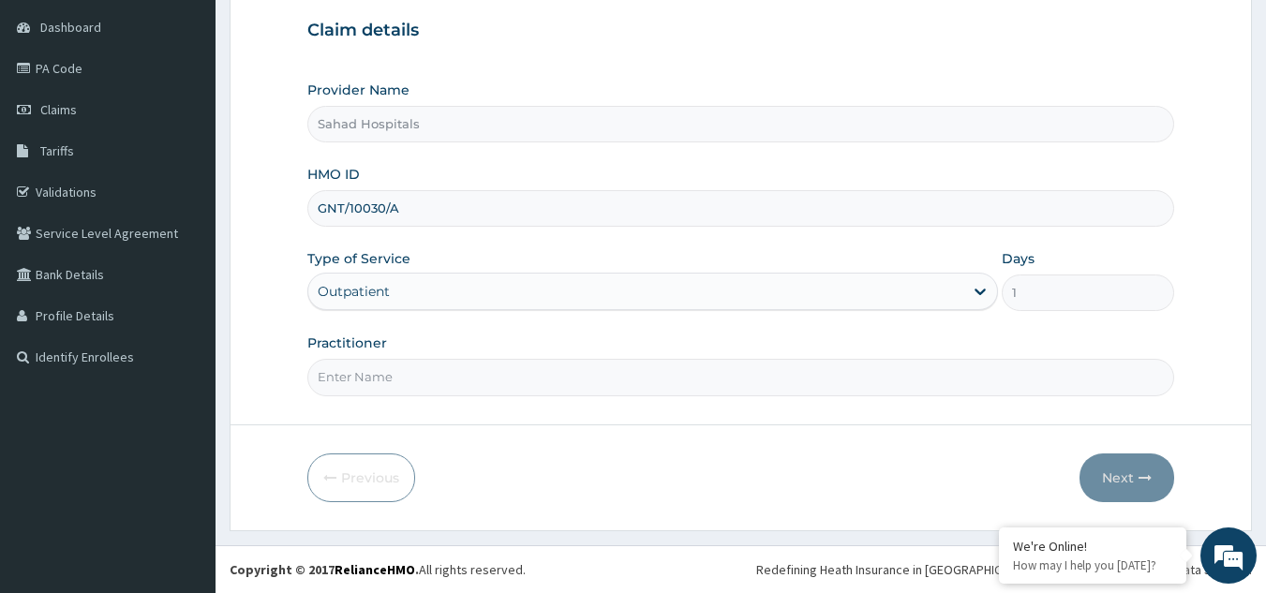
click at [371, 364] on input "Practitioner" at bounding box center [741, 377] width 868 height 37
type input "GP"
click at [1116, 471] on button "Next" at bounding box center [1127, 478] width 95 height 49
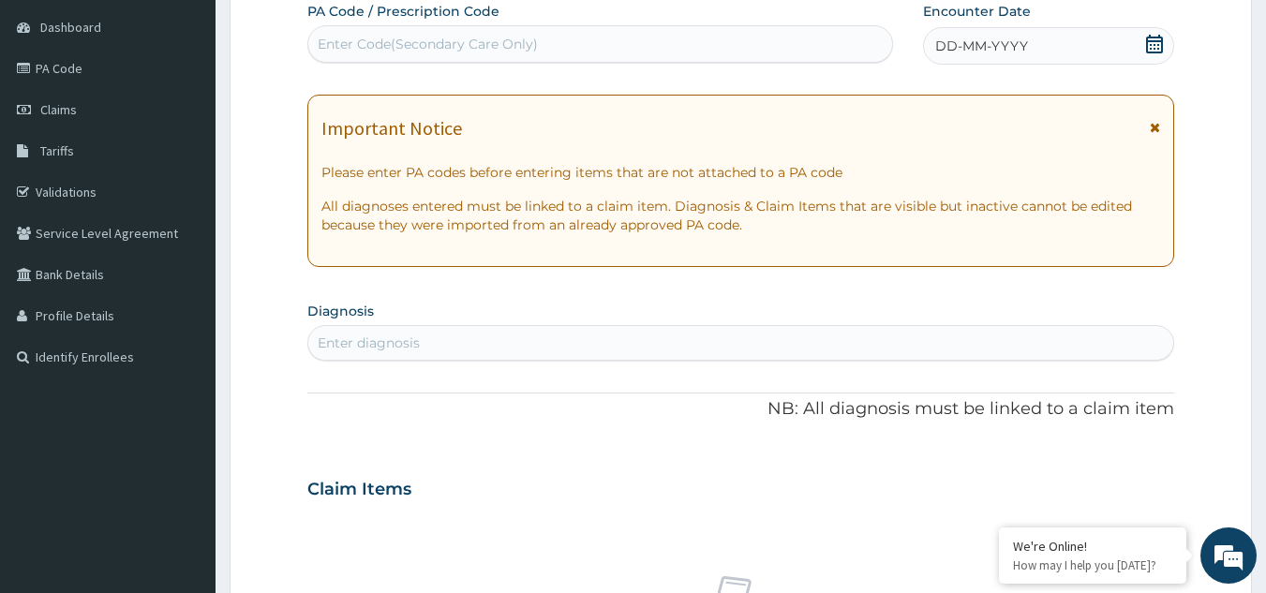
click at [626, 37] on div "Enter Code(Secondary Care Only)" at bounding box center [600, 44] width 585 height 30
paste input "PA/2BE942"
type input "PA/2BE942"
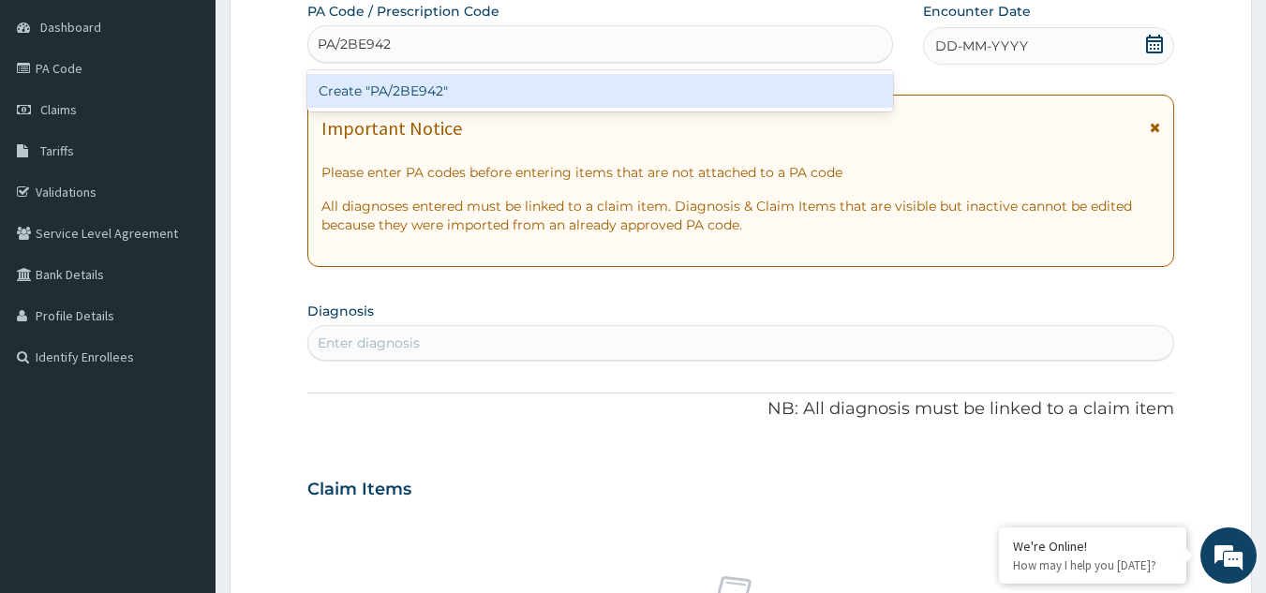
click at [443, 84] on div "Create "PA/2BE942"" at bounding box center [600, 91] width 587 height 34
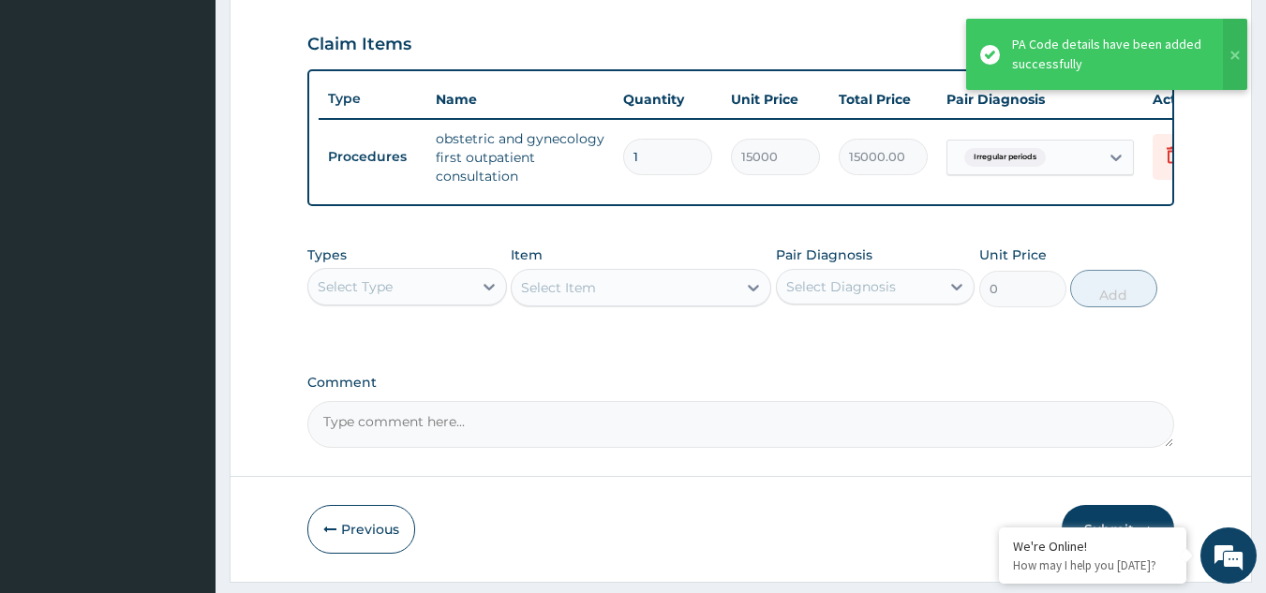
scroll to position [694, 0]
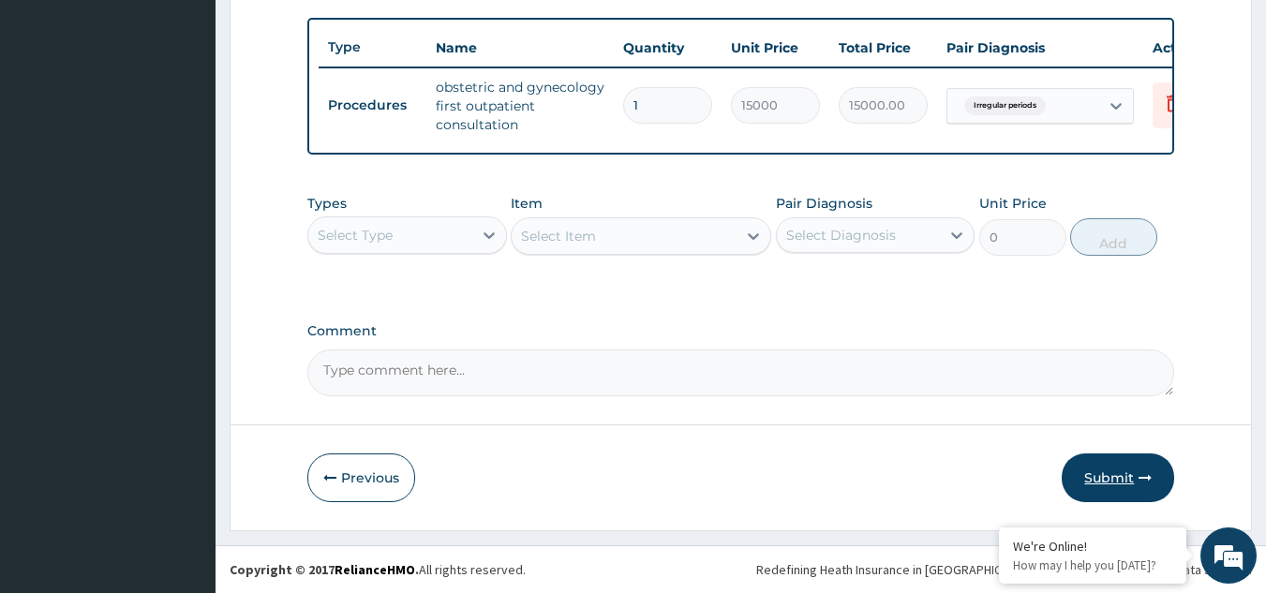
click at [1090, 466] on button "Submit" at bounding box center [1118, 478] width 112 height 49
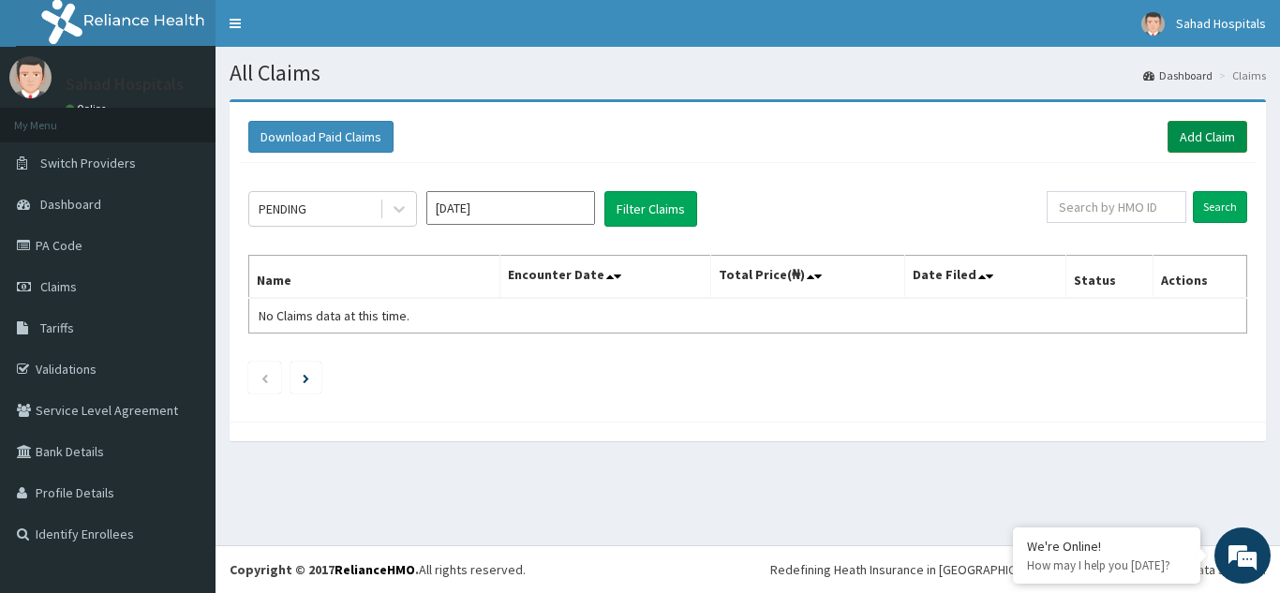
click at [1210, 130] on link "Add Claim" at bounding box center [1208, 137] width 80 height 32
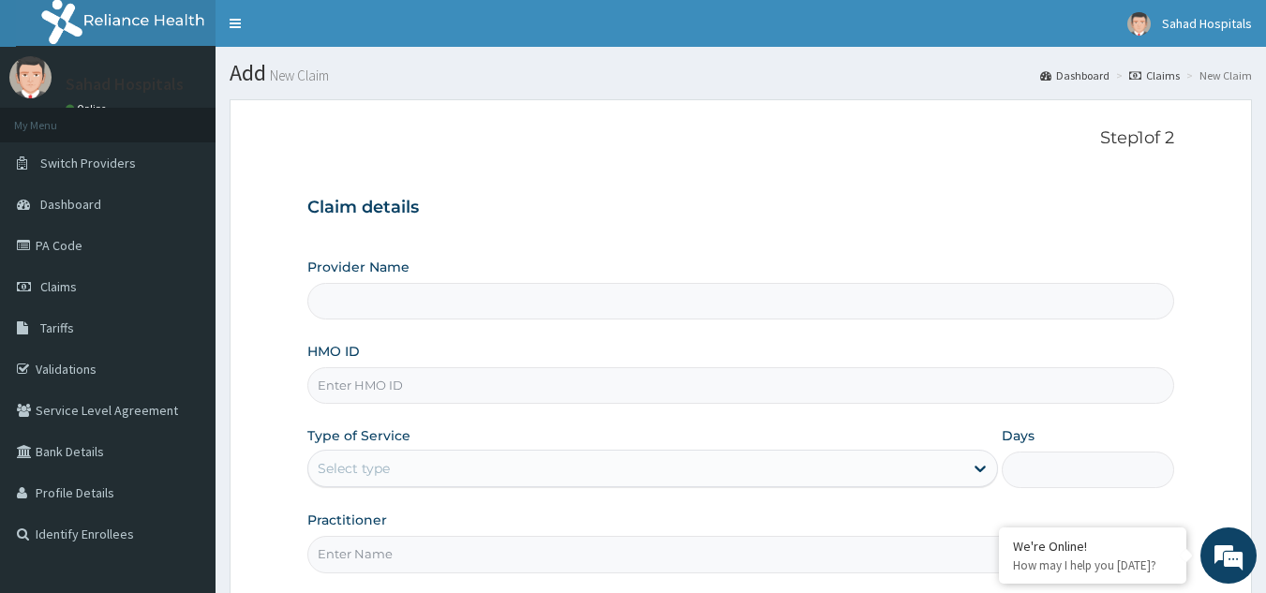
type input "Sahad Hospitals"
click at [843, 386] on input "HMO ID" at bounding box center [741, 385] width 868 height 37
paste input "GNT/10030/A"
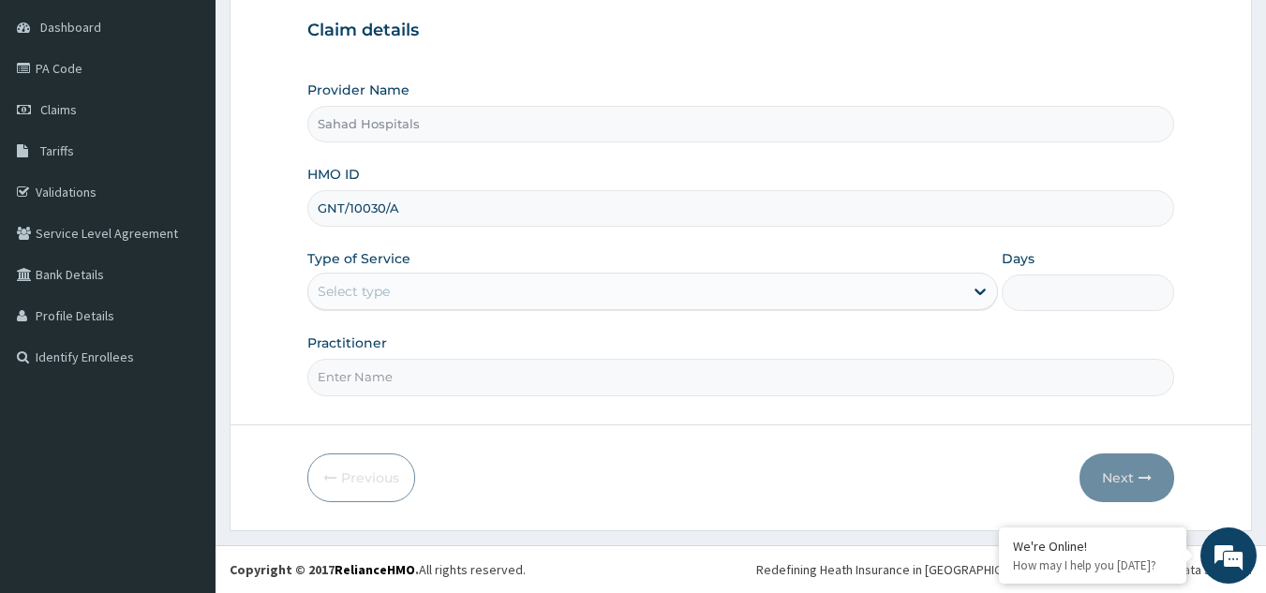
type input "GNT/10030/A"
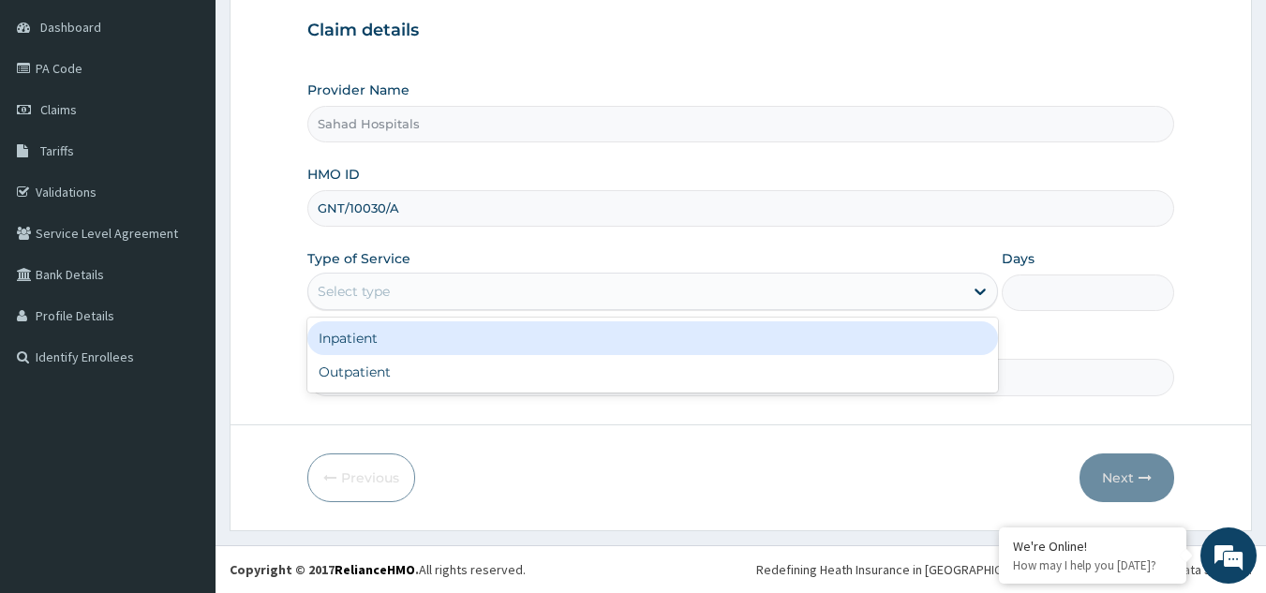
click at [776, 299] on div "Select type" at bounding box center [635, 291] width 655 height 30
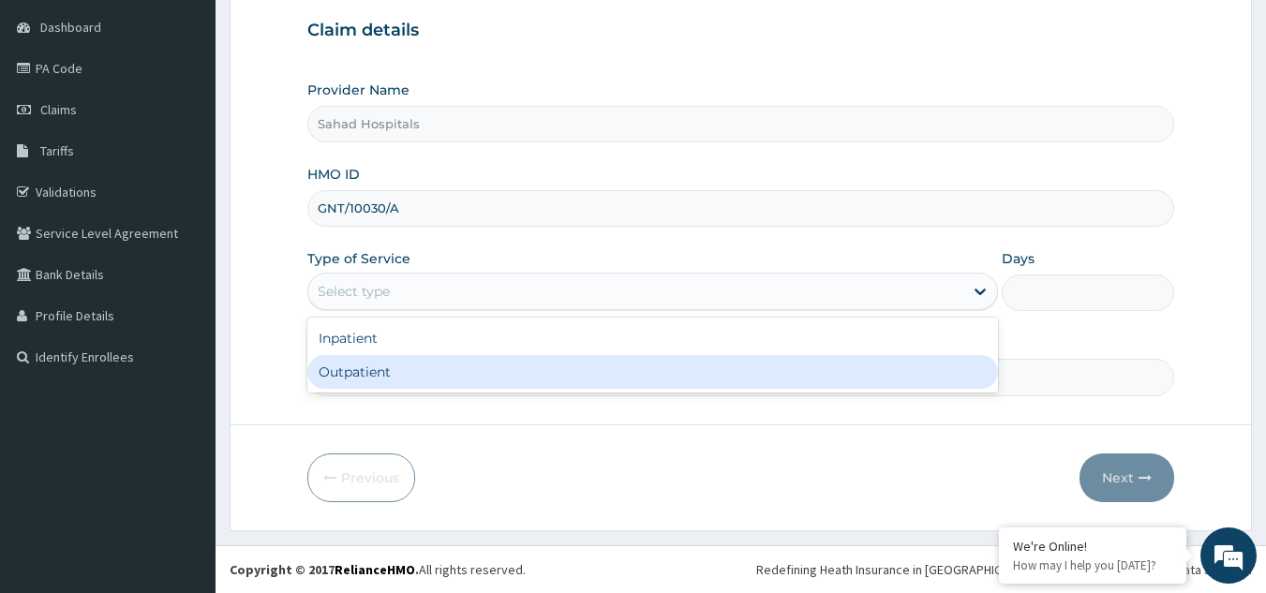
click at [679, 384] on div "Outpatient" at bounding box center [652, 372] width 691 height 34
type input "1"
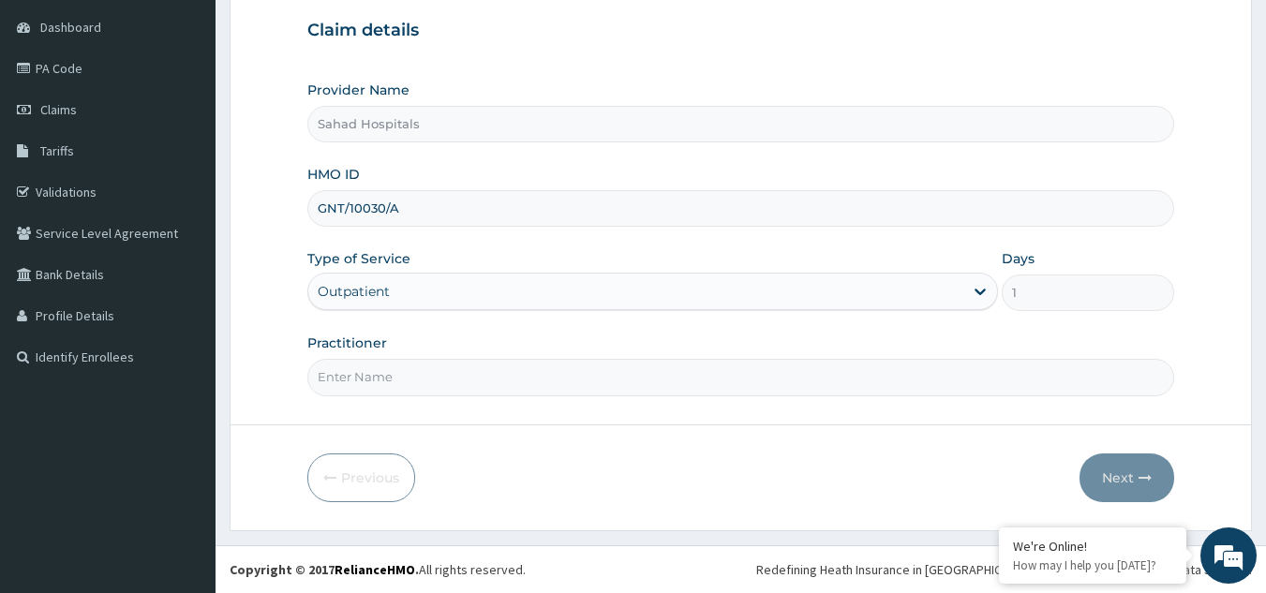
click at [679, 384] on input "Practitioner" at bounding box center [741, 377] width 868 height 37
type input "GP"
click at [1120, 475] on button "Next" at bounding box center [1127, 478] width 95 height 49
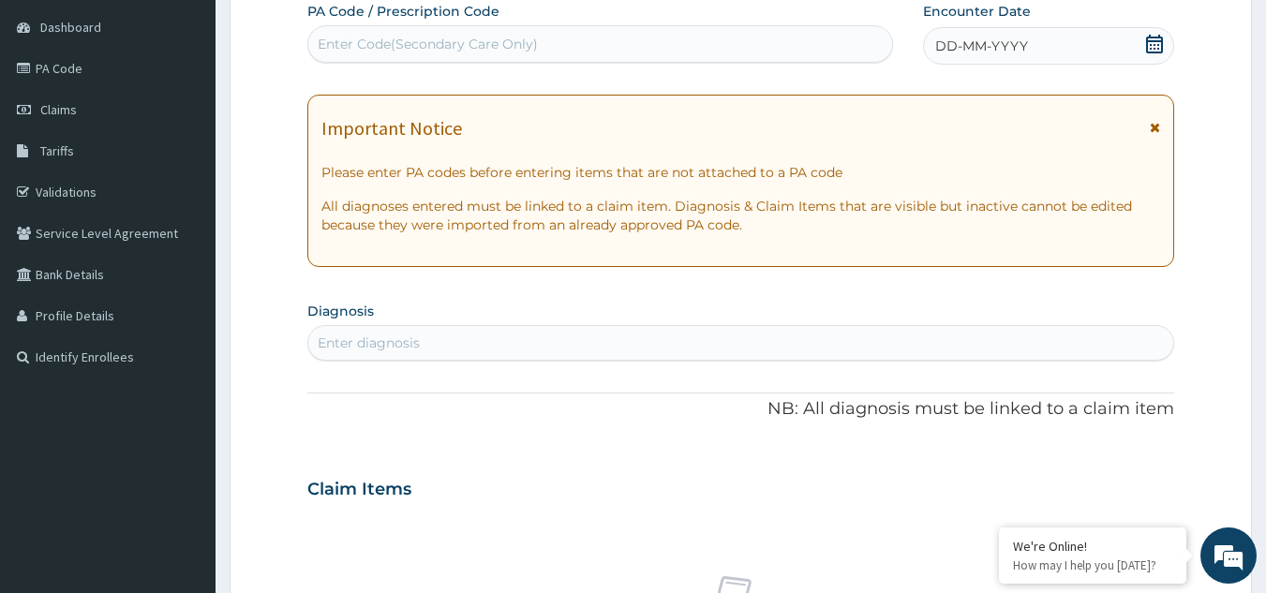
scroll to position [0, 0]
click at [808, 37] on div "Enter Code(Secondary Care Only)" at bounding box center [600, 44] width 585 height 30
paste input "PA/26F3A8"
type input "PA/26F3A8"
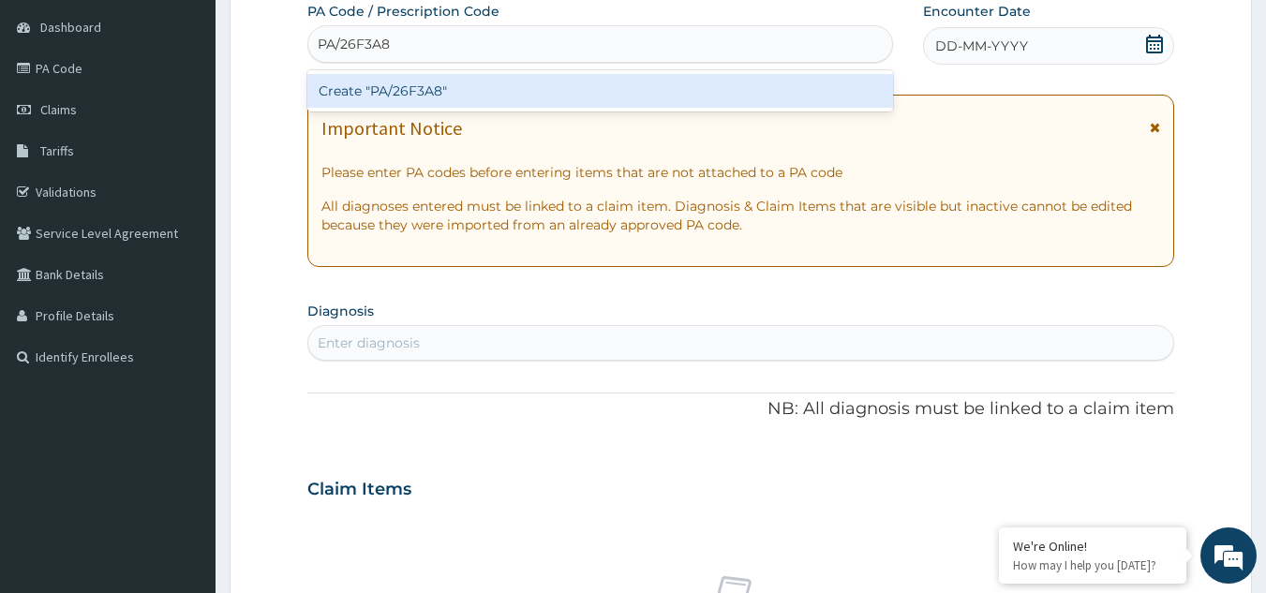
click at [626, 98] on div "Create "PA/26F3A8"" at bounding box center [600, 91] width 587 height 34
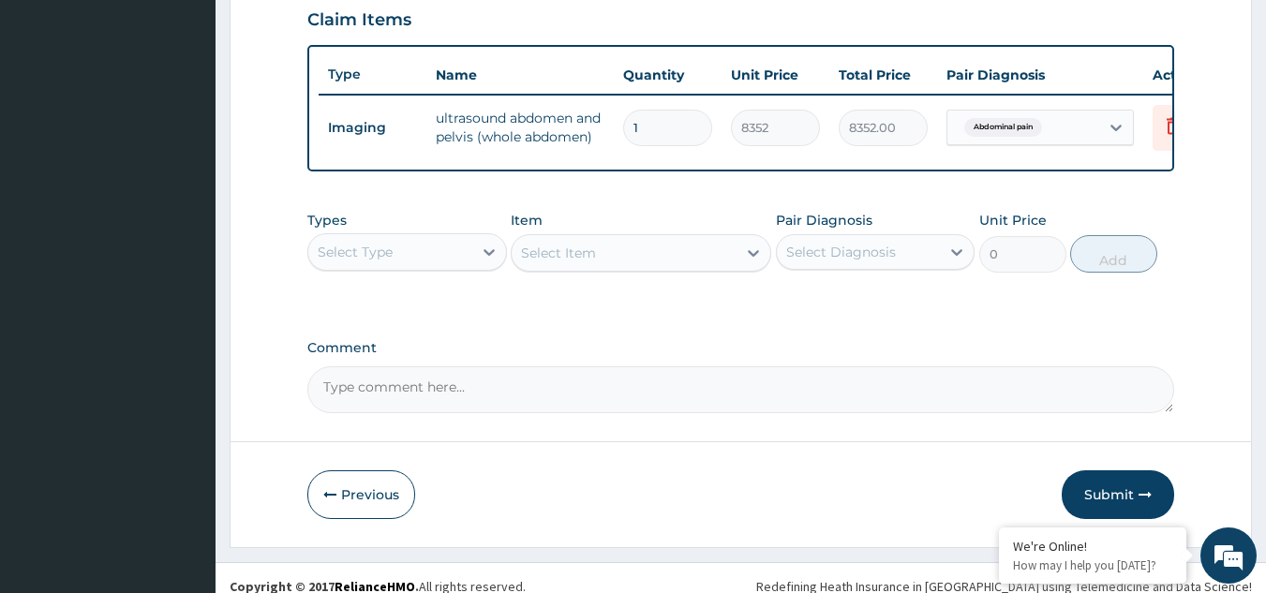
scroll to position [656, 0]
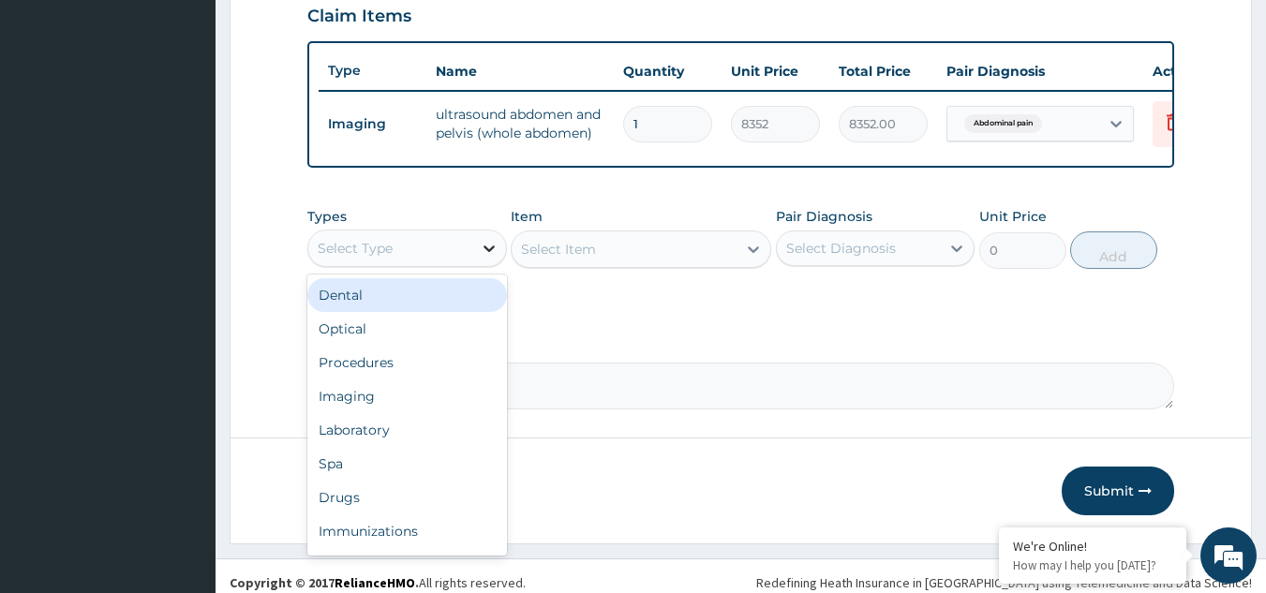
click at [494, 258] on icon at bounding box center [489, 248] width 19 height 19
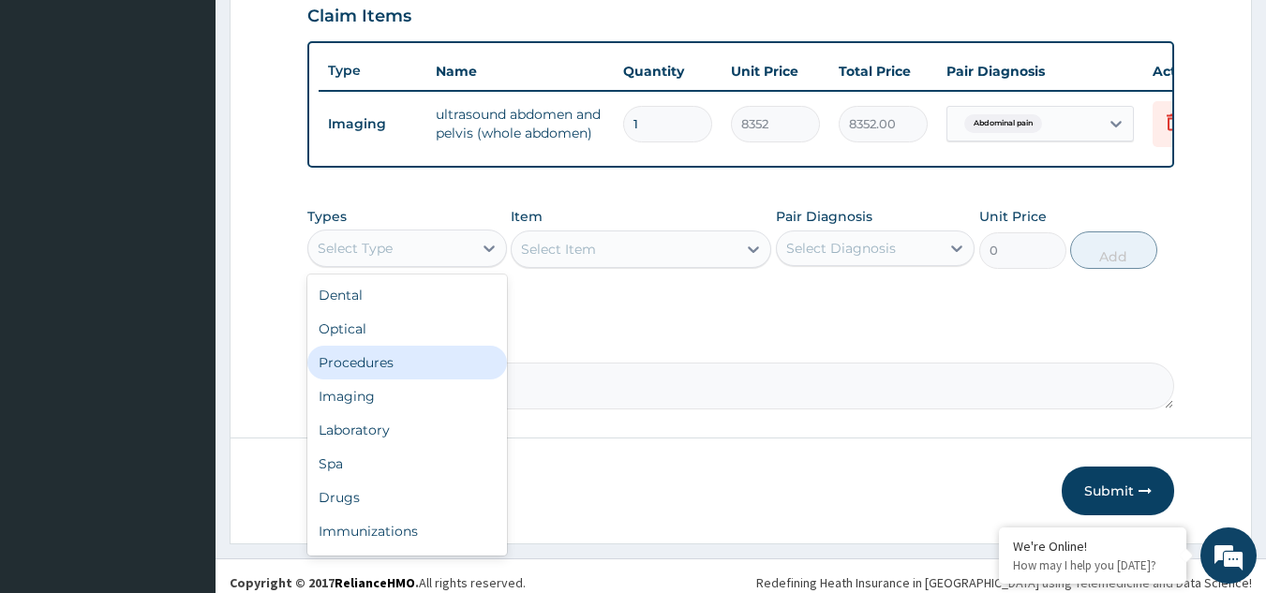
click at [422, 377] on div "Procedures" at bounding box center [407, 363] width 200 height 34
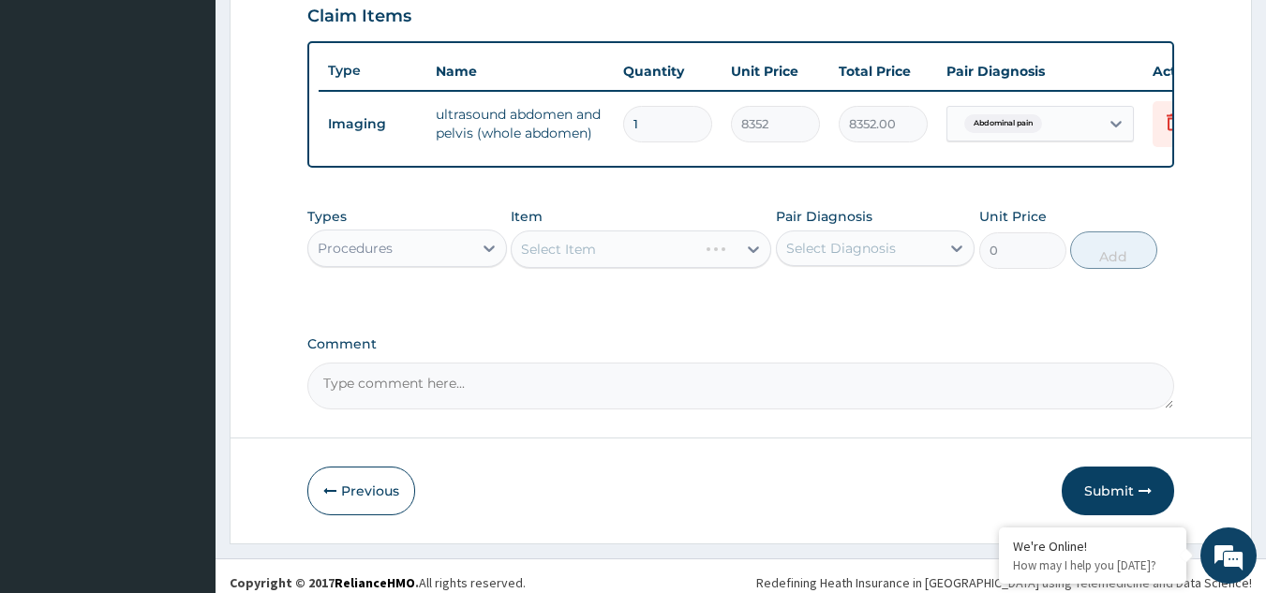
click at [741, 256] on div "Select Item" at bounding box center [641, 249] width 261 height 37
click at [751, 262] on div "Select Item" at bounding box center [641, 249] width 261 height 37
click at [751, 253] on icon at bounding box center [753, 250] width 11 height 7
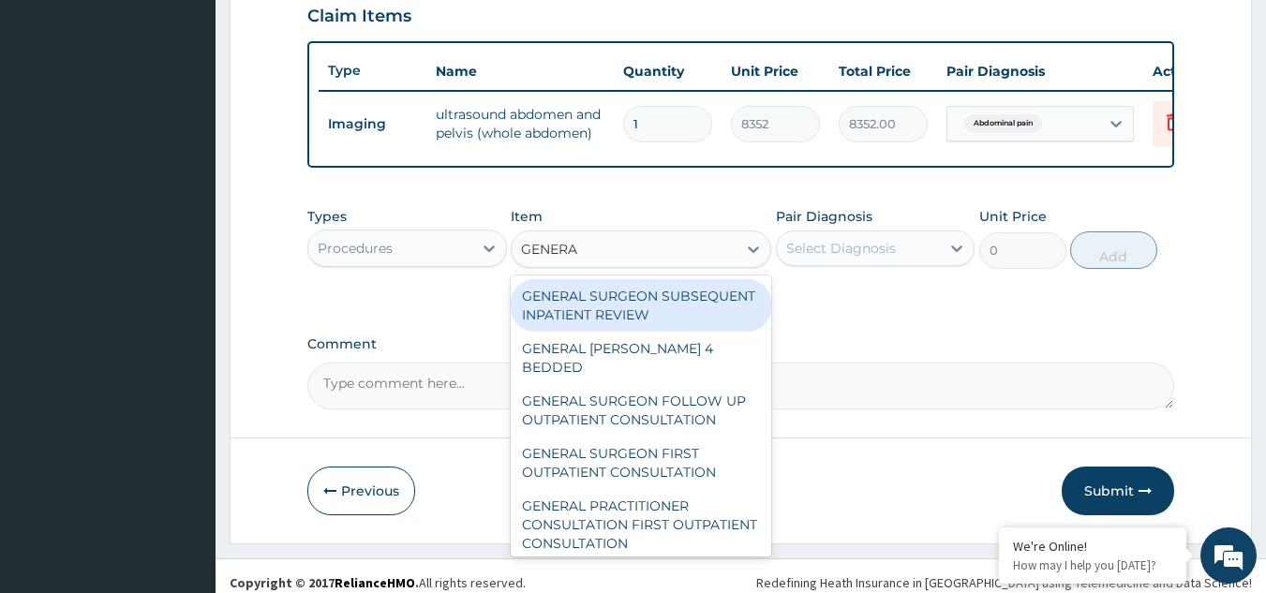
type input "GENERAL"
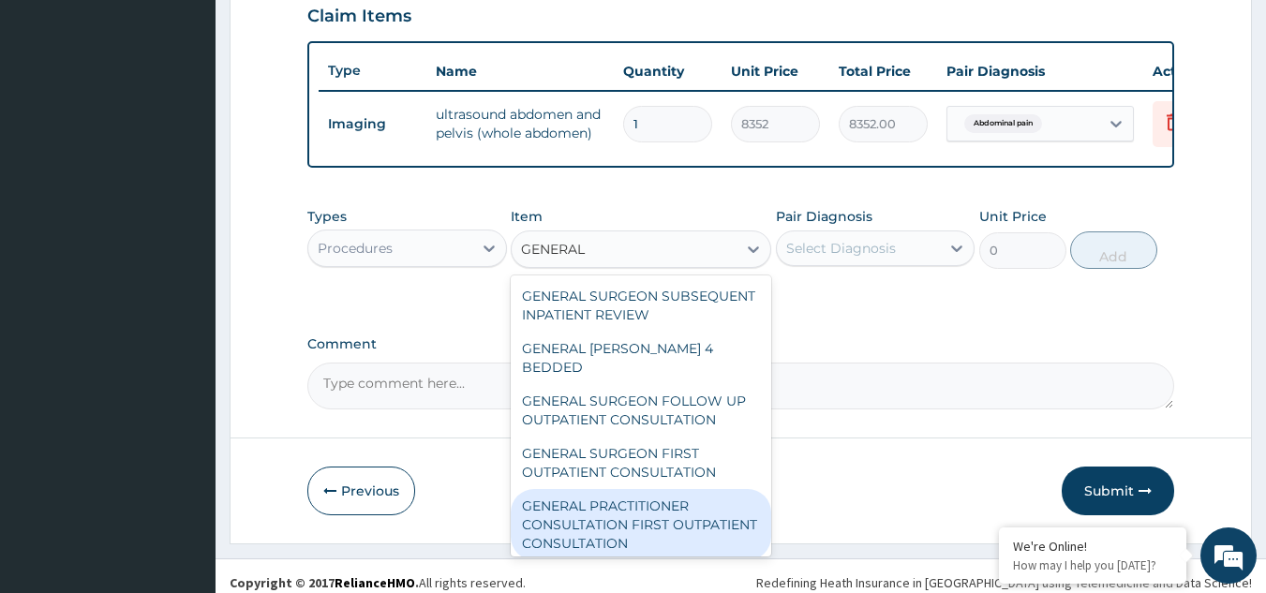
click at [634, 542] on div "GENERAL PRACTITIONER CONSULTATION FIRST OUTPATIENT CONSULTATION" at bounding box center [641, 524] width 261 height 71
type input "3000"
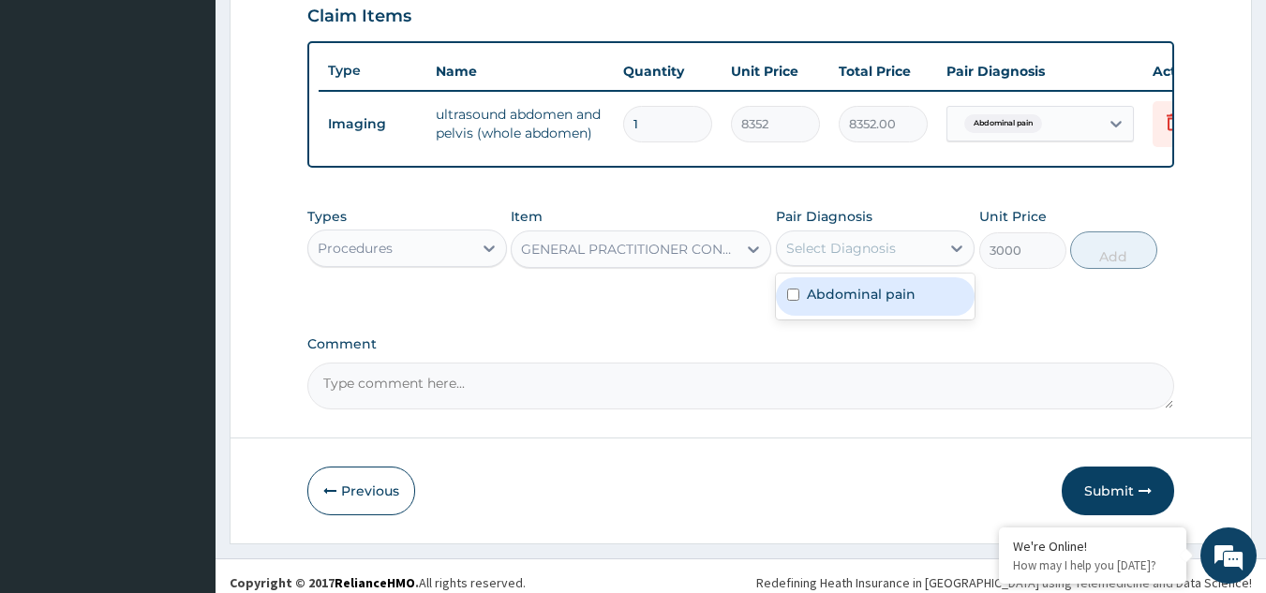
click at [902, 261] on div "Select Diagnosis" at bounding box center [859, 248] width 164 height 30
click at [861, 304] on label "Abdominal pain" at bounding box center [861, 294] width 109 height 19
checkbox input "true"
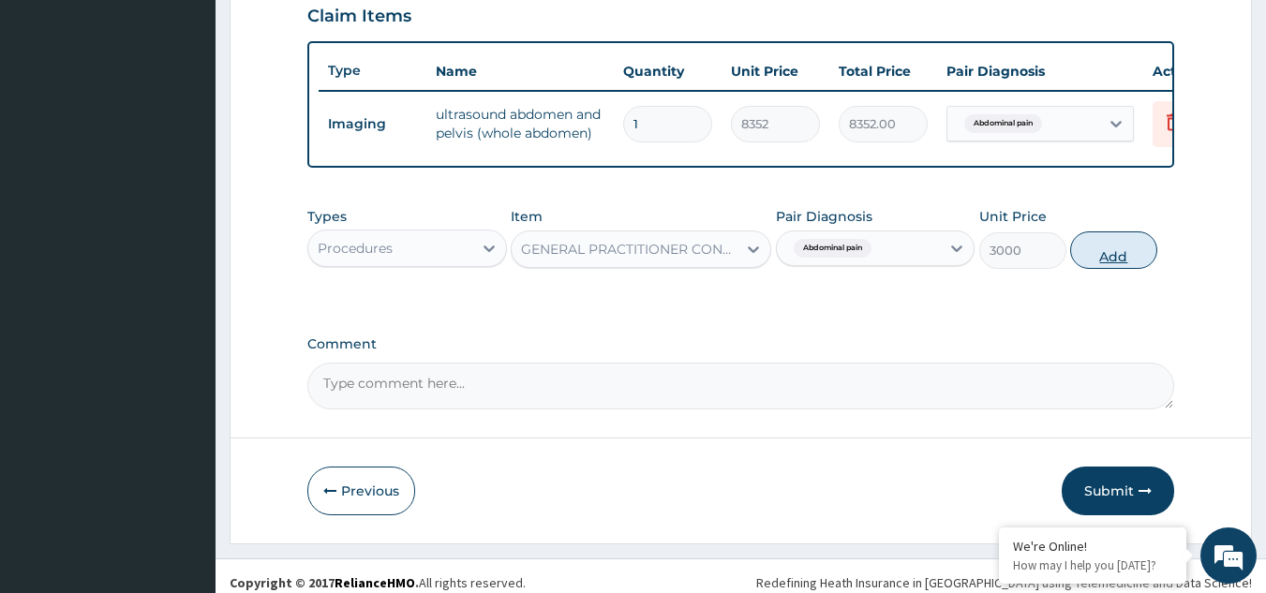
click at [1087, 259] on button "Add" at bounding box center [1113, 250] width 87 height 37
type input "0"
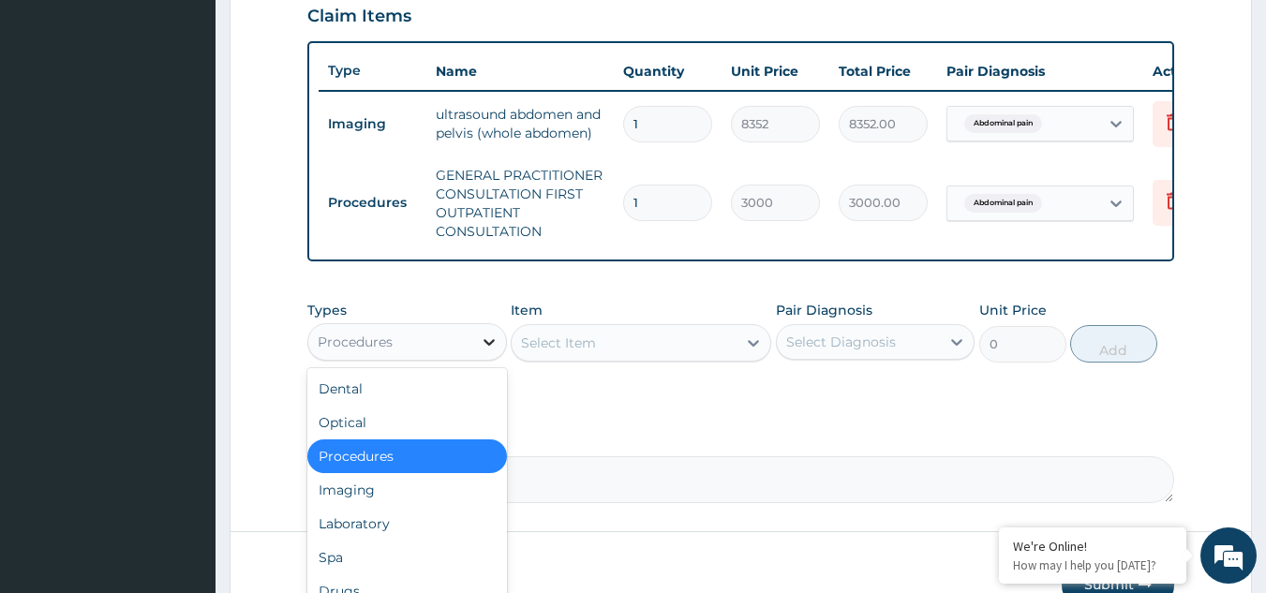
click at [484, 351] on icon at bounding box center [489, 342] width 19 height 19
click at [411, 533] on div "Laboratory" at bounding box center [407, 524] width 200 height 34
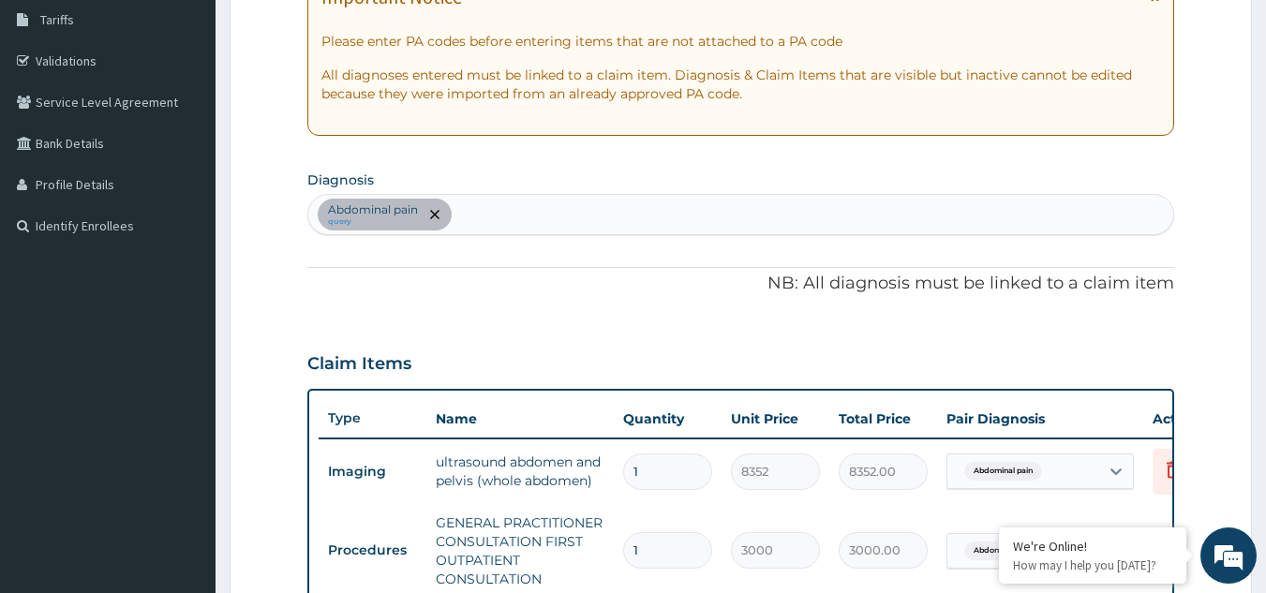
scroll to position [306, 0]
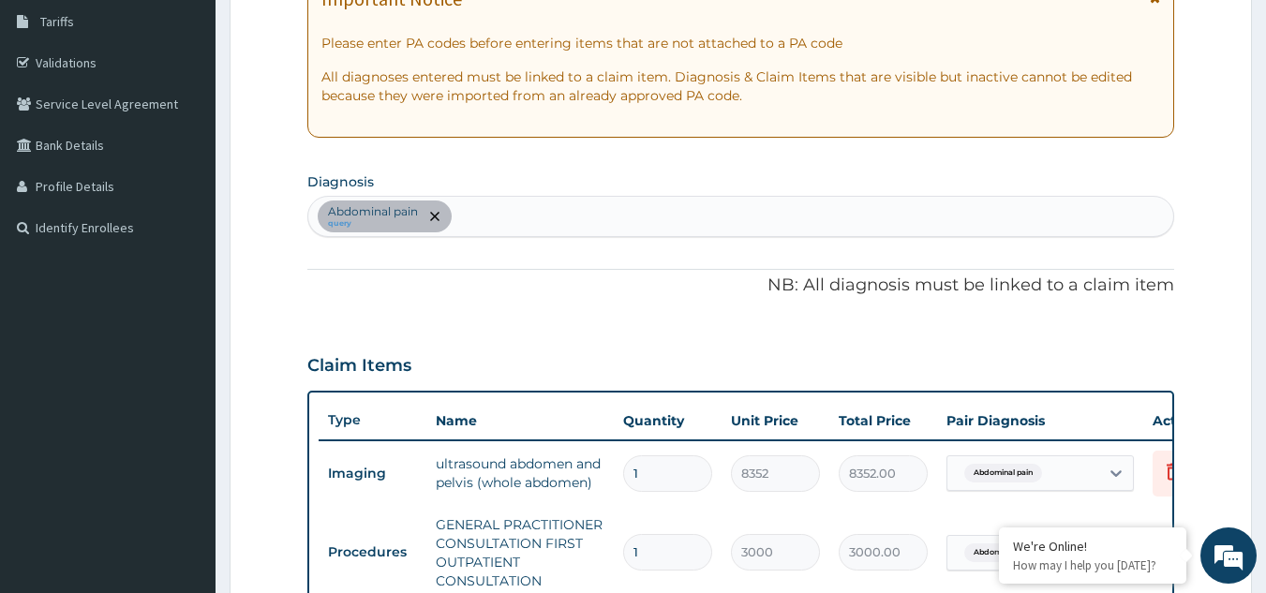
click at [555, 226] on div "Abdominal pain query" at bounding box center [741, 216] width 866 height 39
type input "MALARIA"
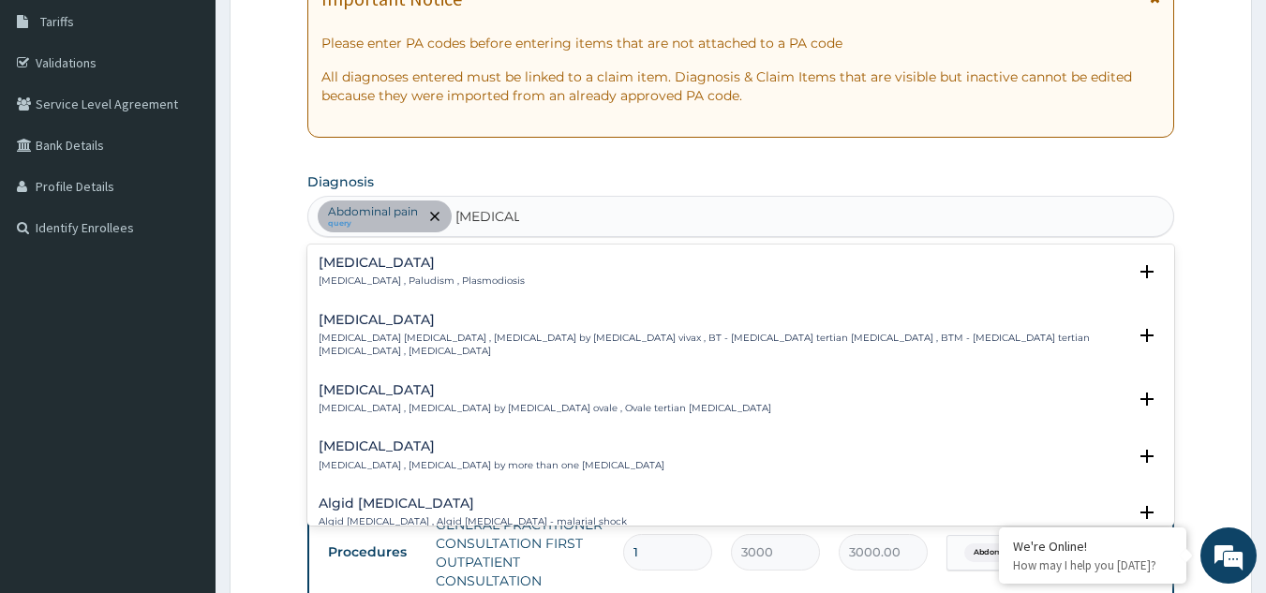
click at [344, 267] on h4 "Malaria" at bounding box center [422, 263] width 206 height 14
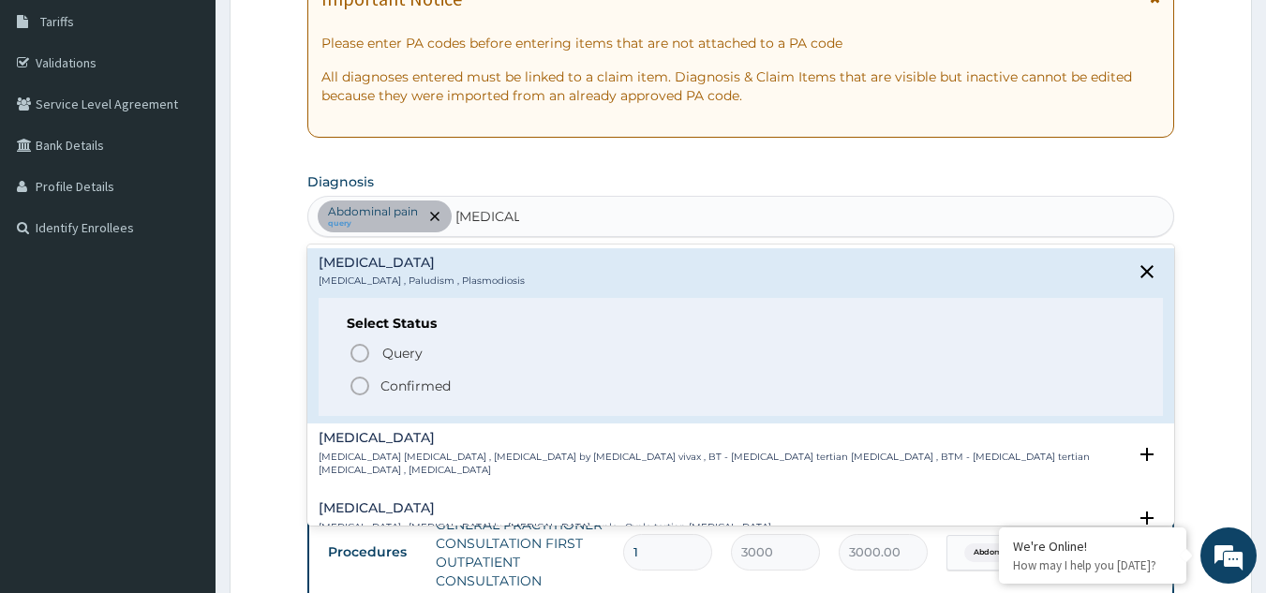
click at [363, 387] on icon "status option filled" at bounding box center [360, 386] width 22 height 22
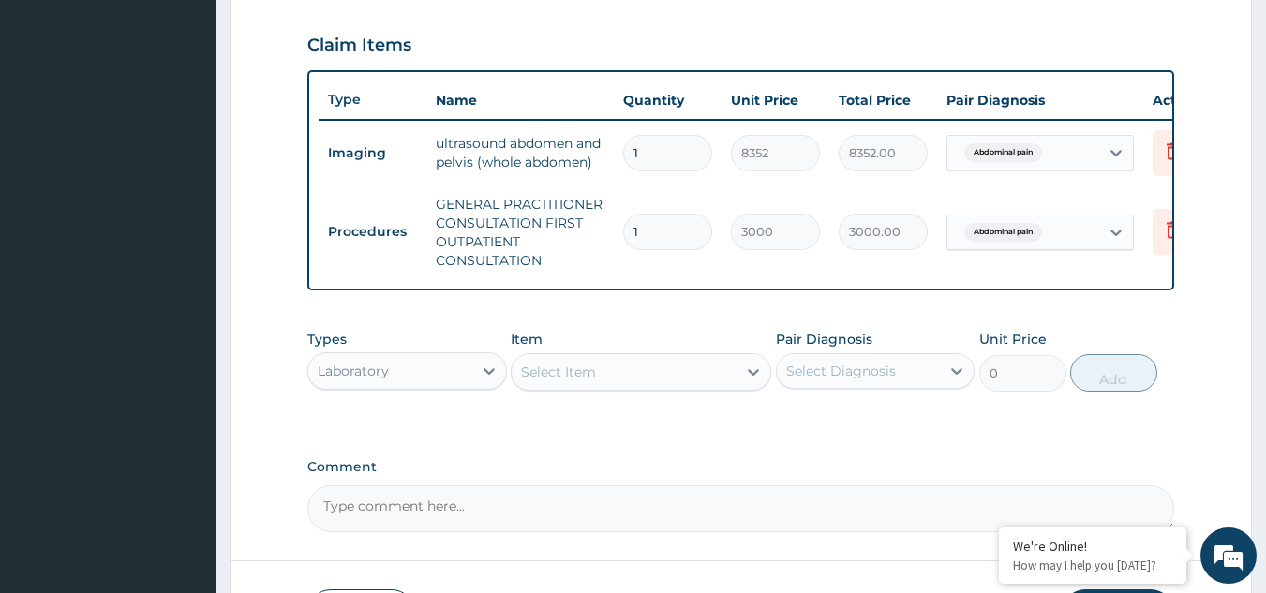
scroll to position [777, 0]
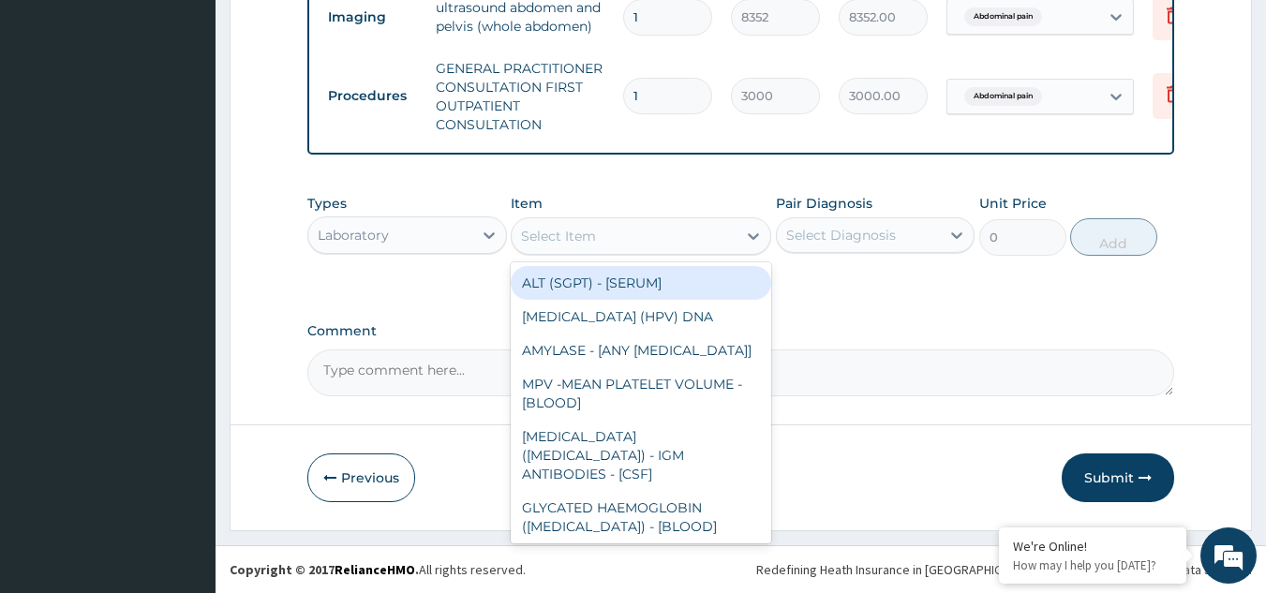
click at [696, 245] on div "Select Item" at bounding box center [624, 236] width 225 height 30
type input "FBC"
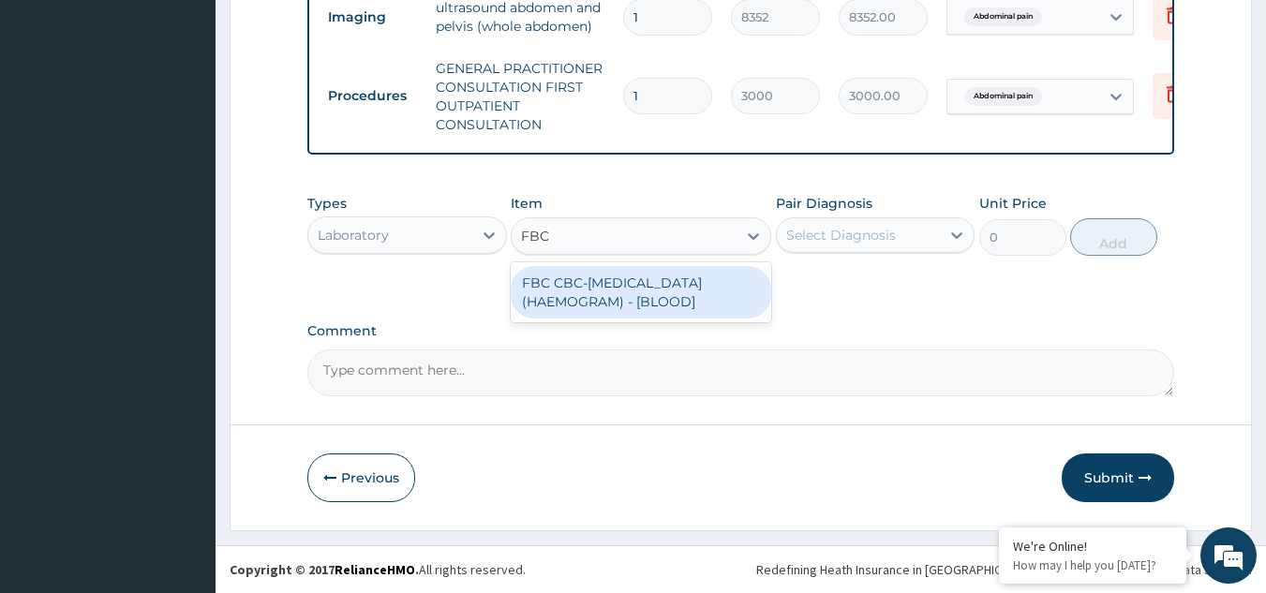
click at [691, 306] on div "FBC CBC-COMPLETE BLOOD COUNT (HAEMOGRAM) - [BLOOD]" at bounding box center [641, 292] width 261 height 52
type input "3000"
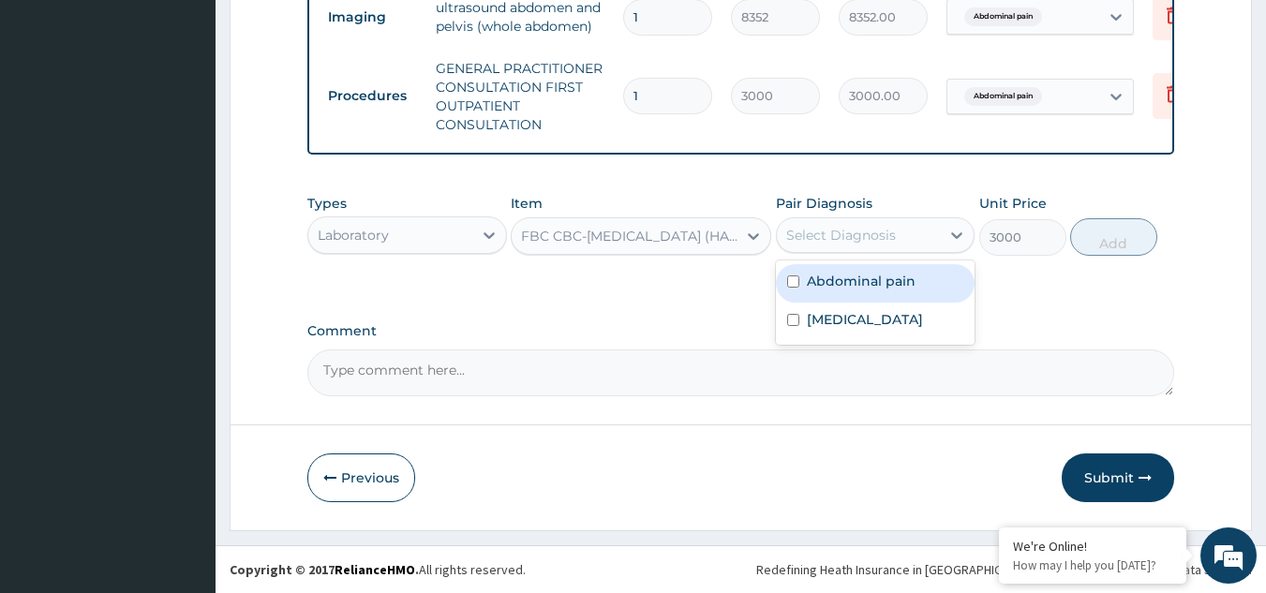
click at [834, 240] on div "Select Diagnosis" at bounding box center [841, 235] width 110 height 19
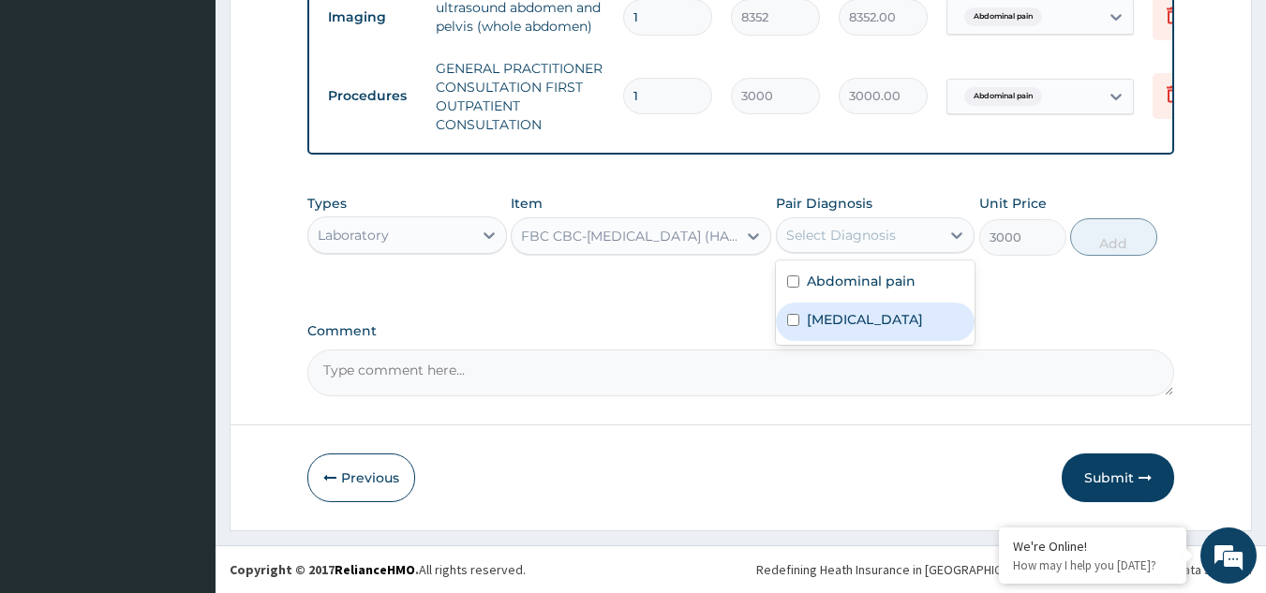
click at [810, 324] on label "Malaria" at bounding box center [865, 319] width 116 height 19
checkbox input "true"
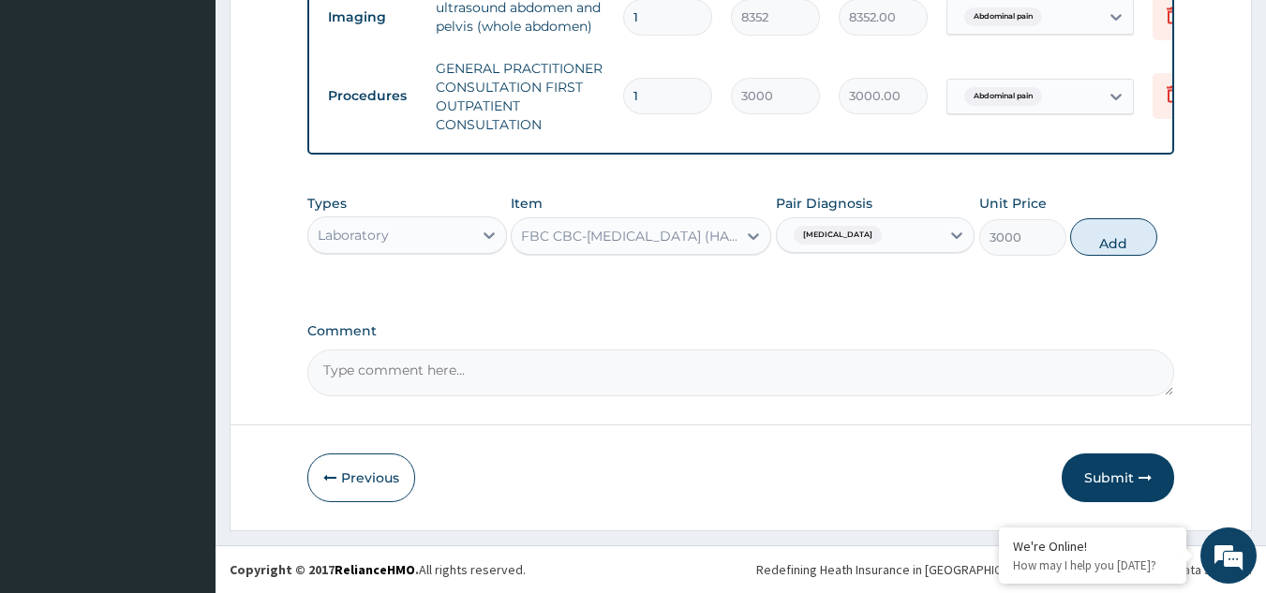
click at [1090, 216] on div "Types Laboratory Item FBC CBC-COMPLETE BLOOD COUNT (HAEMOGRAM) - [BLOOD] Pair D…" at bounding box center [741, 225] width 868 height 81
click at [1119, 233] on button "Add" at bounding box center [1113, 236] width 87 height 37
type input "0"
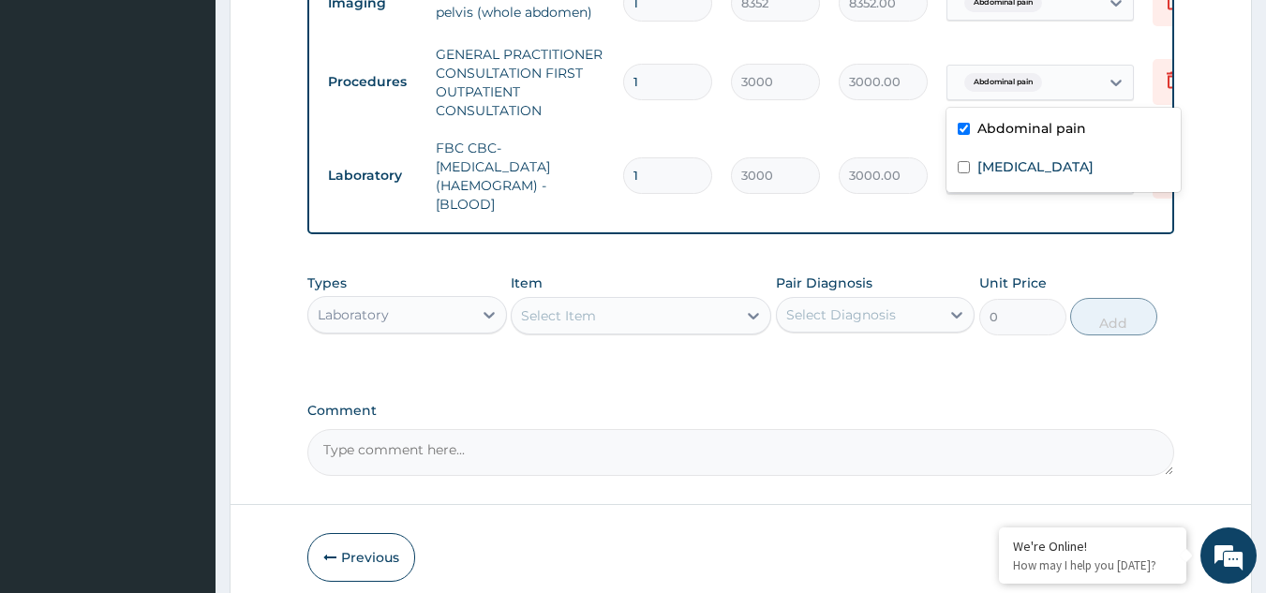
click at [1097, 88] on div "Abdominal pain" at bounding box center [1024, 83] width 152 height 32
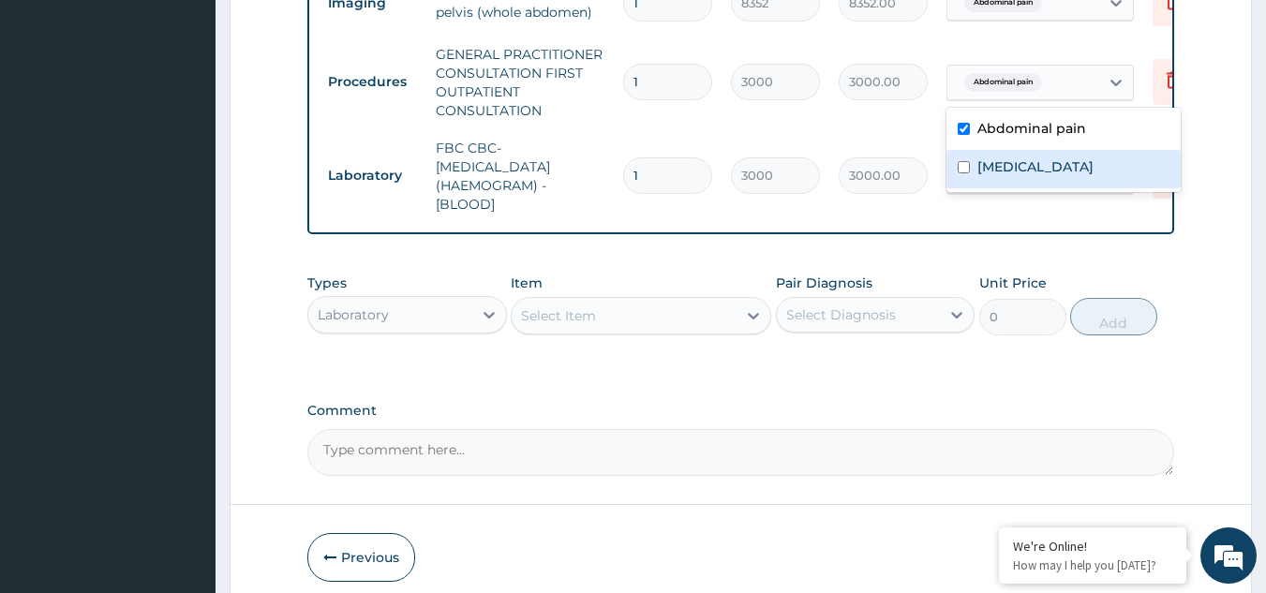
click at [1051, 156] on div "Malaria" at bounding box center [1064, 169] width 234 height 38
checkbox input "true"
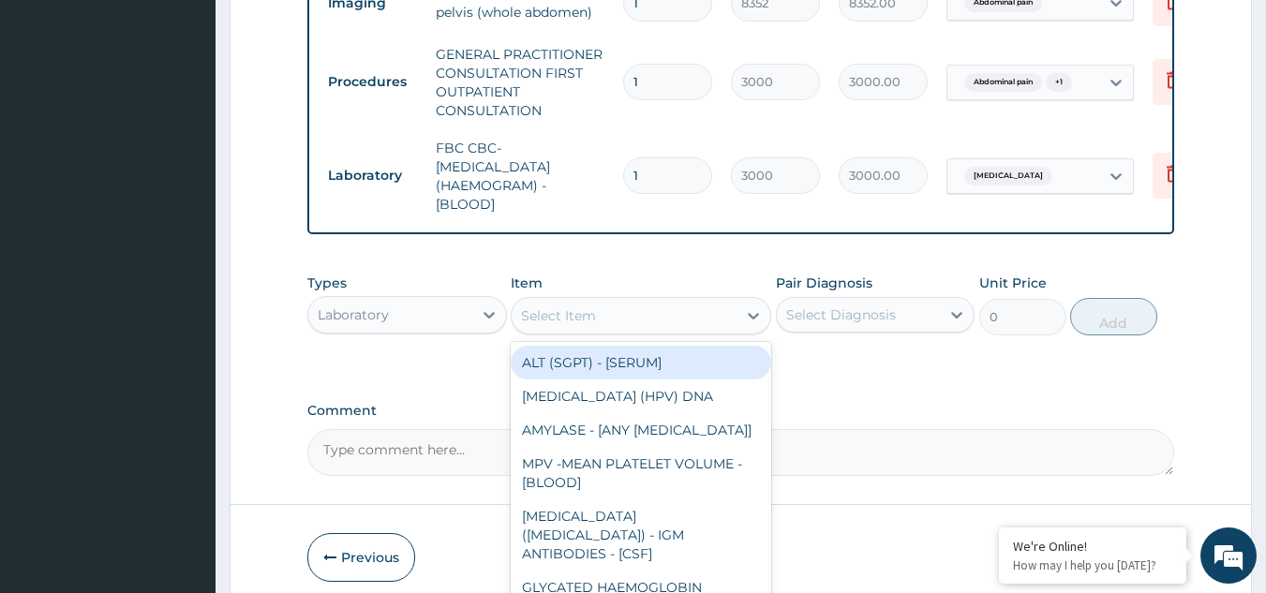
click at [660, 331] on div "Select Item" at bounding box center [624, 316] width 225 height 30
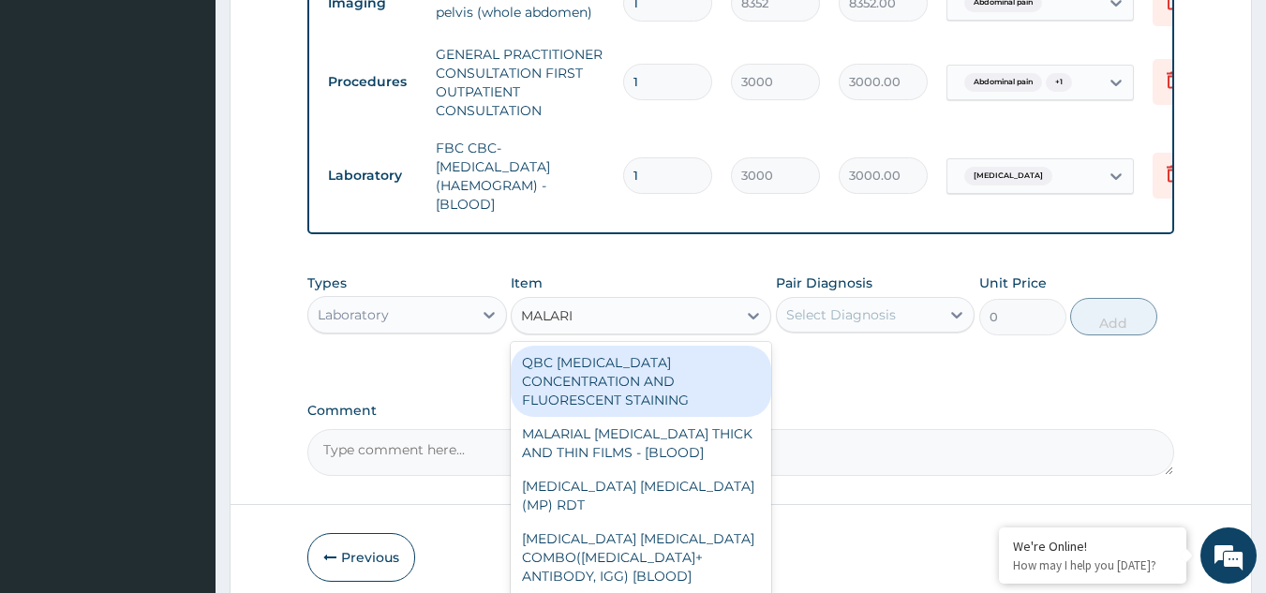
type input "MALARIA"
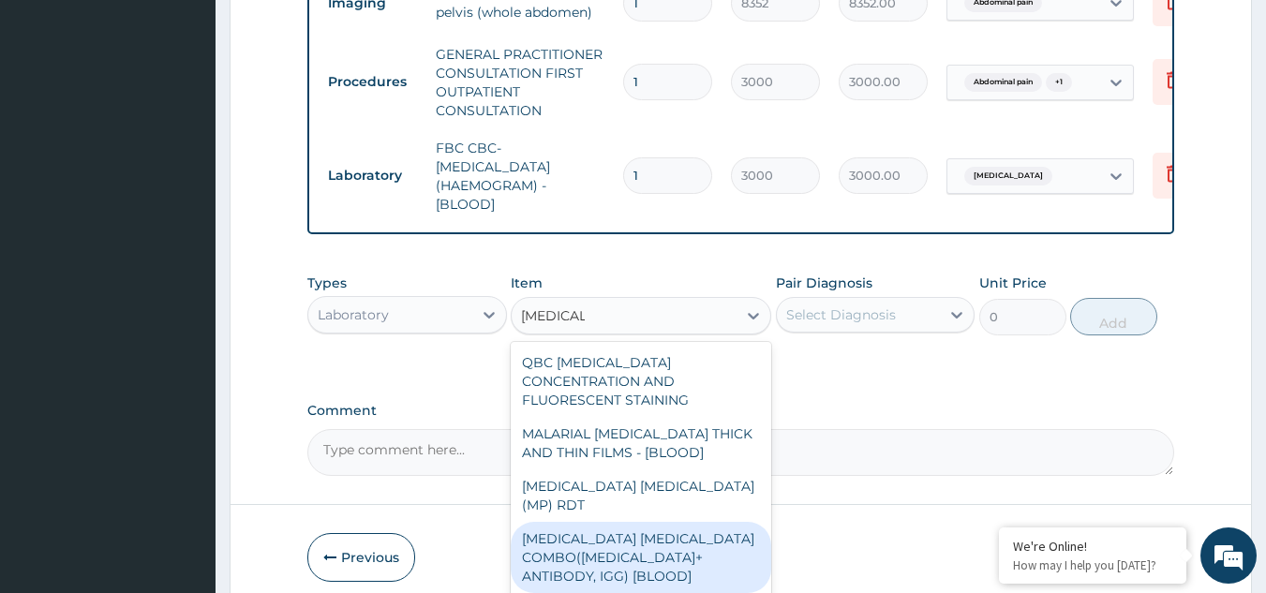
click at [621, 545] on div "MALARIA PARASITE COMBO(BLOOD FILM+ ANTIBODY, IGG) [BLOOD]" at bounding box center [641, 557] width 261 height 71
type input "2000"
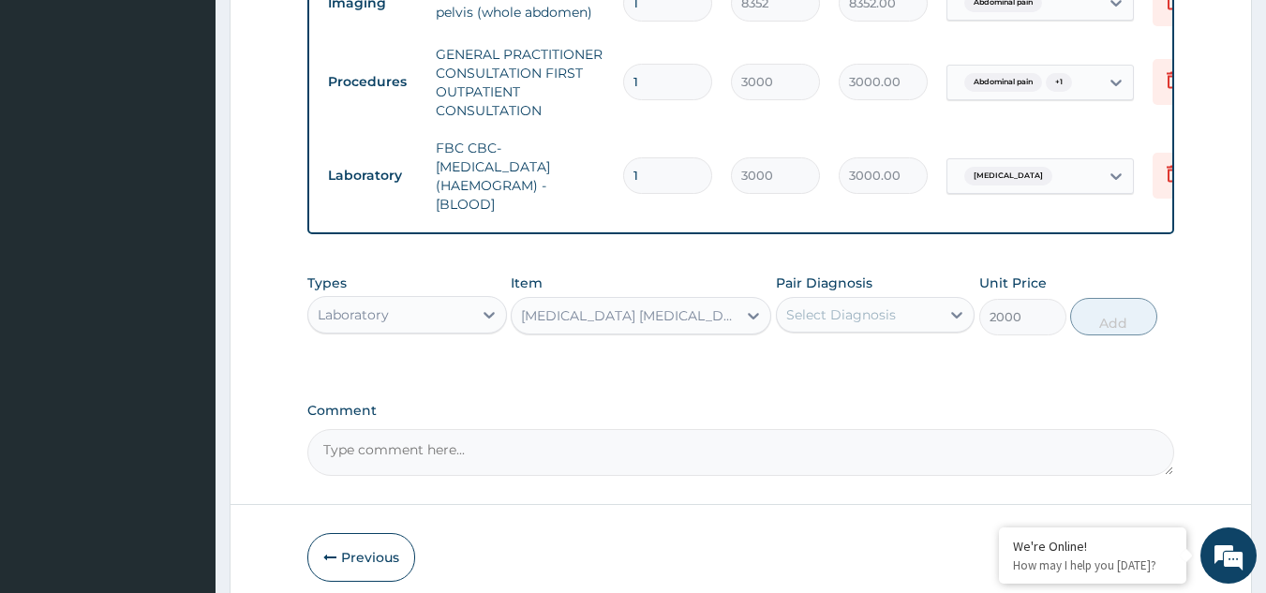
click at [858, 324] on div "Select Diagnosis" at bounding box center [841, 315] width 110 height 19
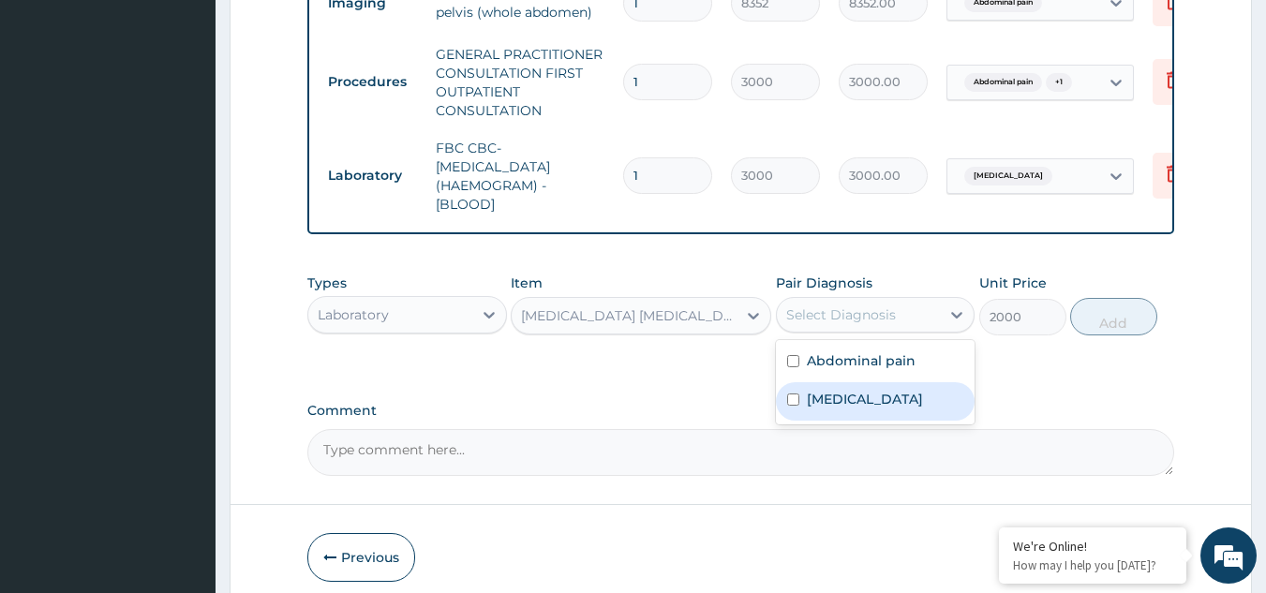
click at [824, 409] on label "Malaria" at bounding box center [865, 399] width 116 height 19
checkbox input "true"
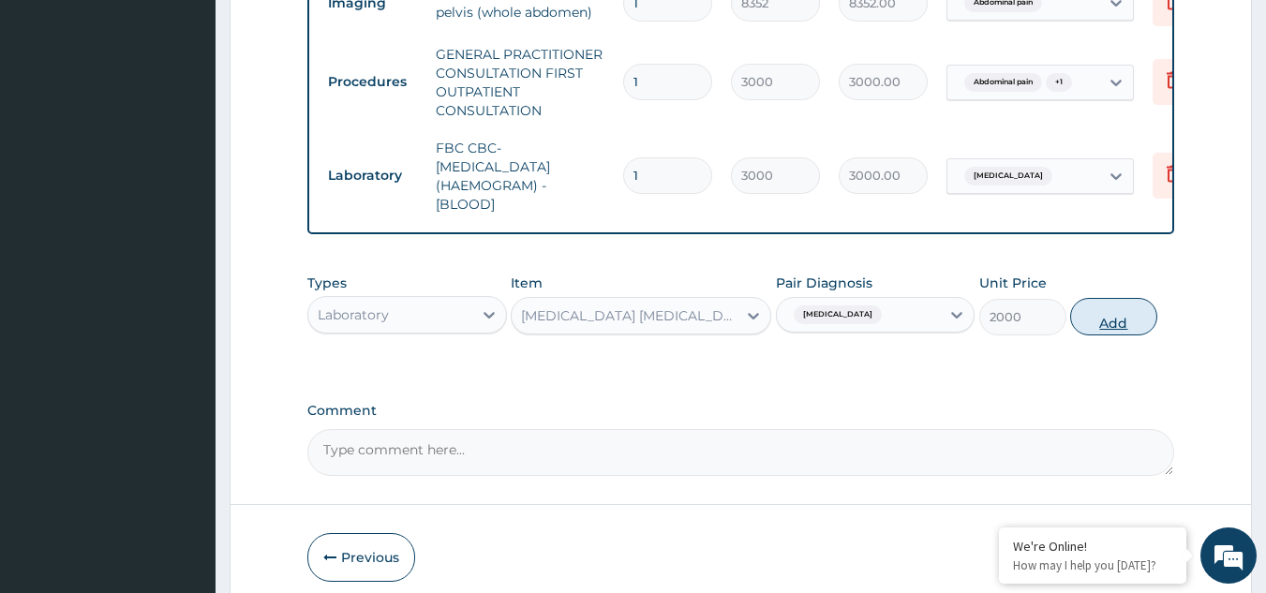
click at [1121, 336] on button "Add" at bounding box center [1113, 316] width 87 height 37
type input "0"
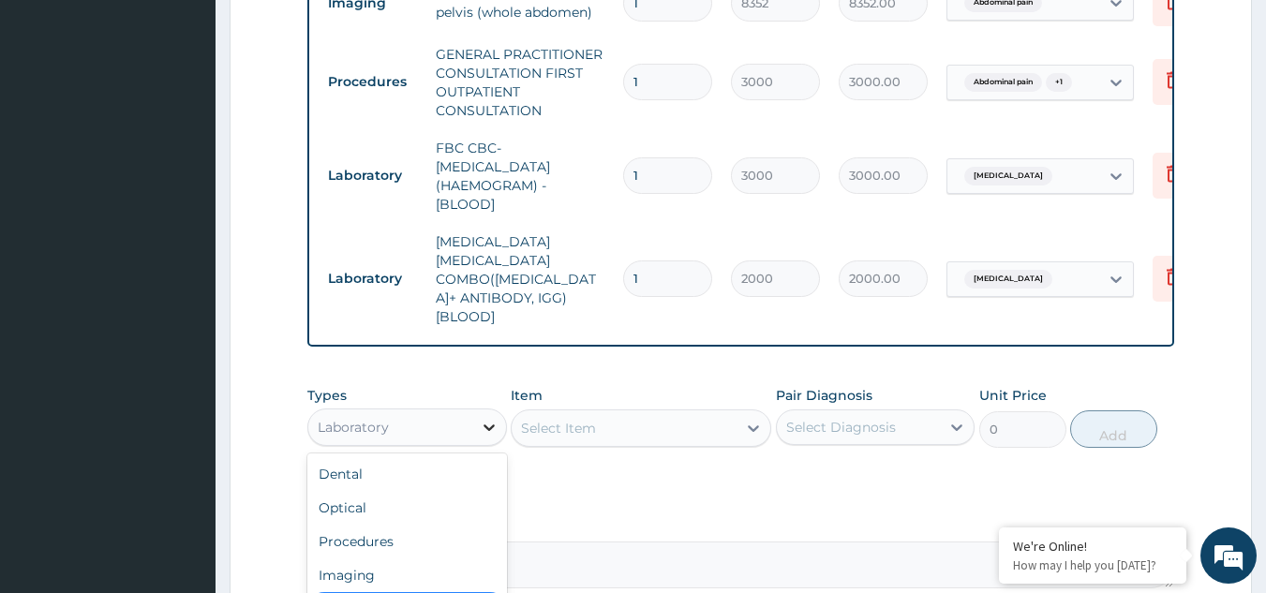
click at [502, 411] on div at bounding box center [489, 428] width 34 height 34
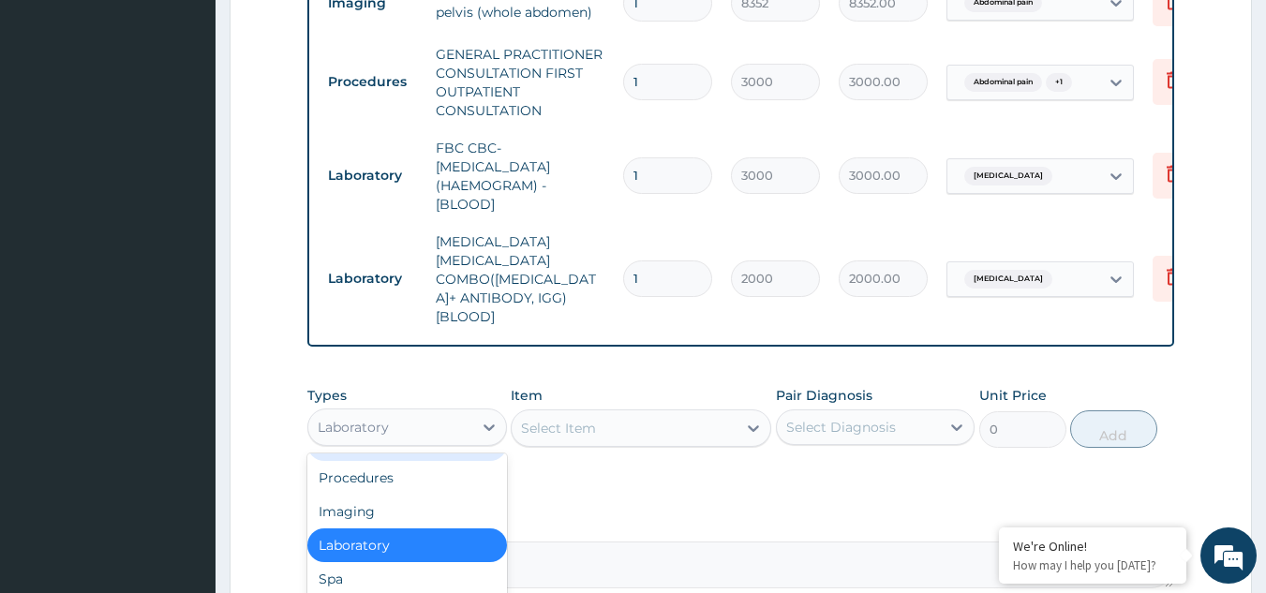
scroll to position [946, 0]
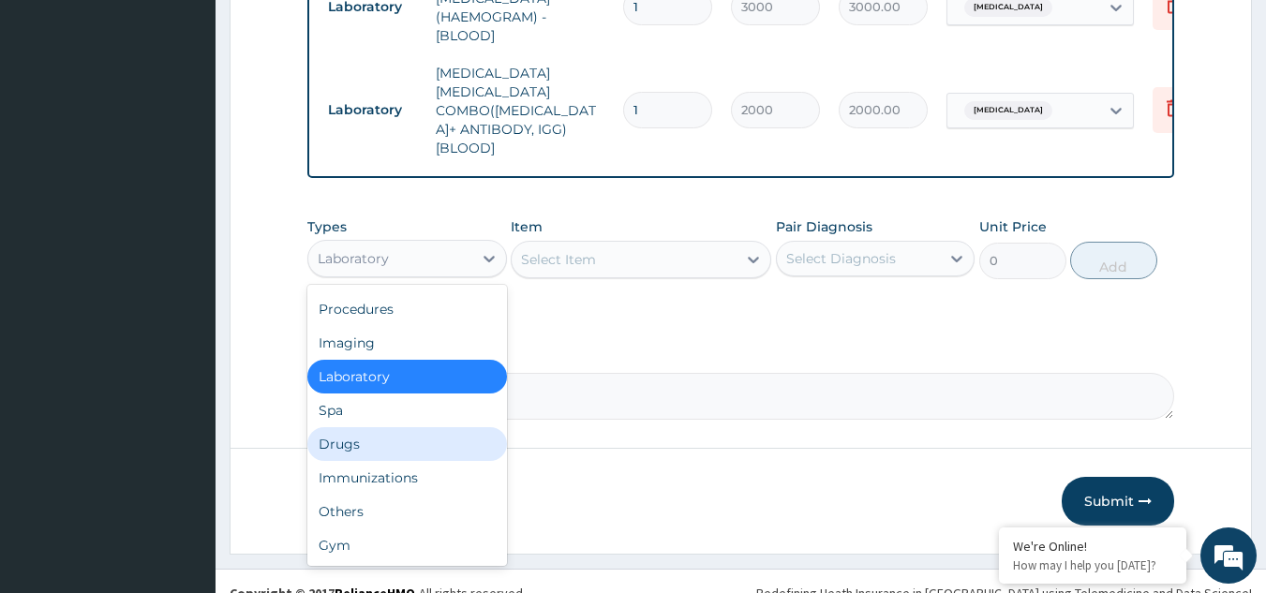
click at [348, 430] on div "Drugs" at bounding box center [407, 444] width 200 height 34
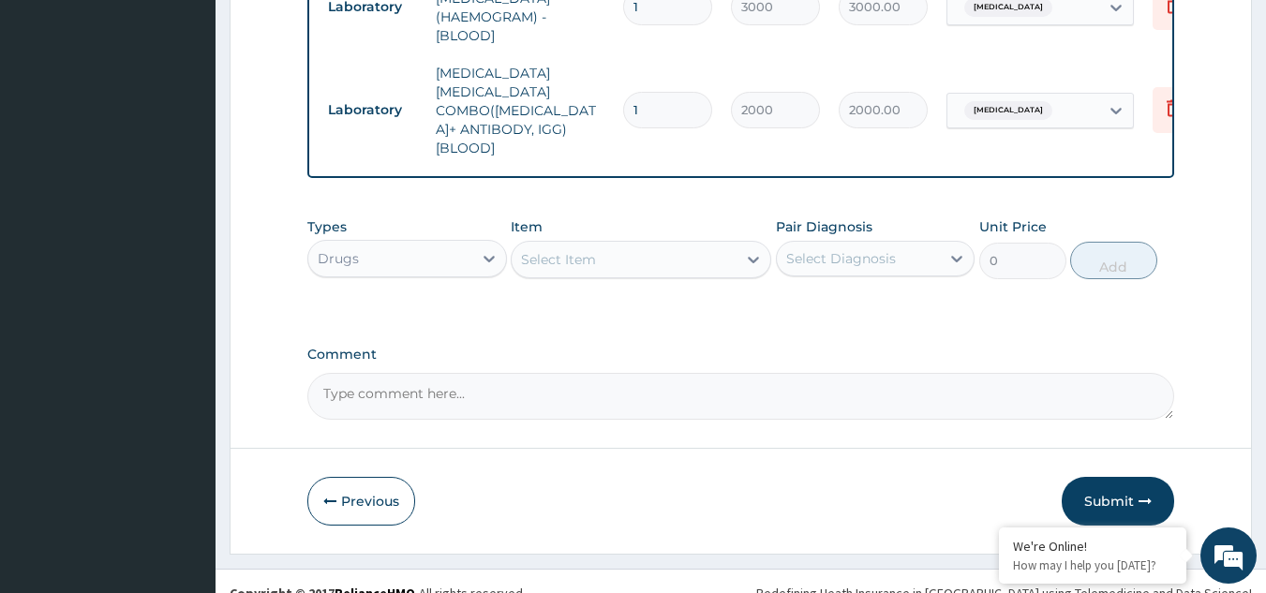
click at [751, 250] on icon at bounding box center [753, 259] width 19 height 19
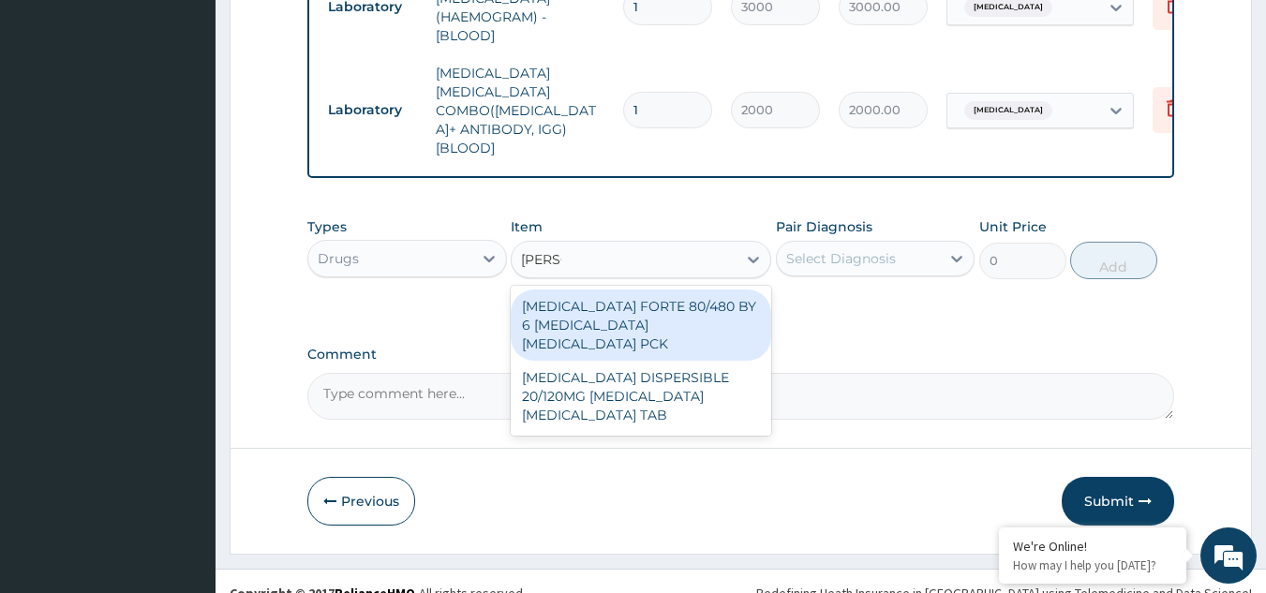
type input "COART"
click at [650, 291] on div "COARTEM FORTE 80/480 BY 6 ARTEMETHER LUMEFANTRINE PCK" at bounding box center [641, 325] width 261 height 71
type input "5313"
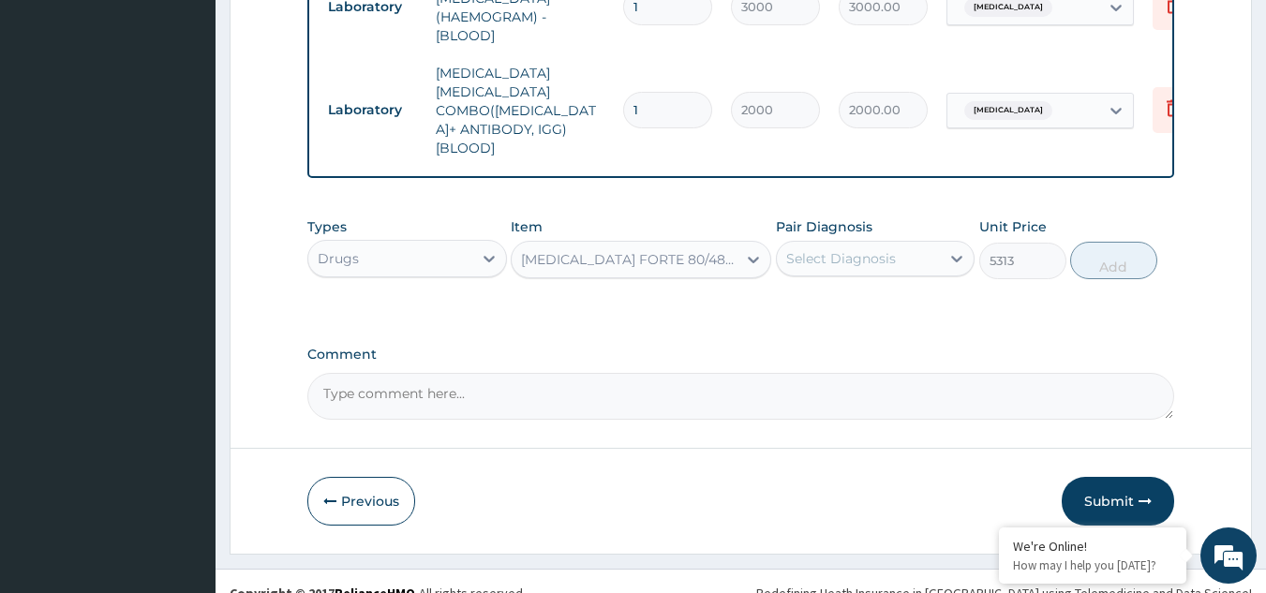
click at [856, 244] on div "Select Diagnosis" at bounding box center [859, 259] width 164 height 30
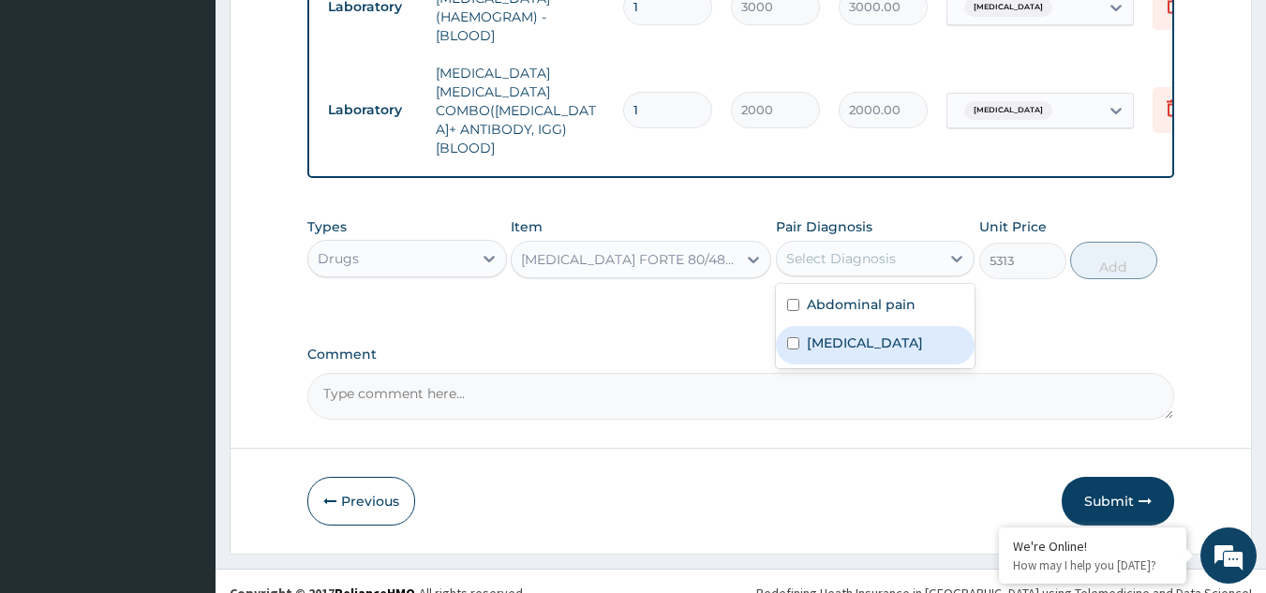
click at [827, 334] on label "Malaria" at bounding box center [865, 343] width 116 height 19
checkbox input "true"
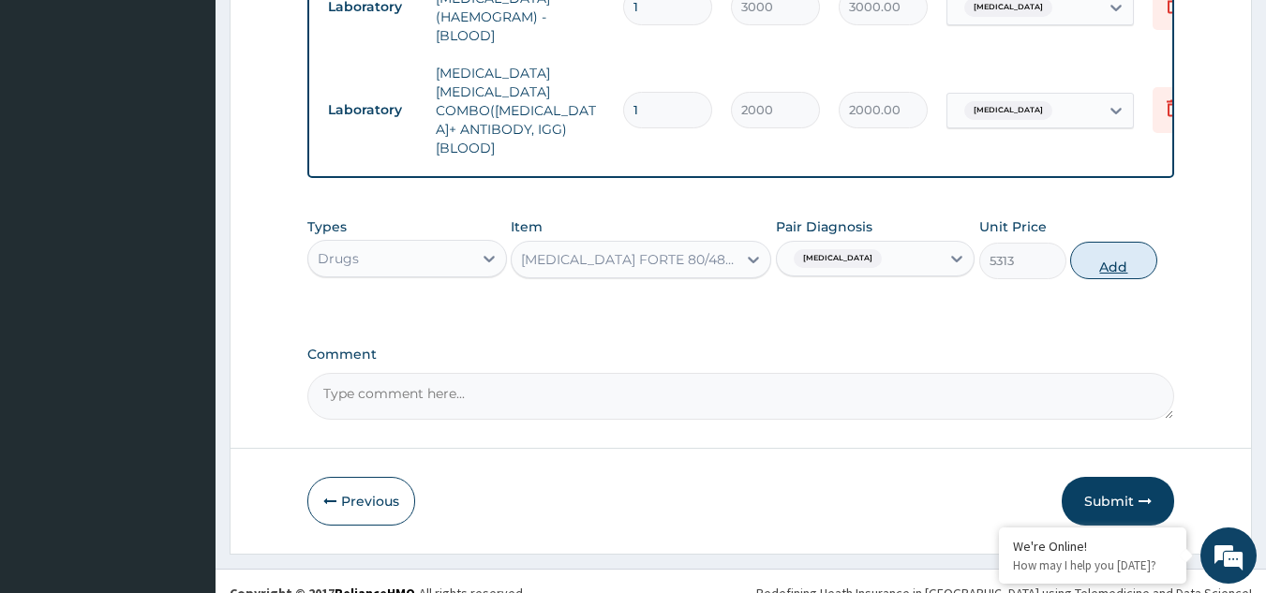
click at [1114, 242] on button "Add" at bounding box center [1113, 260] width 87 height 37
type input "0"
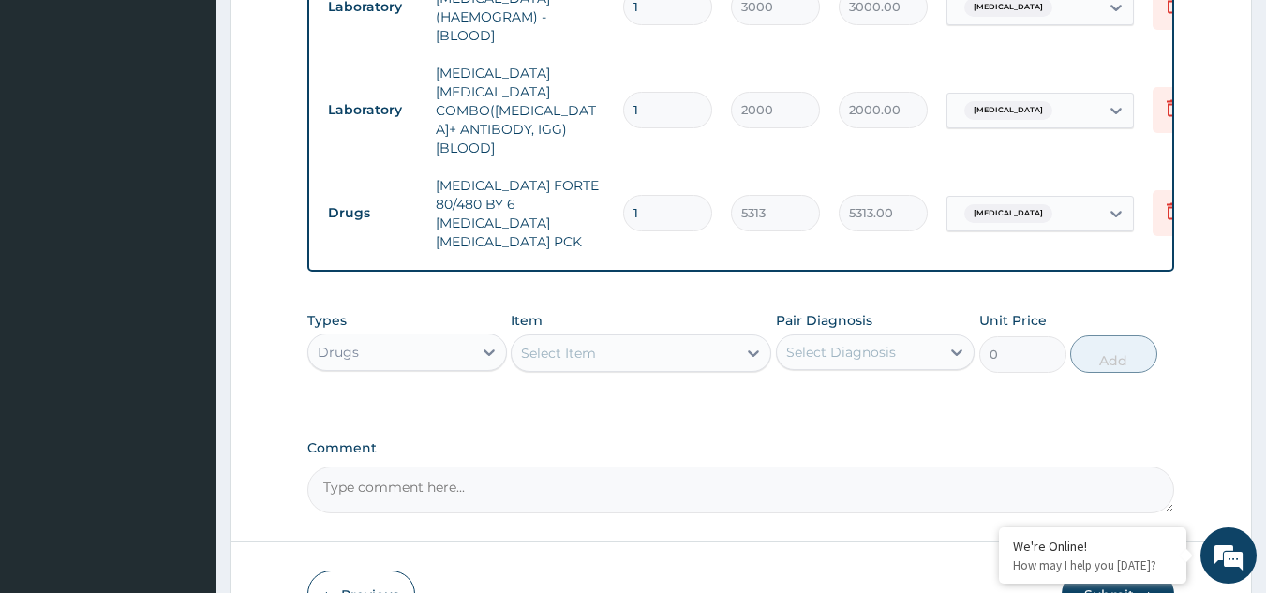
click at [610, 338] on div "Select Item" at bounding box center [624, 353] width 225 height 30
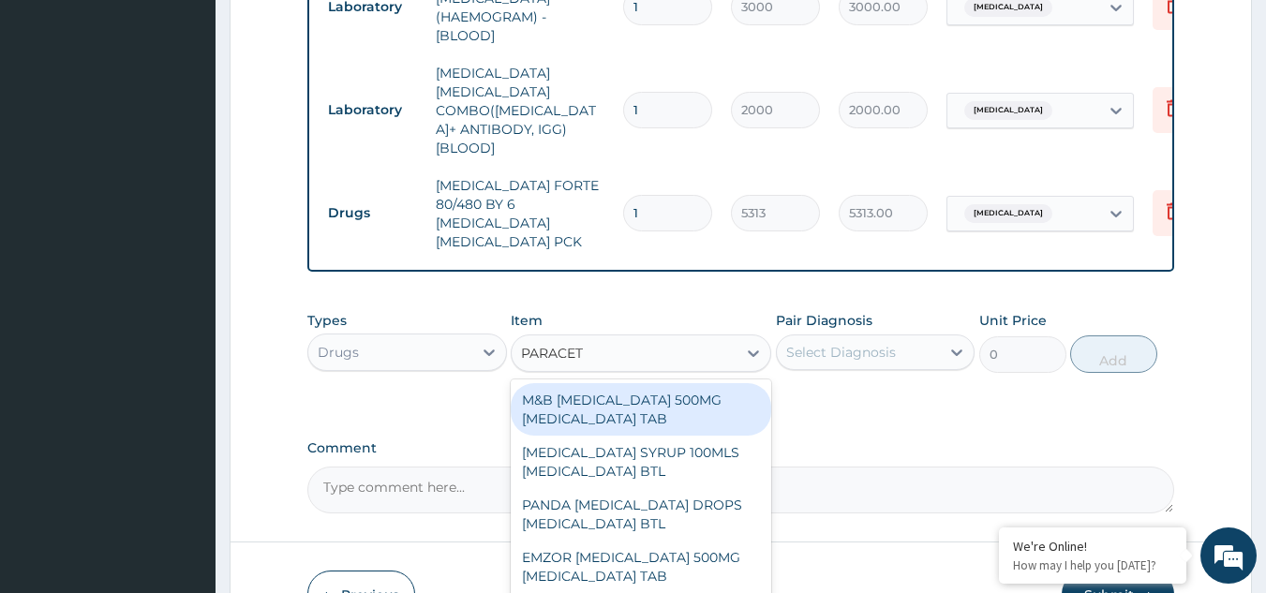
type input "PARACETA"
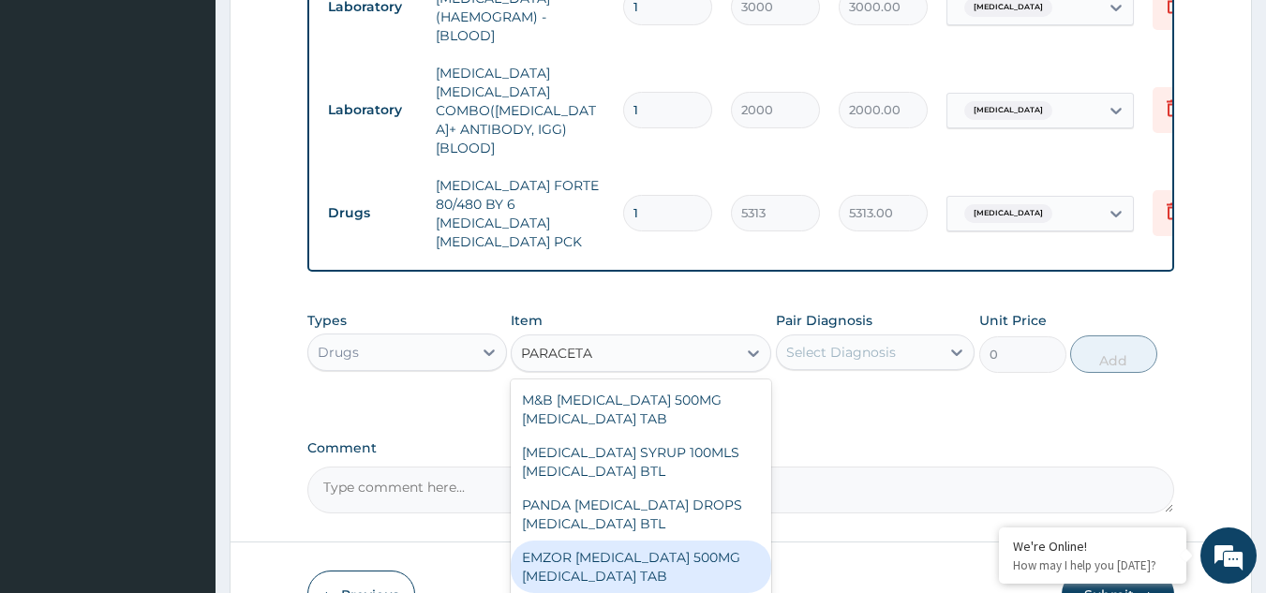
click at [602, 541] on div "EMZOR PARACETAMOL 500MG ACETAMINOPHEN TAB" at bounding box center [641, 567] width 261 height 52
type input "18.97999954223633"
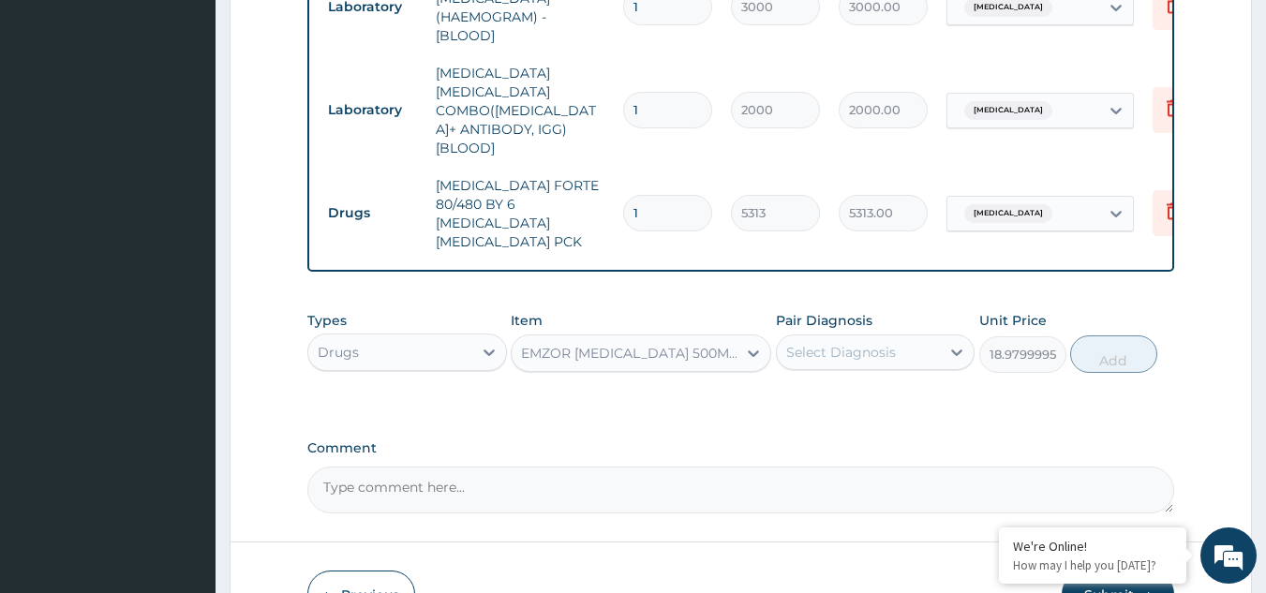
click at [639, 344] on div "EMZOR PARACETAMOL 500MG ACETAMINOPHEN TAB" at bounding box center [629, 353] width 217 height 19
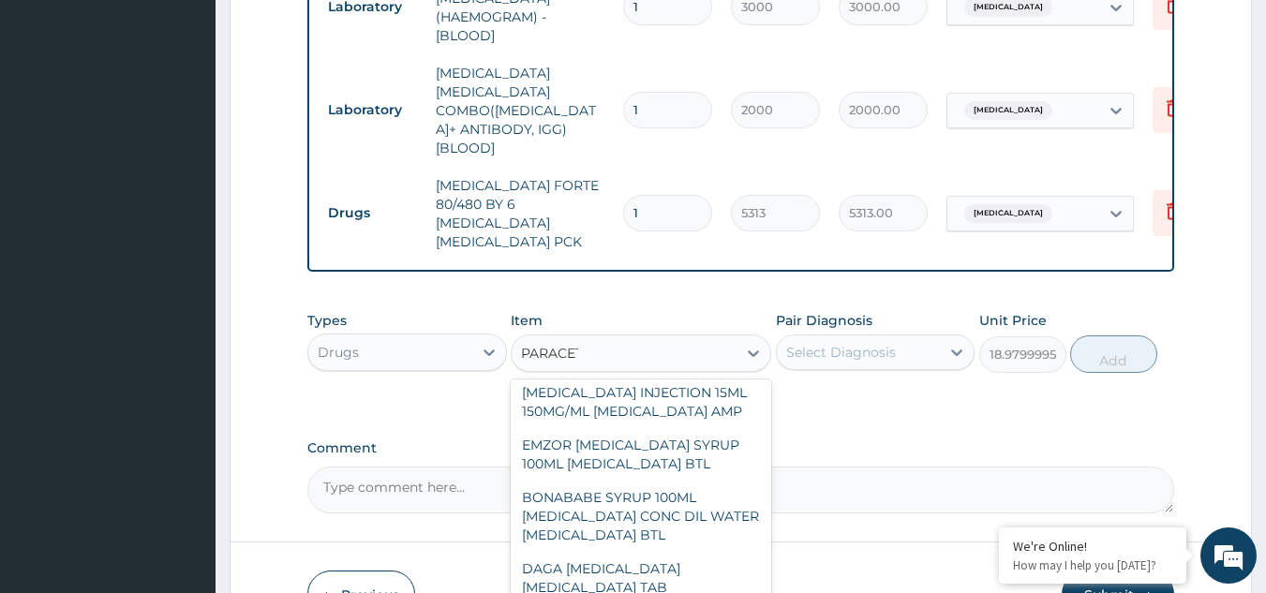
scroll to position [694, 0]
type input "PARACETAMOL"
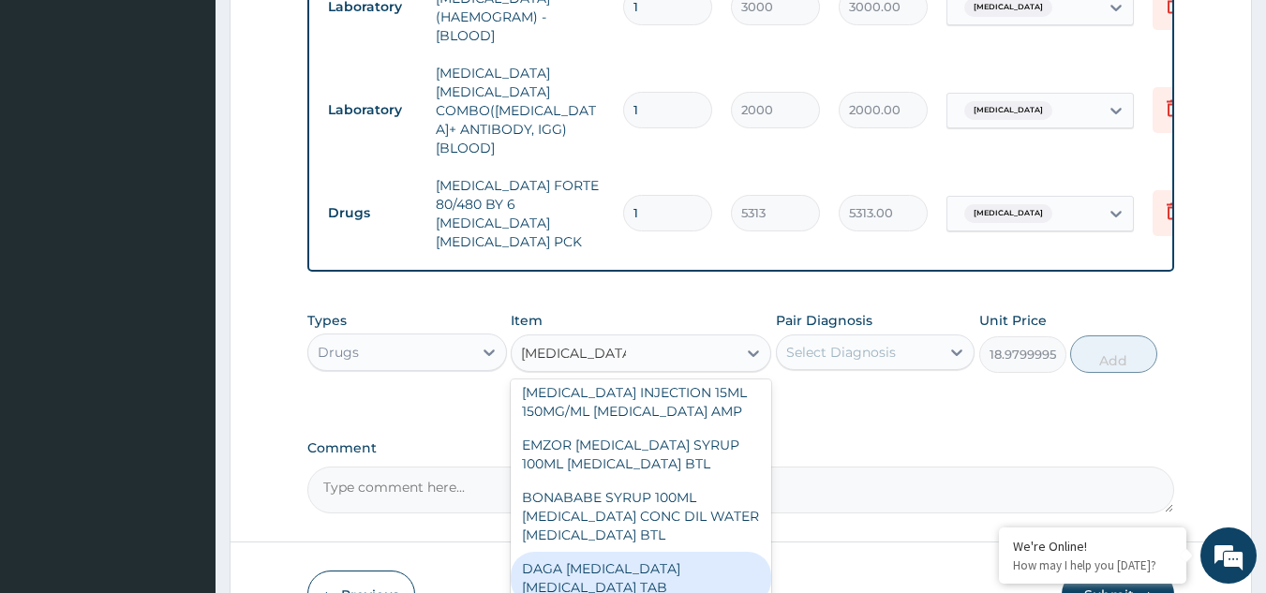
click at [591, 553] on div "DAGA PARACETAMOL ACETAMINOPHEN TAB" at bounding box center [641, 578] width 261 height 52
type input "37.95000076293945"
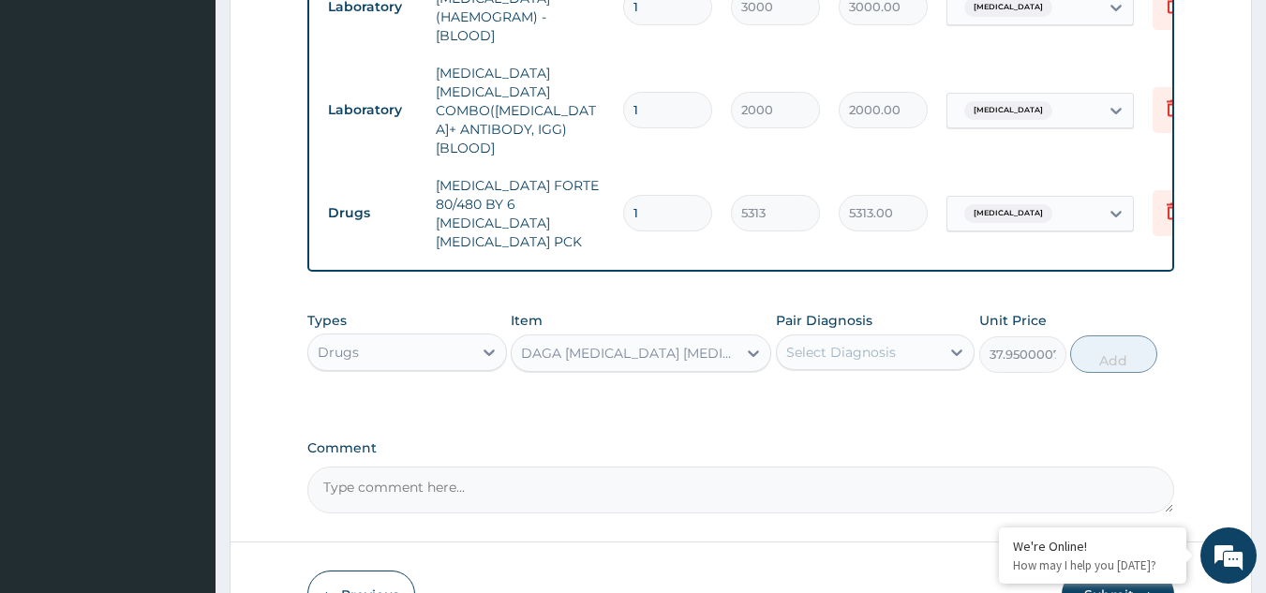
click at [877, 343] on div "Select Diagnosis" at bounding box center [841, 352] width 110 height 19
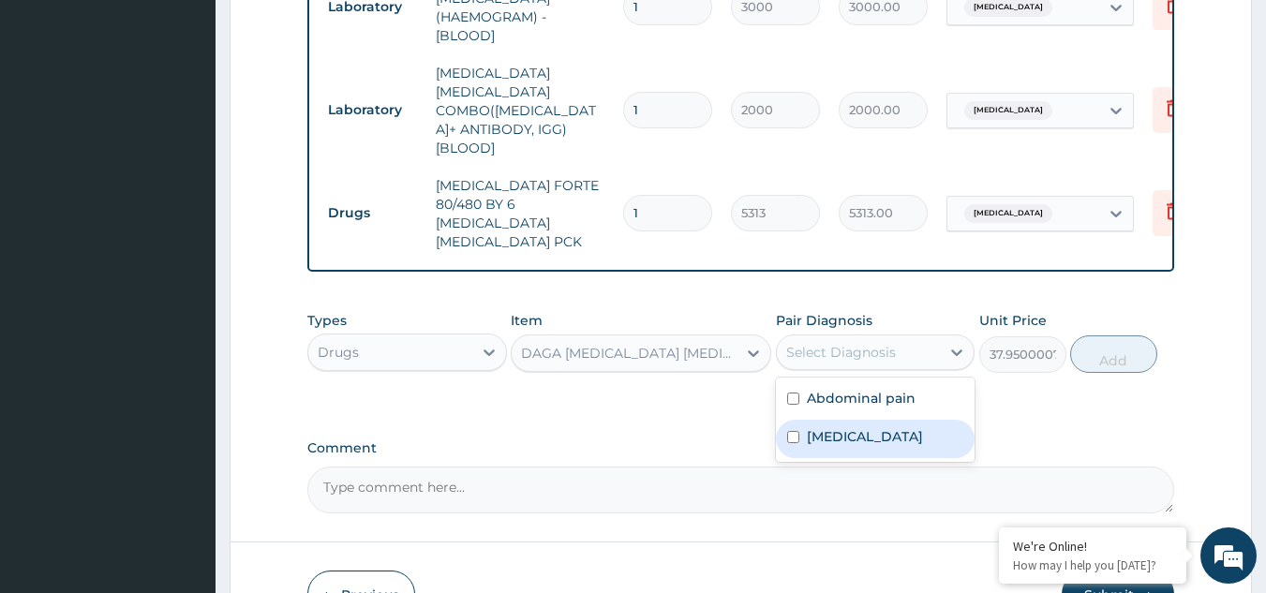
click at [816, 427] on label "Malaria" at bounding box center [865, 436] width 116 height 19
checkbox input "true"
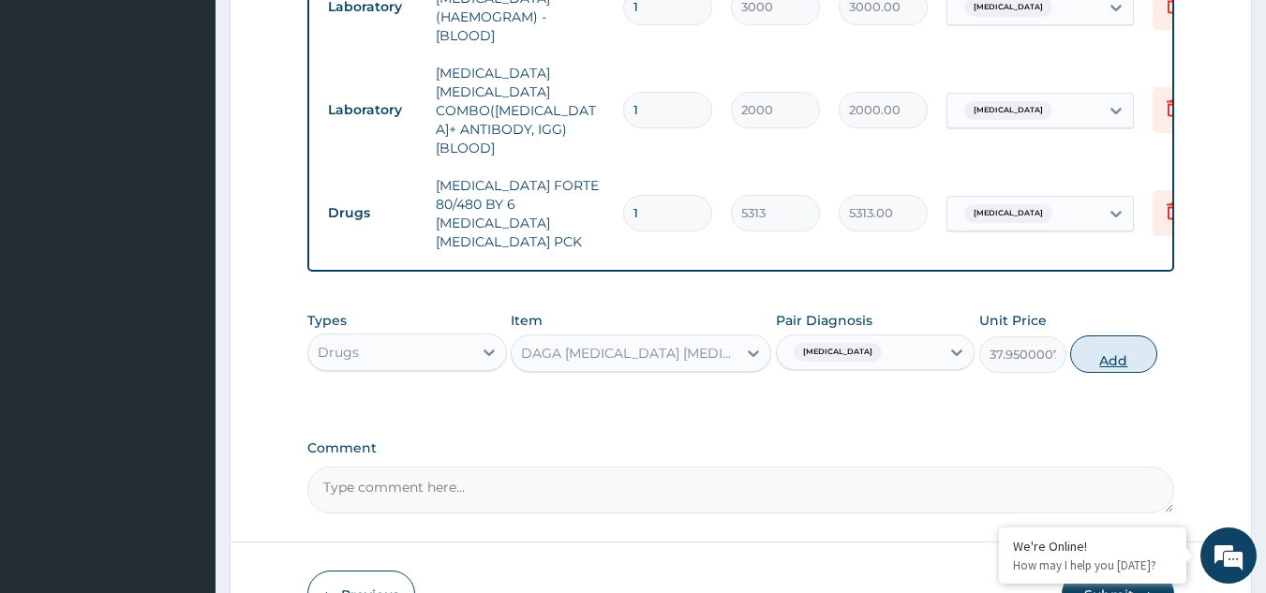
click at [1094, 336] on button "Add" at bounding box center [1113, 354] width 87 height 37
type input "0"
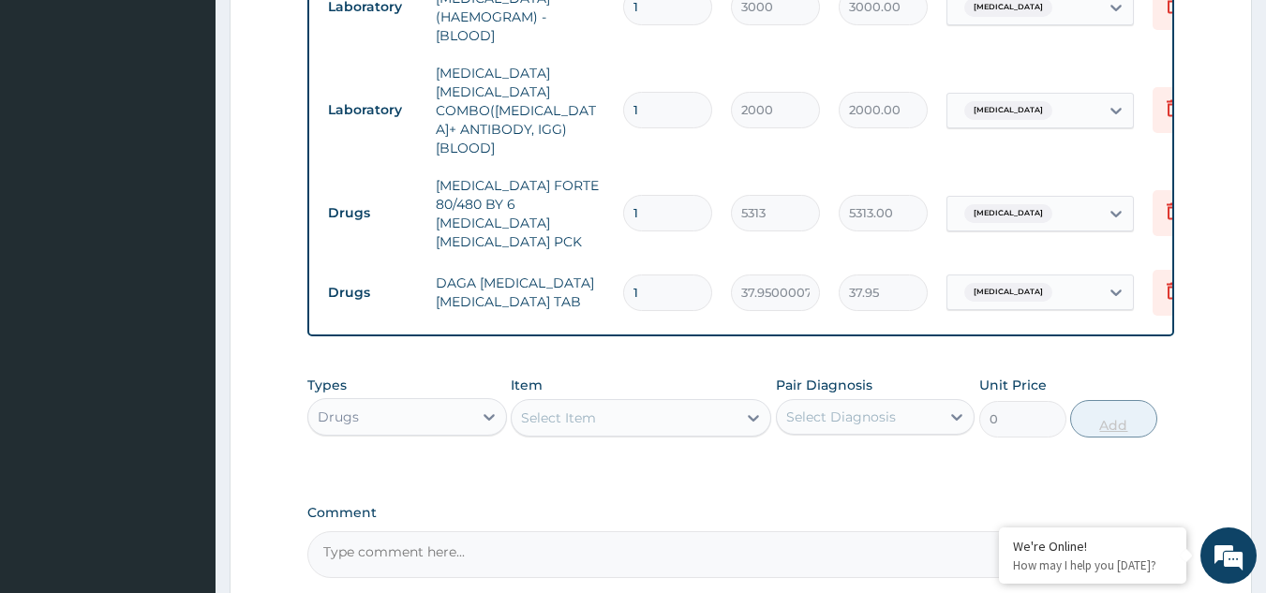
type input "0.00"
type input "2"
type input "75.90"
type input "24"
type input "910.80"
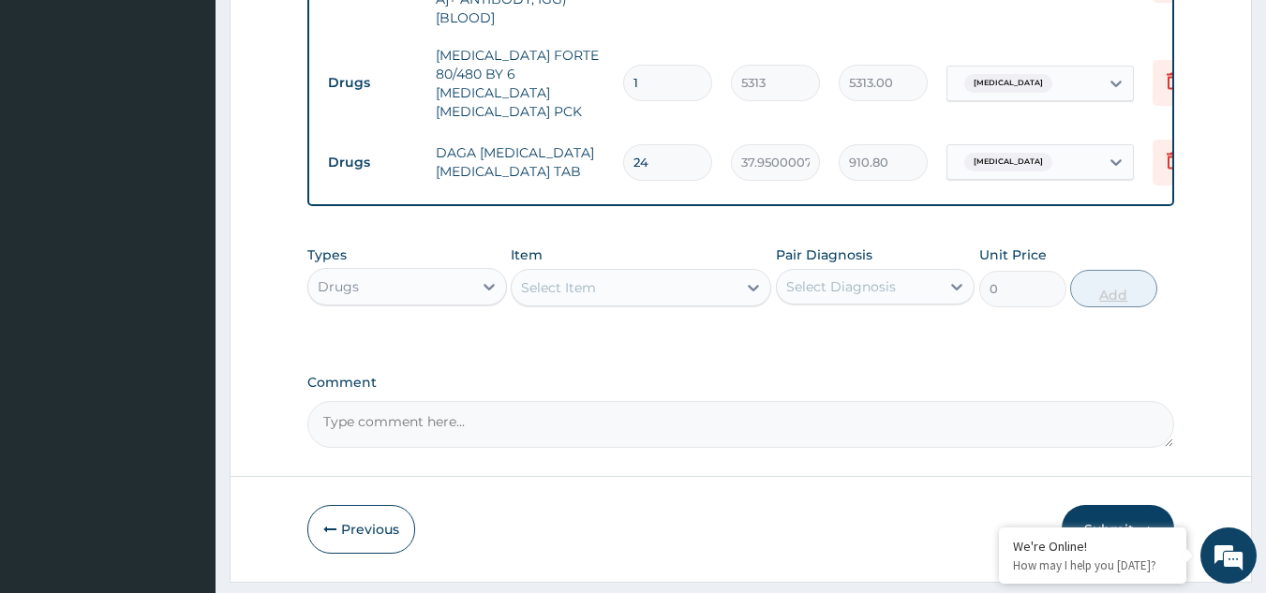
scroll to position [1077, 0]
type input "24"
click at [1114, 504] on button "Submit" at bounding box center [1118, 528] width 112 height 49
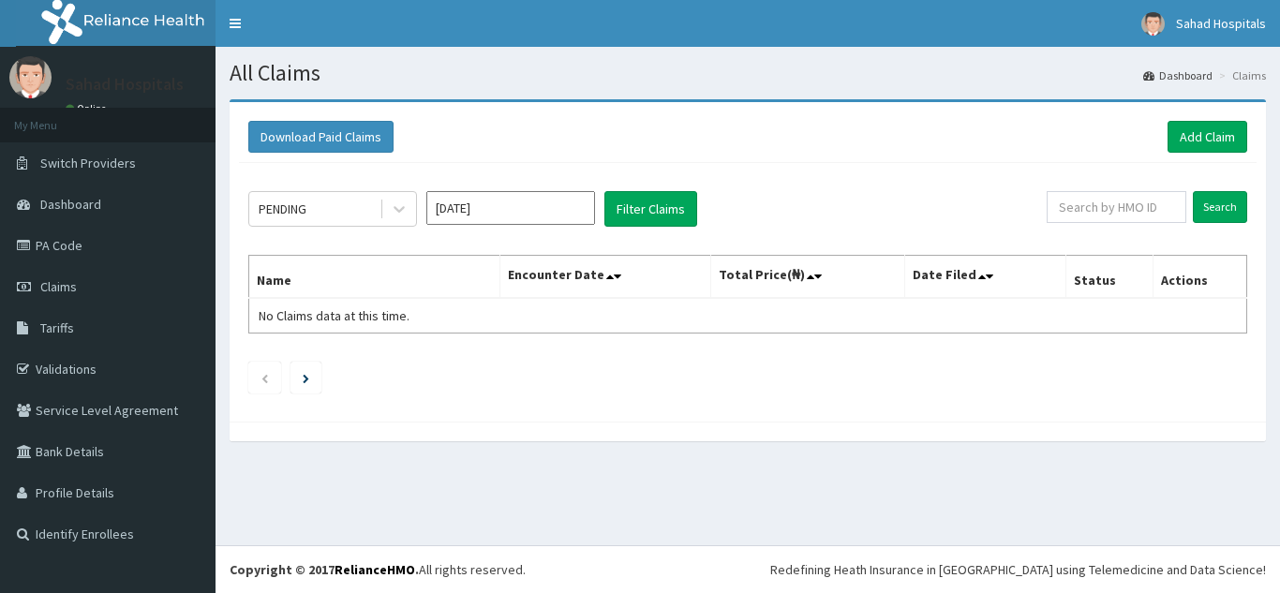
click at [560, 205] on input "[DATE]" at bounding box center [510, 208] width 169 height 34
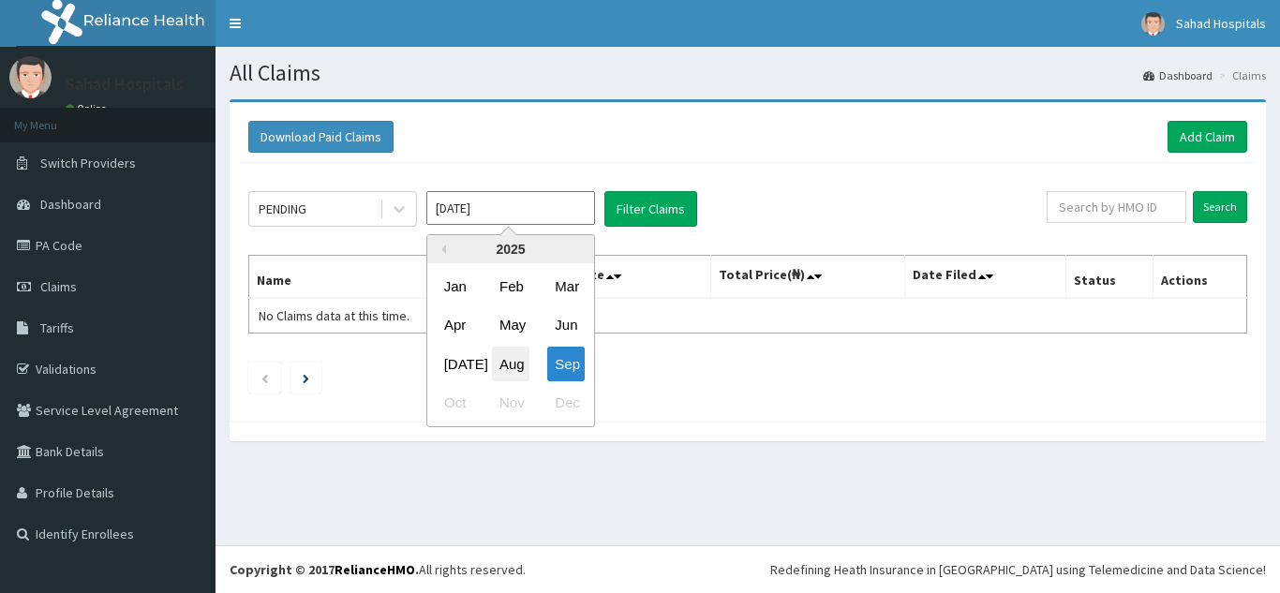
click at [517, 364] on div "Aug" at bounding box center [510, 364] width 37 height 35
type input "[DATE]"
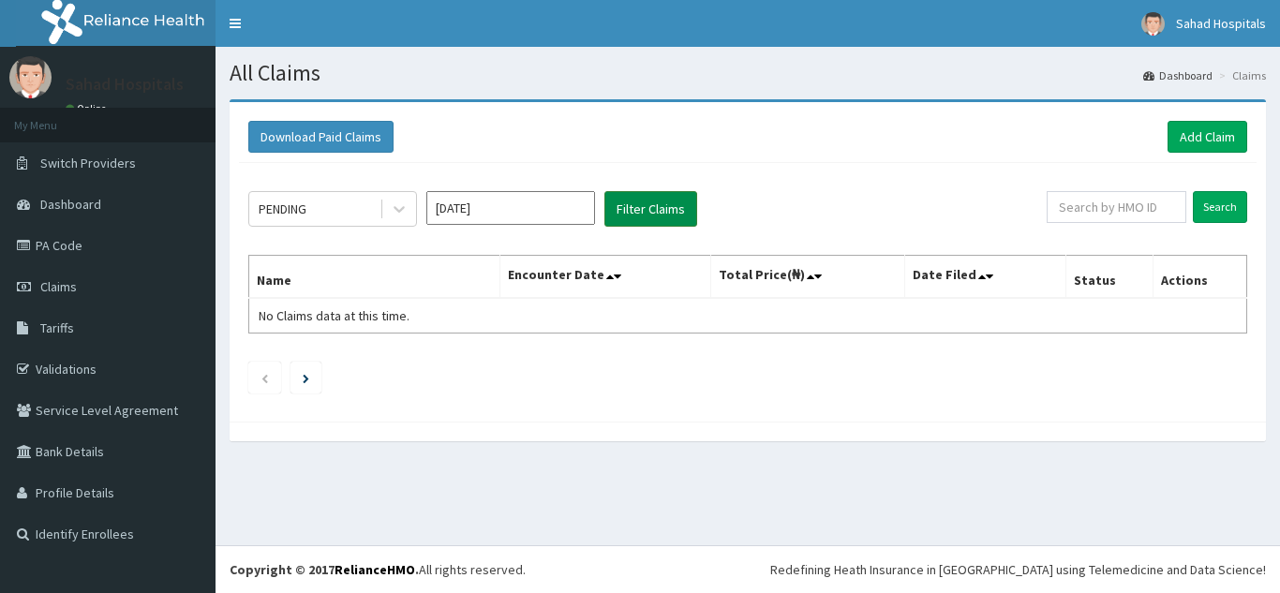
click at [650, 203] on button "Filter Claims" at bounding box center [651, 209] width 93 height 36
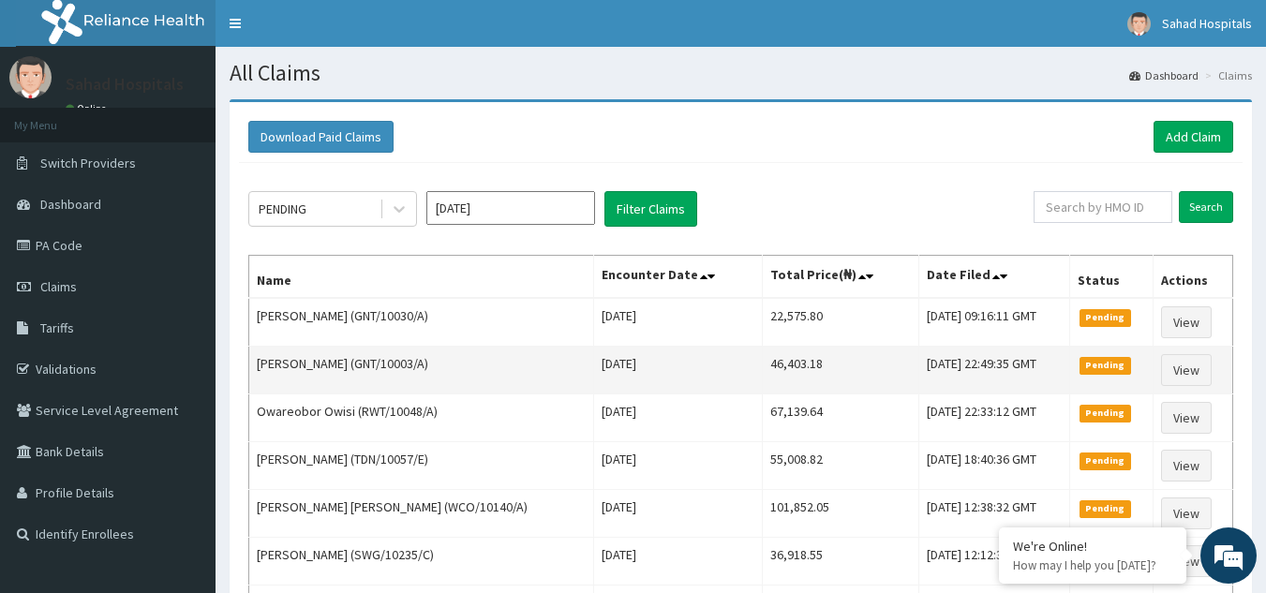
drag, startPoint x: 680, startPoint y: 313, endPoint x: 645, endPoint y: 385, distance: 80.1
click at [645, 385] on tbody "Sadiya Bala Sokoto (GNT/10030/A) Wed Aug 13 2025 22,575.80 Fri, 12 Sep 2025 09:…" at bounding box center [741, 489] width 984 height 383
click at [642, 383] on td "Wed Aug 13 2025" at bounding box center [677, 371] width 169 height 48
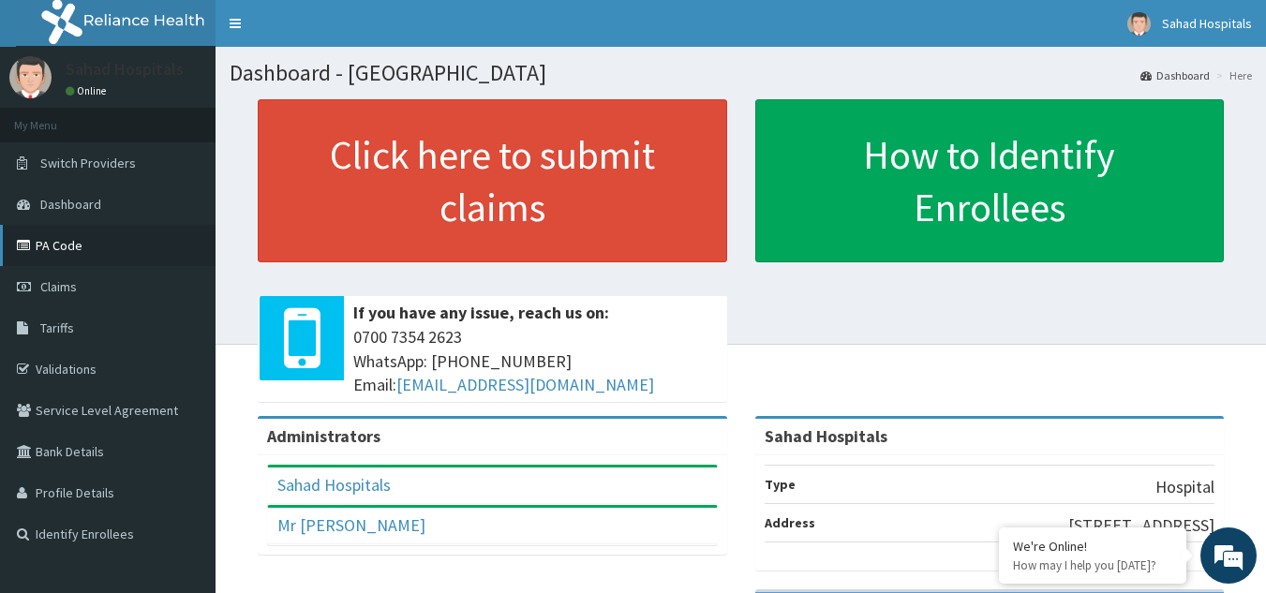
click at [67, 234] on link "PA Code" at bounding box center [108, 245] width 216 height 41
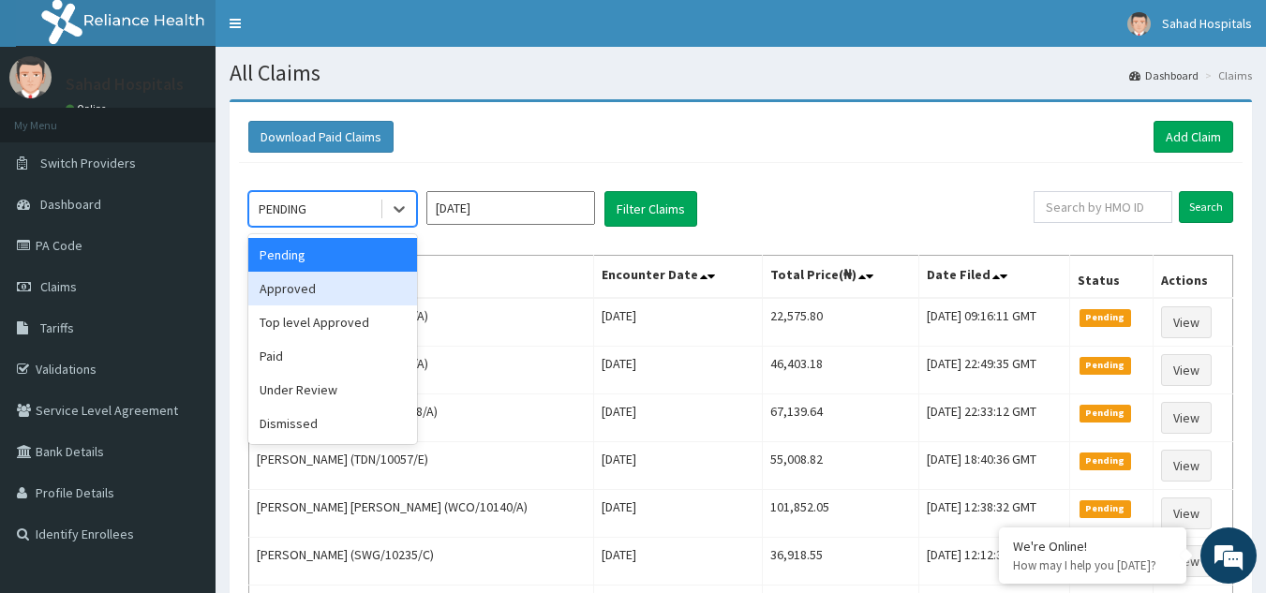
drag, startPoint x: 406, startPoint y: 209, endPoint x: 353, endPoint y: 291, distance: 97.8
click at [353, 227] on div "option Approved focused, 2 of 6. 6 results available. Use Up and Down to choose…" at bounding box center [332, 209] width 169 height 36
click at [353, 291] on div "Approved" at bounding box center [332, 289] width 169 height 34
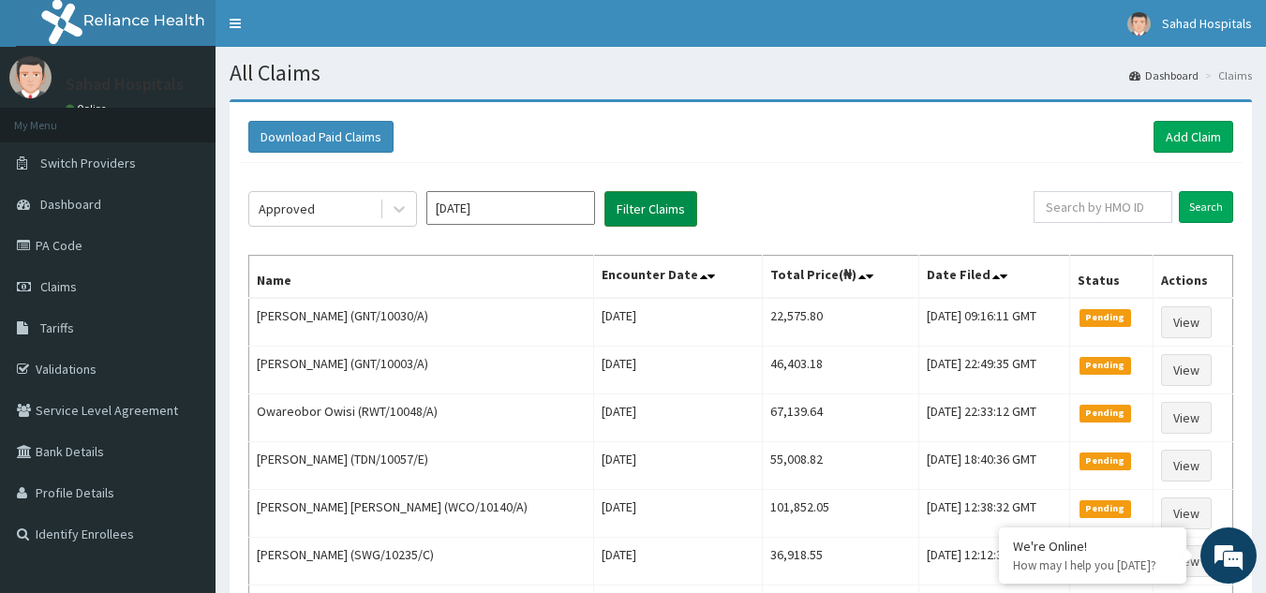
click at [644, 207] on button "Filter Claims" at bounding box center [651, 209] width 93 height 36
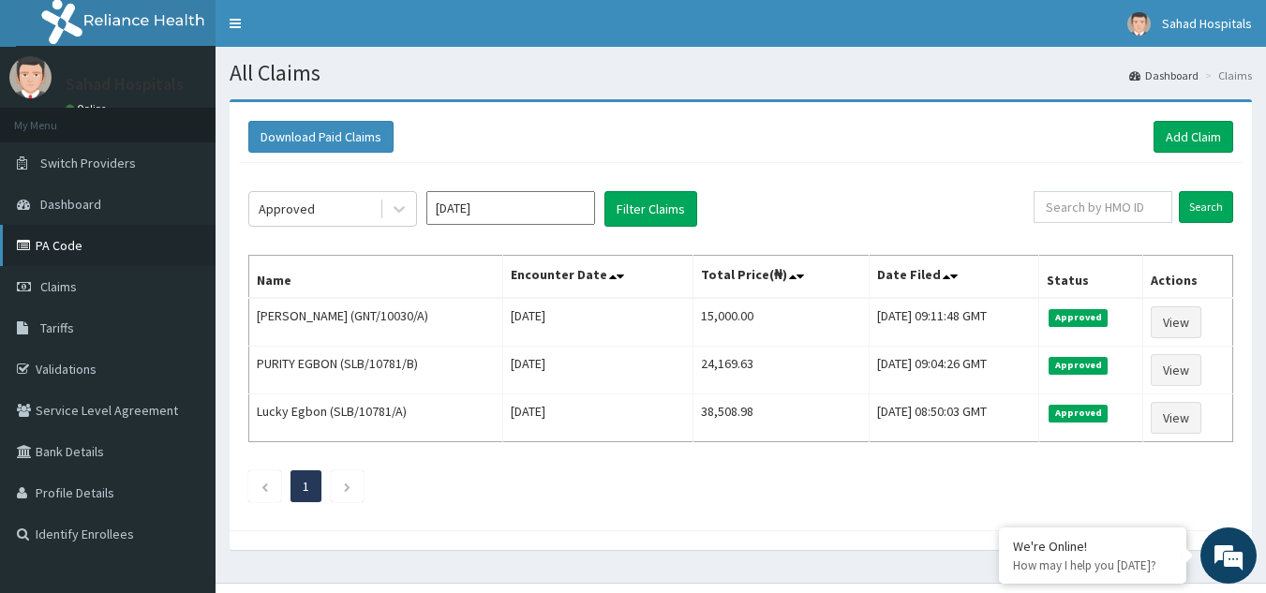
click at [68, 250] on link "PA Code" at bounding box center [108, 245] width 216 height 41
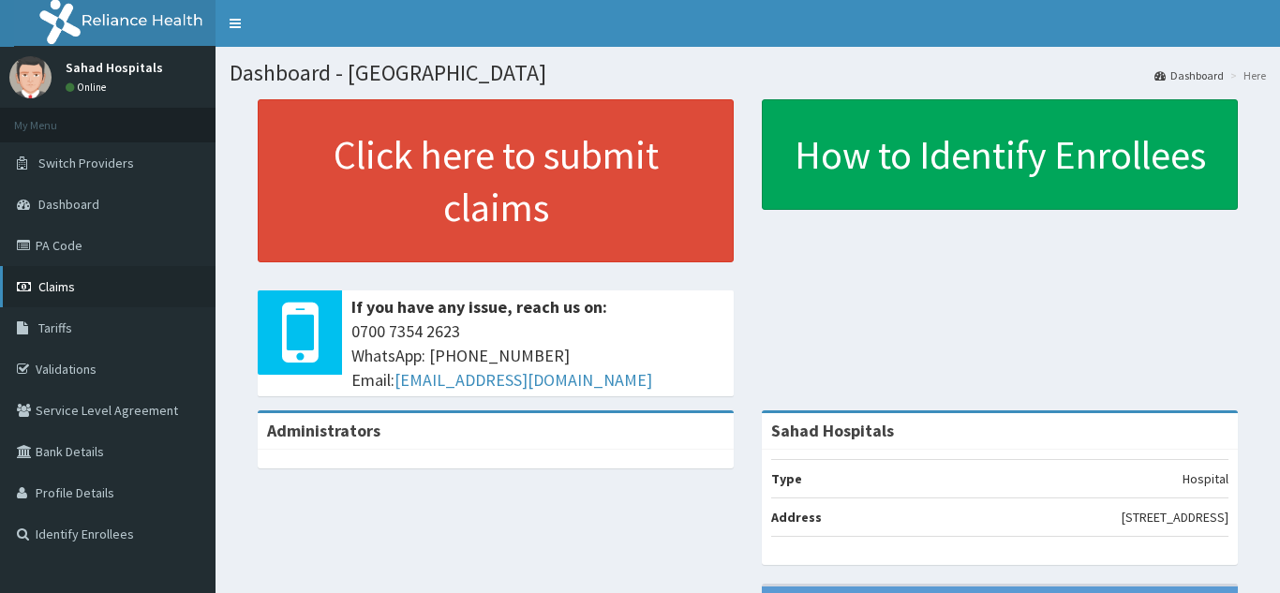
click at [88, 289] on link "Claims" at bounding box center [108, 286] width 216 height 41
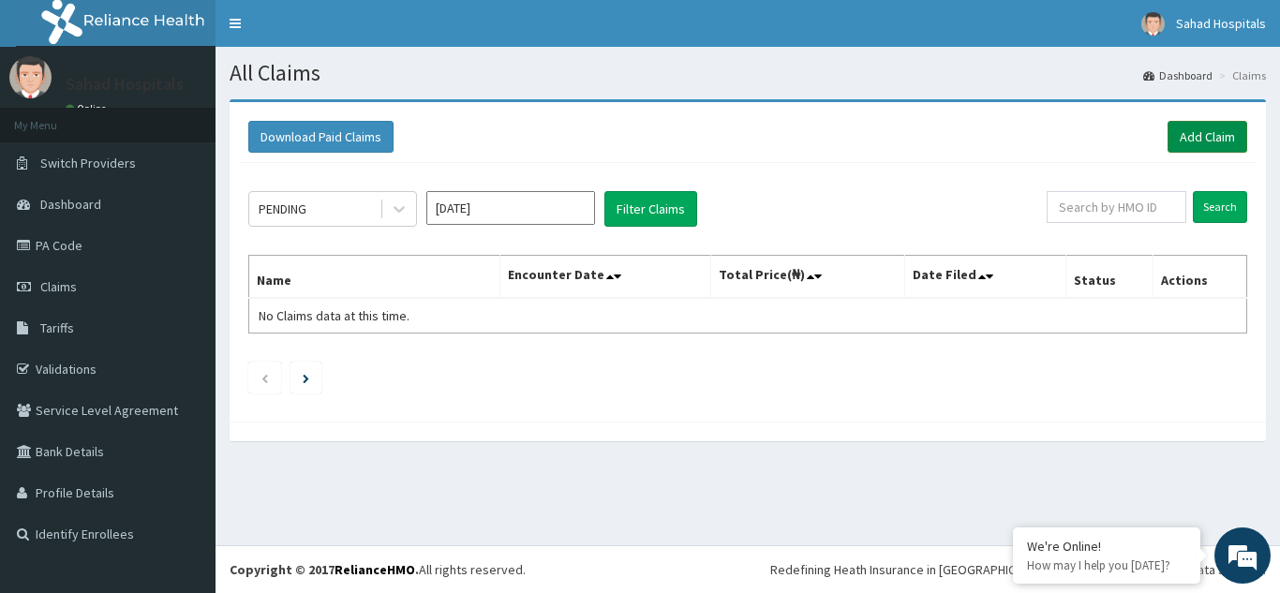
click at [1219, 141] on link "Add Claim" at bounding box center [1208, 137] width 80 height 32
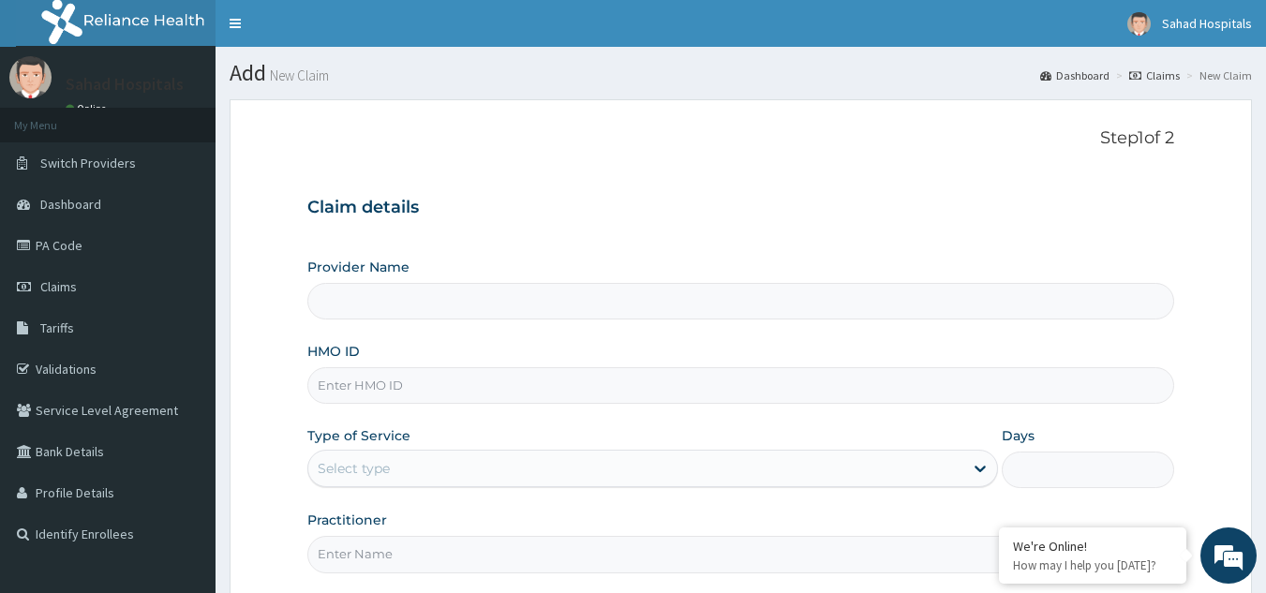
type input "Sahad Hospitals"
click at [507, 389] on input "HMO ID" at bounding box center [741, 385] width 868 height 37
paste input "NPF/10103/A"
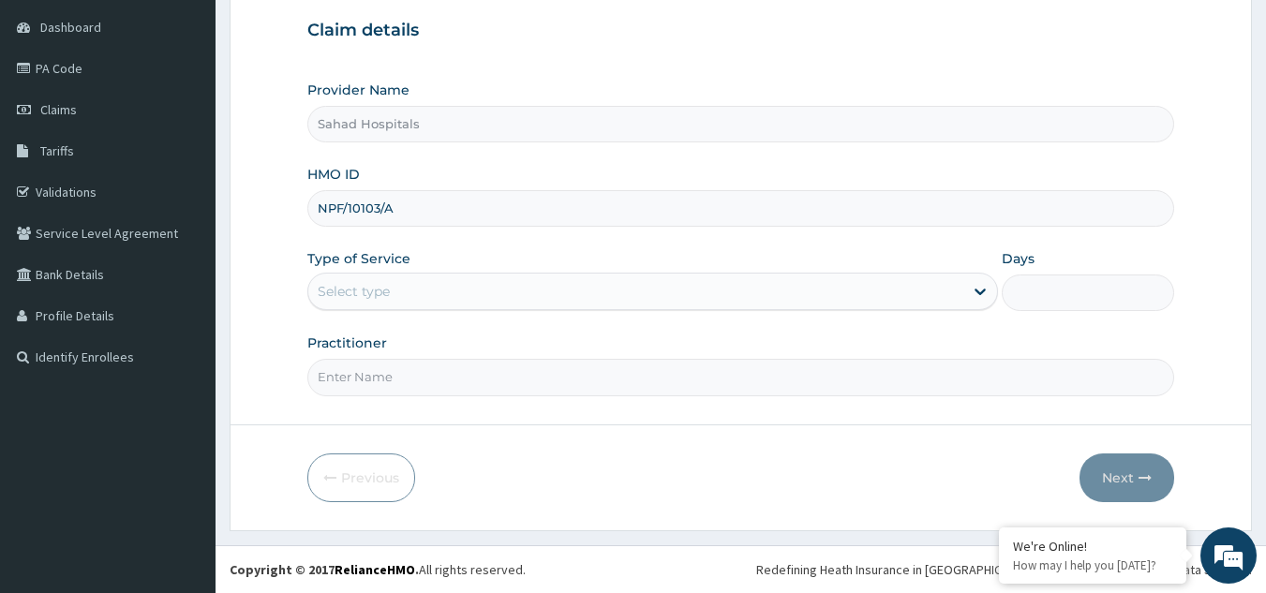
type input "NPF/10103/A"
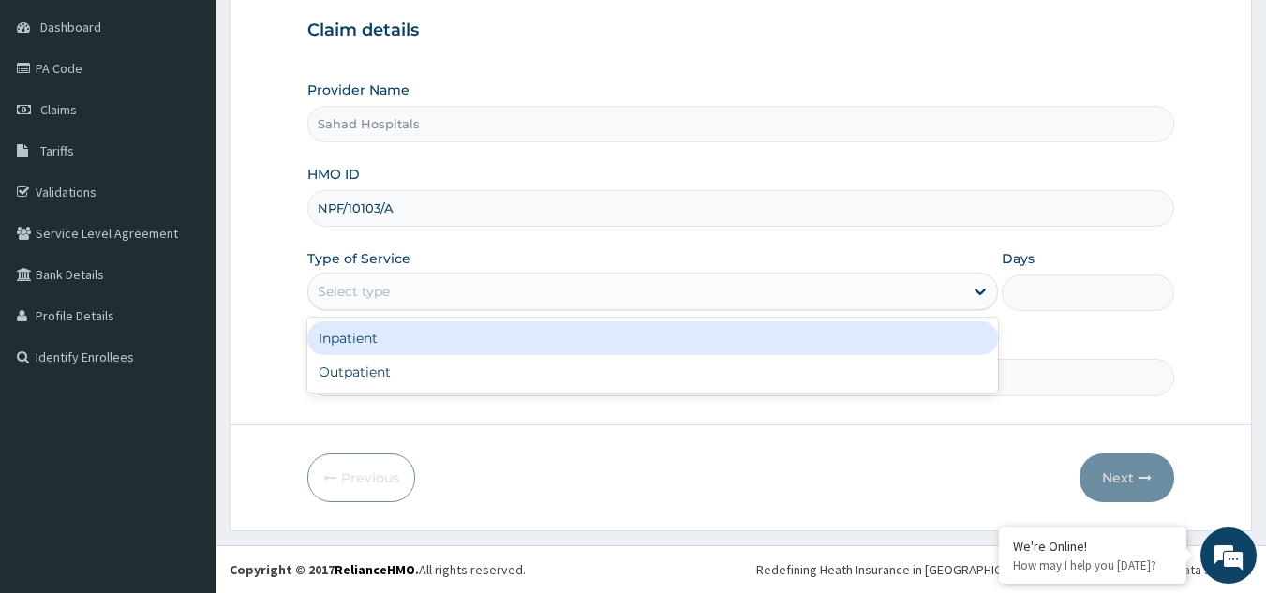
click at [451, 291] on div "Select type" at bounding box center [635, 291] width 655 height 30
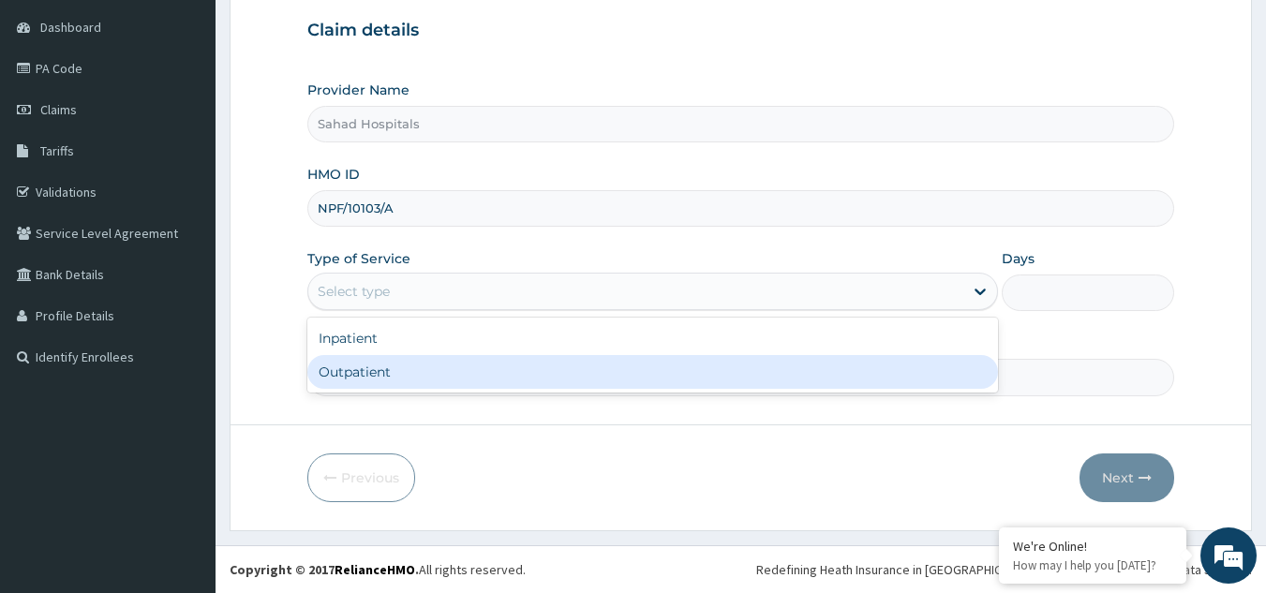
click at [410, 365] on div "Outpatient" at bounding box center [652, 372] width 691 height 34
type input "1"
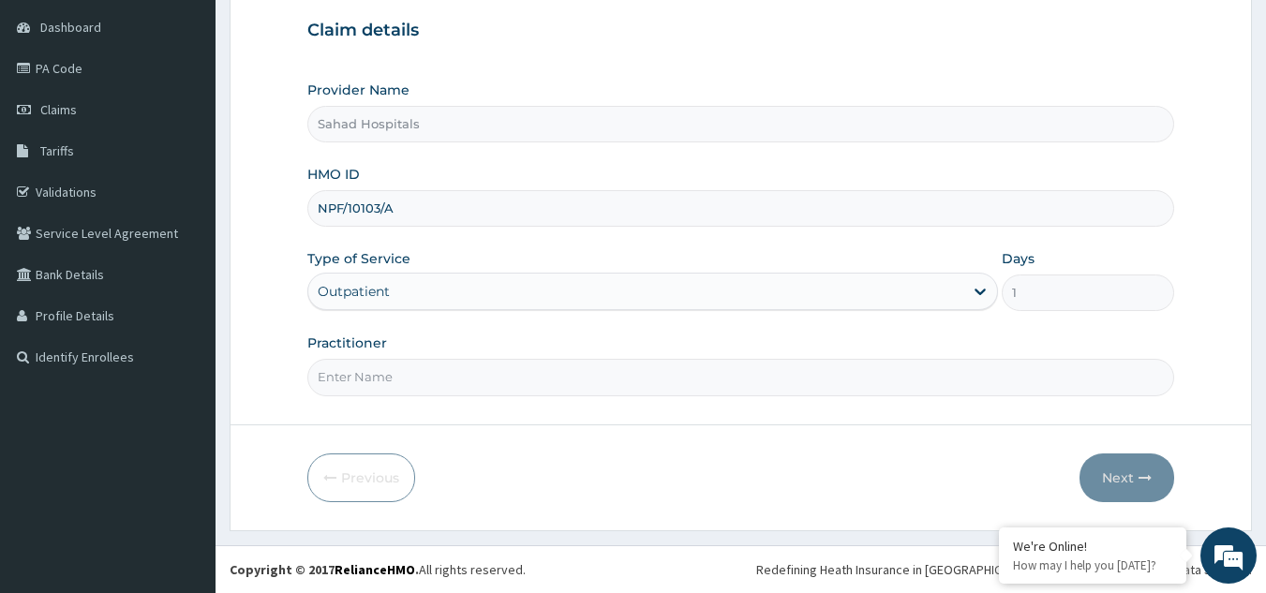
click at [402, 387] on input "Practitioner" at bounding box center [741, 377] width 868 height 37
type input "GP"
click at [1117, 479] on button "Next" at bounding box center [1127, 478] width 95 height 49
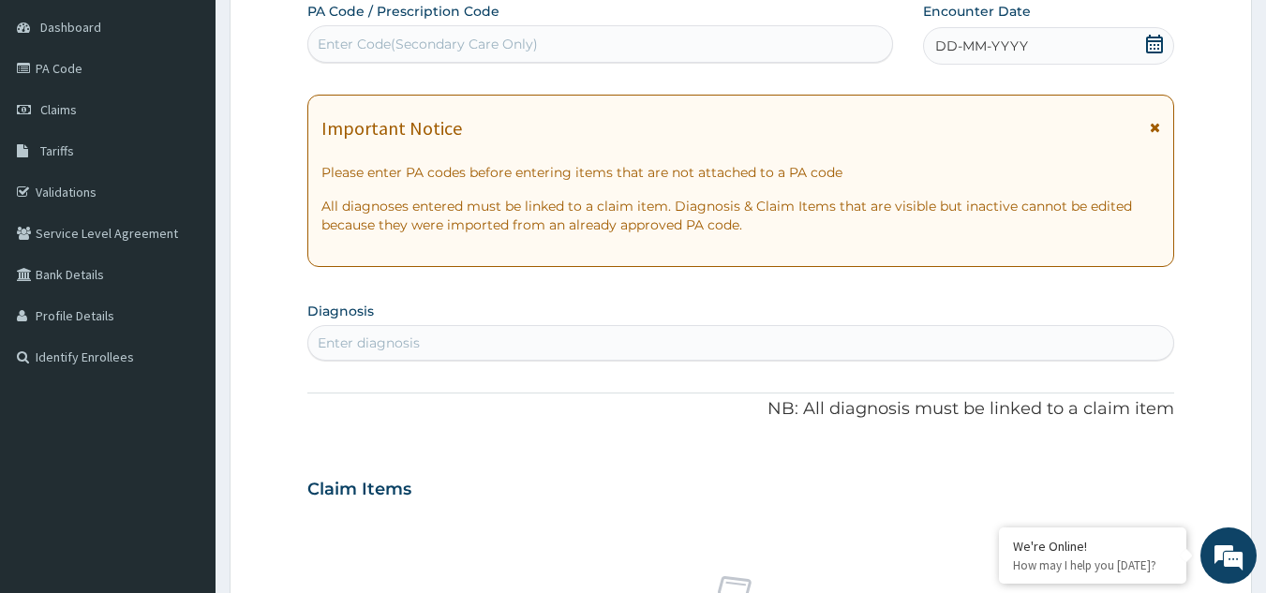
click at [819, 41] on div "Enter Code(Secondary Care Only)" at bounding box center [600, 44] width 585 height 30
paste input "PA/7A1BB6"
type input "PA/7A1BB6"
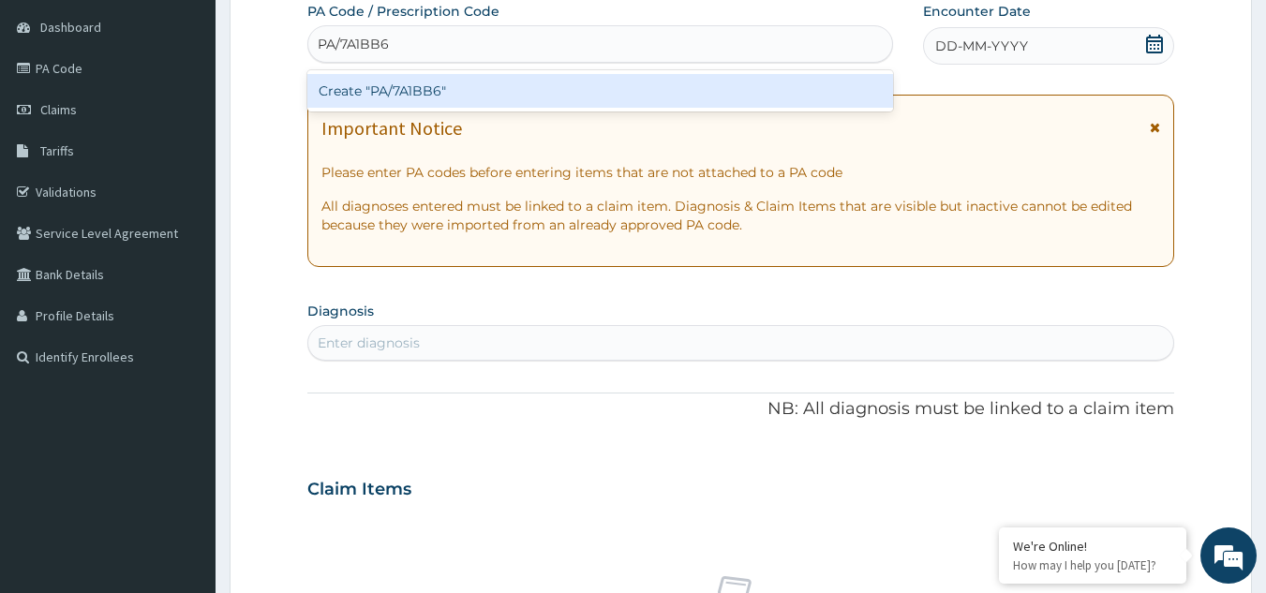
click at [493, 85] on div "Create "PA/7A1BB6"" at bounding box center [600, 91] width 587 height 34
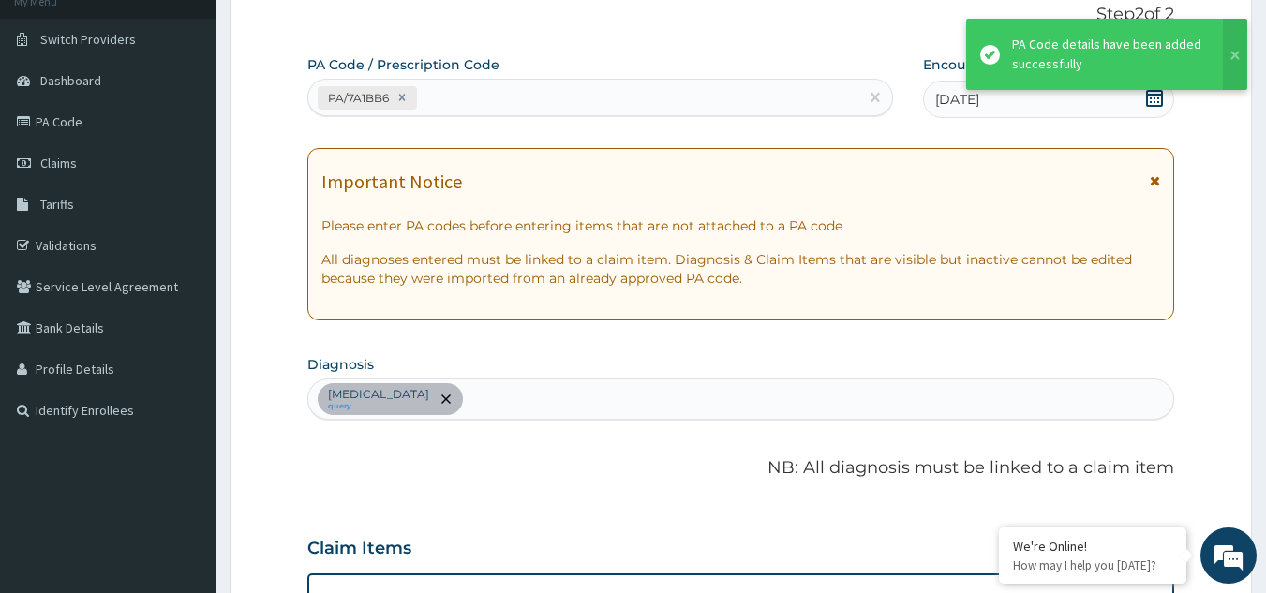
scroll to position [125, 0]
click at [489, 94] on div "PA/7A1BB6" at bounding box center [583, 97] width 551 height 31
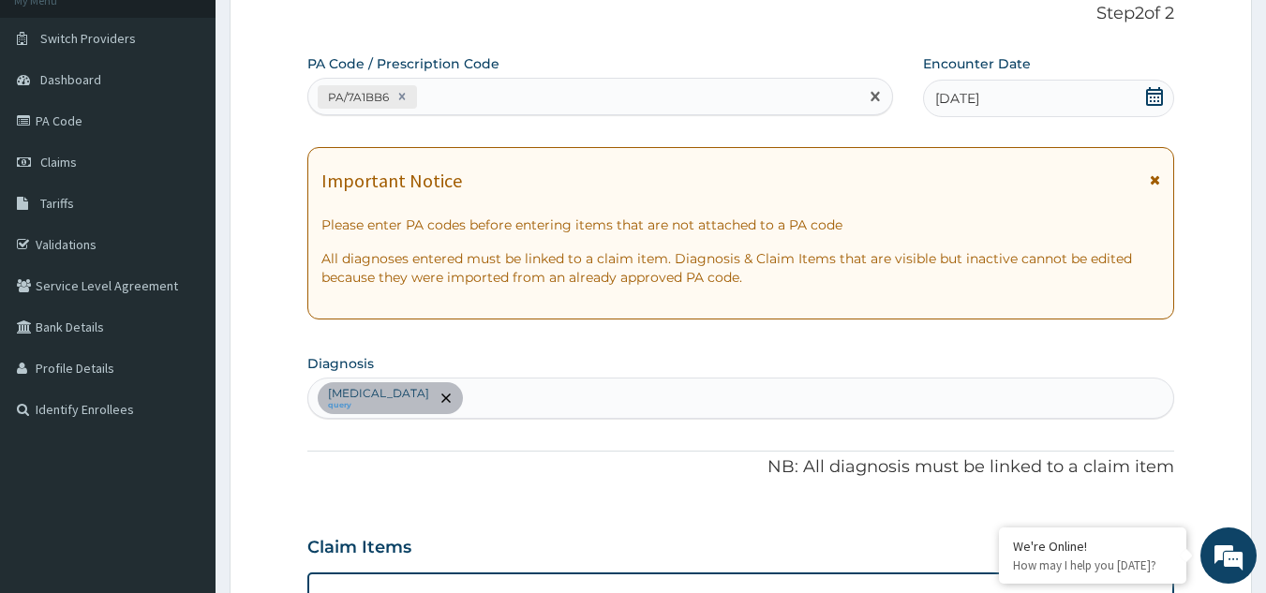
paste input "PA/B3DF26"
type input "PA/B3DF26"
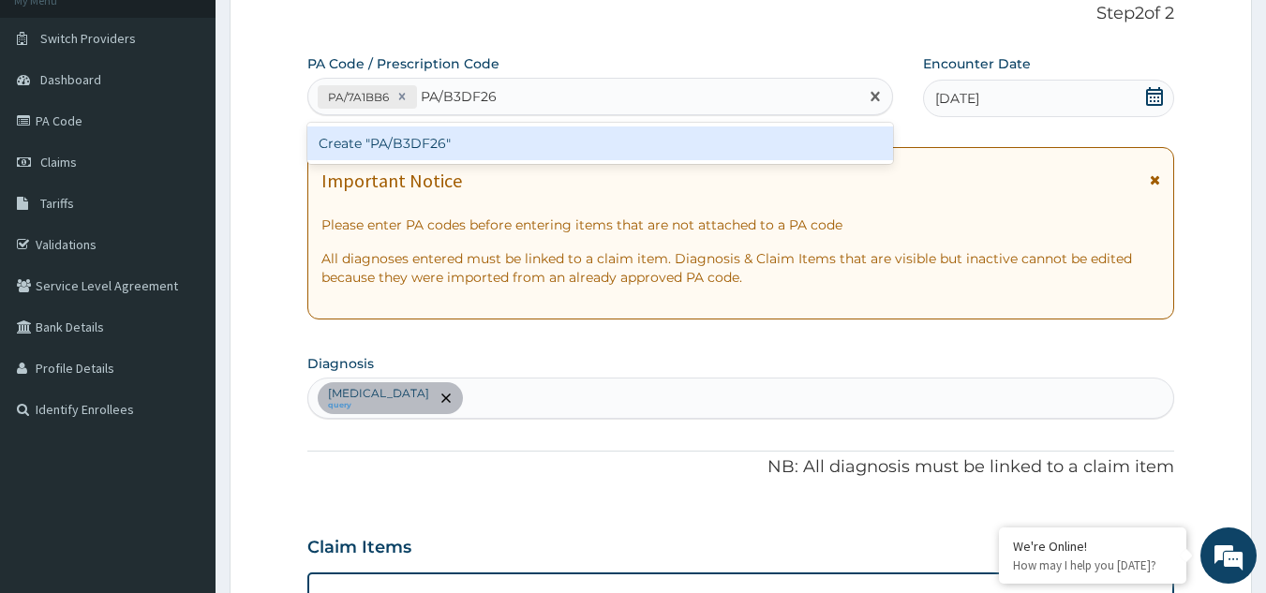
click at [646, 155] on div "Create "PA/B3DF26"" at bounding box center [600, 144] width 587 height 34
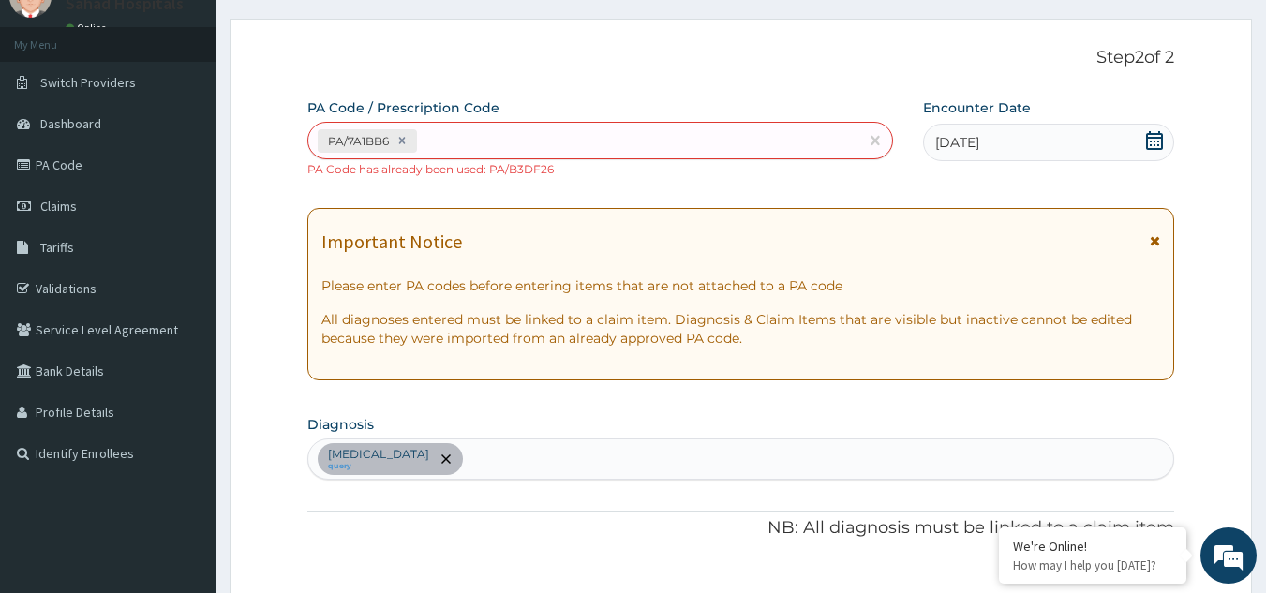
scroll to position [0, 0]
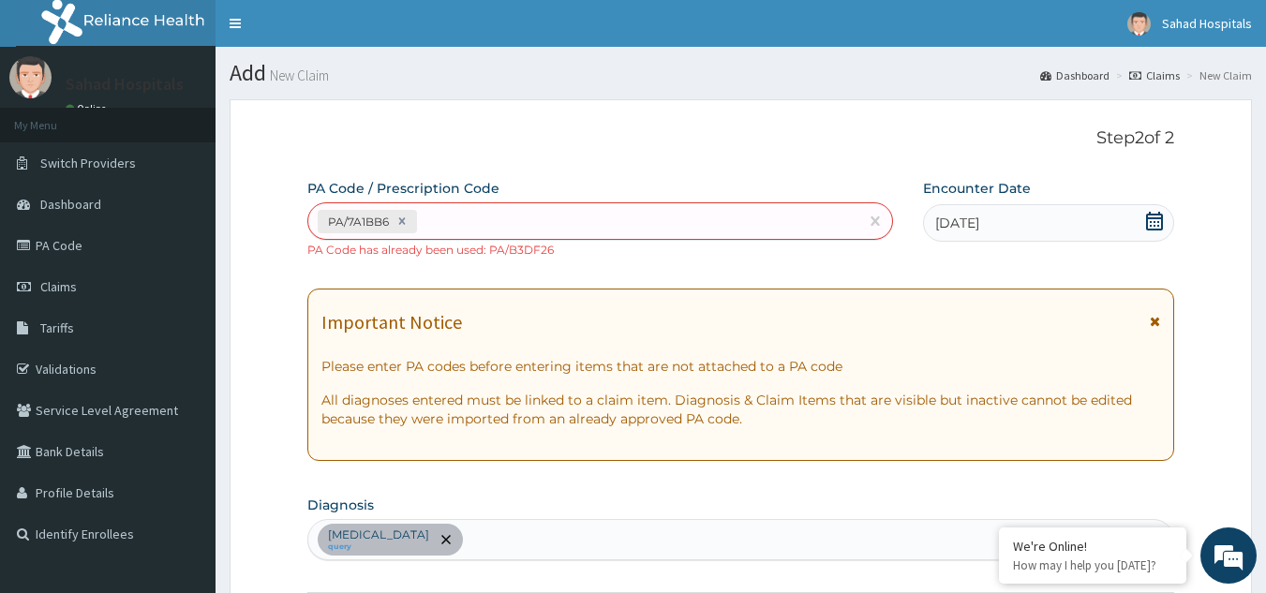
click at [688, 223] on div "PA/7A1BB6" at bounding box center [583, 221] width 551 height 31
paste input "PA/891E30"
type input "PA/891E30"
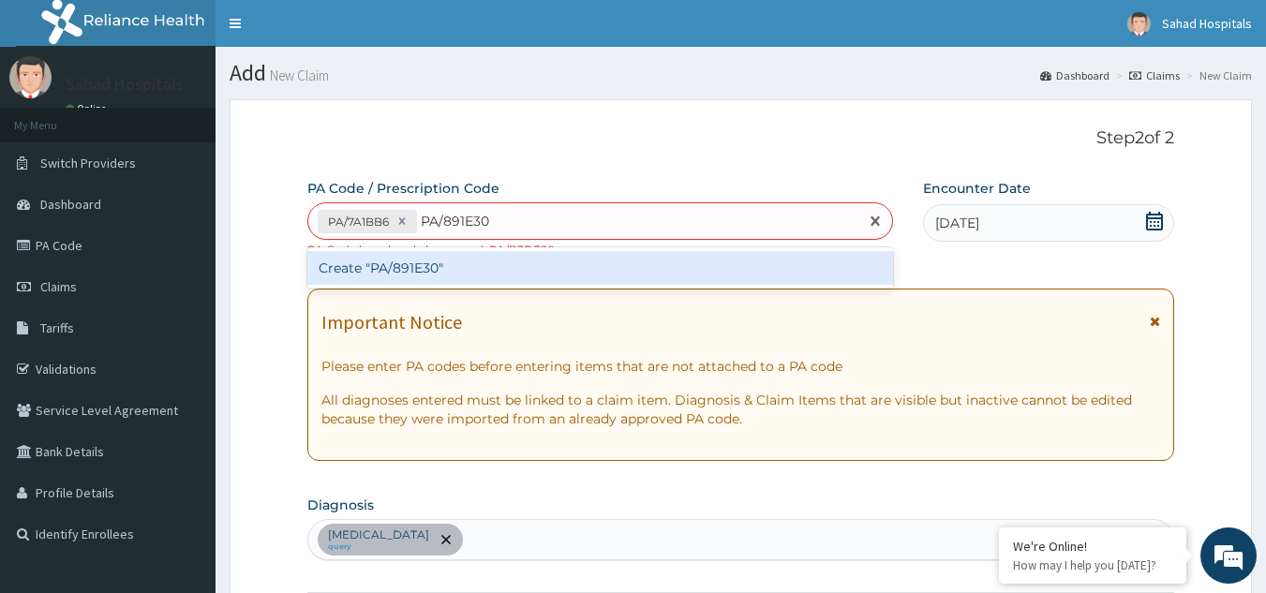
click at [534, 267] on div "Create "PA/891E30"" at bounding box center [600, 268] width 587 height 34
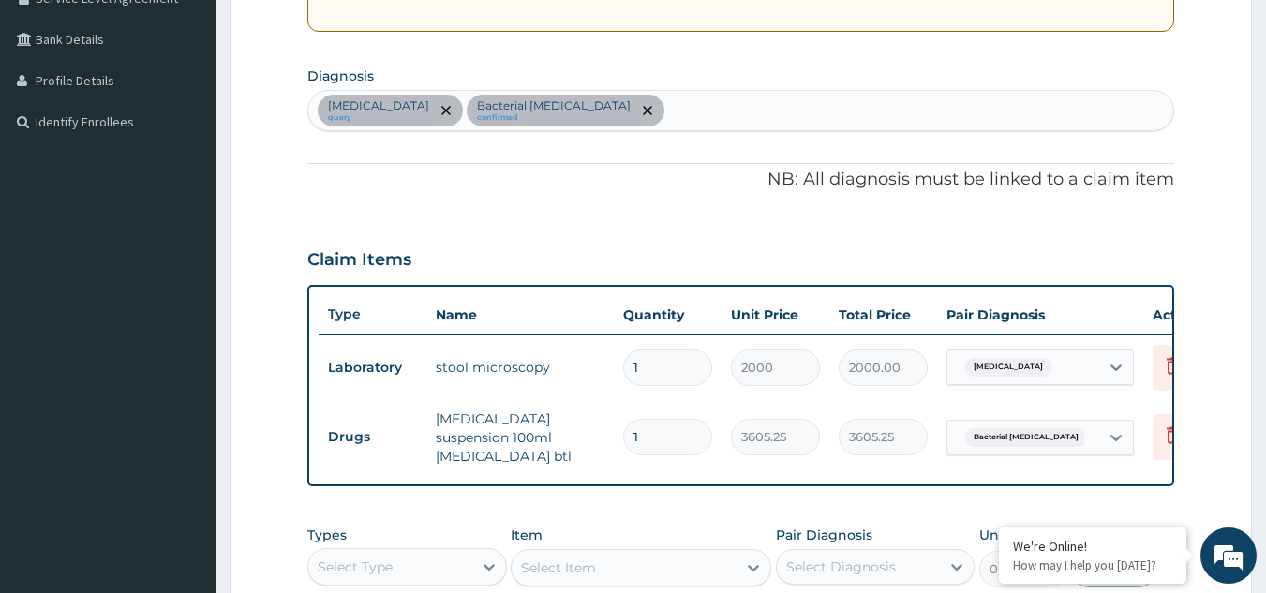
scroll to position [414, 0]
type input "1"
type input "3605.25"
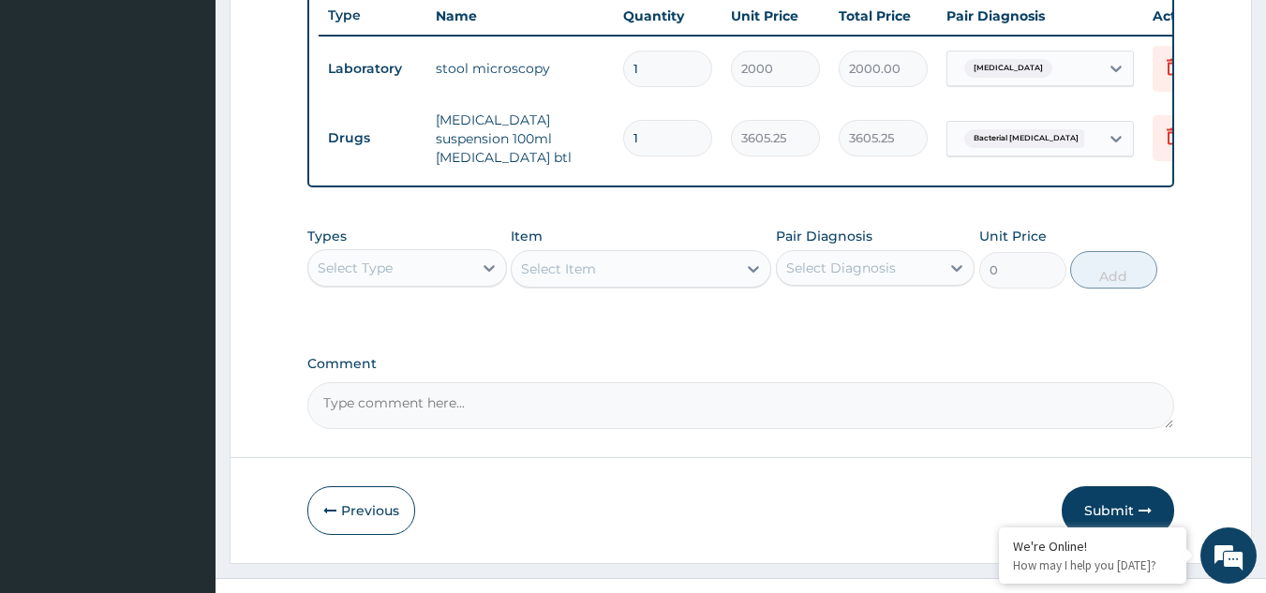
scroll to position [712, 0]
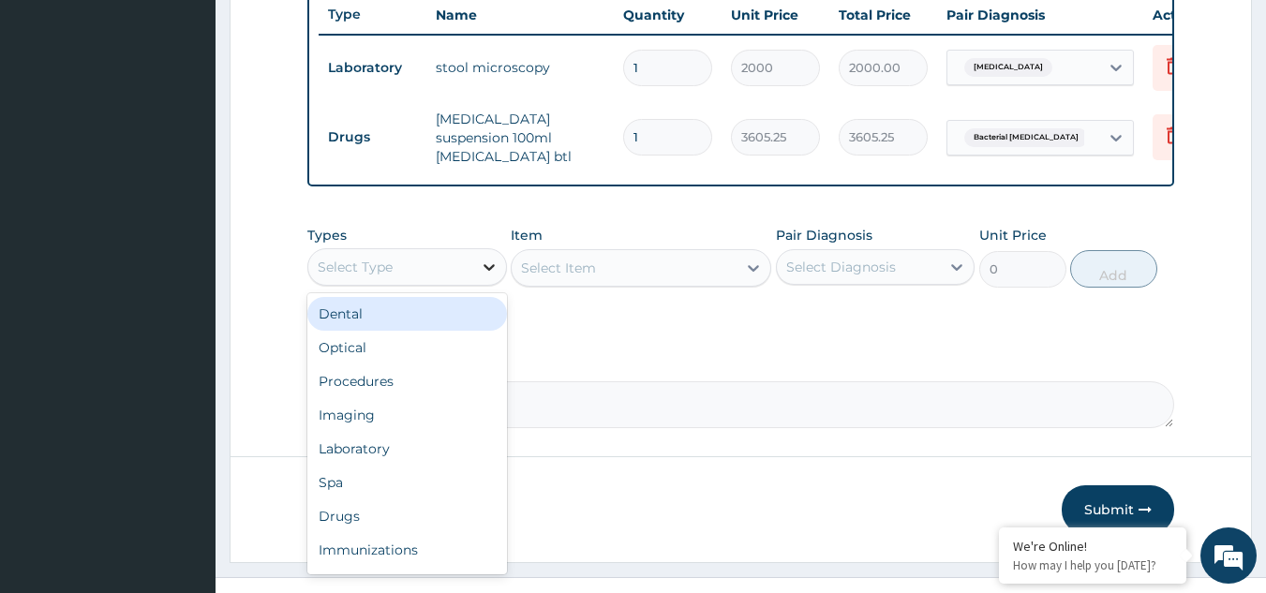
click at [476, 266] on div at bounding box center [489, 267] width 34 height 34
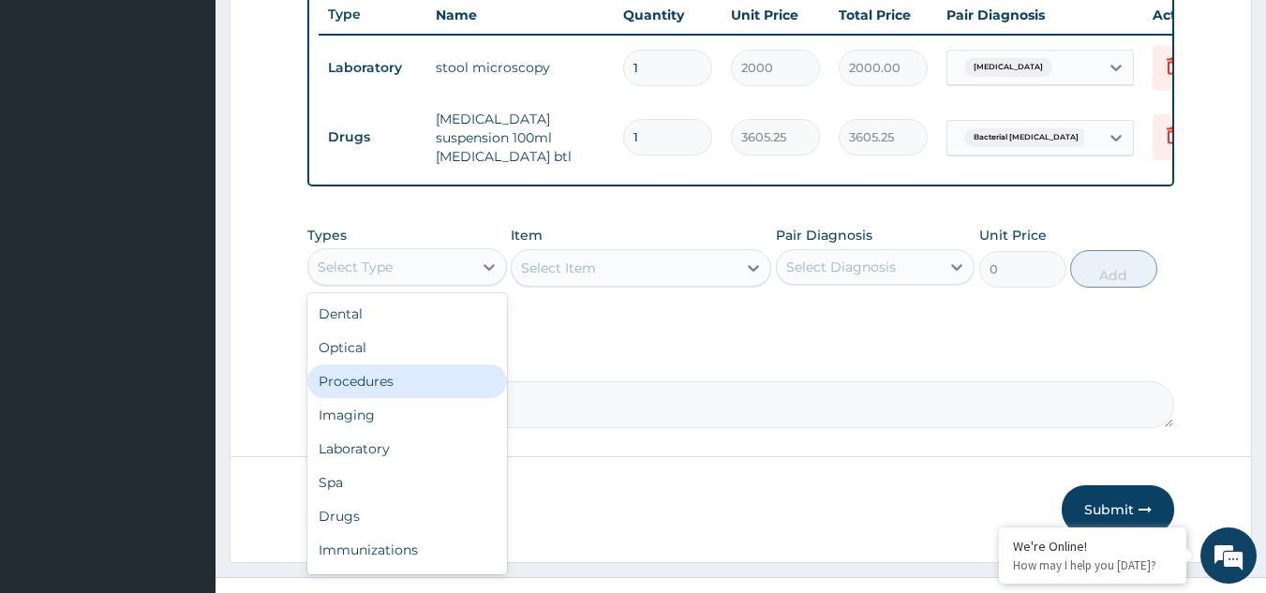
click at [434, 388] on div "Procedures" at bounding box center [407, 382] width 200 height 34
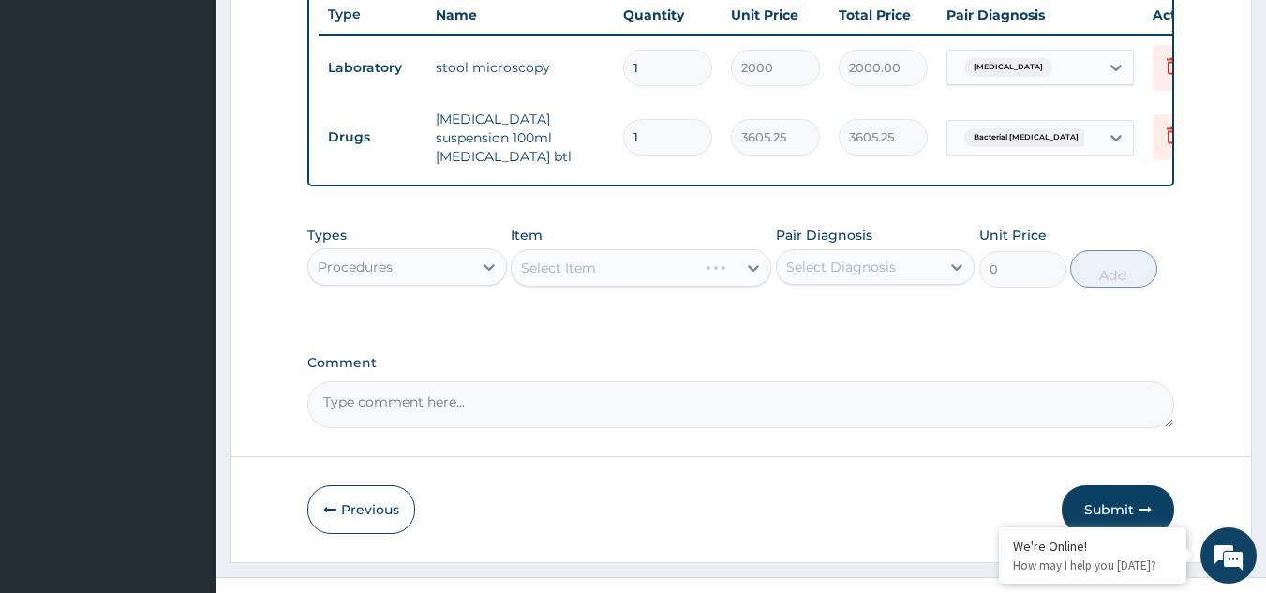
click at [748, 271] on div "Select Item" at bounding box center [641, 267] width 261 height 37
click at [748, 271] on icon at bounding box center [753, 268] width 19 height 19
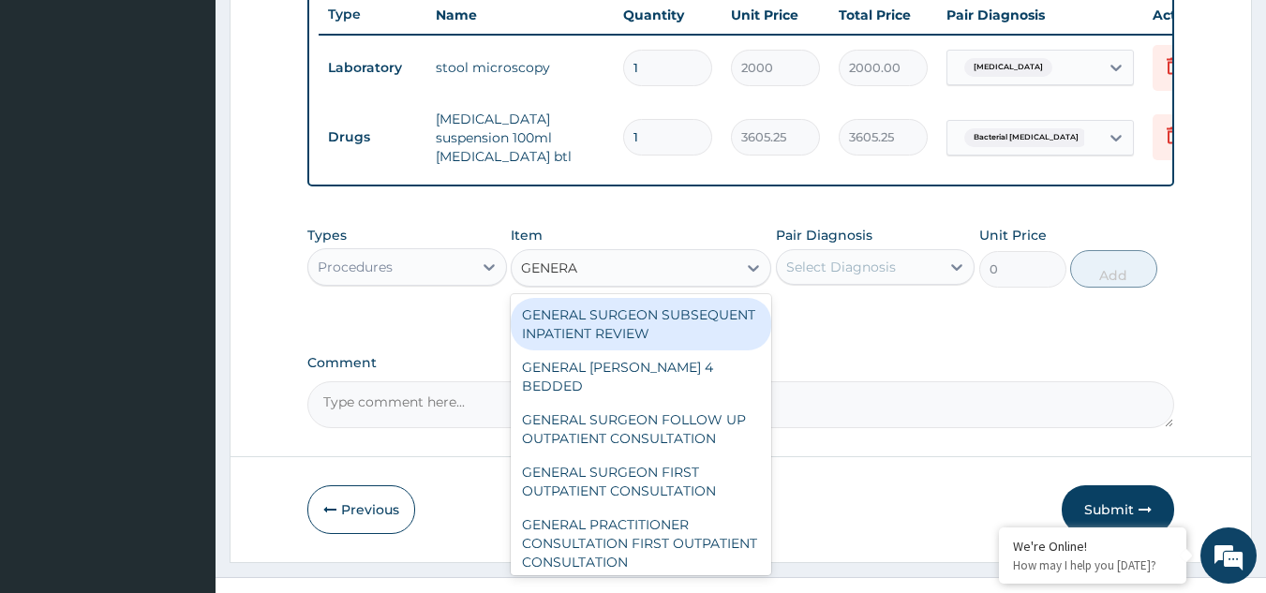
type input "GENERAL"
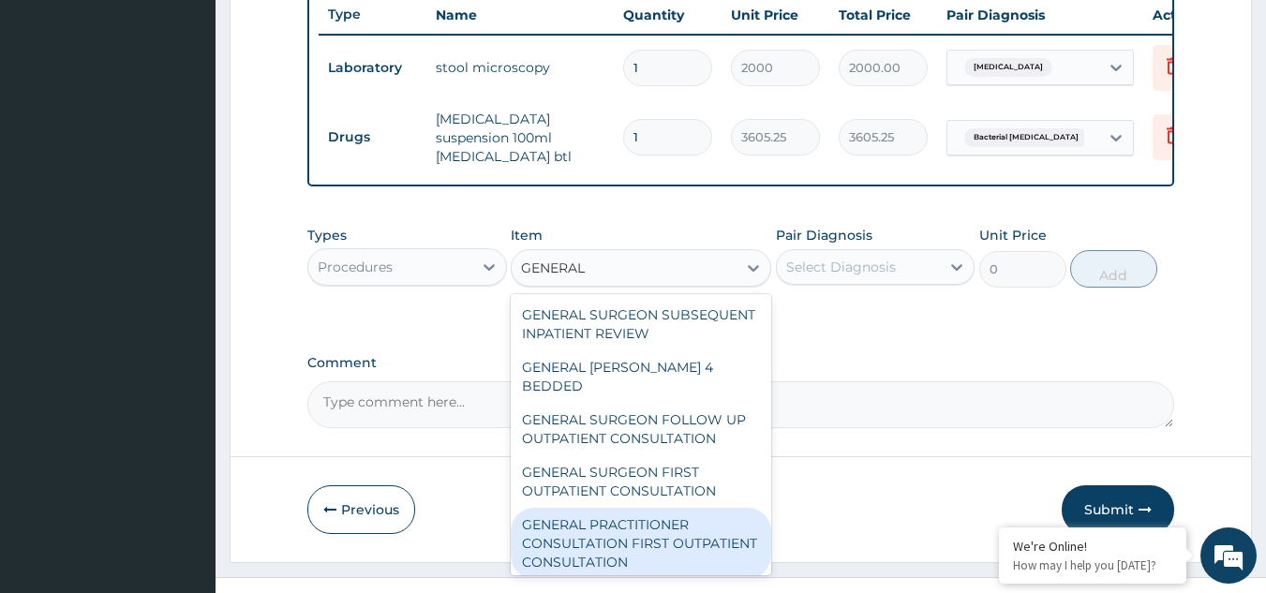
click at [619, 548] on div "GENERAL PRACTITIONER CONSULTATION FIRST OUTPATIENT CONSULTATION" at bounding box center [641, 543] width 261 height 71
type input "3000"
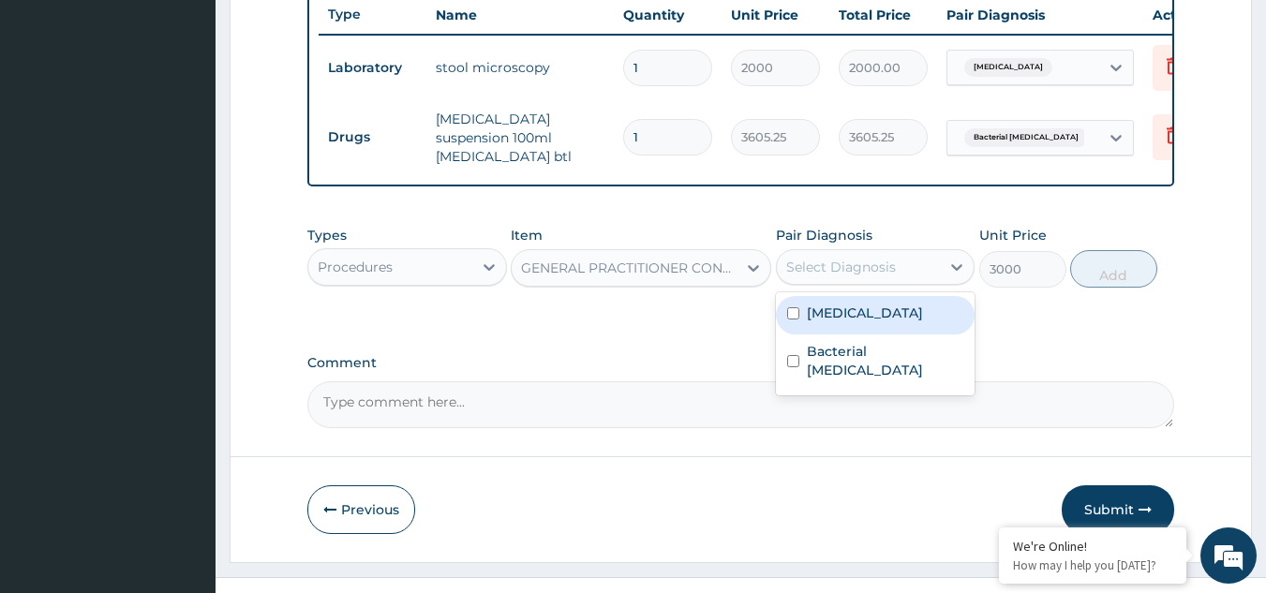
click at [911, 274] on div "Select Diagnosis" at bounding box center [859, 267] width 164 height 30
click at [883, 322] on label "Gastroenteritis" at bounding box center [865, 313] width 116 height 19
checkbox input "true"
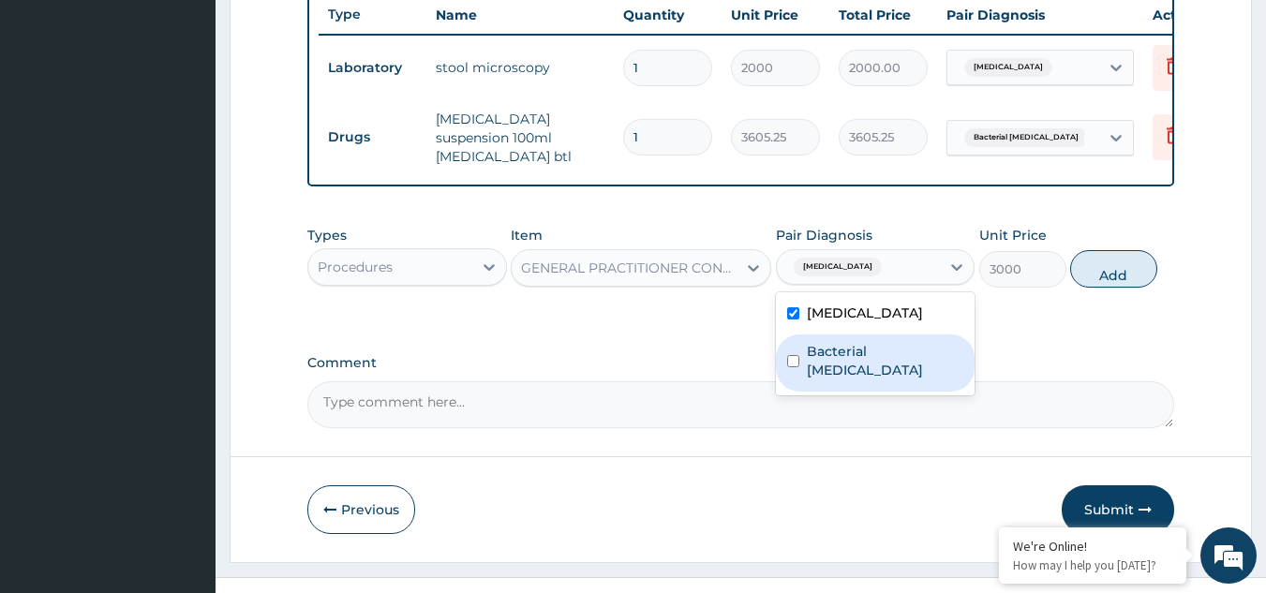
click at [865, 367] on div "Bacterial pyuria" at bounding box center [876, 363] width 200 height 57
checkbox input "true"
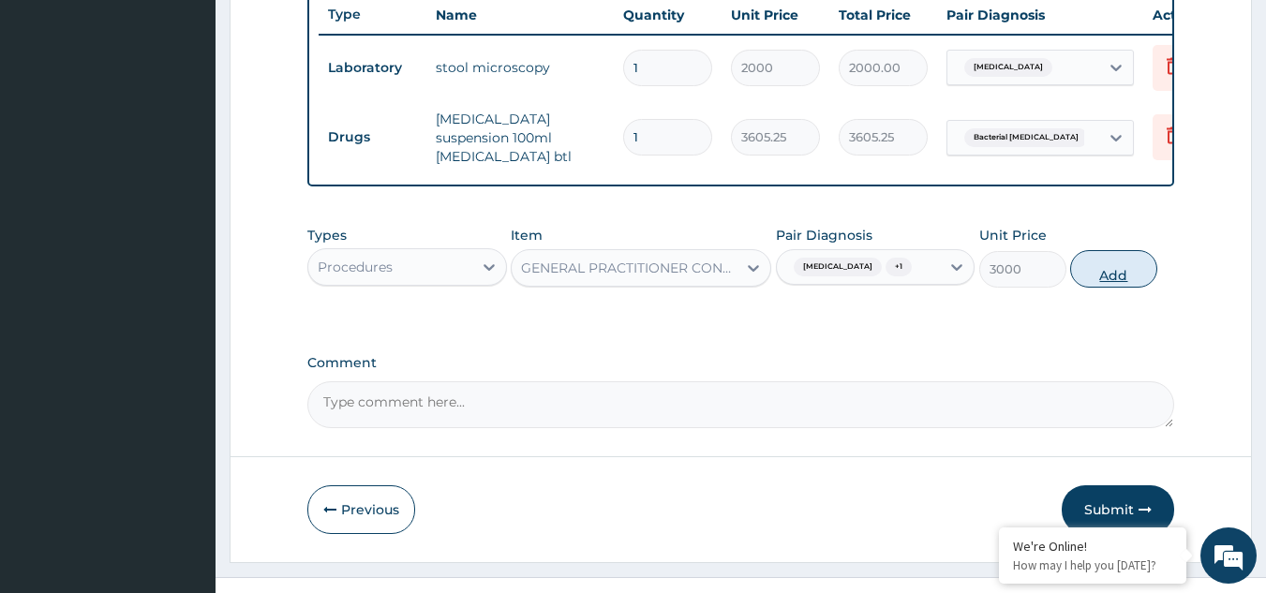
click at [1087, 270] on button "Add" at bounding box center [1113, 268] width 87 height 37
type input "0"
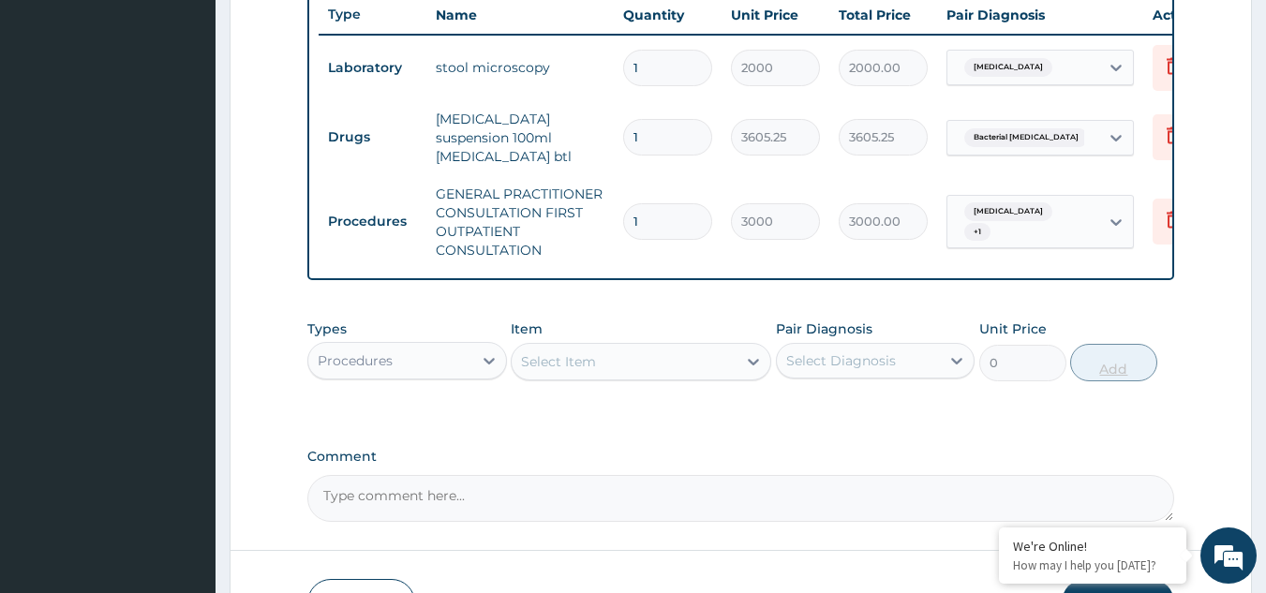
scroll to position [842, 0]
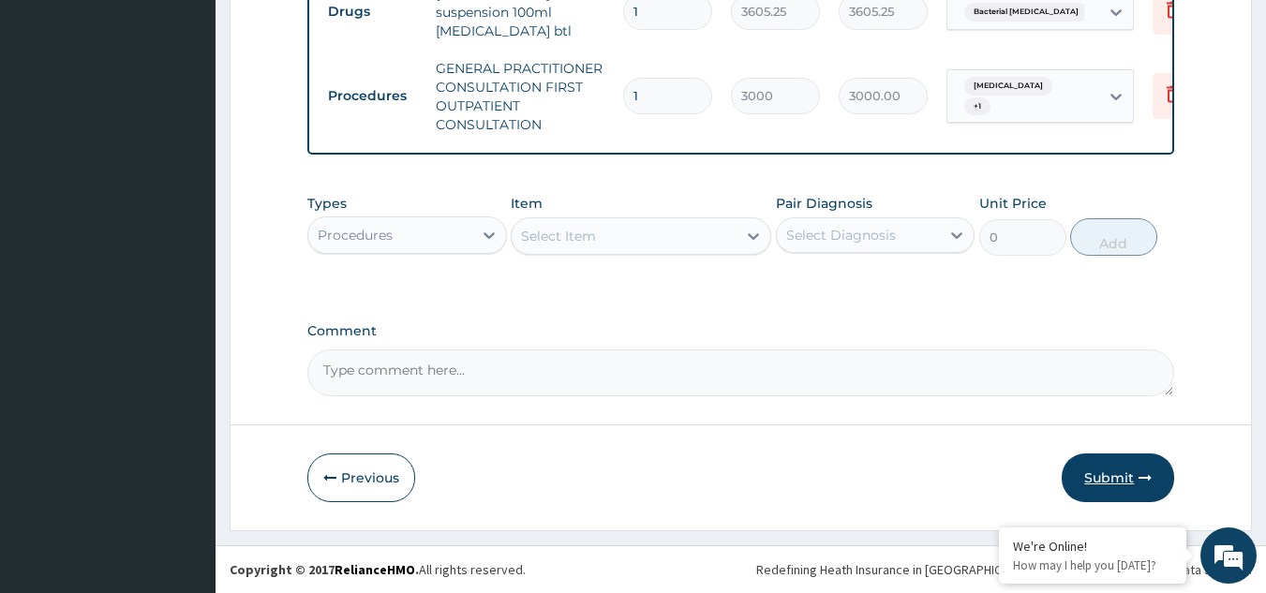
click at [1120, 467] on button "Submit" at bounding box center [1118, 478] width 112 height 49
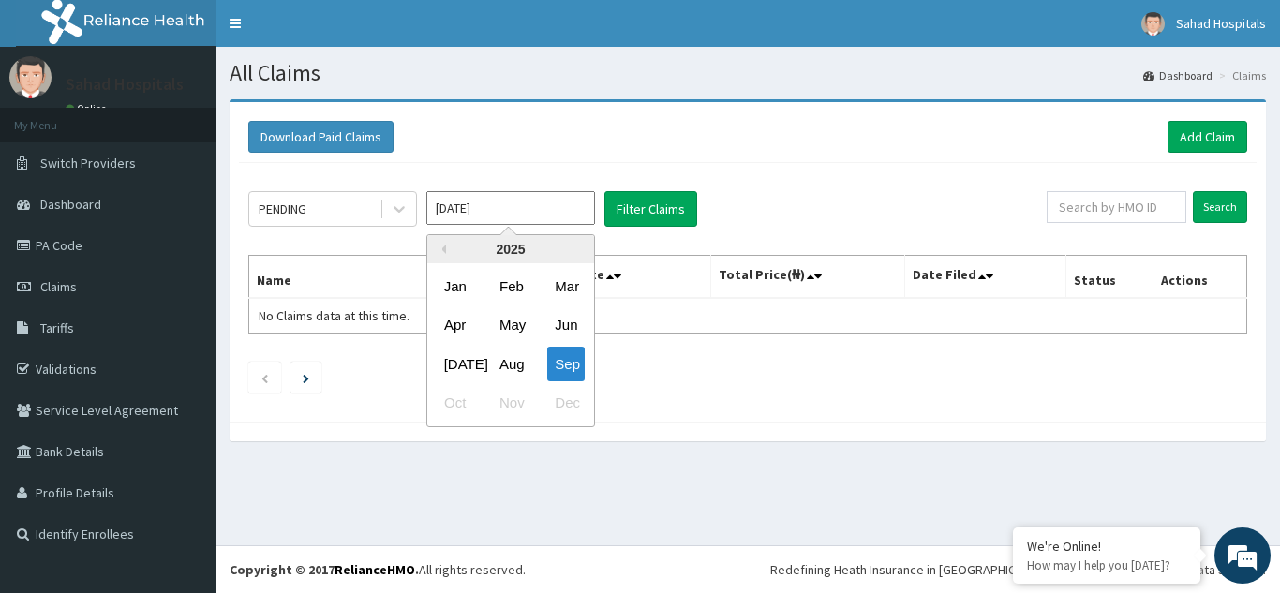
click at [532, 216] on input "[DATE]" at bounding box center [510, 208] width 169 height 34
click at [511, 356] on div "Aug" at bounding box center [510, 364] width 37 height 35
type input "[DATE]"
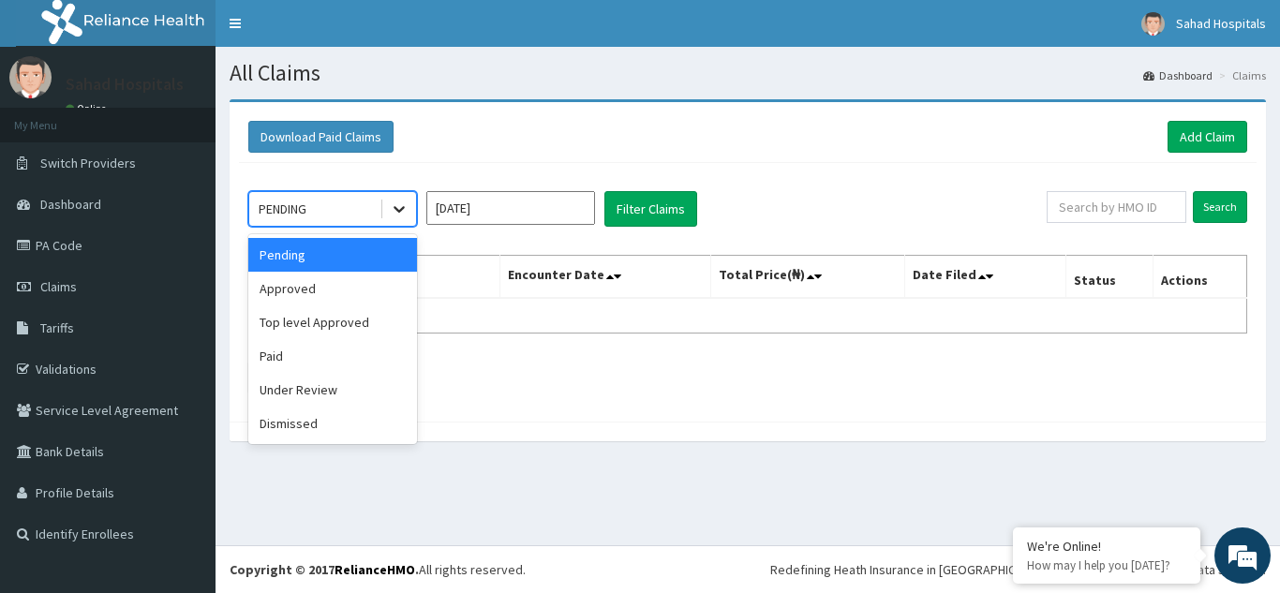
click at [407, 216] on icon at bounding box center [399, 209] width 19 height 19
click at [347, 291] on div "Approved" at bounding box center [332, 289] width 169 height 34
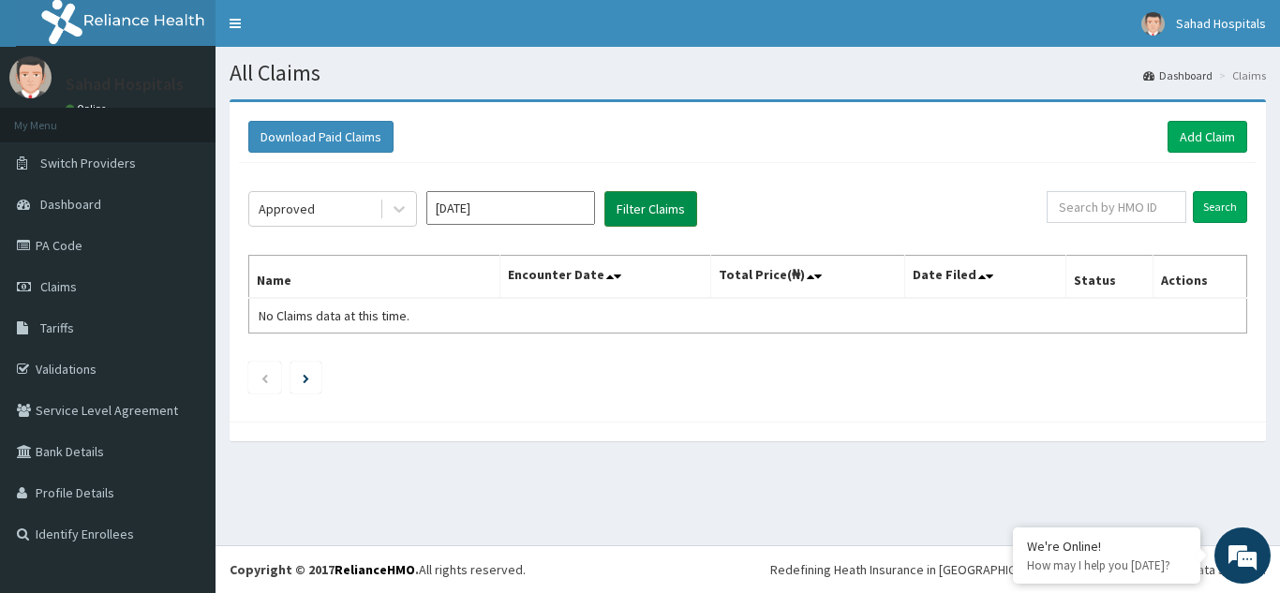
click at [624, 198] on button "Filter Claims" at bounding box center [651, 209] width 93 height 36
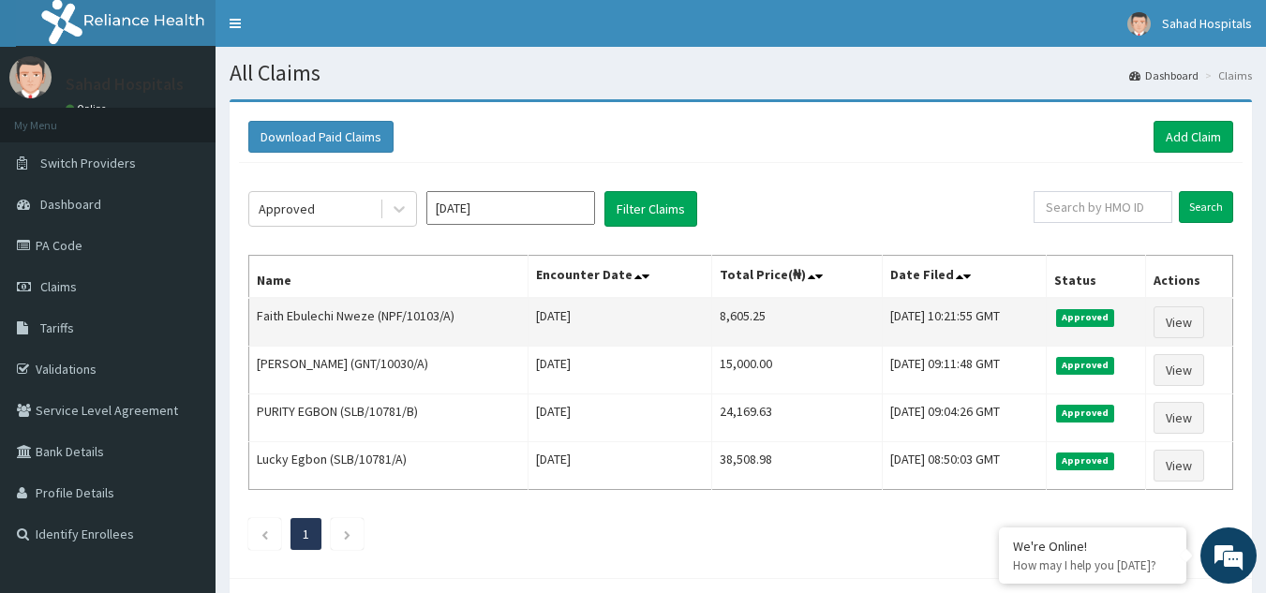
click at [711, 317] on td "8,605.25" at bounding box center [796, 322] width 171 height 49
drag, startPoint x: 691, startPoint y: 314, endPoint x: 795, endPoint y: 312, distance: 104.1
click at [795, 312] on td "8,605.25" at bounding box center [796, 322] width 171 height 49
copy td "8,605.25"
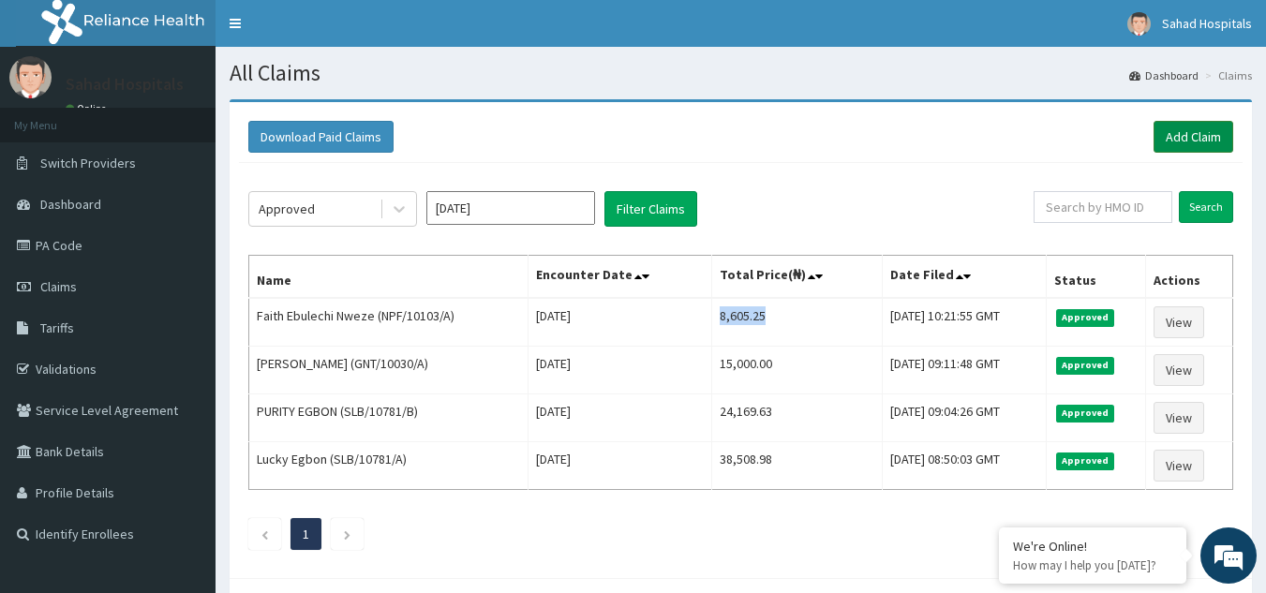
click at [1206, 128] on link "Add Claim" at bounding box center [1194, 137] width 80 height 32
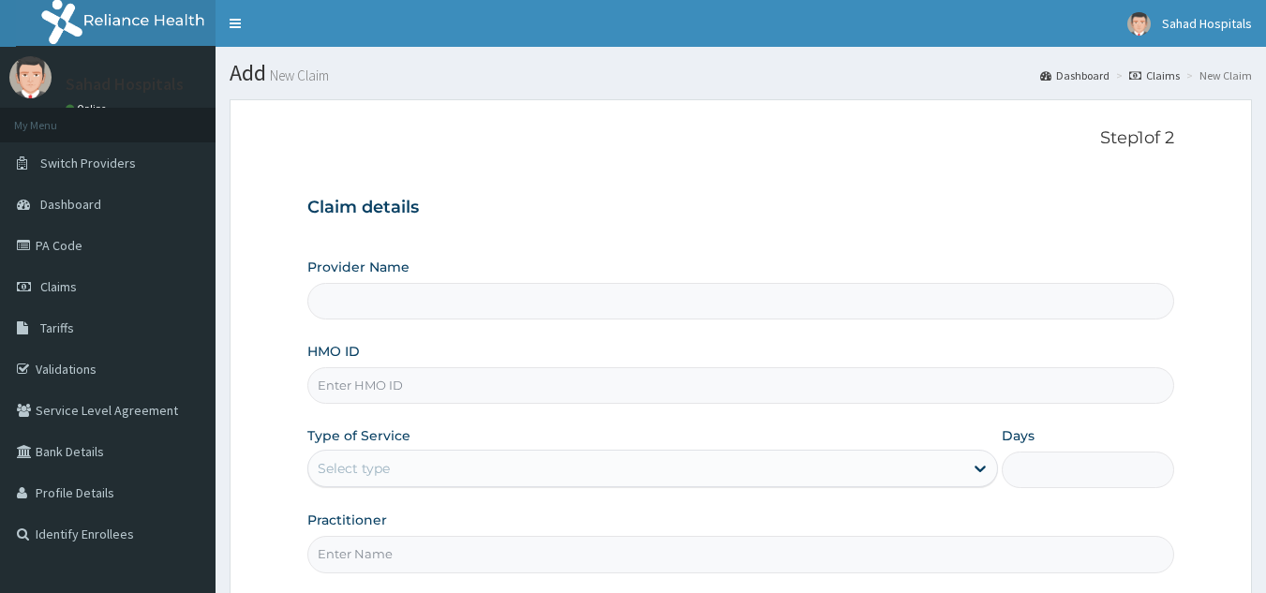
type input "Sahad Hospitals"
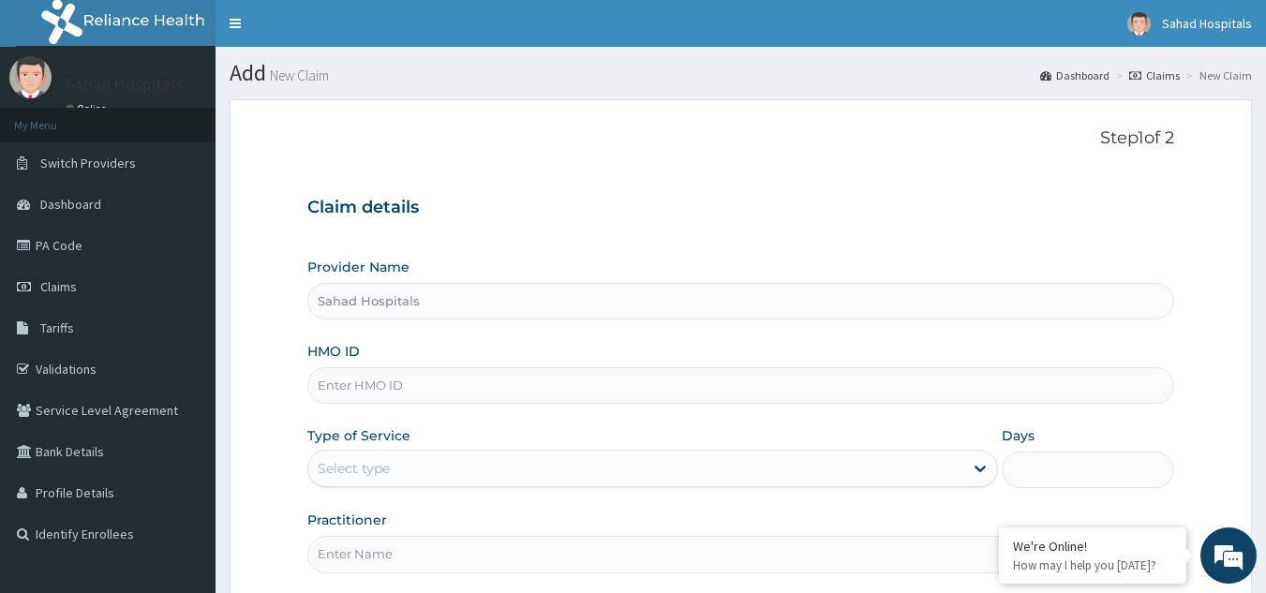
click at [635, 383] on input "HMO ID" at bounding box center [741, 385] width 868 height 37
paste input "SUT/10162/C"
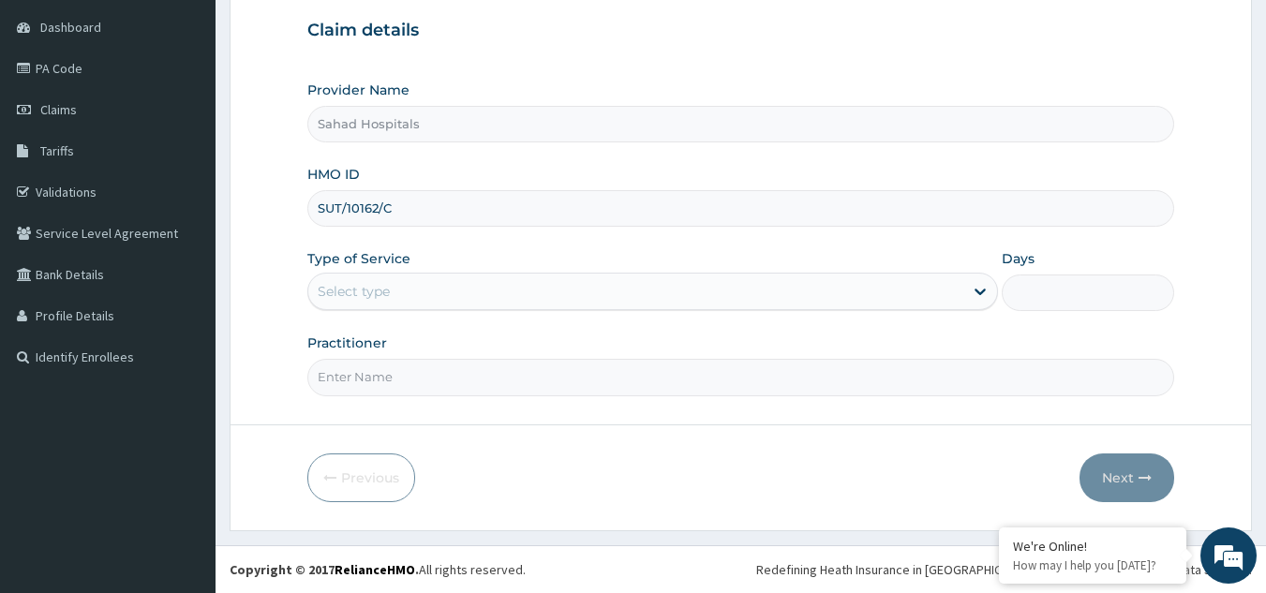
type input "SUT/10162/C"
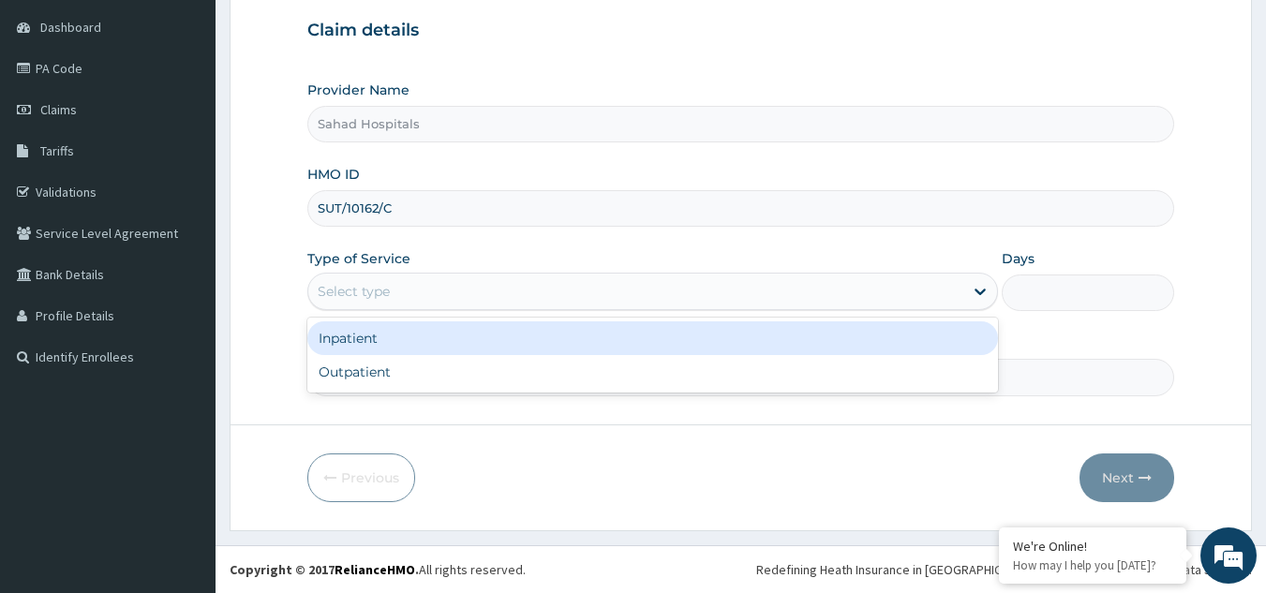
click at [611, 283] on div "Select type" at bounding box center [635, 291] width 655 height 30
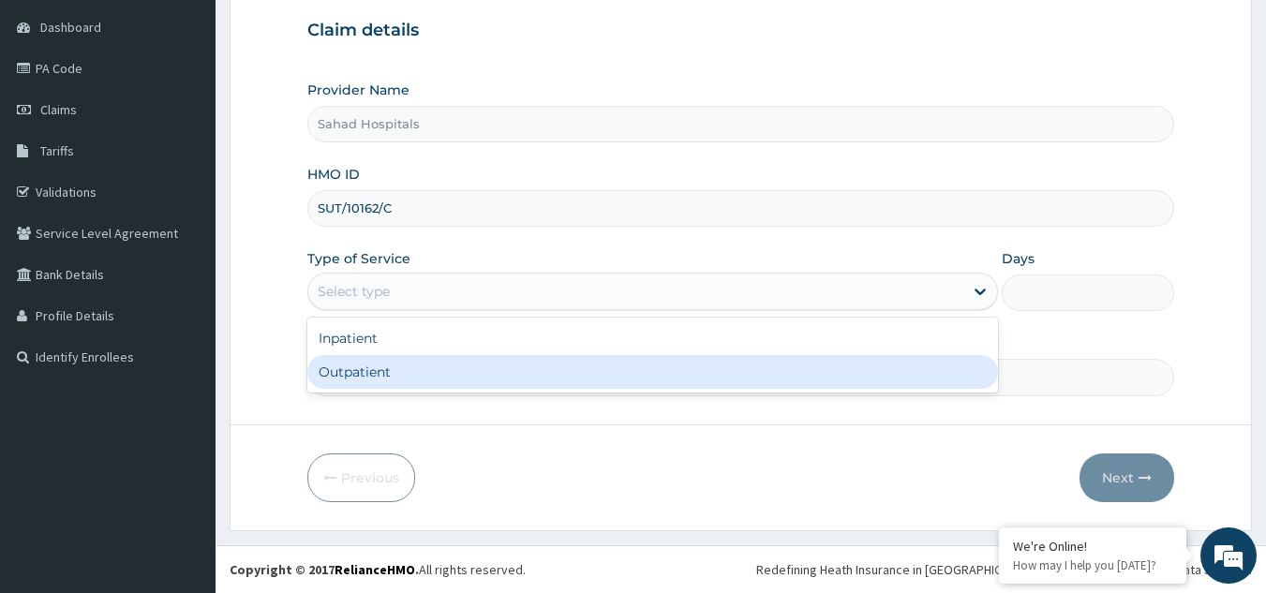
click at [452, 388] on div "Outpatient" at bounding box center [652, 372] width 691 height 34
type input "1"
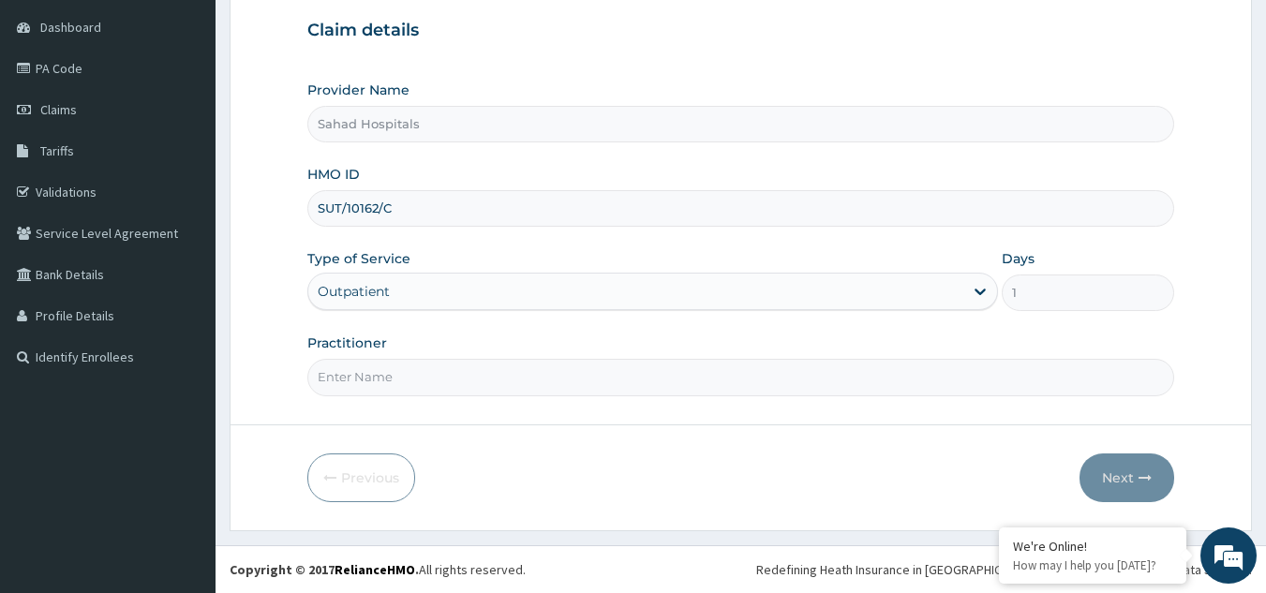
click at [452, 388] on input "Practitioner" at bounding box center [741, 377] width 868 height 37
type input "GP"
click at [1119, 473] on button "Next" at bounding box center [1127, 478] width 95 height 49
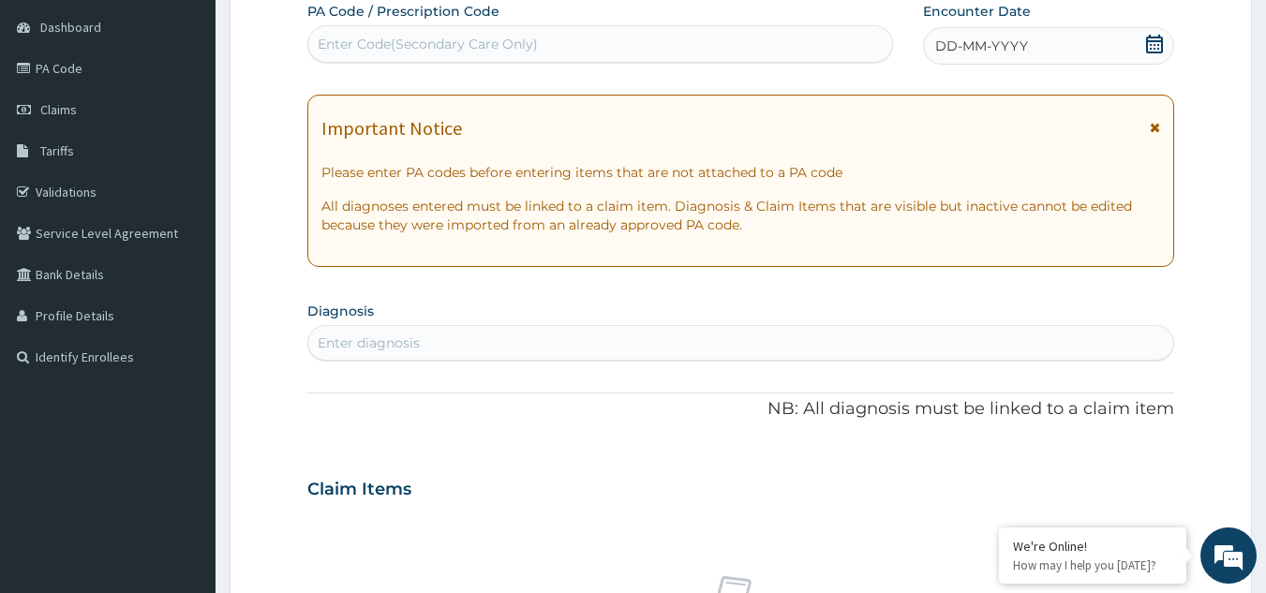
click at [764, 51] on div "Enter Code(Secondary Care Only)" at bounding box center [600, 44] width 585 height 30
paste input "PA/70C7FF"
type input "PA/70C7FF"
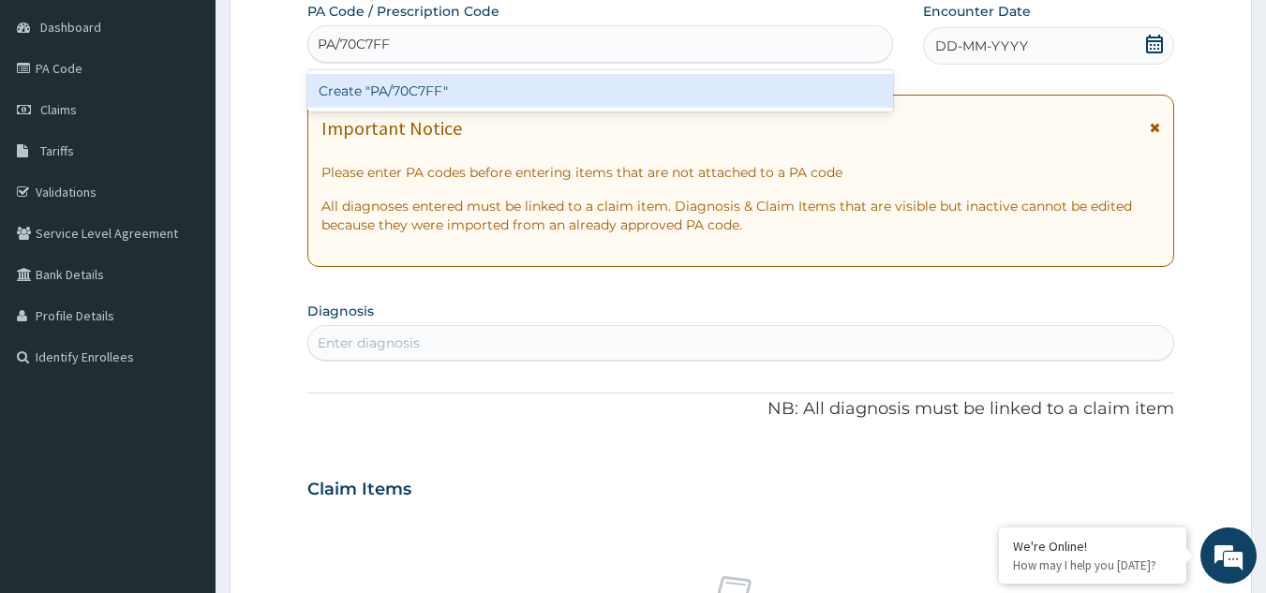
click at [404, 95] on div "Create "PA/70C7FF"" at bounding box center [600, 91] width 587 height 34
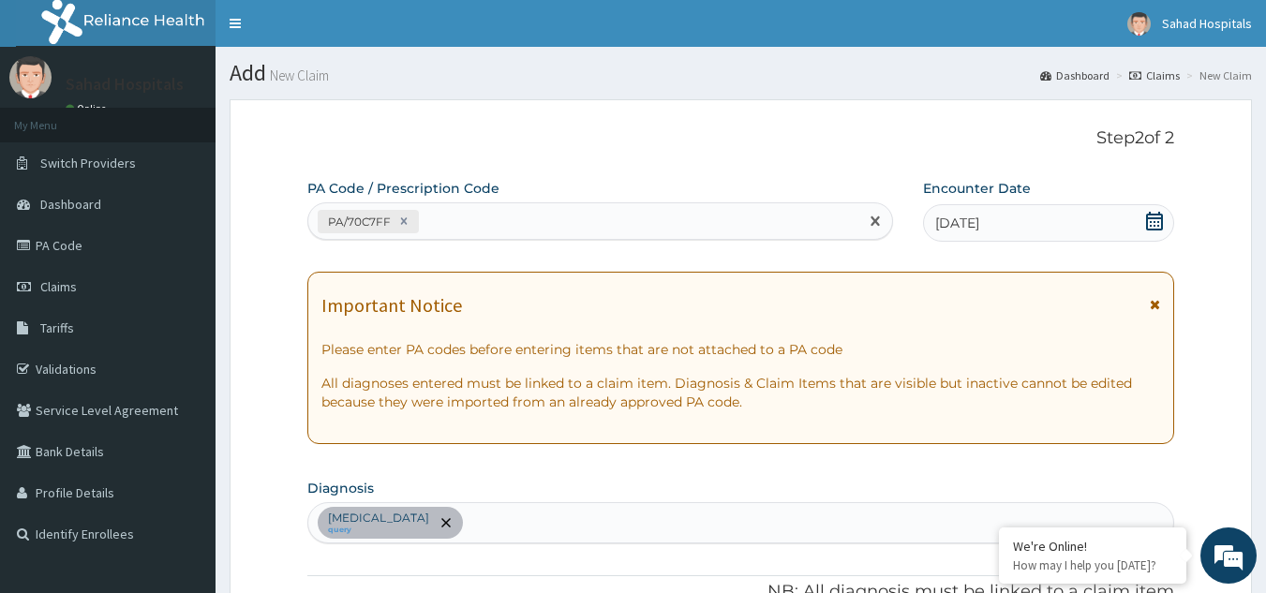
click at [614, 211] on div "PA/70C7FF" at bounding box center [583, 221] width 551 height 31
paste input "PA/FF6455"
type input "PA/FF6455"
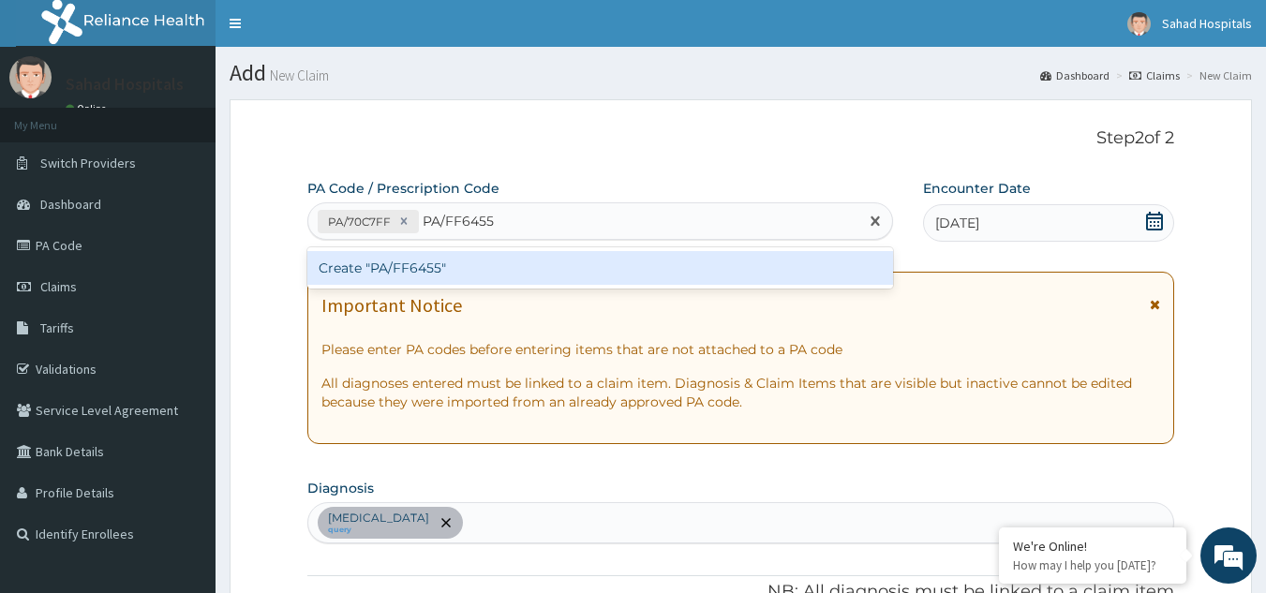
click at [474, 275] on div "Create "PA/FF6455"" at bounding box center [600, 268] width 587 height 34
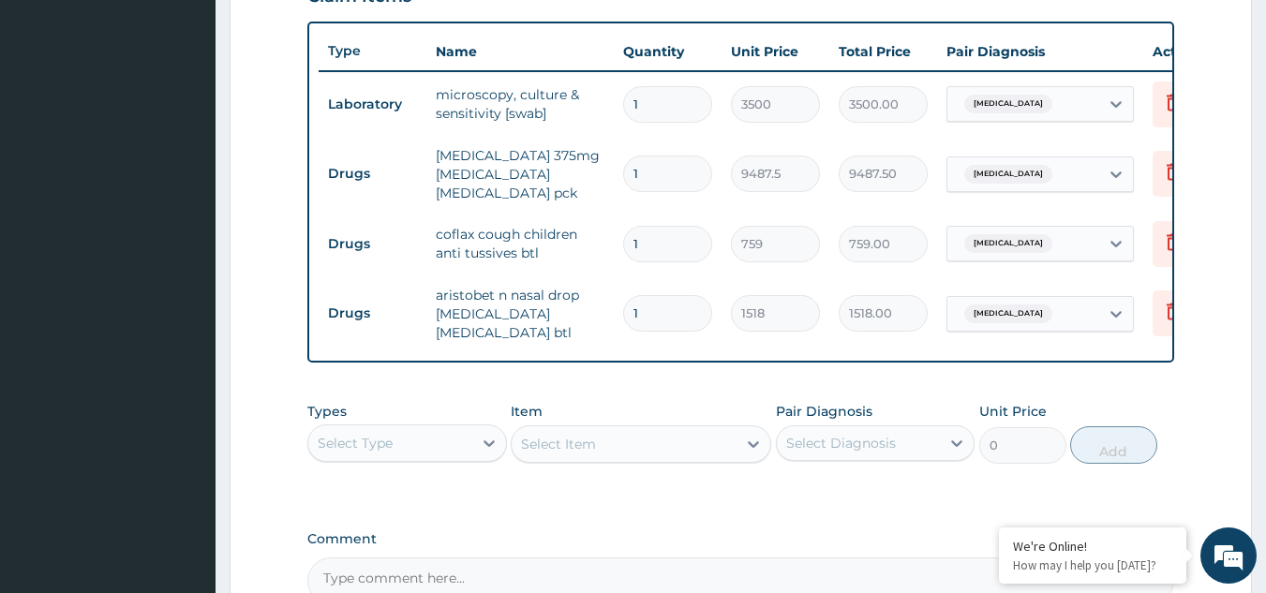
scroll to position [678, 0]
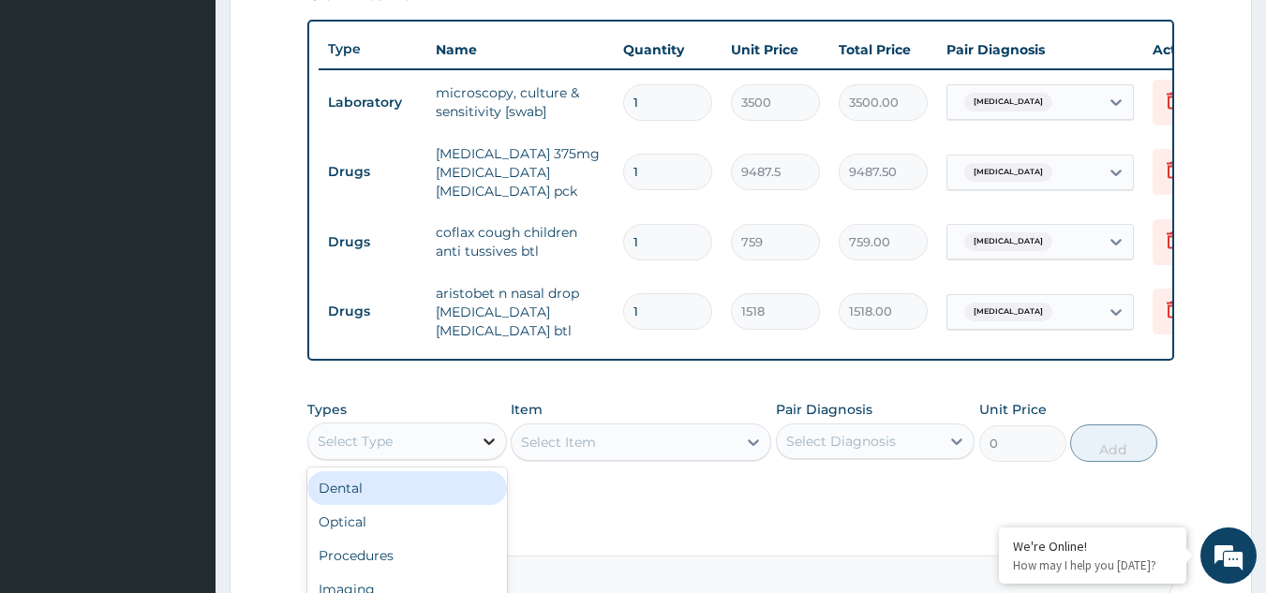
click at [488, 451] on icon at bounding box center [489, 441] width 19 height 19
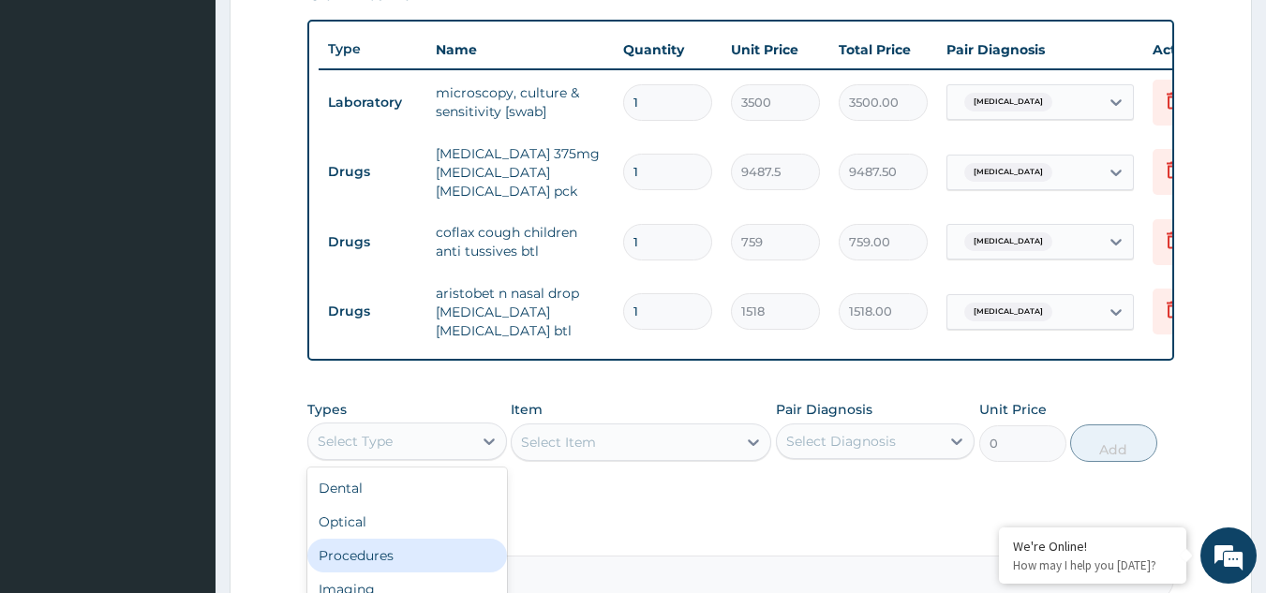
click at [416, 565] on div "Procedures" at bounding box center [407, 556] width 200 height 34
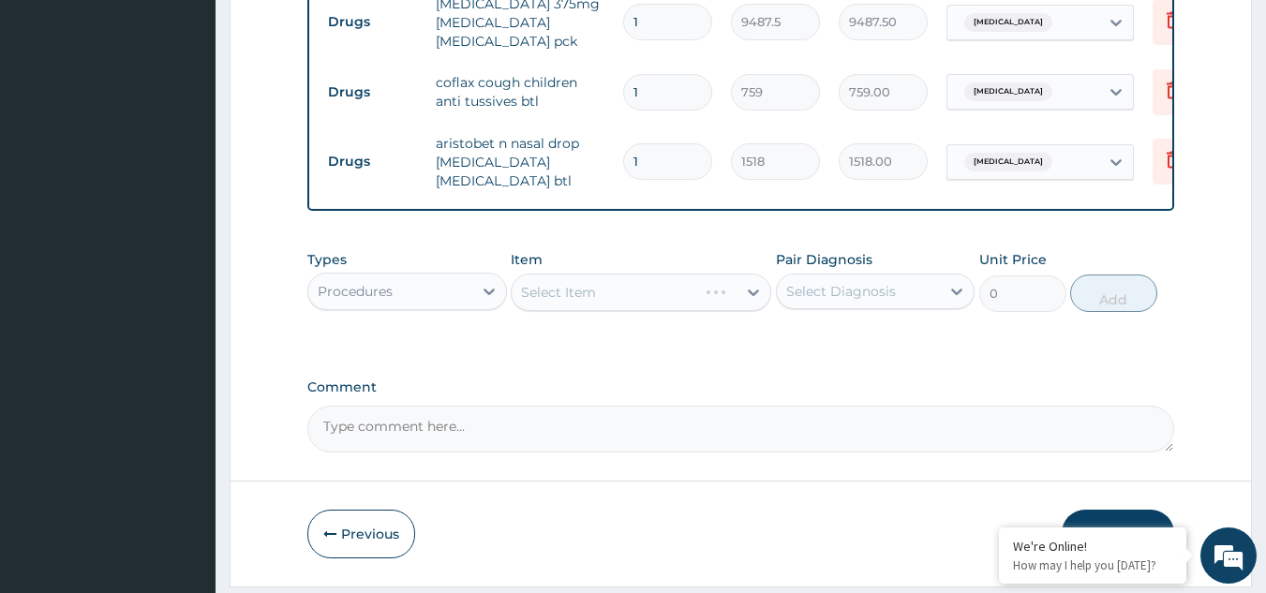
scroll to position [898, 0]
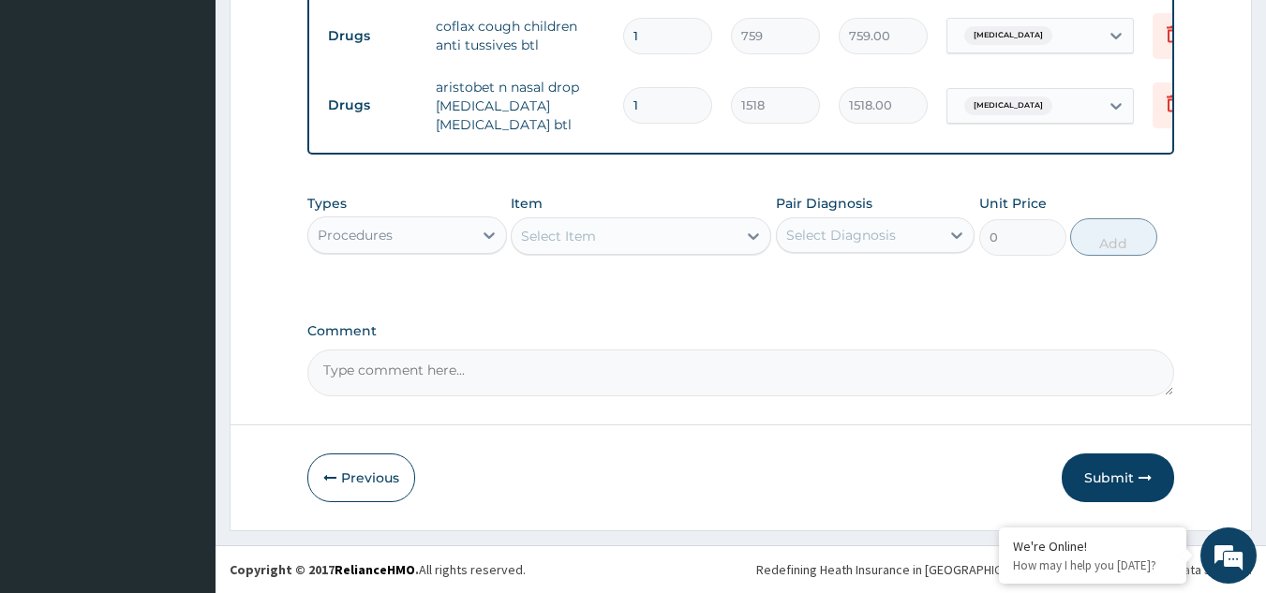
click at [595, 237] on div "Select Item" at bounding box center [558, 236] width 75 height 19
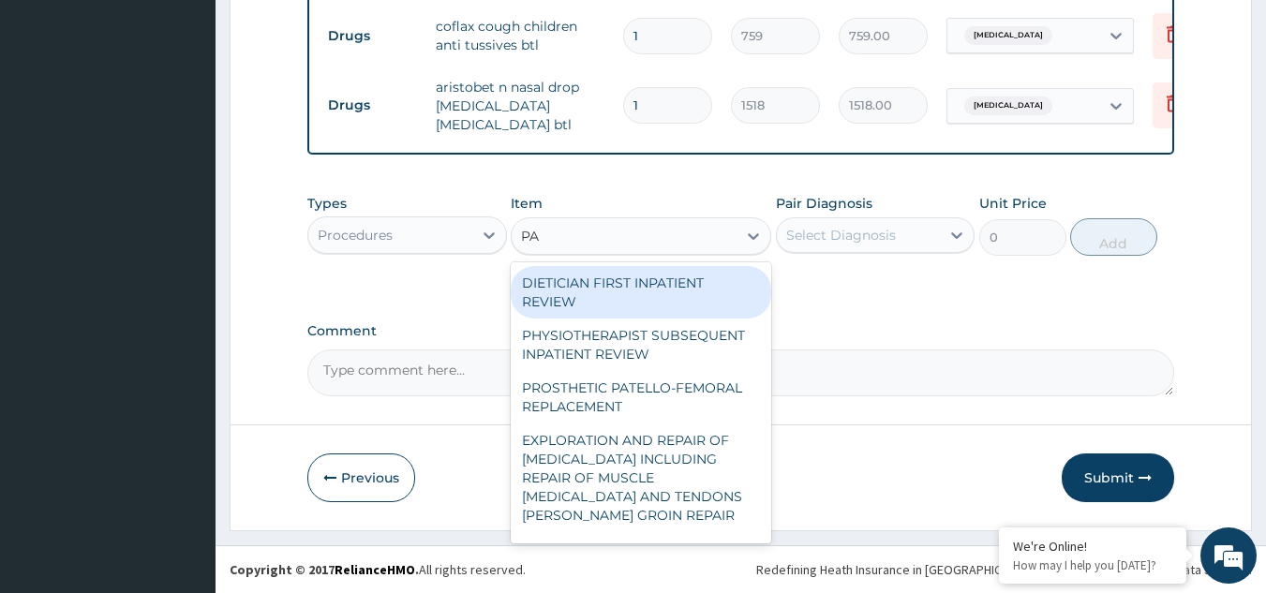
type input "PAE"
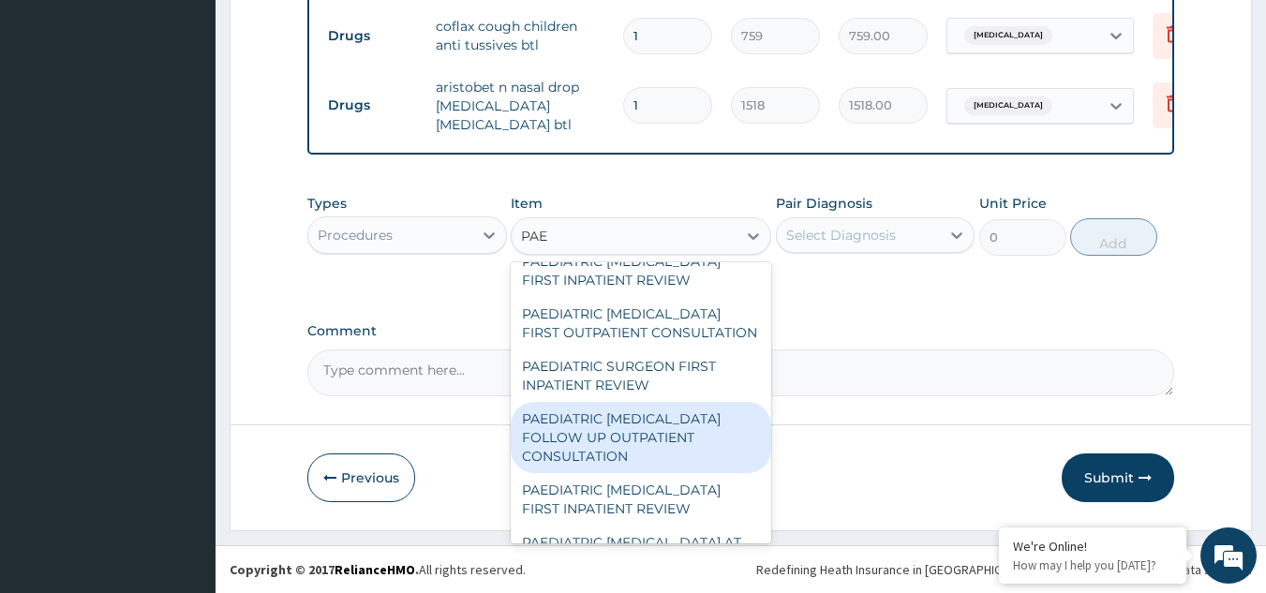
scroll to position [0, 0]
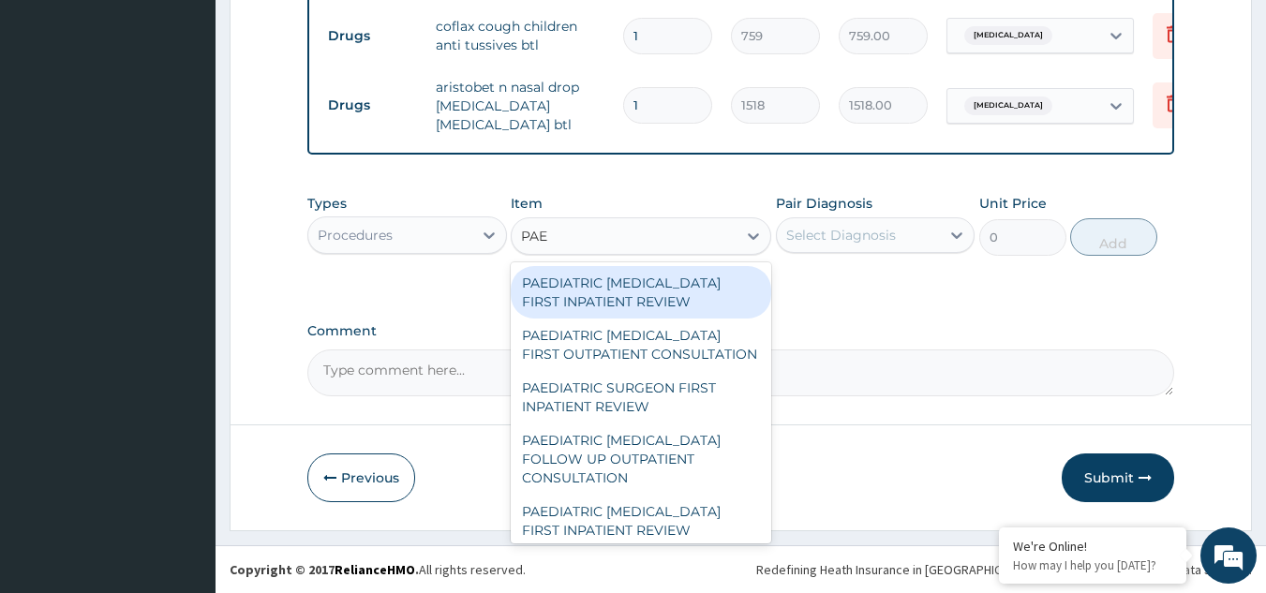
click at [718, 288] on div "PAEDIATRIC [MEDICAL_DATA] FIRST INPATIENT REVIEW" at bounding box center [641, 292] width 261 height 52
type input "13000"
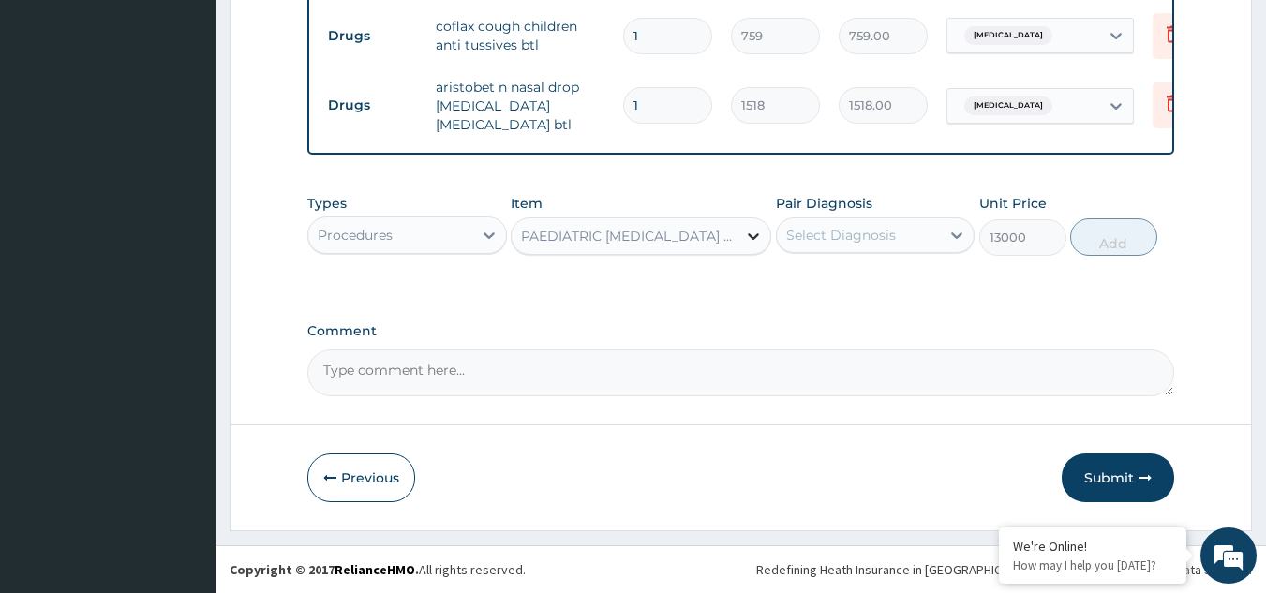
click at [739, 237] on div at bounding box center [754, 236] width 34 height 34
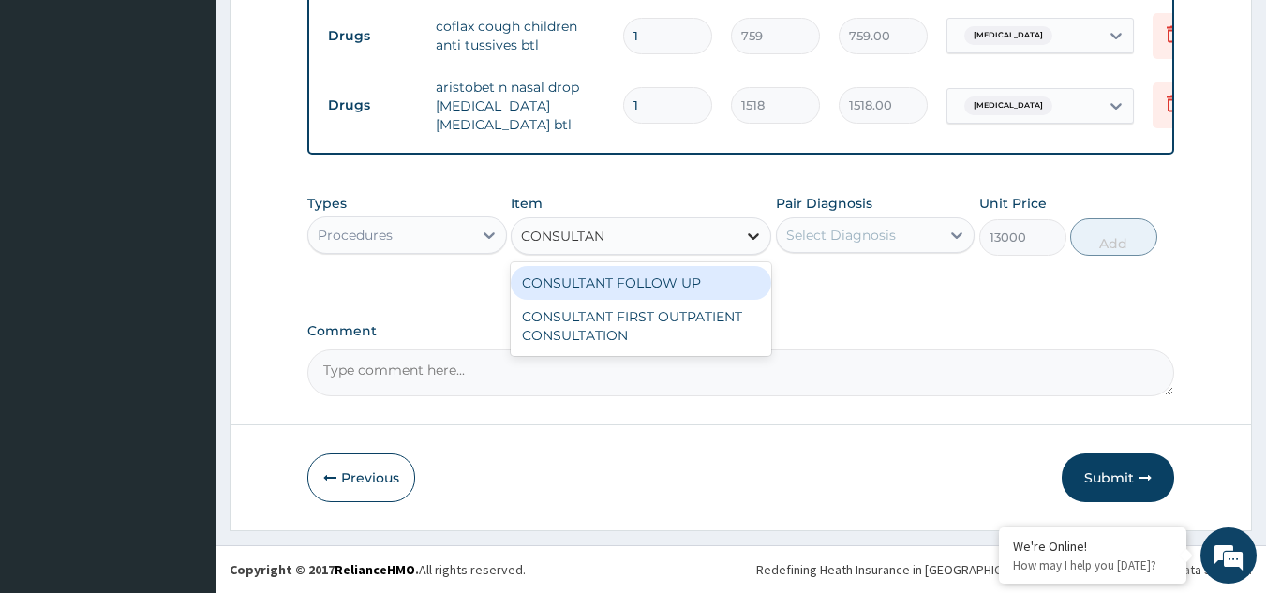
type input "CONSULTANT"
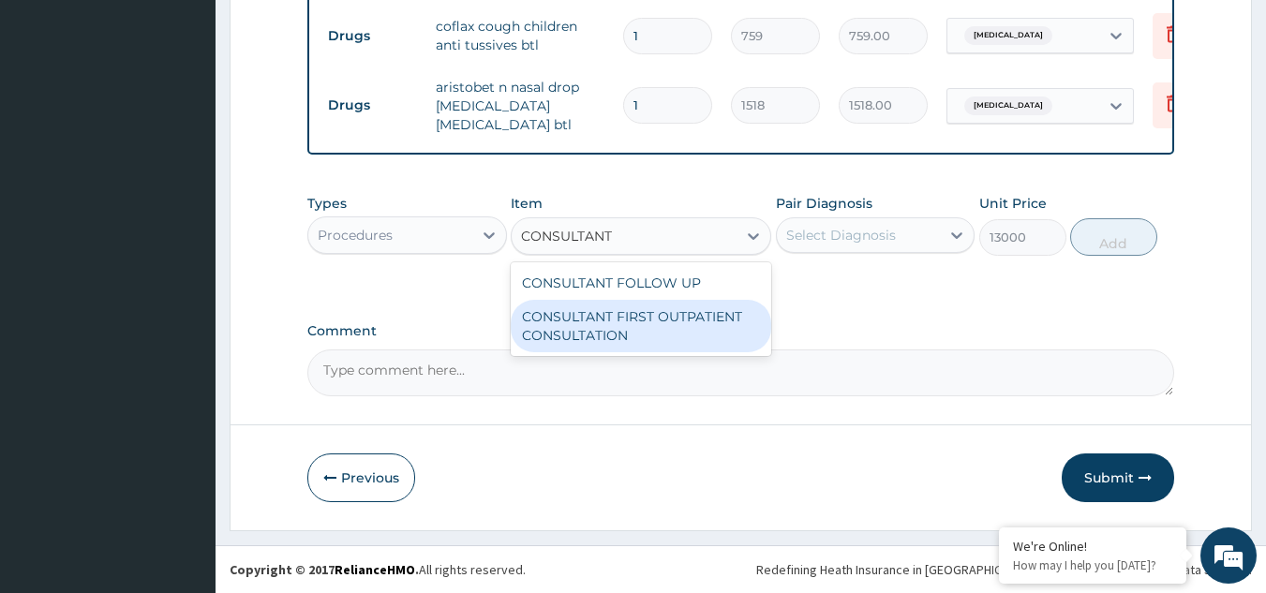
click at [721, 319] on div "CONSULTANT FIRST OUTPATIENT CONSULTATION" at bounding box center [641, 326] width 261 height 52
type input "15000"
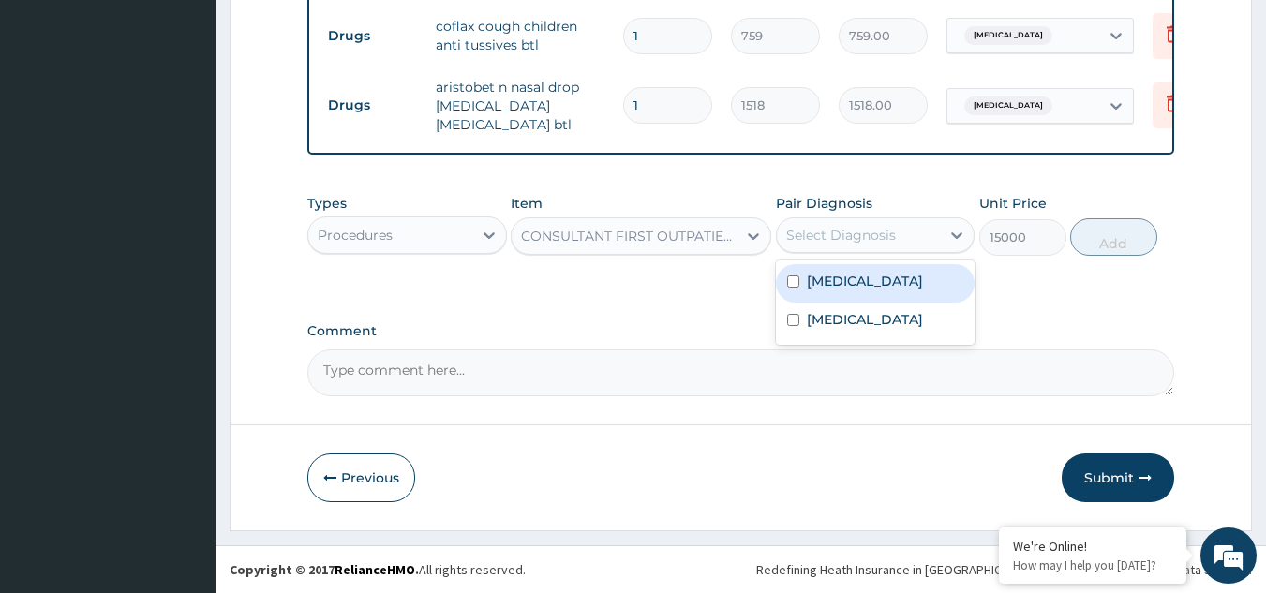
click at [846, 230] on div "Select Diagnosis" at bounding box center [841, 235] width 110 height 19
click at [829, 291] on div "[MEDICAL_DATA]" at bounding box center [876, 283] width 200 height 38
checkbox input "true"
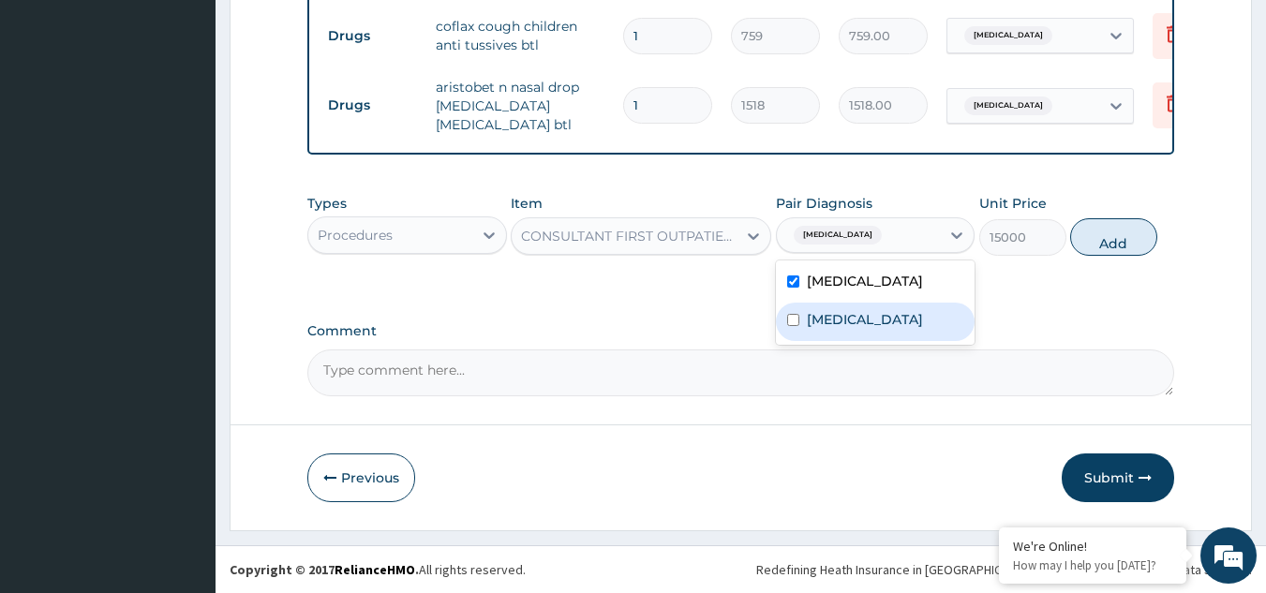
click at [820, 325] on label "[MEDICAL_DATA]" at bounding box center [865, 319] width 116 height 19
checkbox input "true"
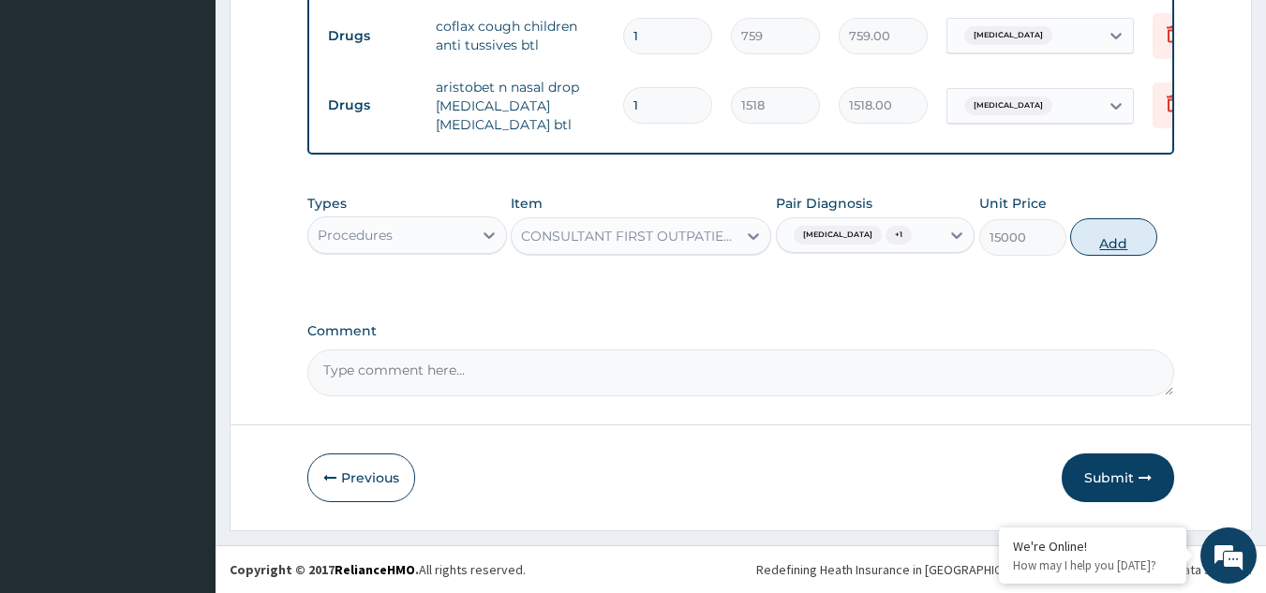
click at [1098, 233] on button "Add" at bounding box center [1113, 236] width 87 height 37
type input "0"
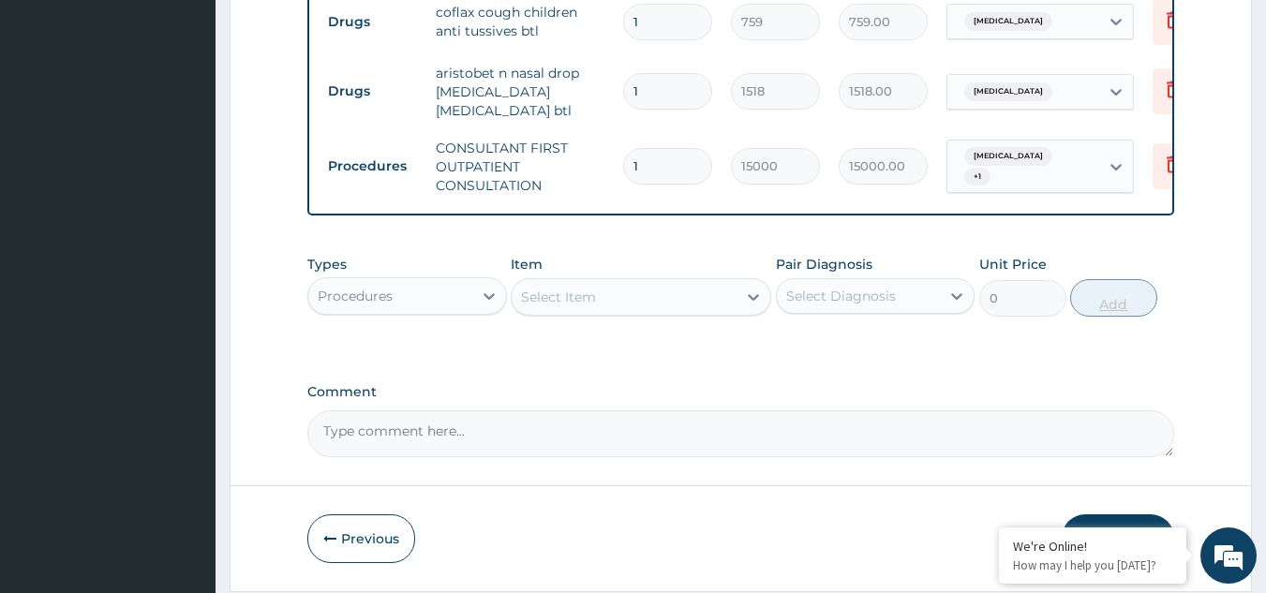
scroll to position [973, 0]
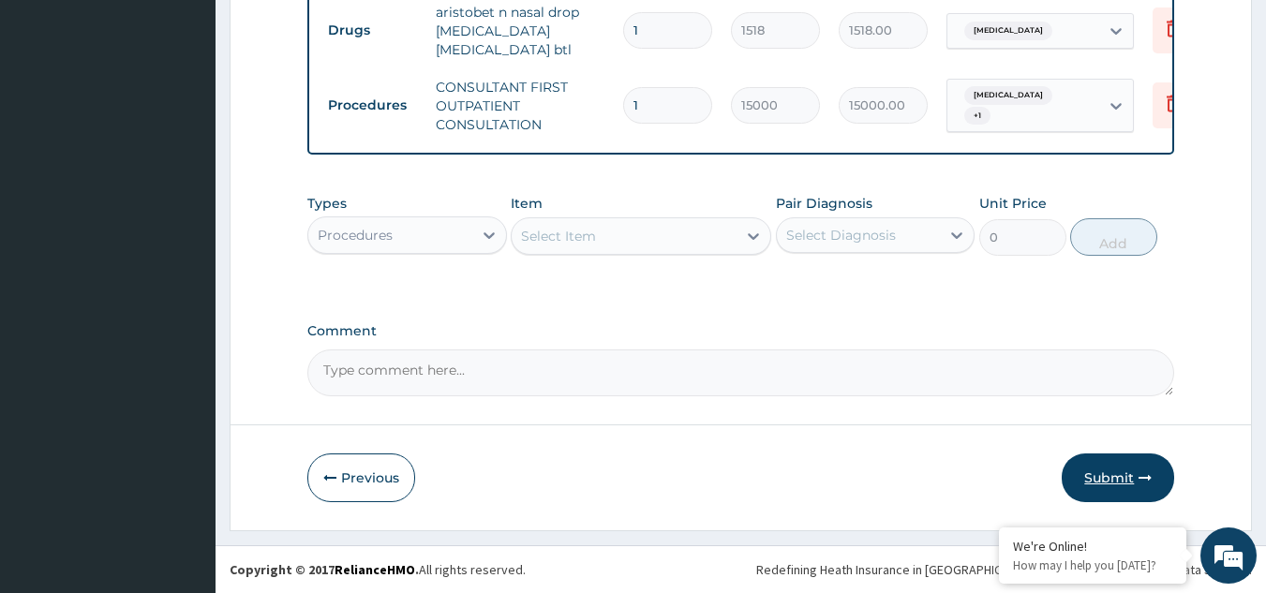
click at [1128, 485] on button "Submit" at bounding box center [1118, 478] width 112 height 49
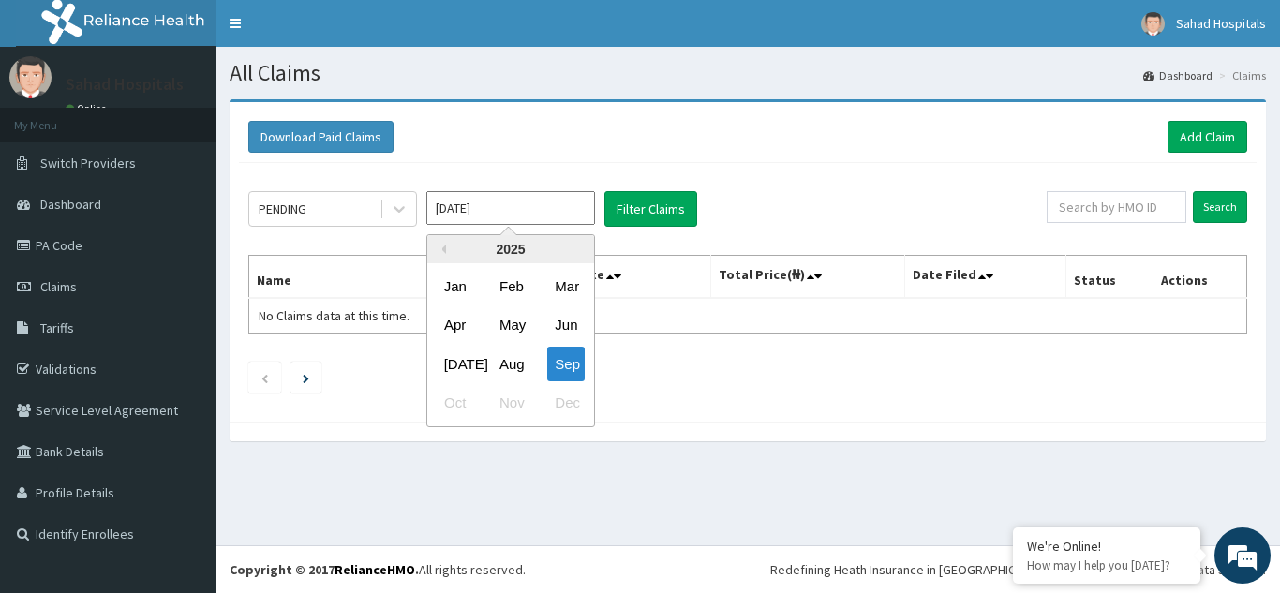
click at [571, 206] on input "[DATE]" at bounding box center [510, 208] width 169 height 34
click at [515, 366] on div "Aug" at bounding box center [510, 364] width 37 height 35
type input "[DATE]"
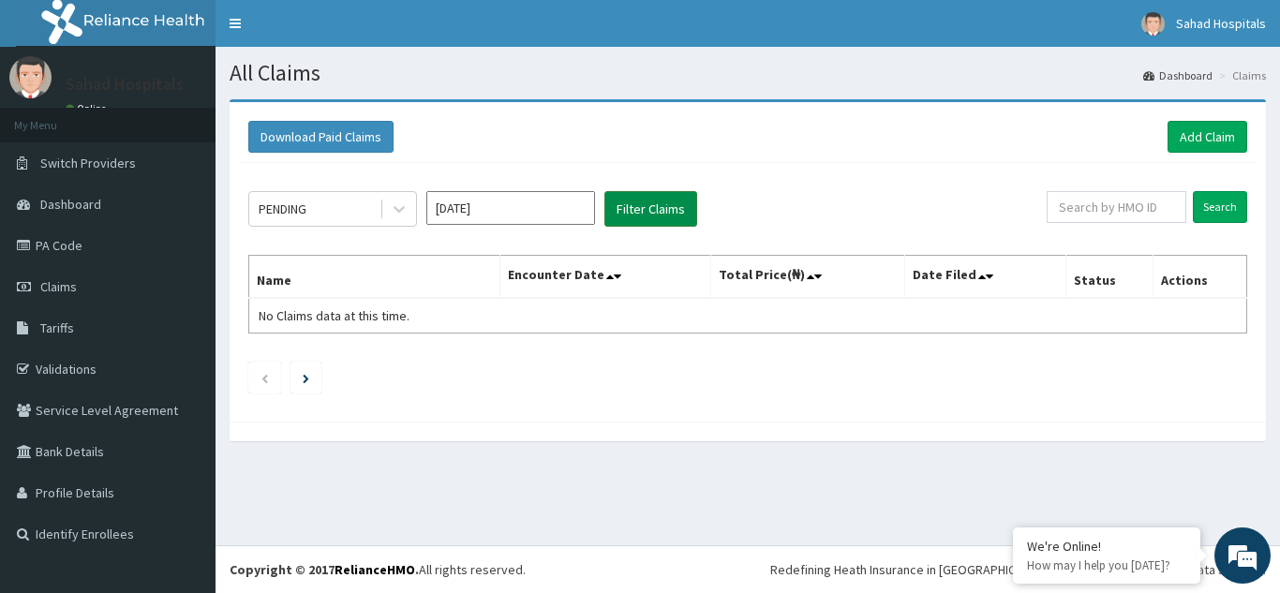
click at [652, 217] on button "Filter Claims" at bounding box center [651, 209] width 93 height 36
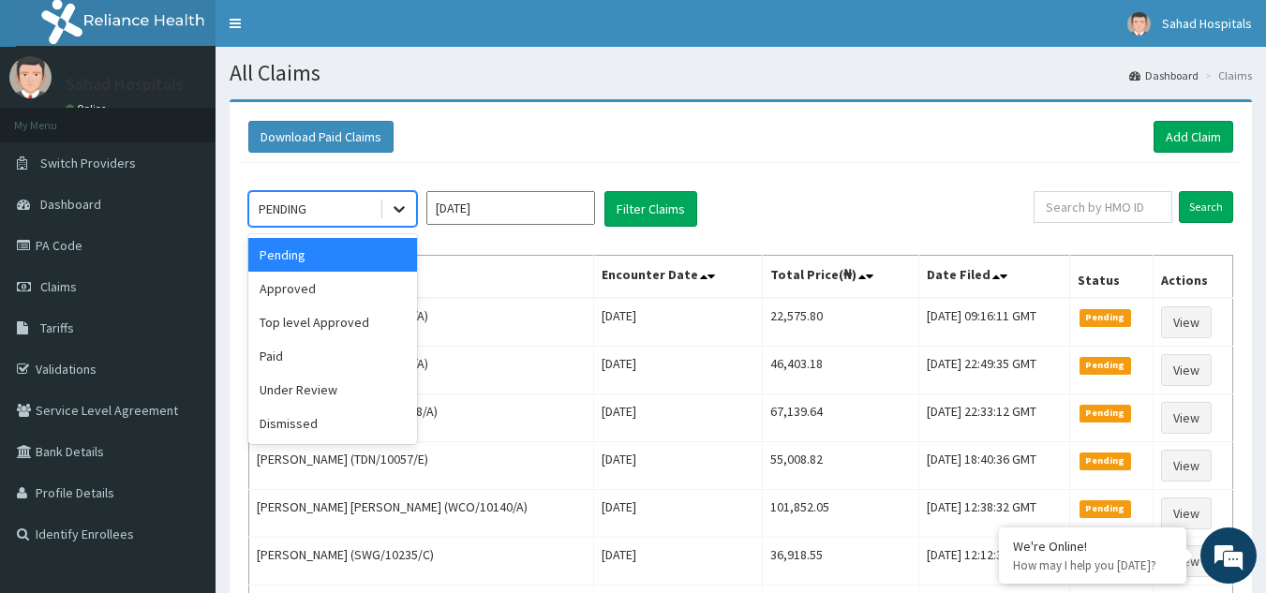
click at [404, 210] on icon at bounding box center [399, 209] width 19 height 19
click at [338, 304] on div "Approved" at bounding box center [332, 289] width 169 height 34
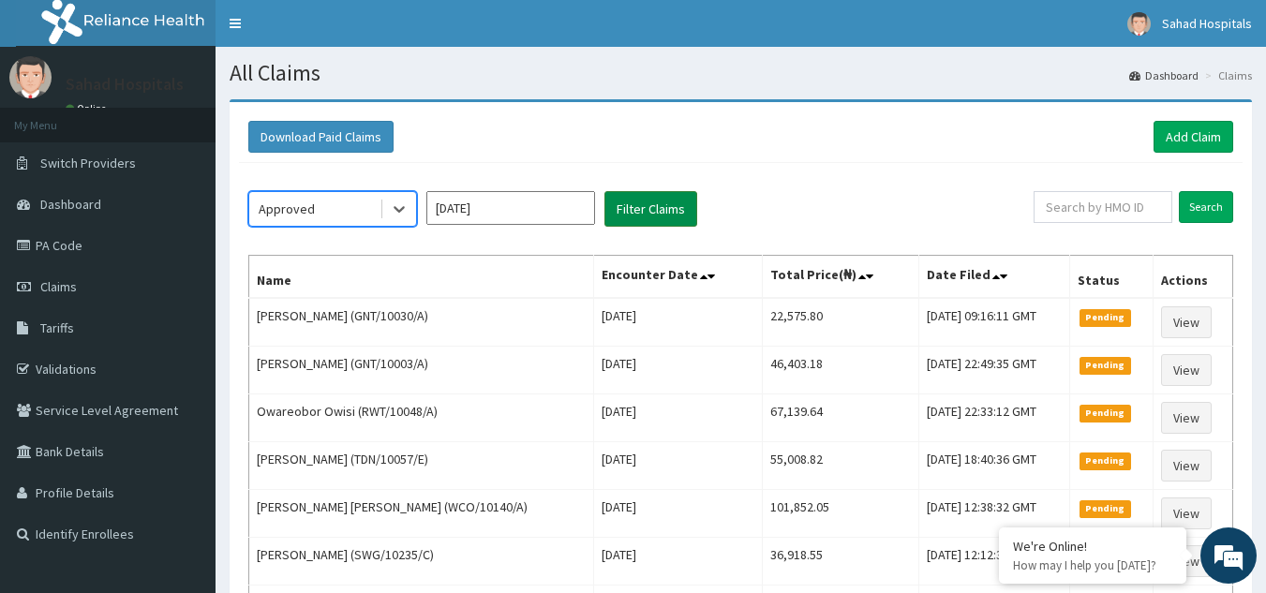
click at [660, 201] on button "Filter Claims" at bounding box center [651, 209] width 93 height 36
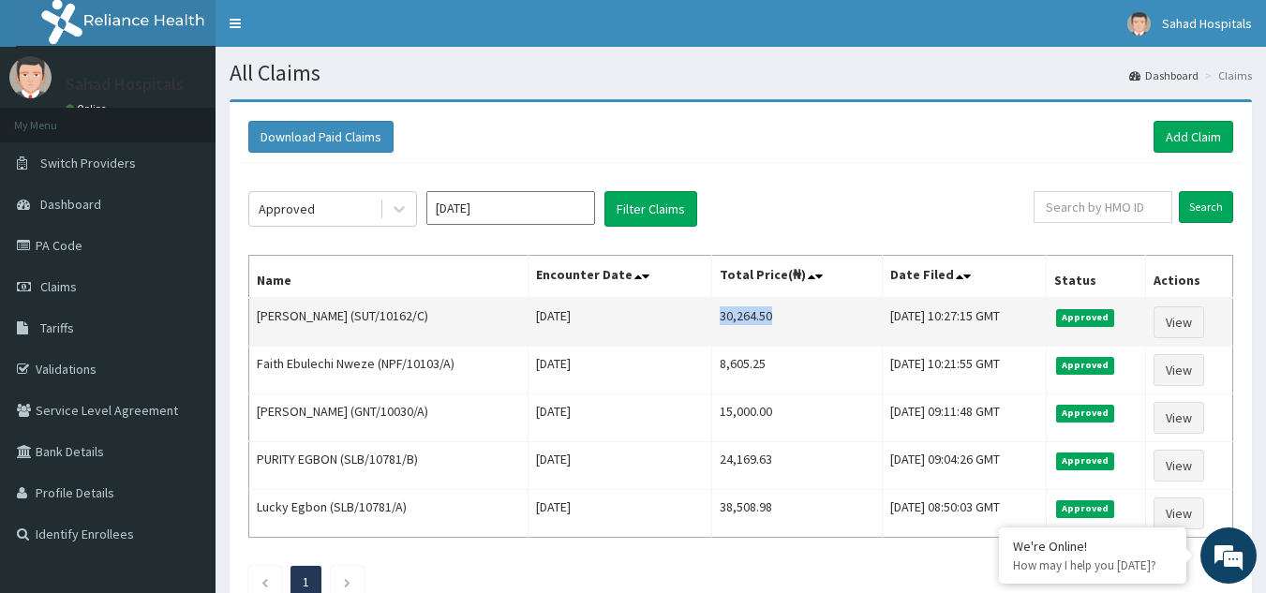
drag, startPoint x: 693, startPoint y: 315, endPoint x: 796, endPoint y: 314, distance: 103.1
click at [796, 314] on td "30,264.50" at bounding box center [796, 322] width 171 height 49
copy td "30,264.50"
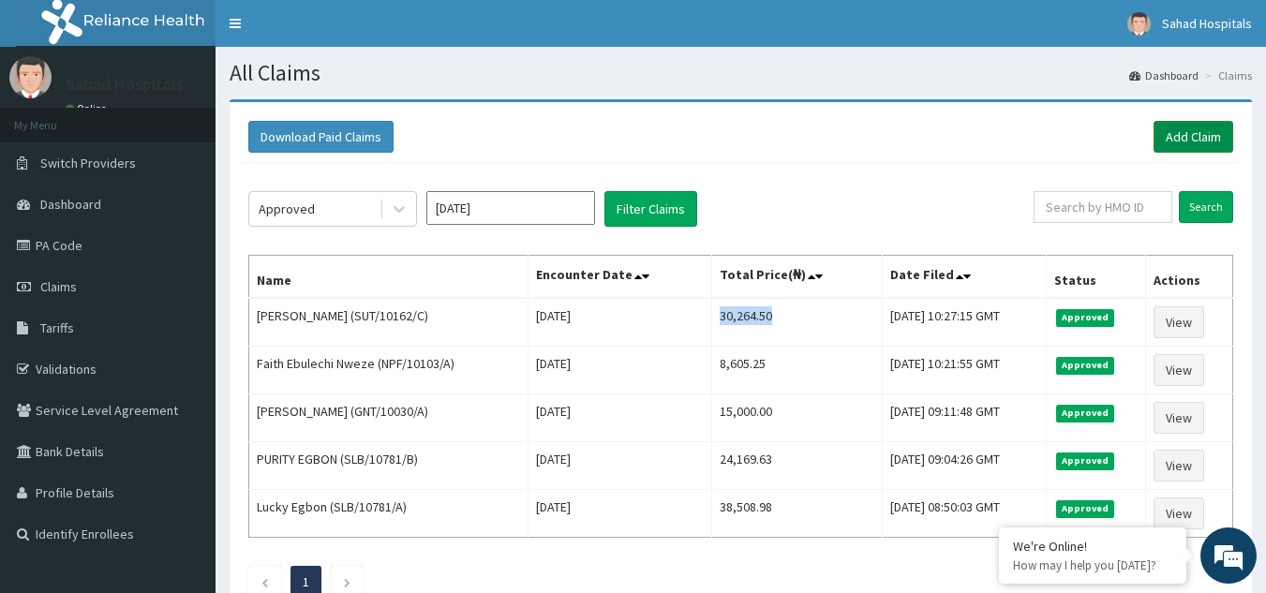
click at [1183, 142] on link "Add Claim" at bounding box center [1194, 137] width 80 height 32
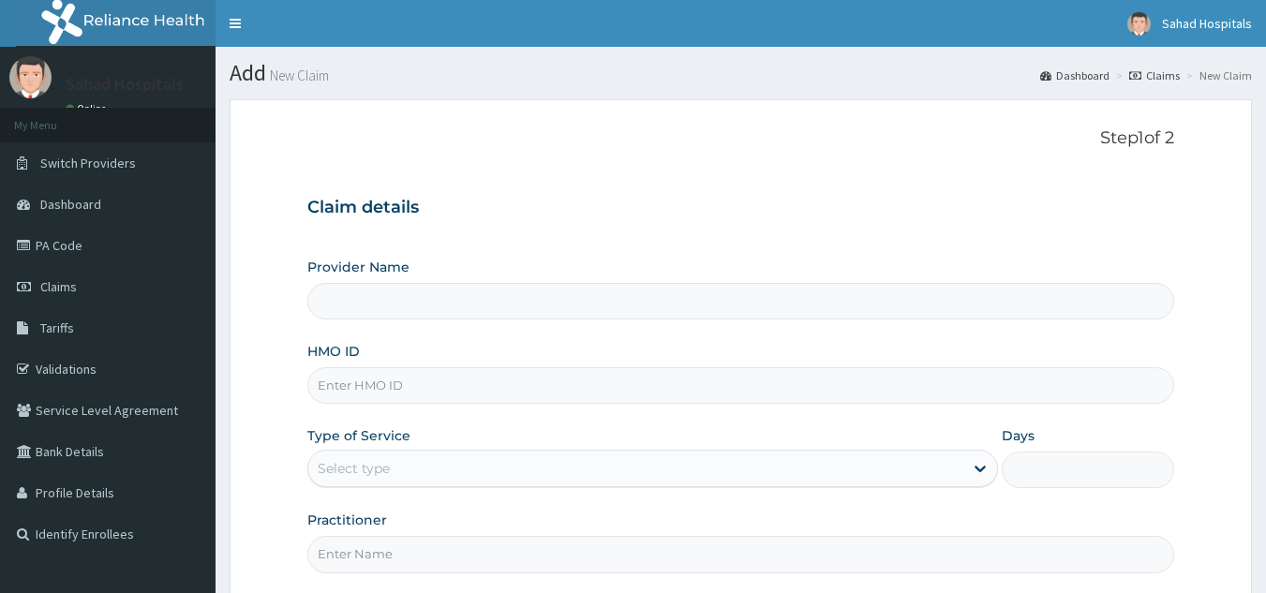
type input "Sahad Hospitals"
click at [385, 396] on input "HMO ID" at bounding box center [741, 385] width 868 height 37
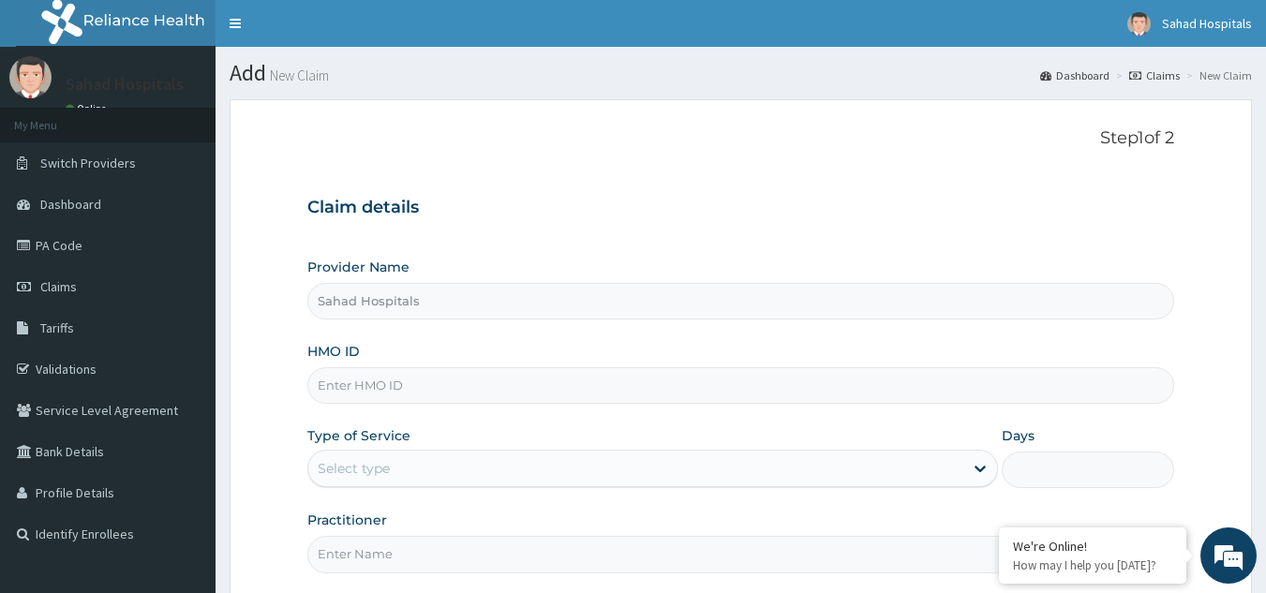
click at [385, 396] on input "HMO ID" at bounding box center [741, 385] width 868 height 37
paste input "NME/10054/B"
type input "NME/10054/B"
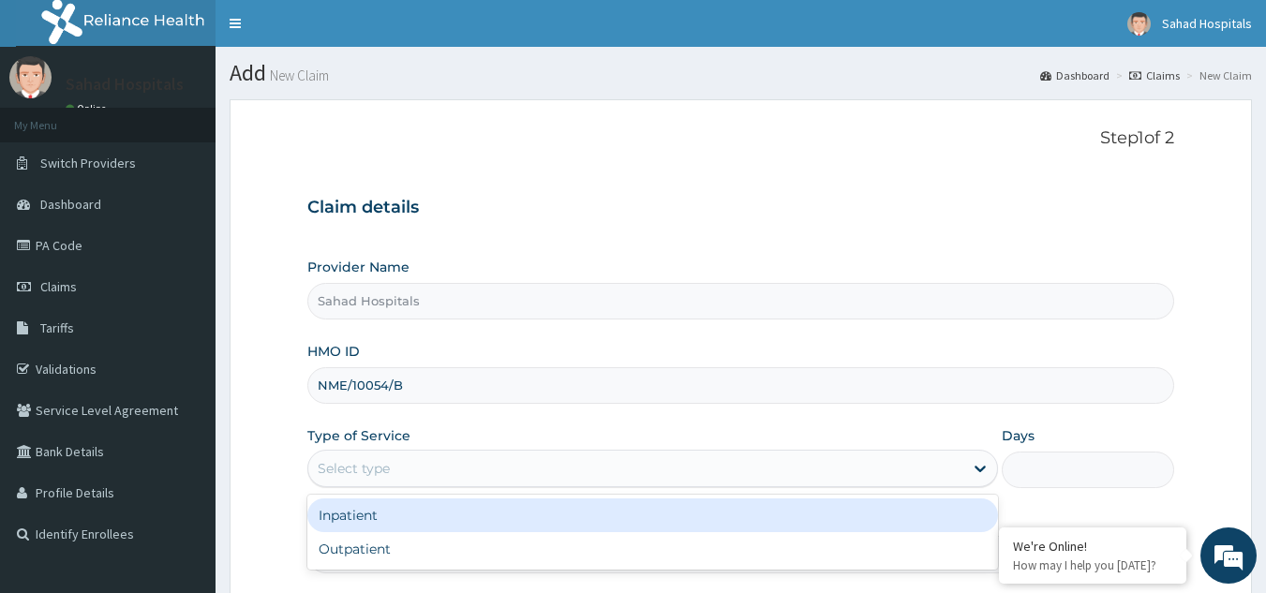
click at [415, 470] on div "Select type" at bounding box center [635, 469] width 655 height 30
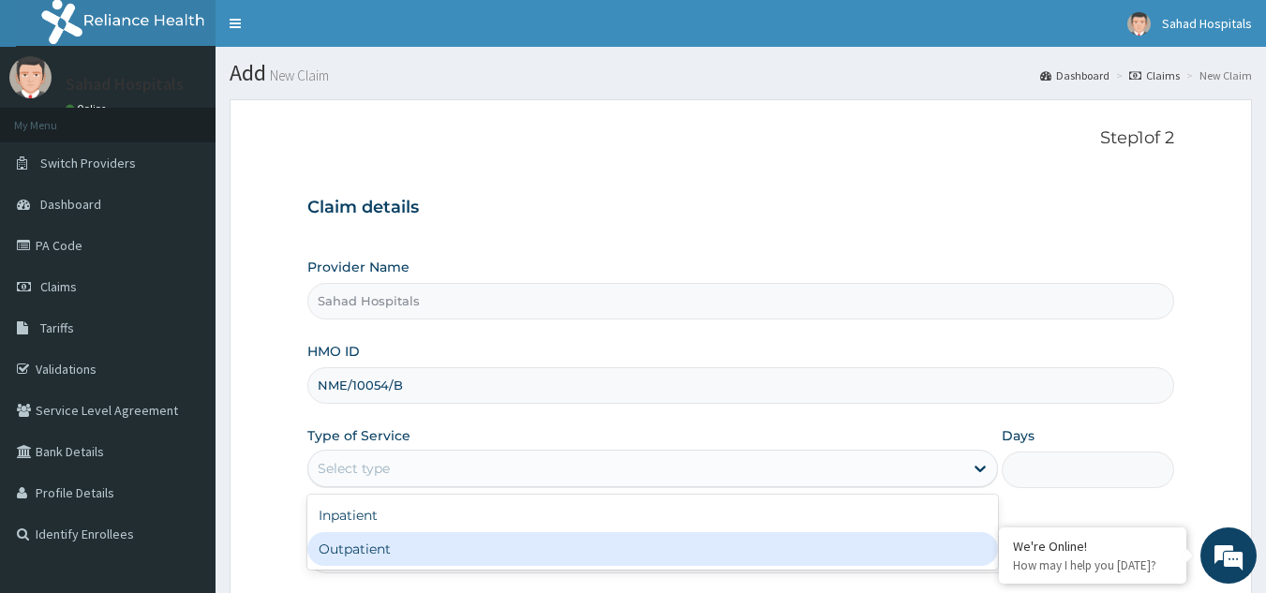
click at [373, 561] on div "Outpatient" at bounding box center [652, 549] width 691 height 34
type input "1"
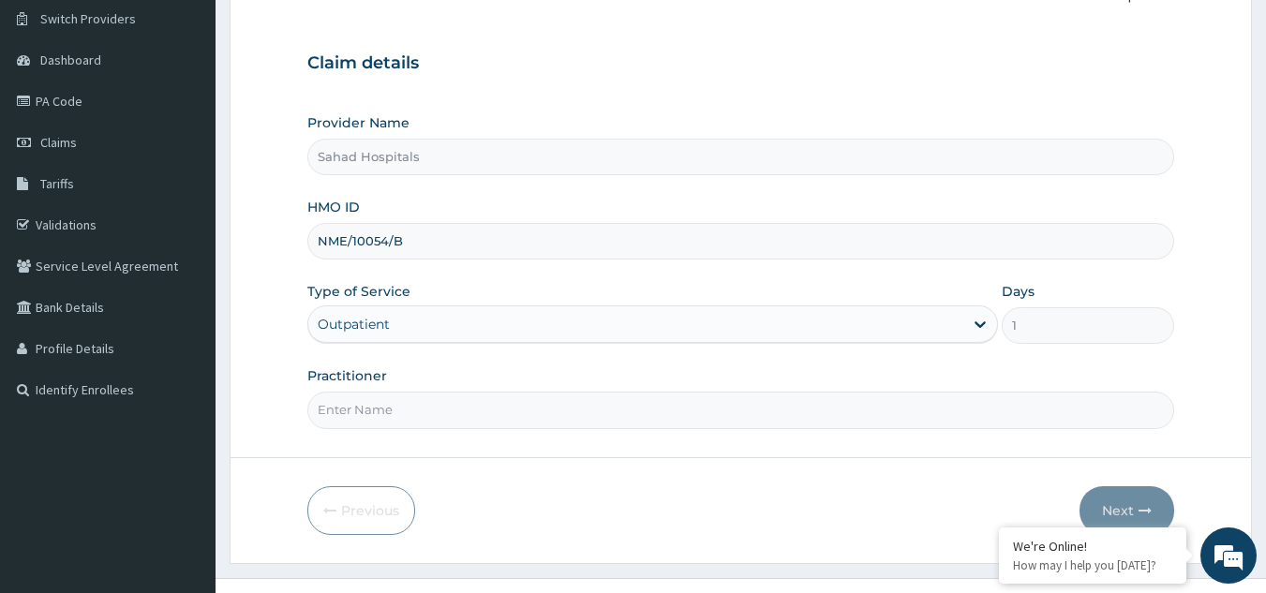
scroll to position [177, 0]
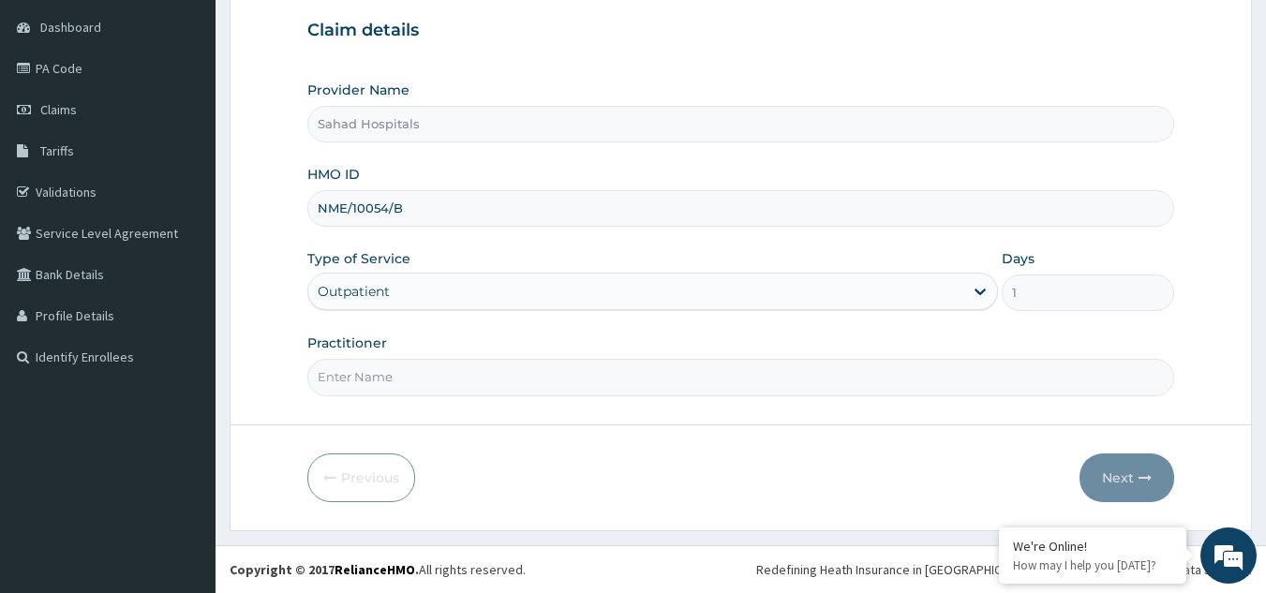
click at [462, 394] on input "Practitioner" at bounding box center [741, 377] width 868 height 37
type input "GP"
click at [1119, 473] on button "Next" at bounding box center [1127, 478] width 95 height 49
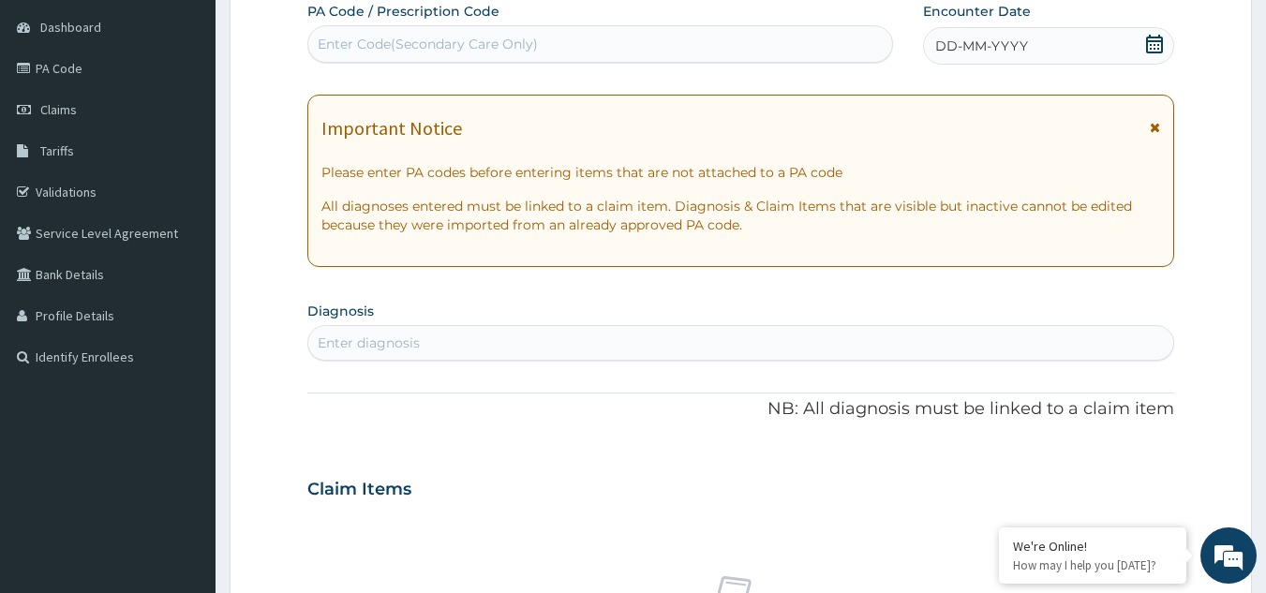
click at [835, 54] on div "Enter Code(Secondary Care Only)" at bounding box center [600, 44] width 585 height 30
paste input "PA/EC661E"
type input "PA/EC661E"
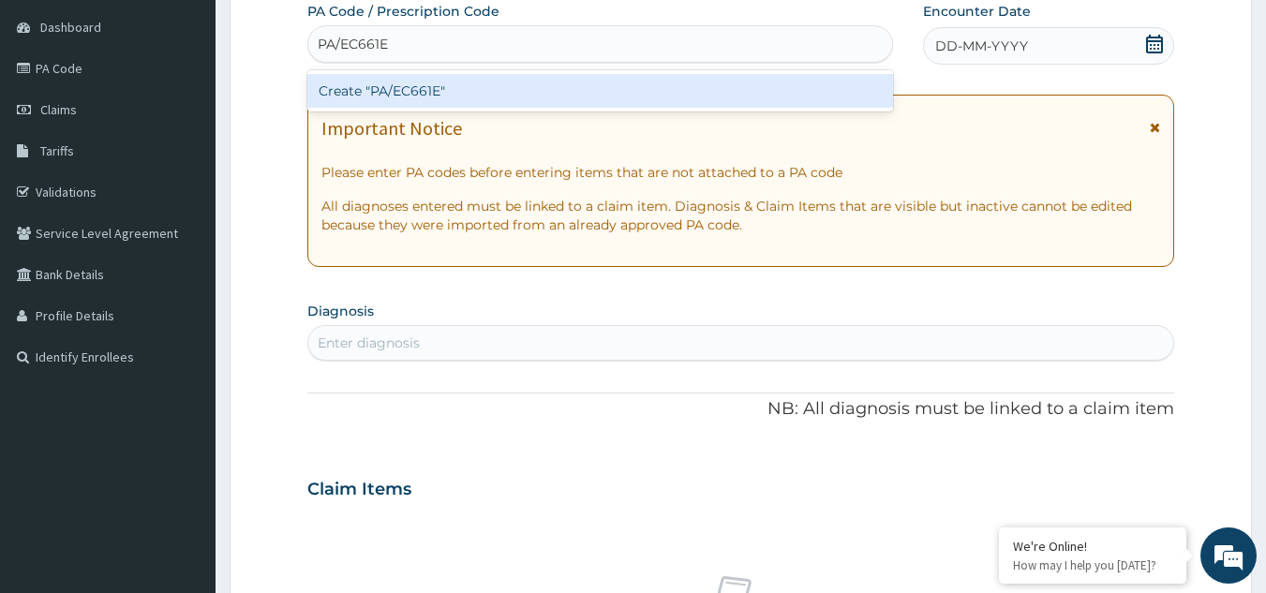
click at [691, 104] on div "Create "PA/EC661E"" at bounding box center [600, 91] width 587 height 34
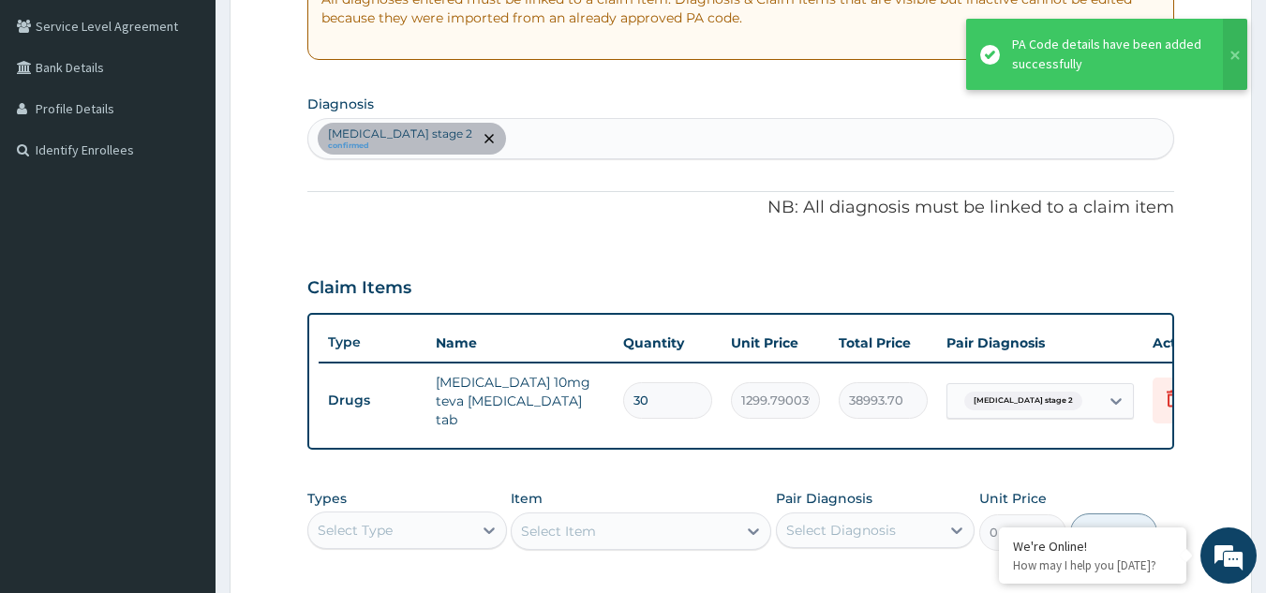
scroll to position [385, 0]
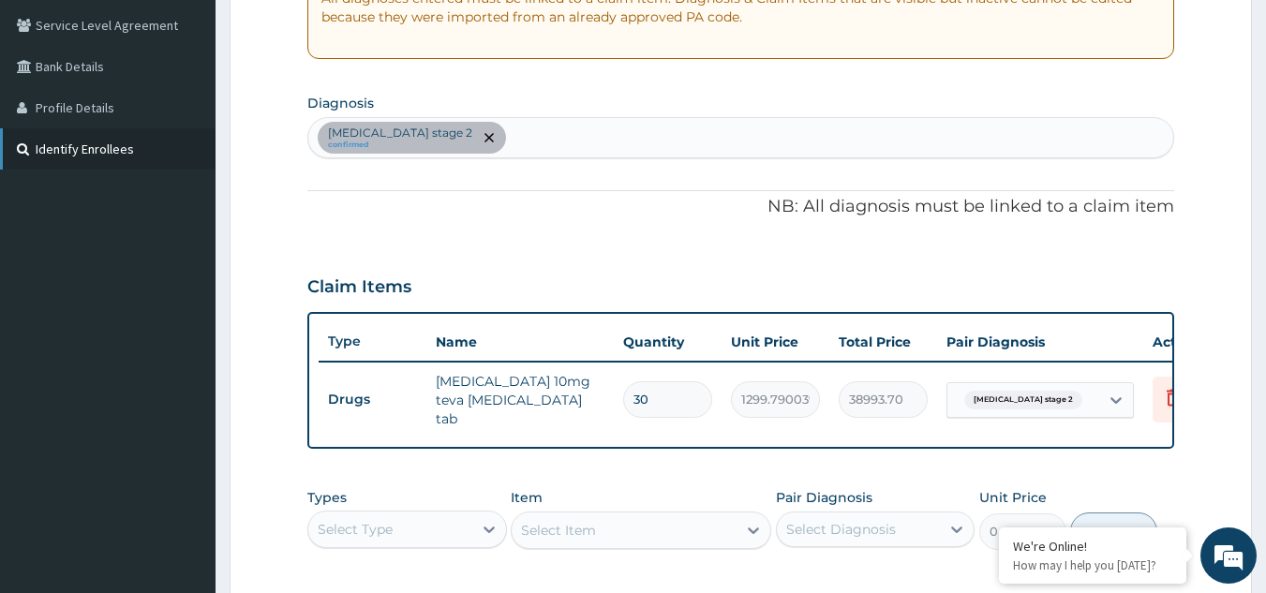
click at [198, 139] on link "Identify Enrollees" at bounding box center [108, 148] width 216 height 41
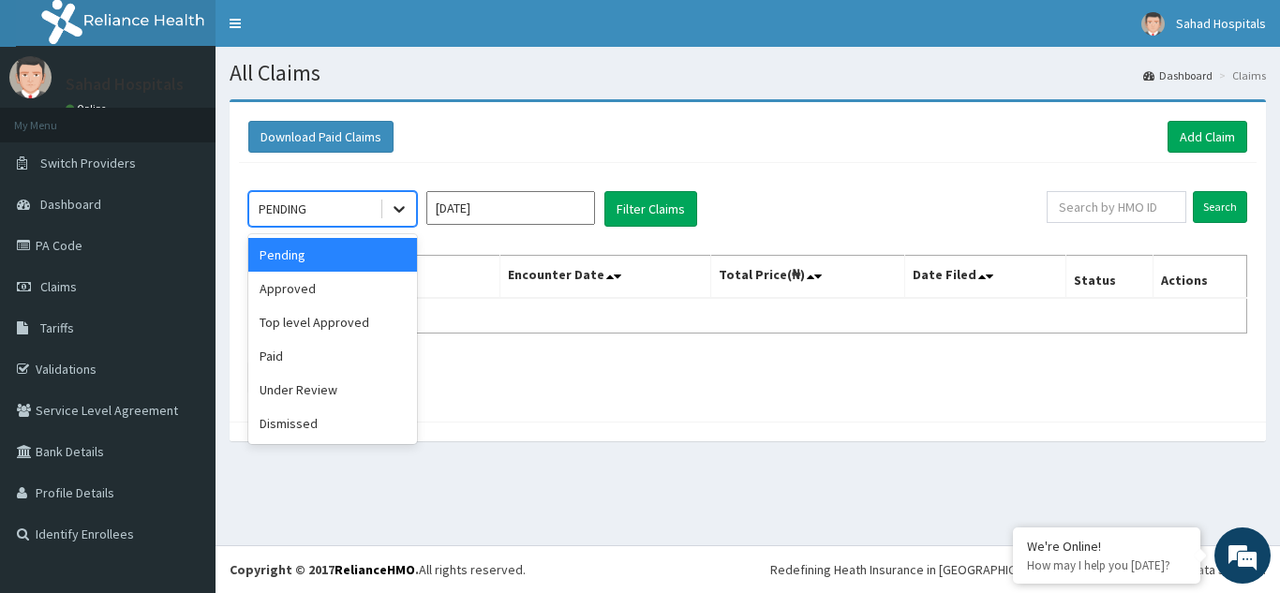
click at [399, 206] on icon at bounding box center [399, 209] width 19 height 19
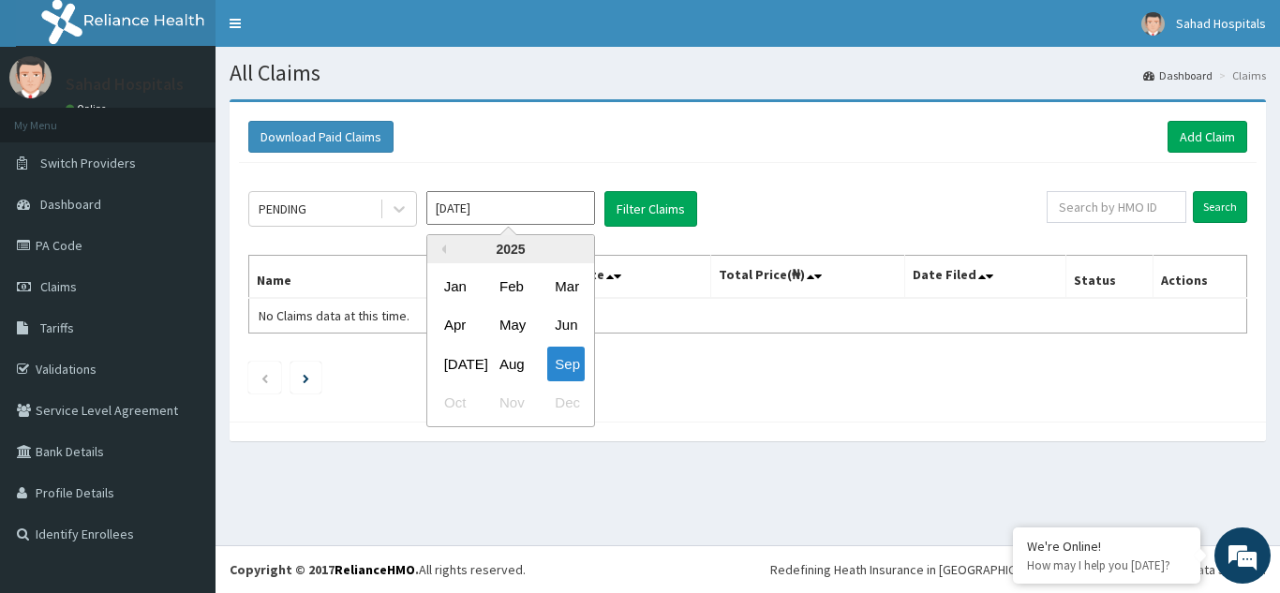
click at [501, 202] on input "[DATE]" at bounding box center [510, 208] width 169 height 34
click at [463, 368] on div "[DATE]" at bounding box center [455, 364] width 37 height 35
type input "[DATE]"
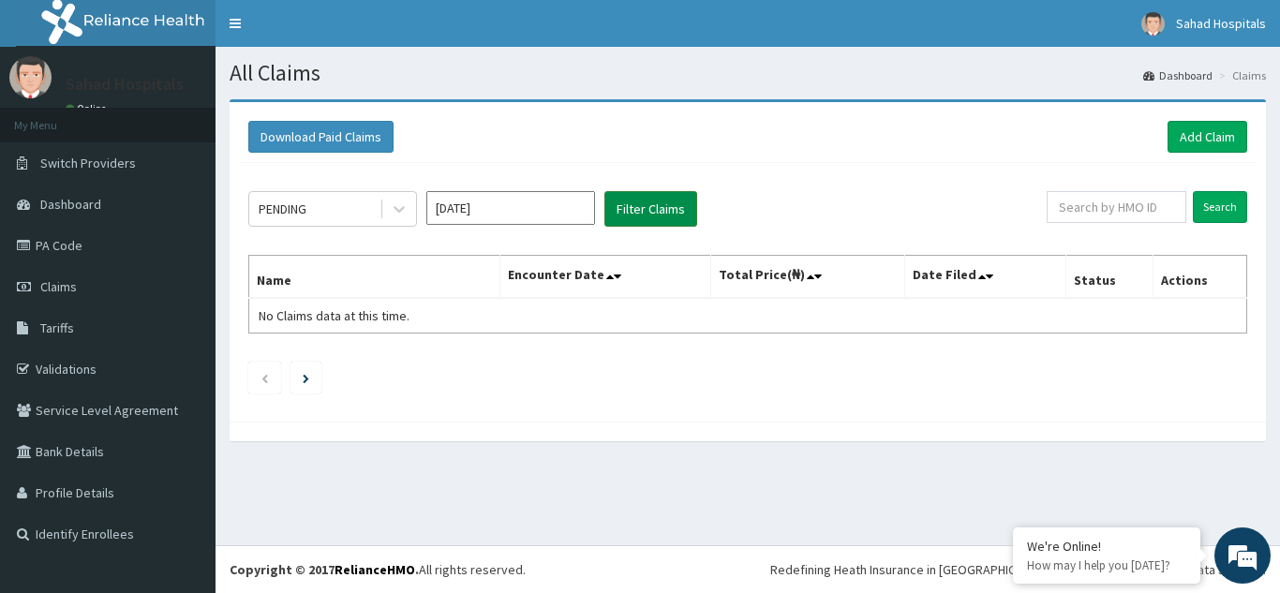
click at [650, 194] on button "Filter Claims" at bounding box center [651, 209] width 93 height 36
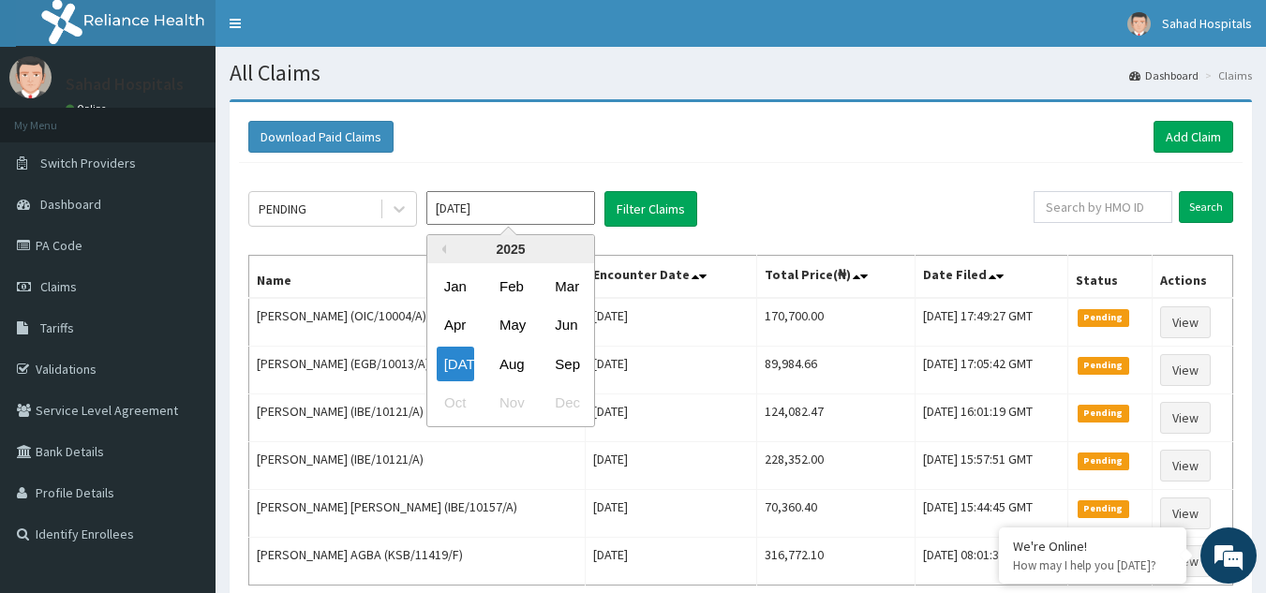
click at [482, 198] on input "[DATE]" at bounding box center [510, 208] width 169 height 34
click at [396, 213] on icon at bounding box center [399, 209] width 19 height 19
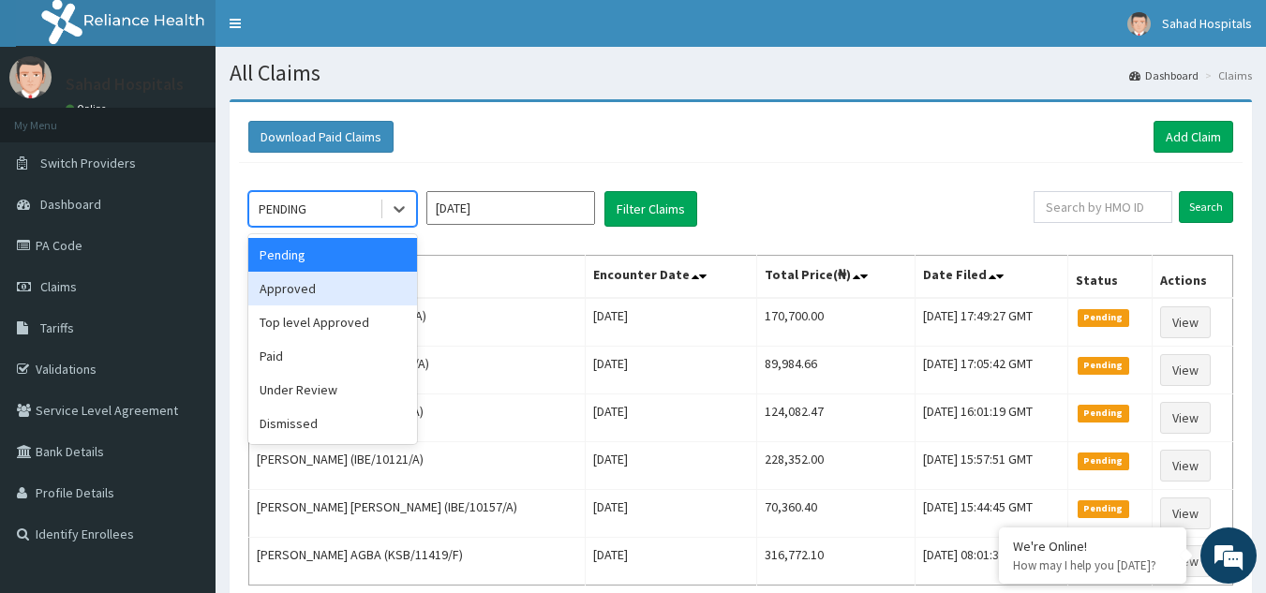
click at [344, 290] on div "Approved" at bounding box center [332, 289] width 169 height 34
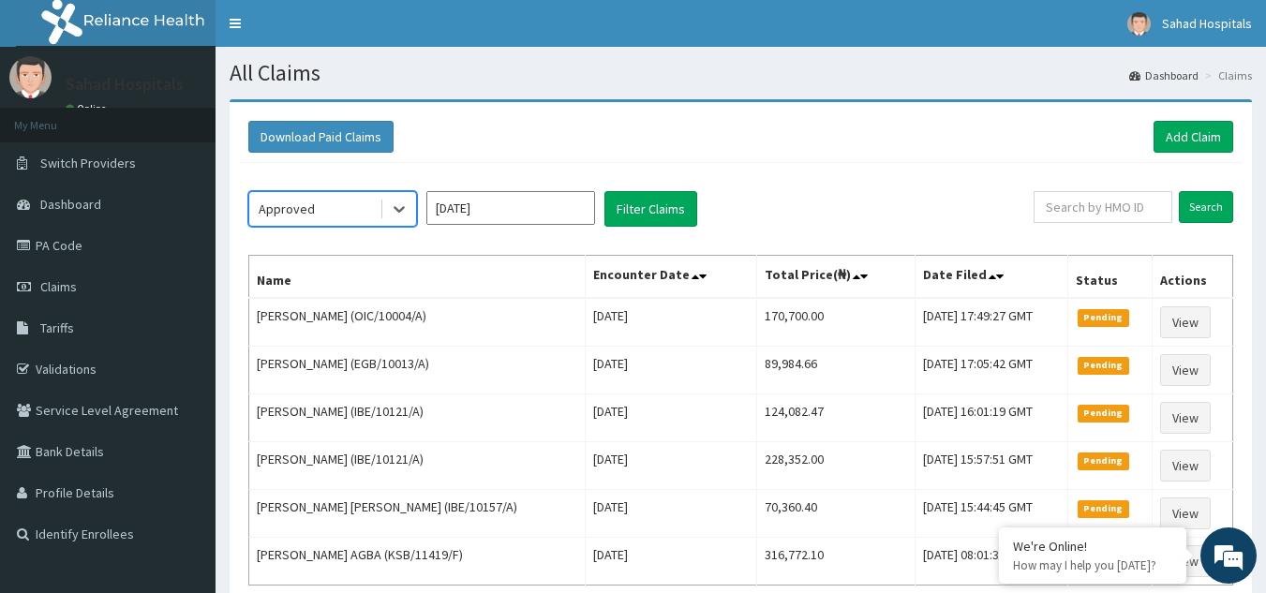
click at [648, 187] on div "option Approved, selected. Select is focused ,type to refine list, press Down t…" at bounding box center [741, 413] width 1004 height 501
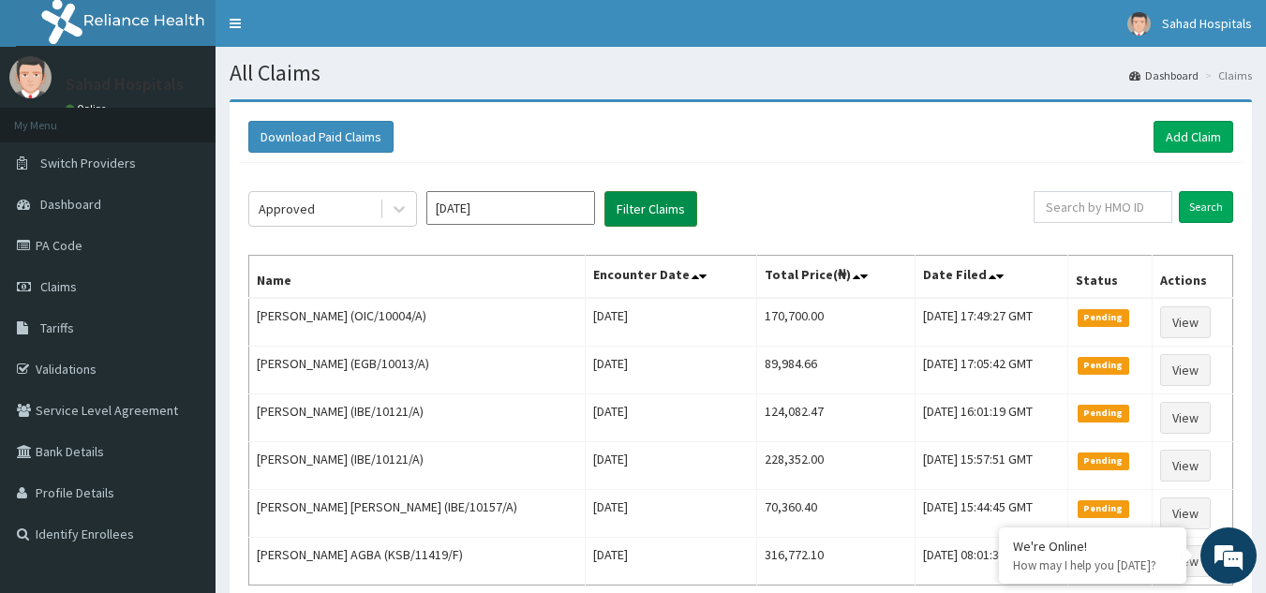
click at [654, 199] on button "Filter Claims" at bounding box center [651, 209] width 93 height 36
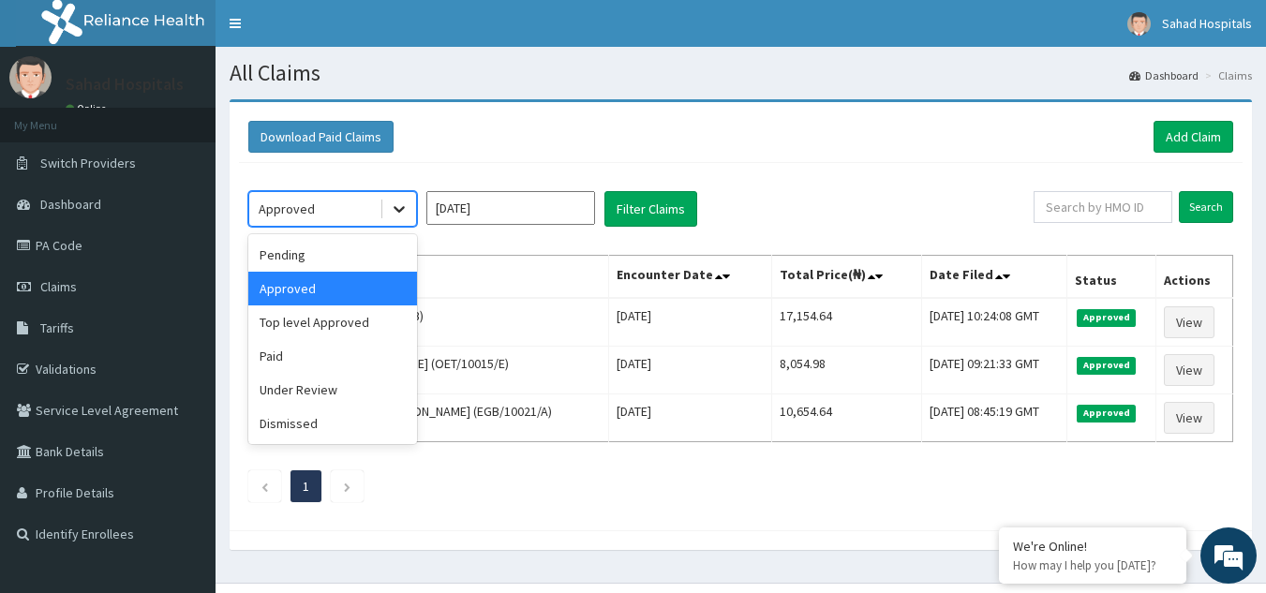
click at [402, 211] on icon at bounding box center [399, 209] width 19 height 19
click at [372, 326] on div "Top level Approved" at bounding box center [332, 323] width 169 height 34
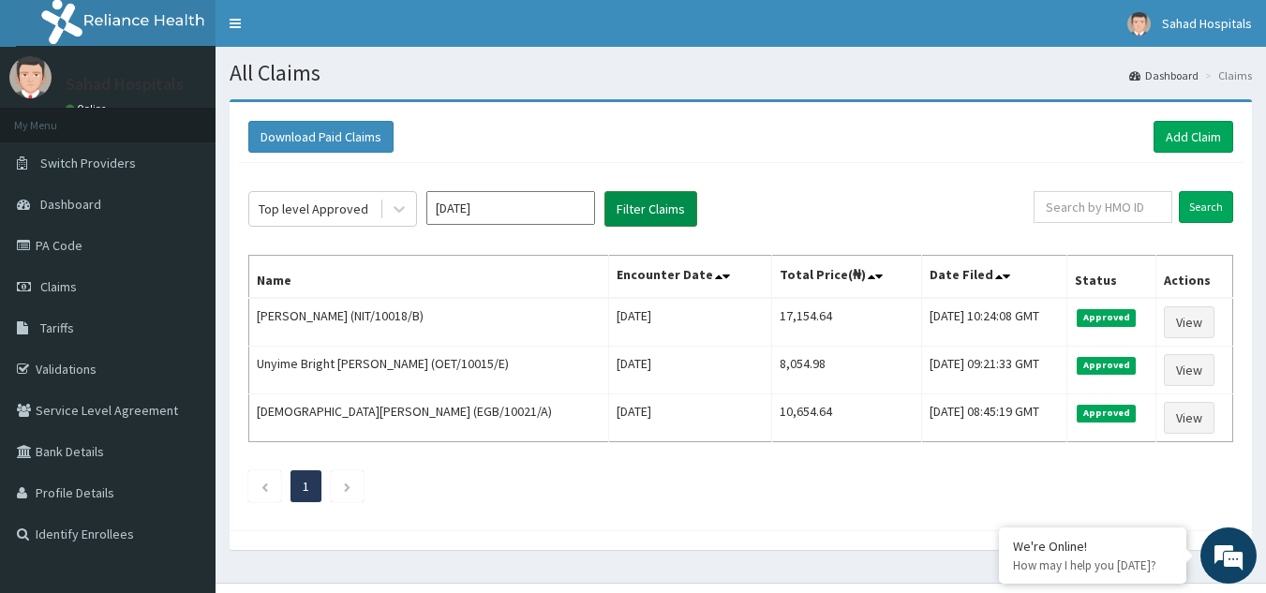
click at [649, 220] on button "Filter Claims" at bounding box center [651, 209] width 93 height 36
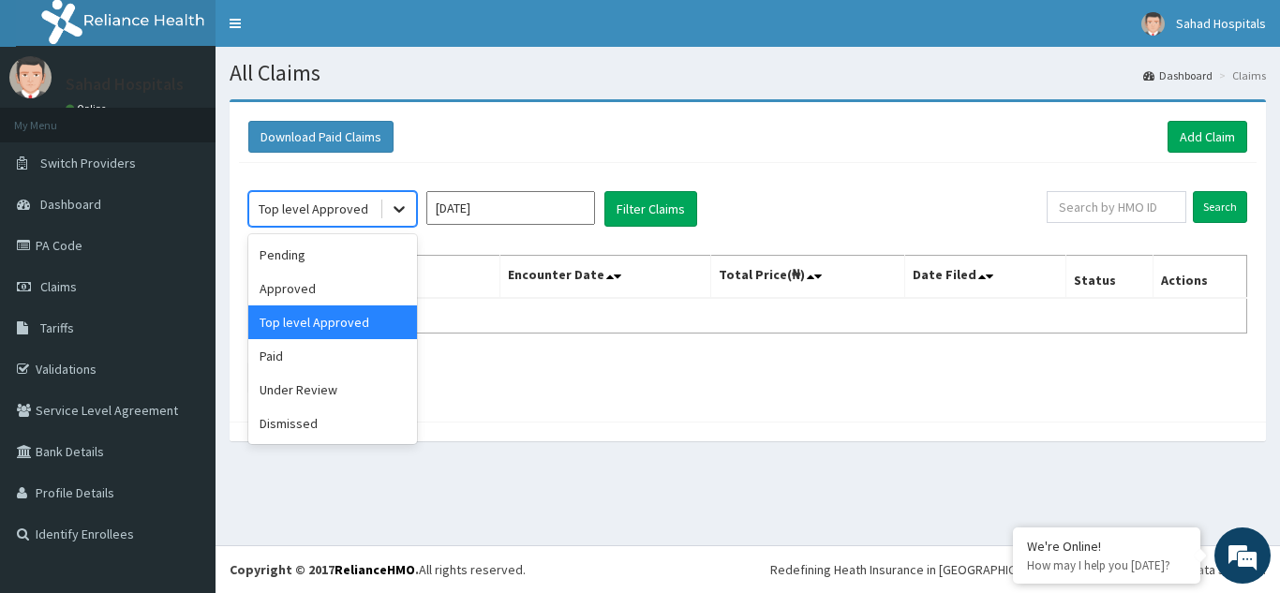
click at [387, 216] on div at bounding box center [399, 209] width 34 height 34
click at [294, 364] on div "Paid" at bounding box center [332, 356] width 169 height 34
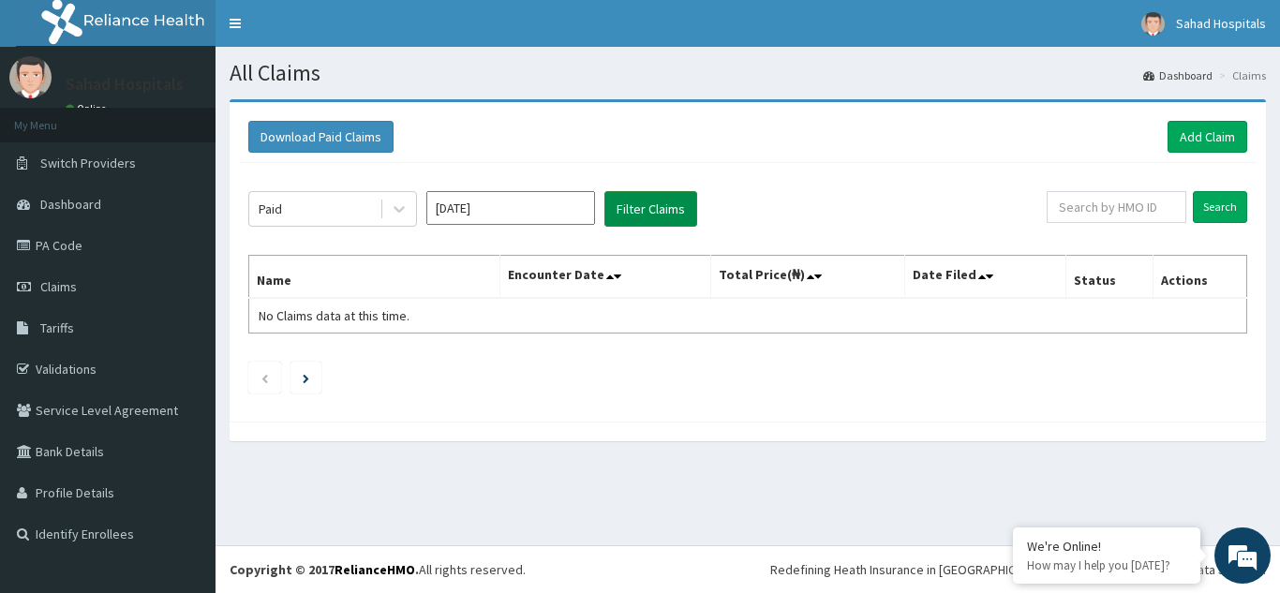
click at [646, 202] on button "Filter Claims" at bounding box center [651, 209] width 93 height 36
